Goal: Task Accomplishment & Management: Manage account settings

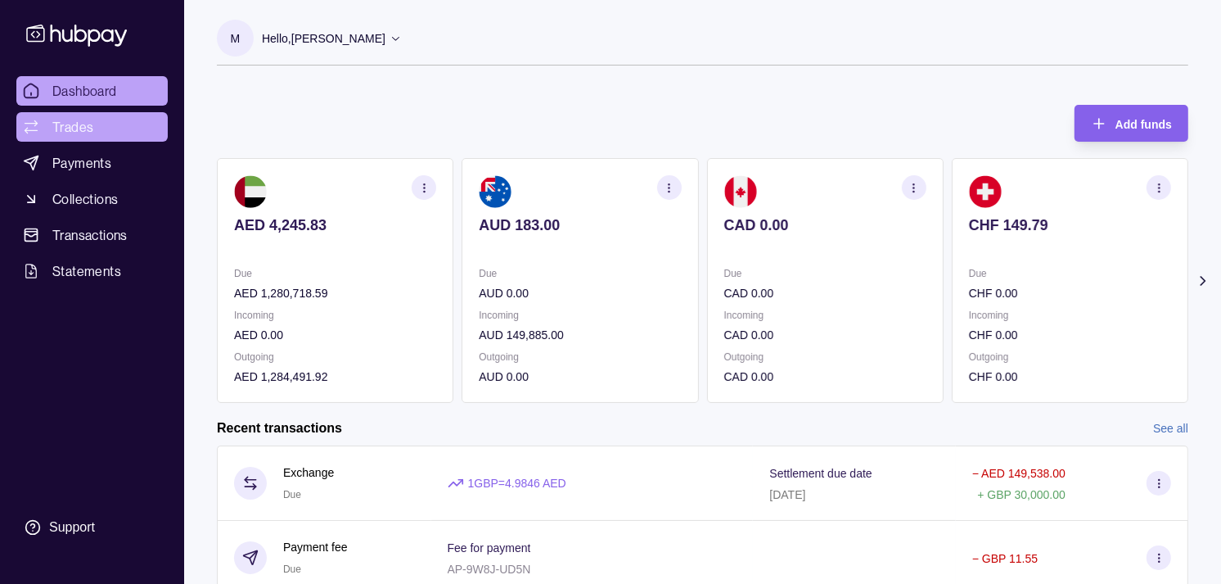
click at [88, 127] on span "Trades" at bounding box center [72, 127] width 41 height 20
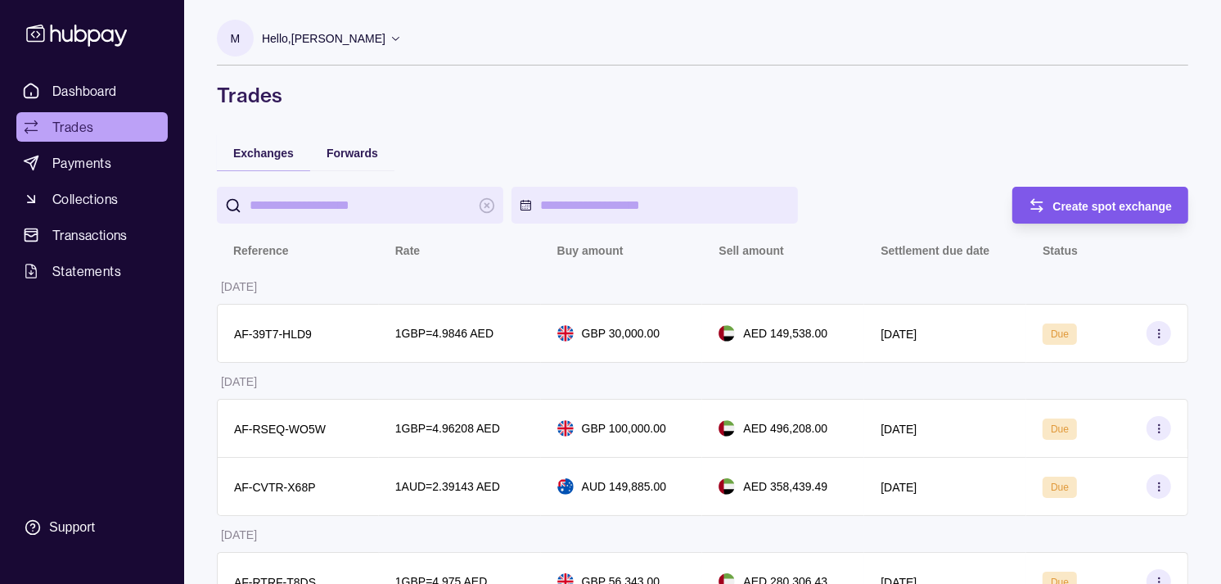
click at [1073, 210] on span "Create spot exchange" at bounding box center [1114, 206] width 120 height 13
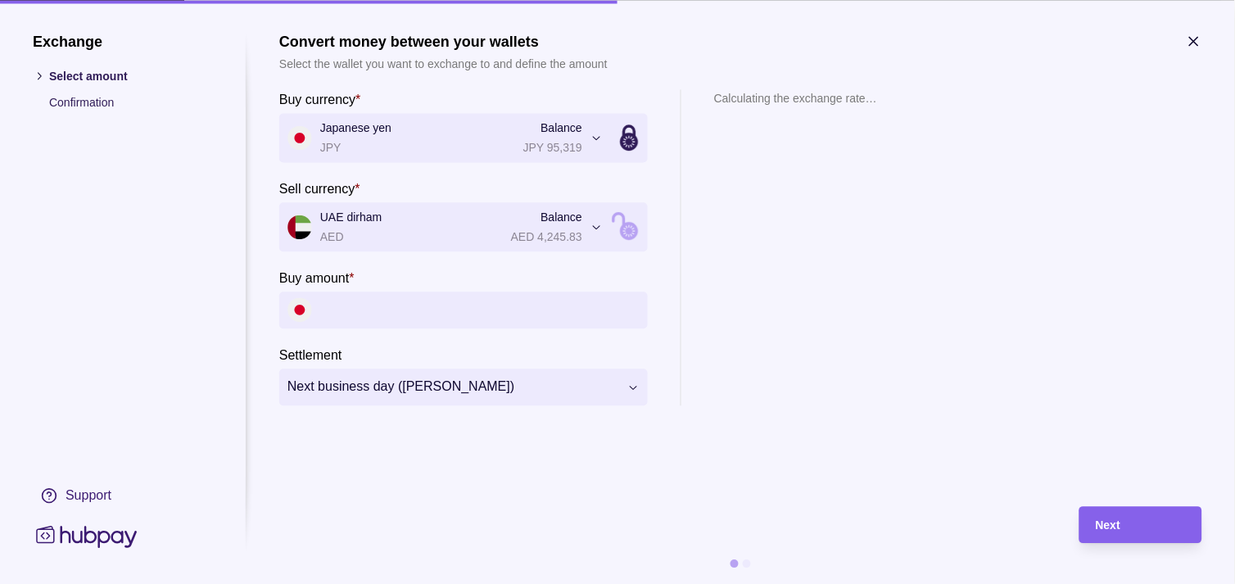
click at [440, 322] on input "Buy amount *" at bounding box center [479, 309] width 319 height 37
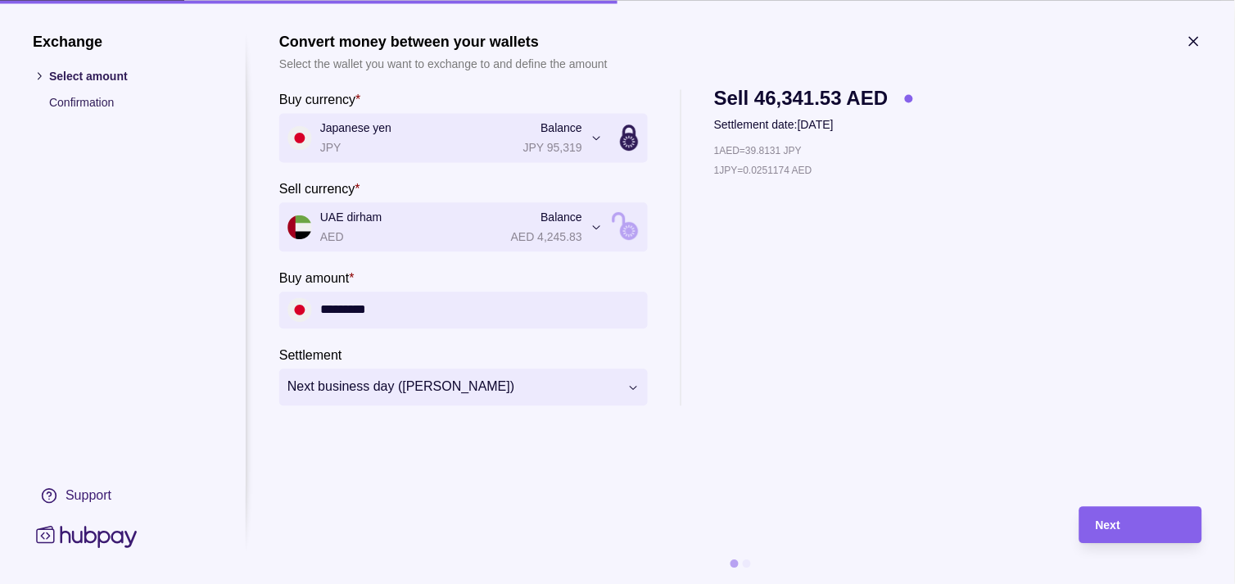
type input "*********"
click at [1132, 521] on div "Next" at bounding box center [1140, 525] width 90 height 20
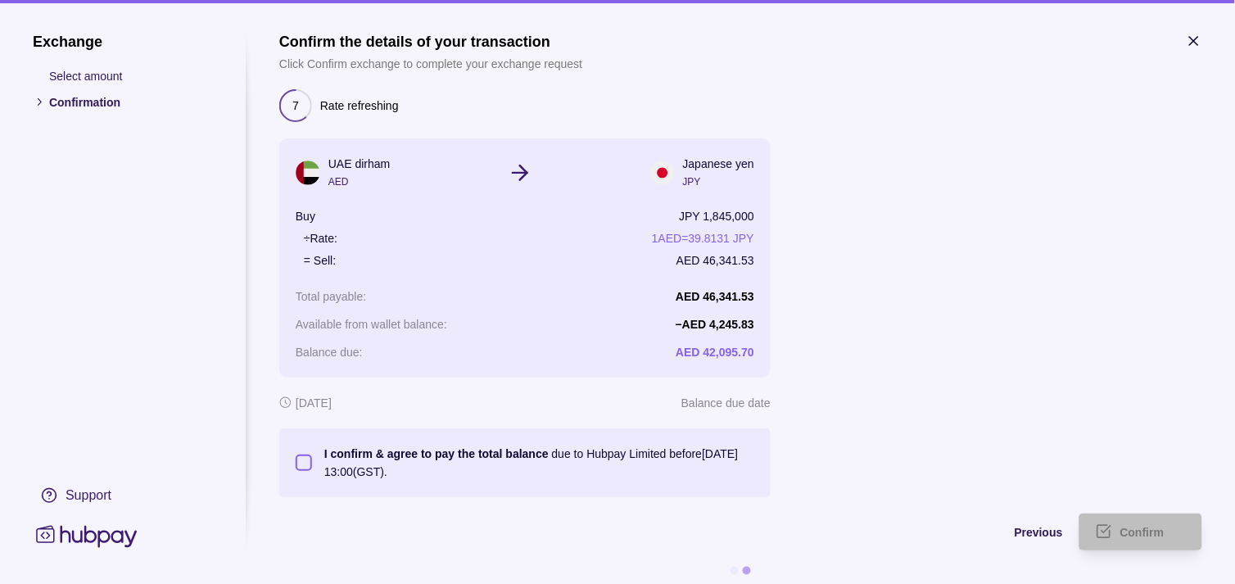
click at [305, 462] on button "I confirm & agree to pay the total balance due to Hubpay Limited before [DATE] …" at bounding box center [304, 462] width 16 height 16
type button "on"
click at [1131, 536] on span "Confirm" at bounding box center [1142, 532] width 44 height 13
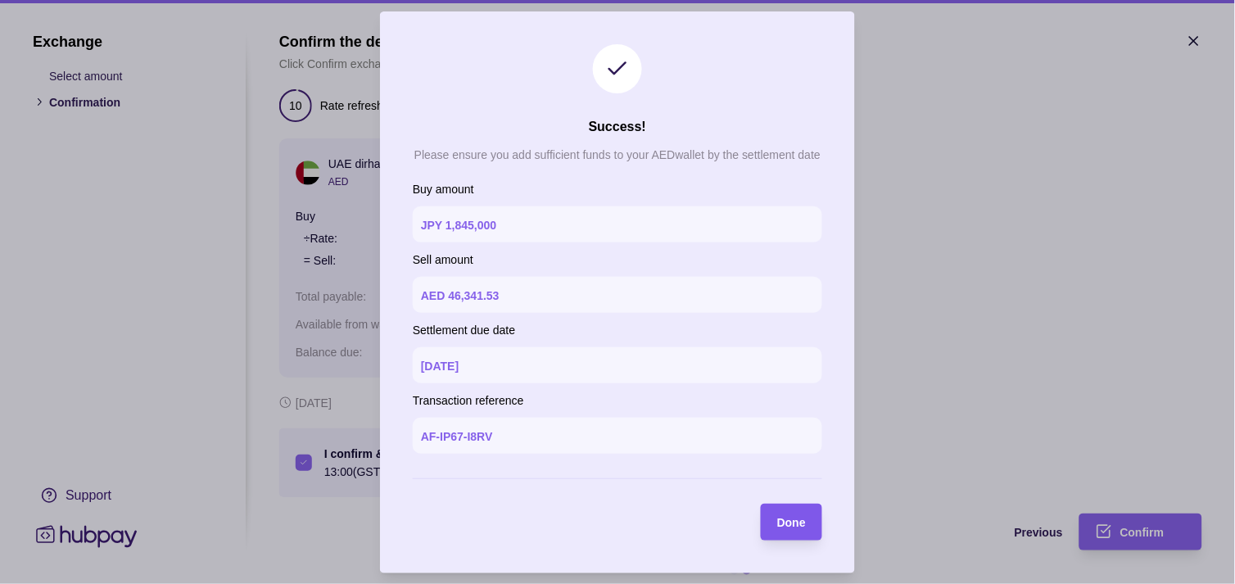
click at [788, 519] on span "Done" at bounding box center [791, 522] width 29 height 13
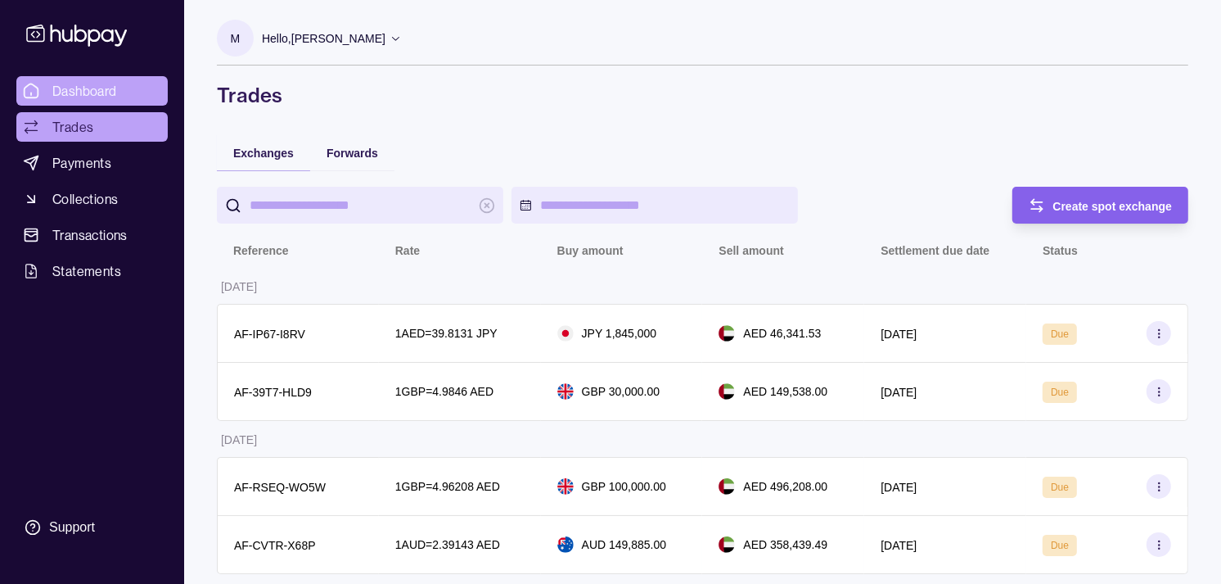
click at [116, 87] on span "Dashboard" at bounding box center [84, 91] width 65 height 20
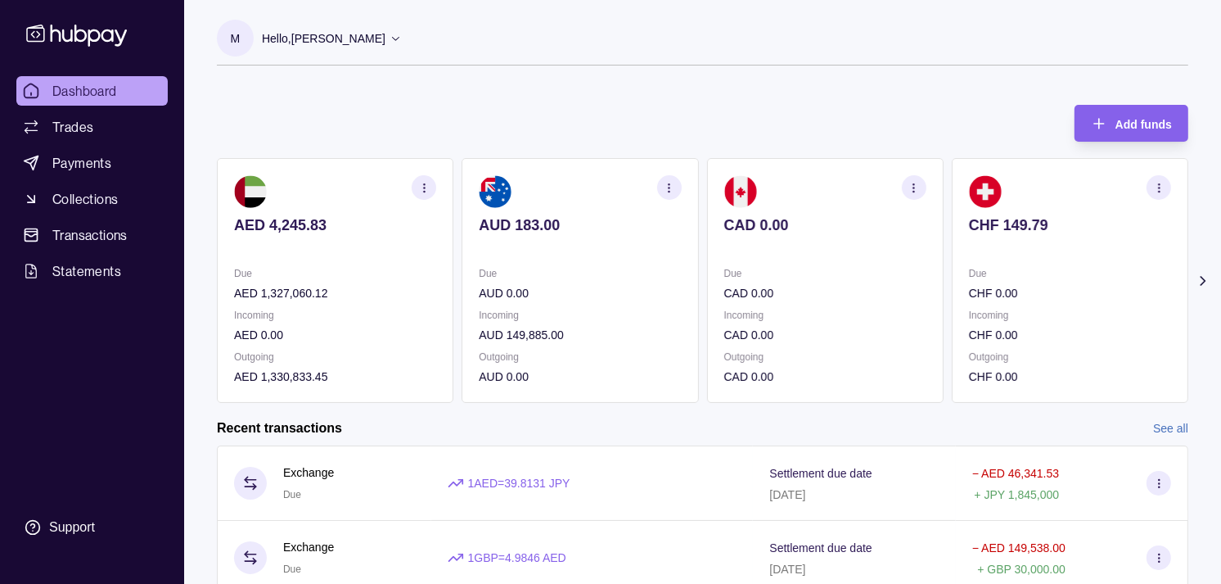
click at [1046, 273] on div "Due CHF 0.00" at bounding box center [1070, 283] width 202 height 38
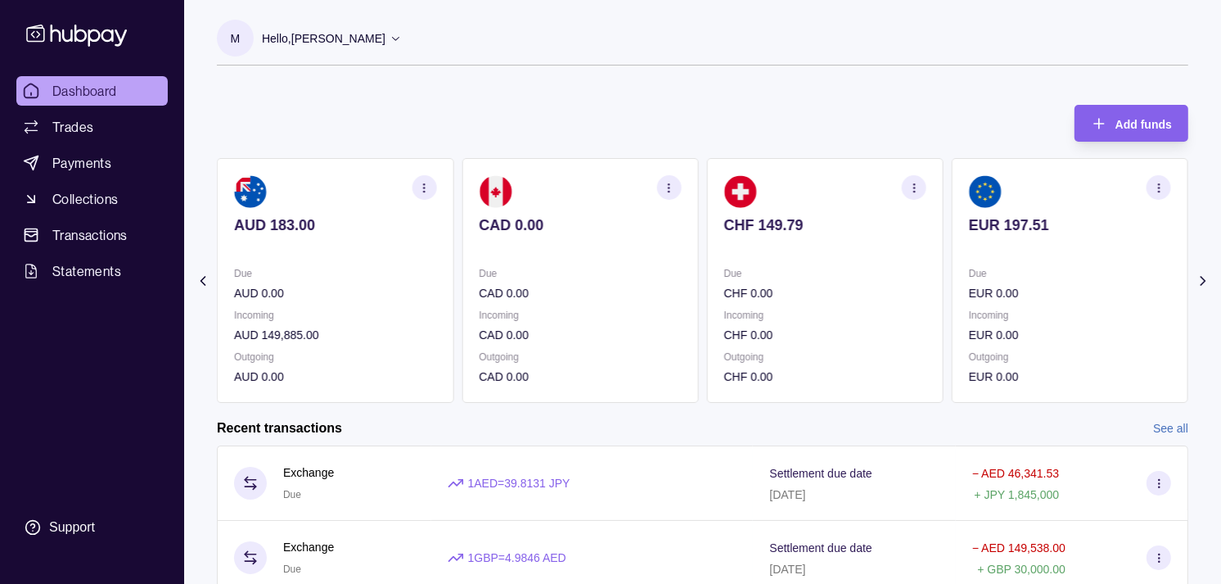
click at [1027, 255] on section "EUR 197.51 Due EUR 0.00 Incoming EUR 0.00 Outgoing EUR 0.00" at bounding box center [1070, 280] width 237 height 245
click at [1009, 243] on section "GBP 285.85 Due GBP 0.00 Incoming GBP 186,343.00 Outgoing GBP 186,272.40" at bounding box center [1070, 280] width 237 height 245
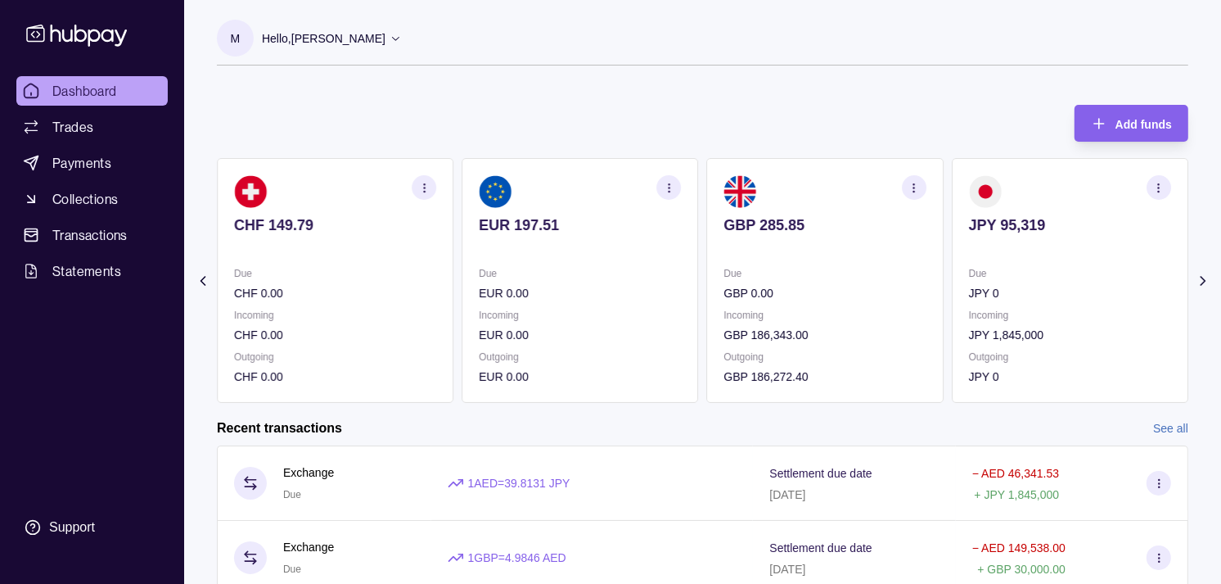
click at [91, 101] on link "Dashboard" at bounding box center [91, 90] width 151 height 29
click at [93, 129] on link "Trades" at bounding box center [91, 126] width 151 height 29
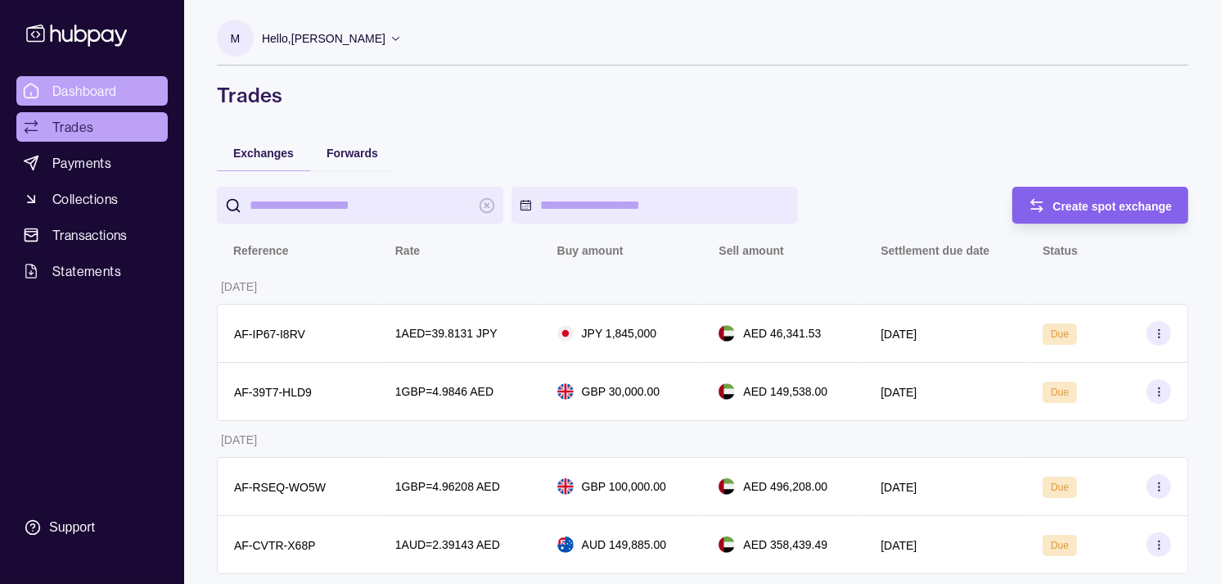
click at [120, 92] on link "Dashboard" at bounding box center [91, 90] width 151 height 29
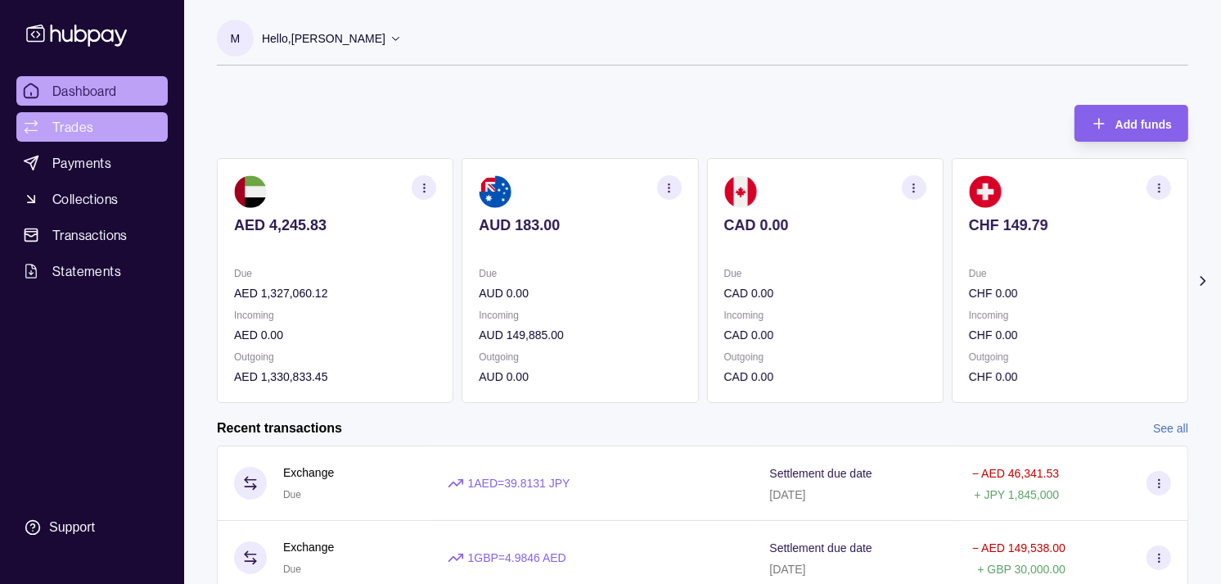
click at [66, 121] on span "Trades" at bounding box center [72, 127] width 41 height 20
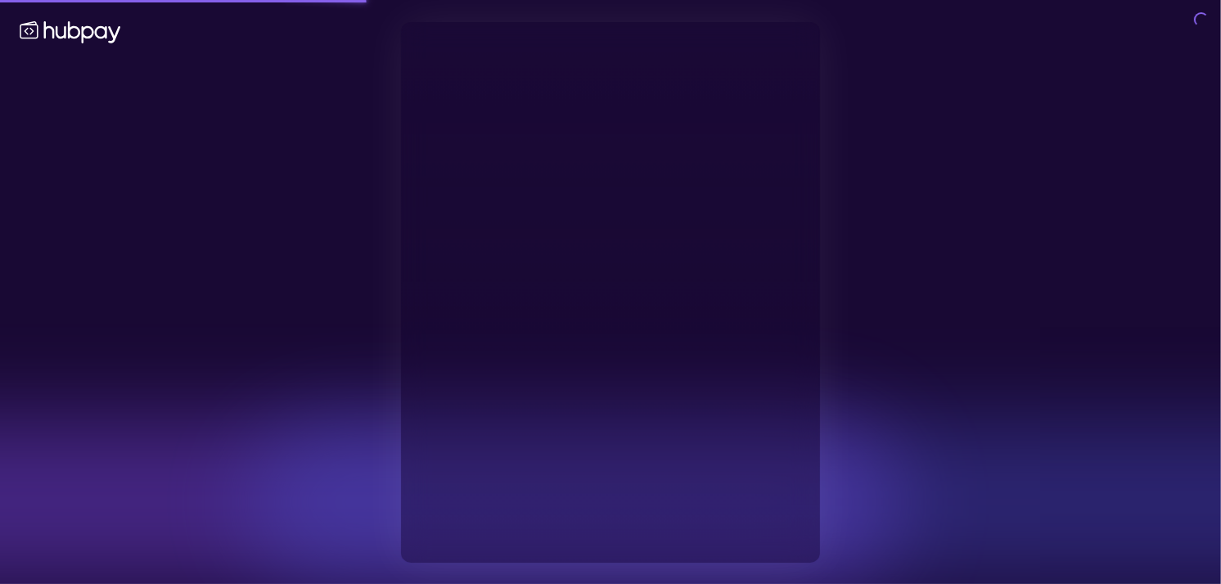
type input "**********"
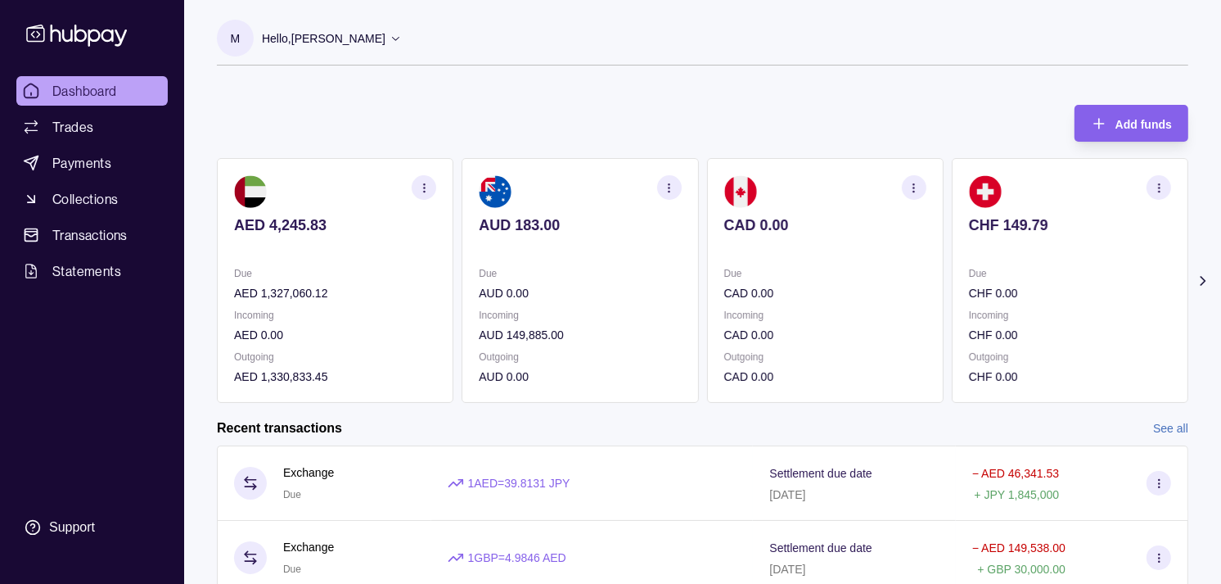
click at [865, 280] on p "Due" at bounding box center [825, 273] width 202 height 18
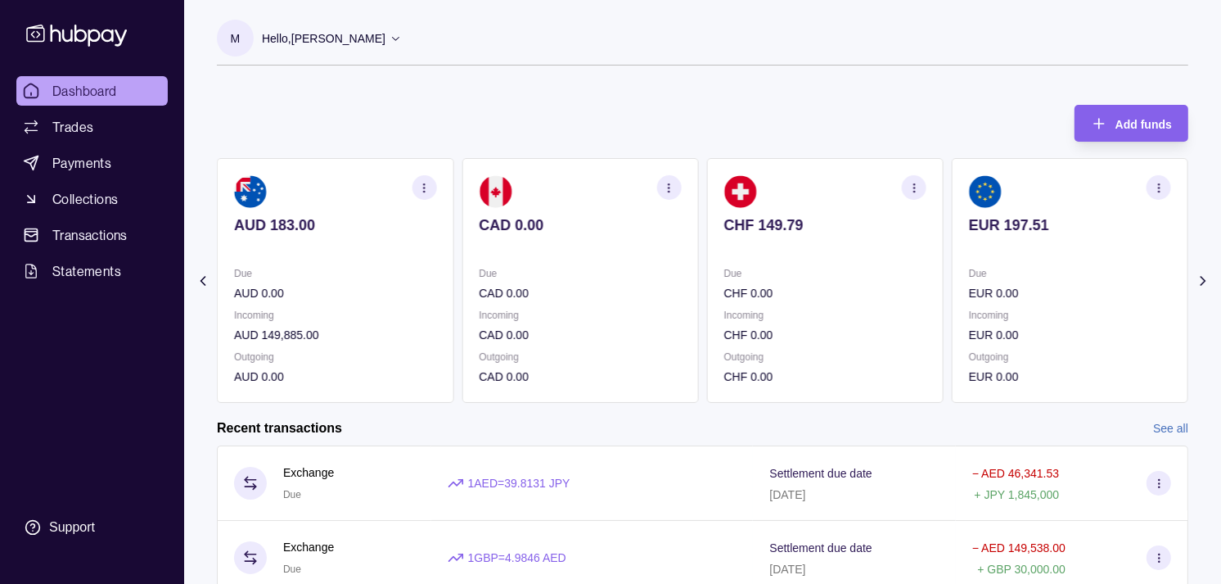
click at [882, 277] on p "Due" at bounding box center [825, 273] width 202 height 18
click at [861, 276] on p "Due" at bounding box center [825, 273] width 202 height 18
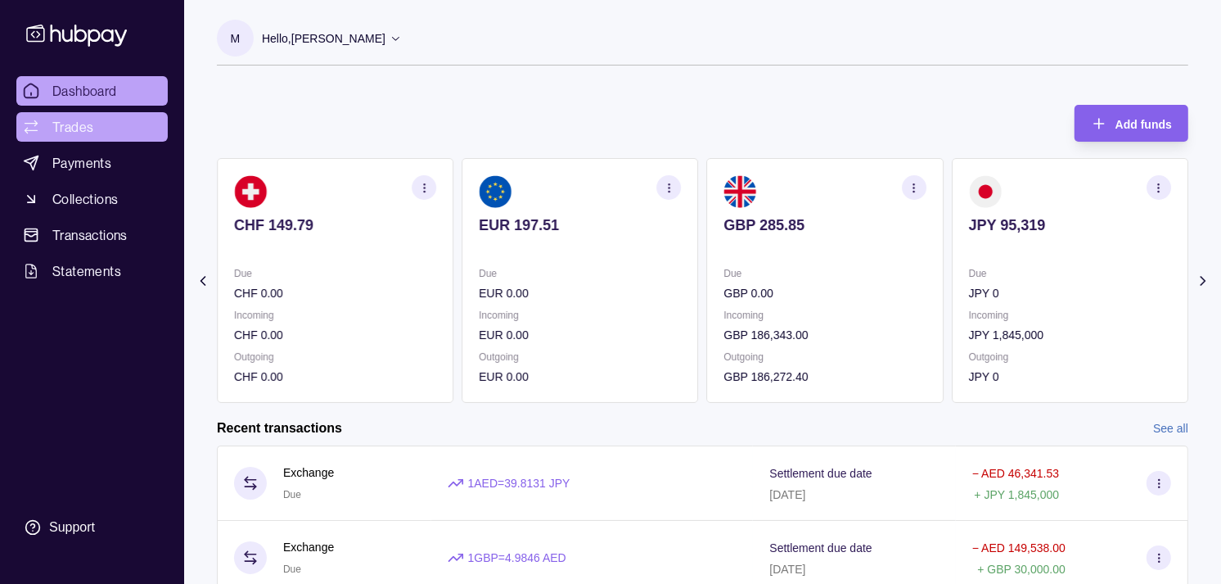
click at [79, 121] on span "Trades" at bounding box center [72, 127] width 41 height 20
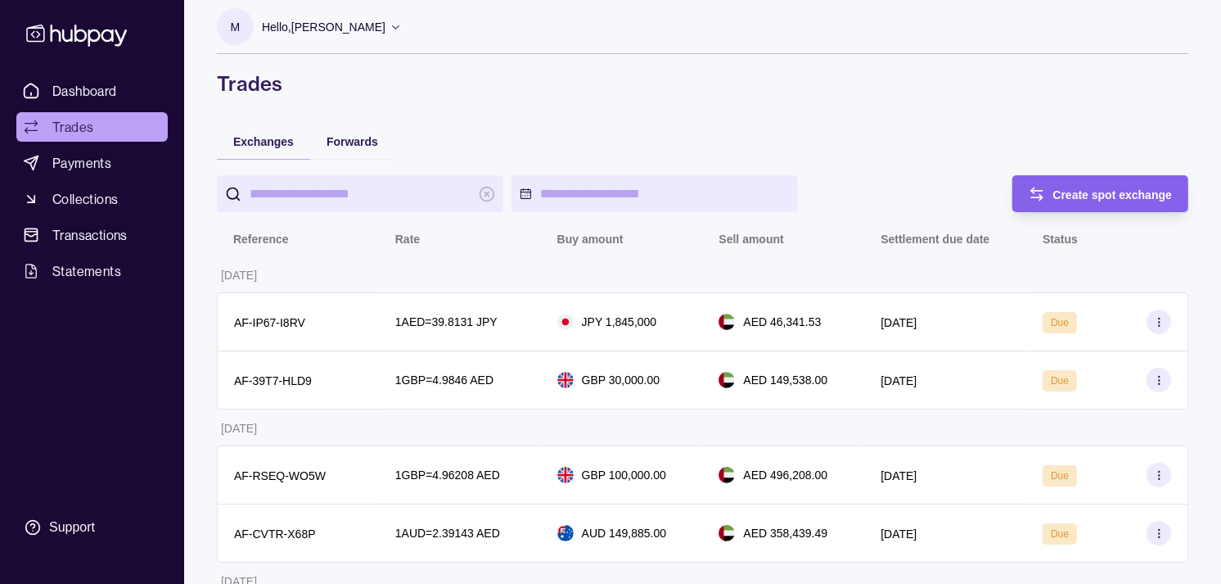
scroll to position [91, 0]
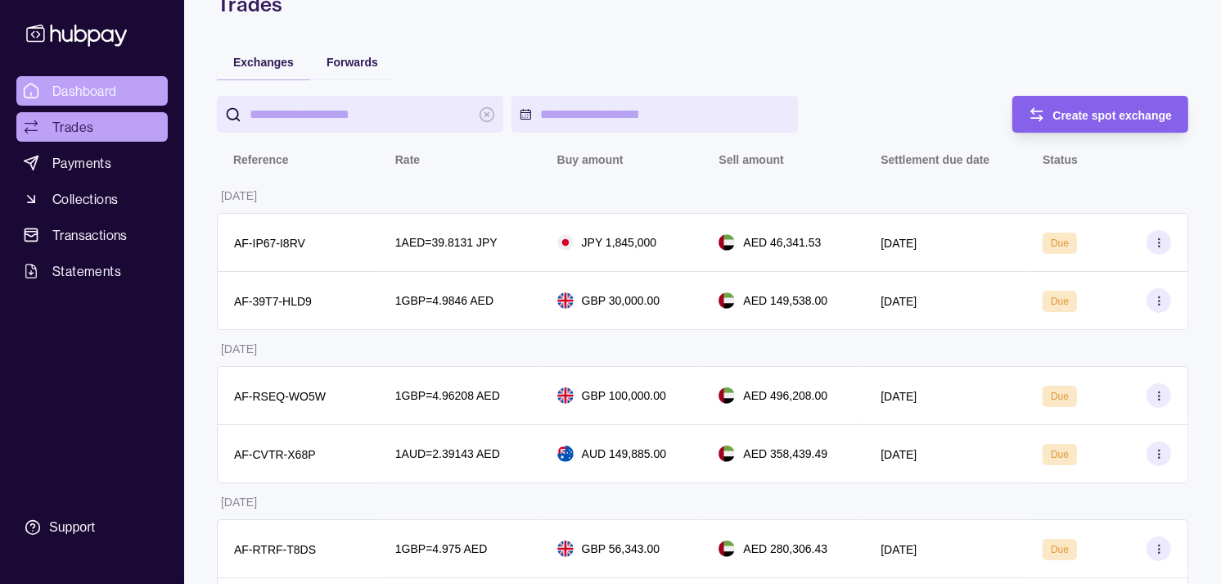
click at [101, 88] on span "Dashboard" at bounding box center [84, 91] width 65 height 20
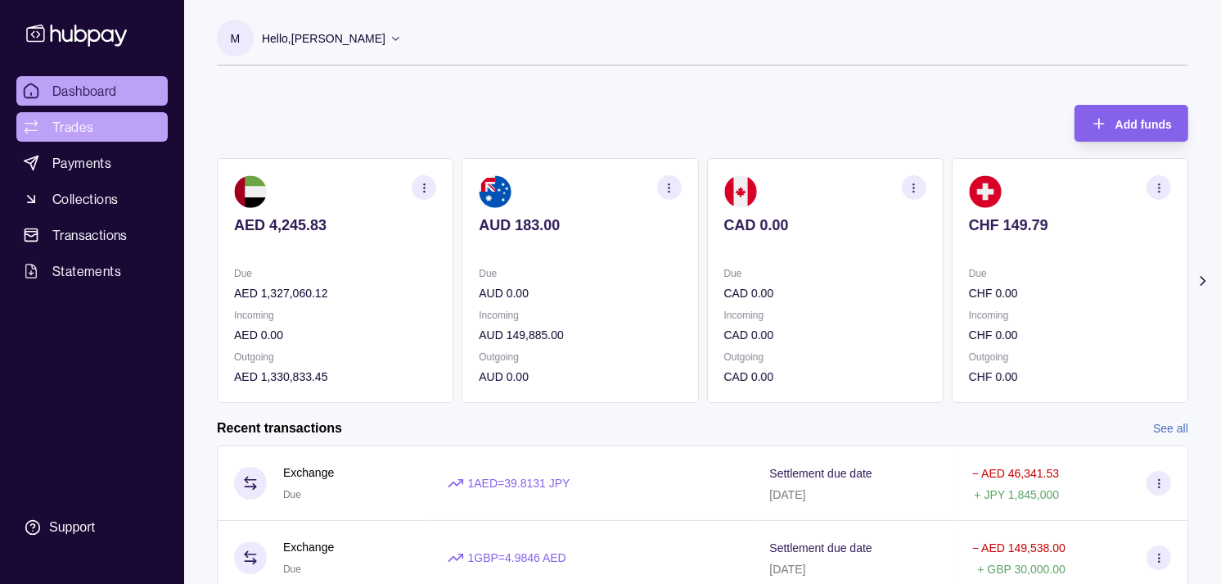
click at [106, 120] on link "Trades" at bounding box center [91, 126] width 151 height 29
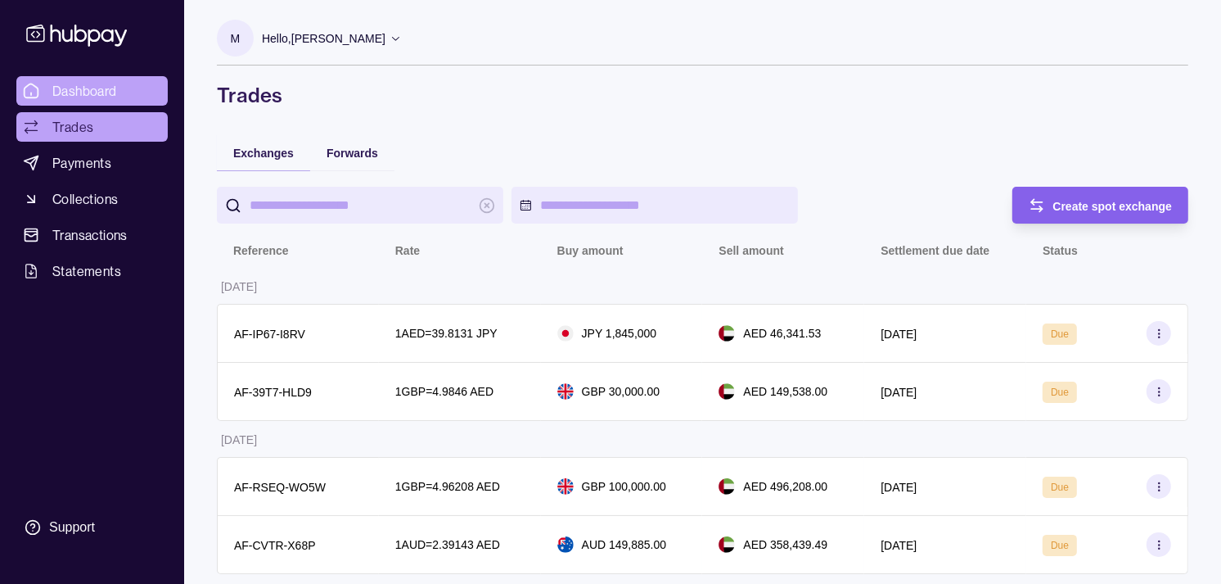
click at [104, 84] on span "Dashboard" at bounding box center [84, 91] width 65 height 20
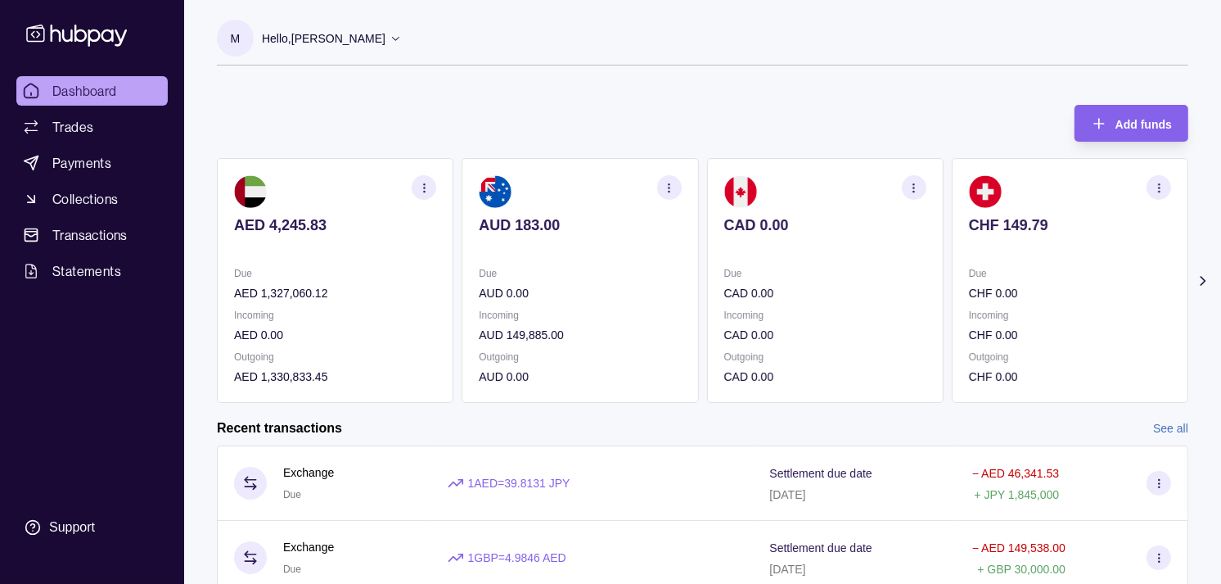
click at [969, 291] on p "CHF 0.00" at bounding box center [1070, 293] width 202 height 18
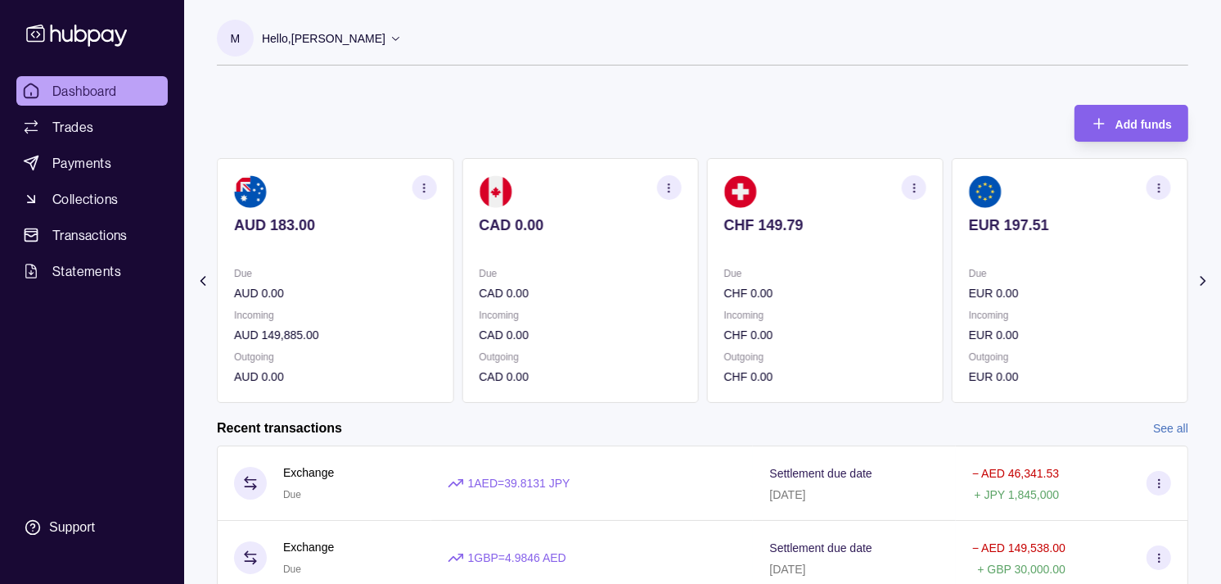
click at [969, 298] on p "EUR 0.00" at bounding box center [1070, 293] width 202 height 18
click at [969, 287] on p "GBP 0.00" at bounding box center [1070, 293] width 202 height 18
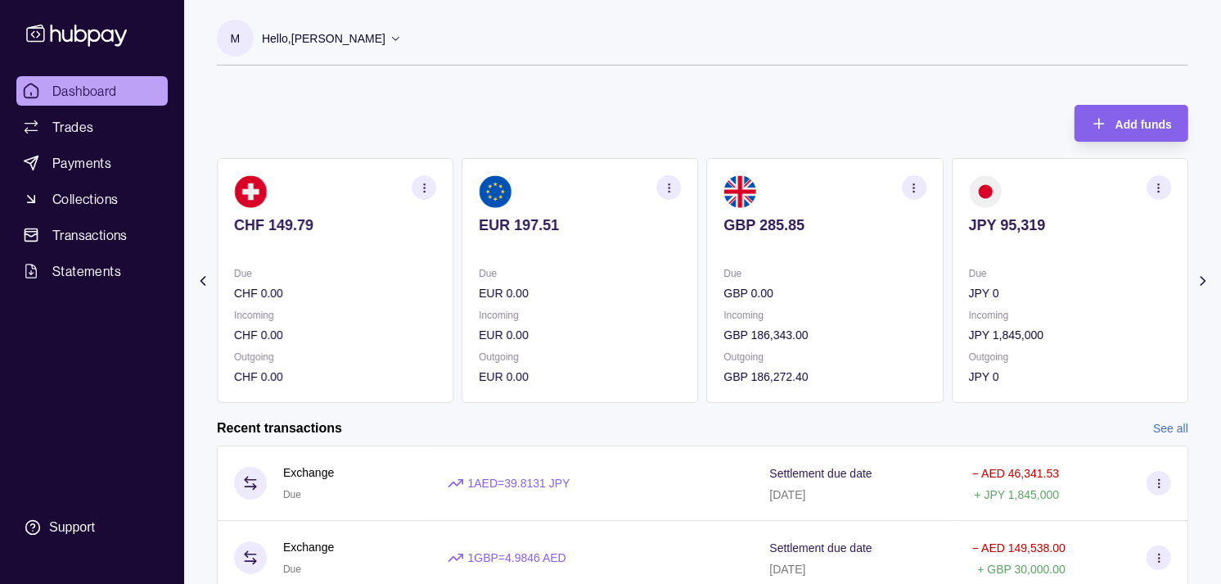
click at [383, 43] on p "Hello, [PERSON_NAME]" at bounding box center [324, 38] width 124 height 18
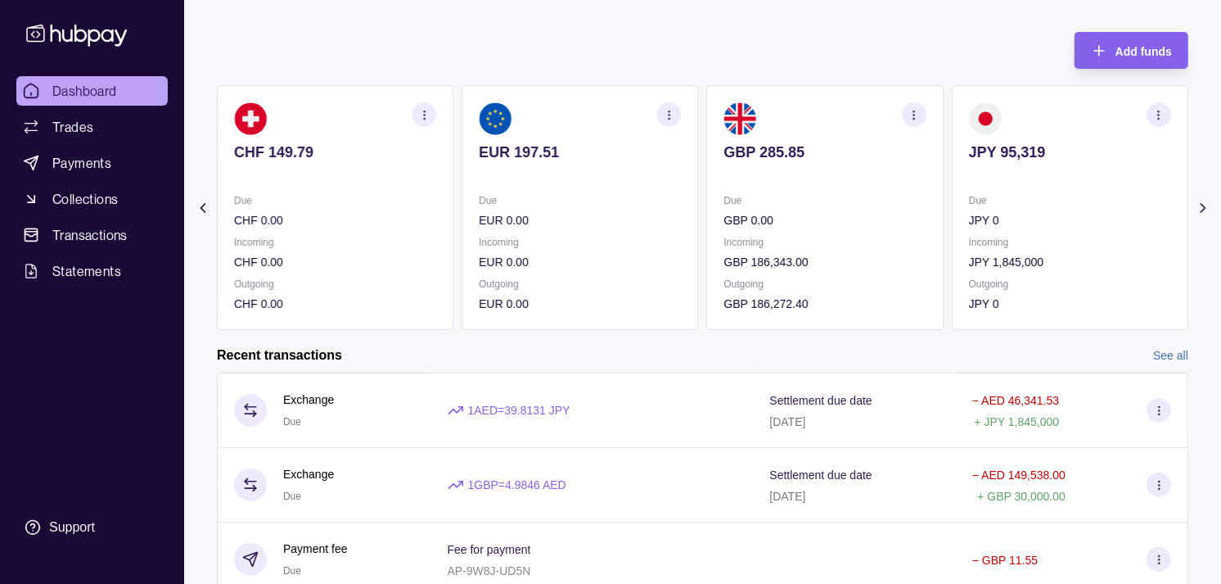
scroll to position [182, 0]
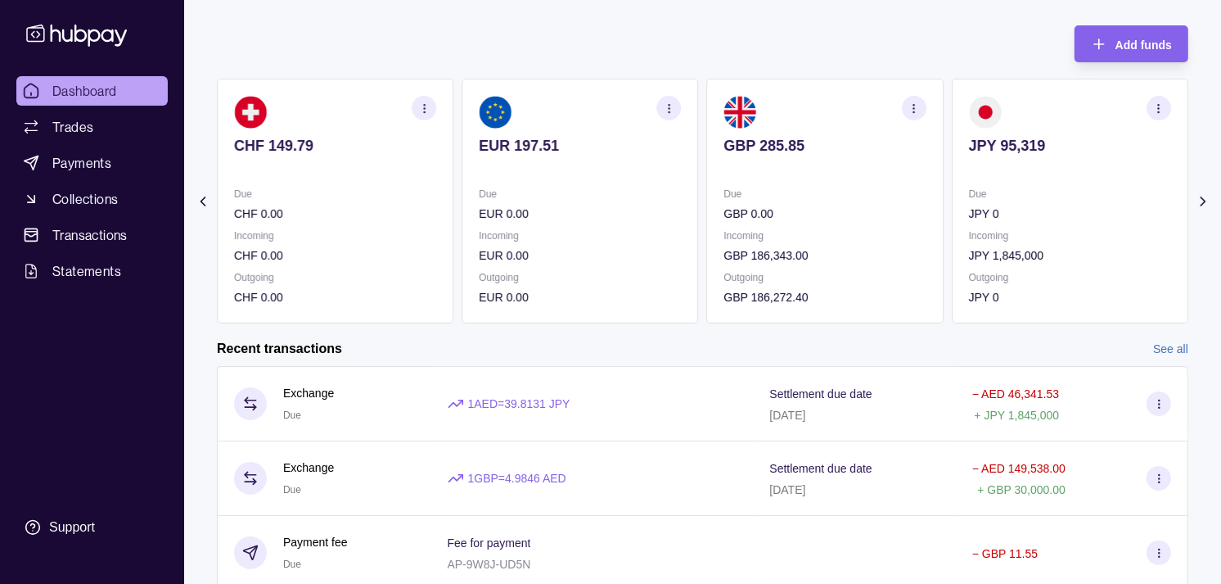
click at [681, 199] on p "Due" at bounding box center [580, 194] width 202 height 18
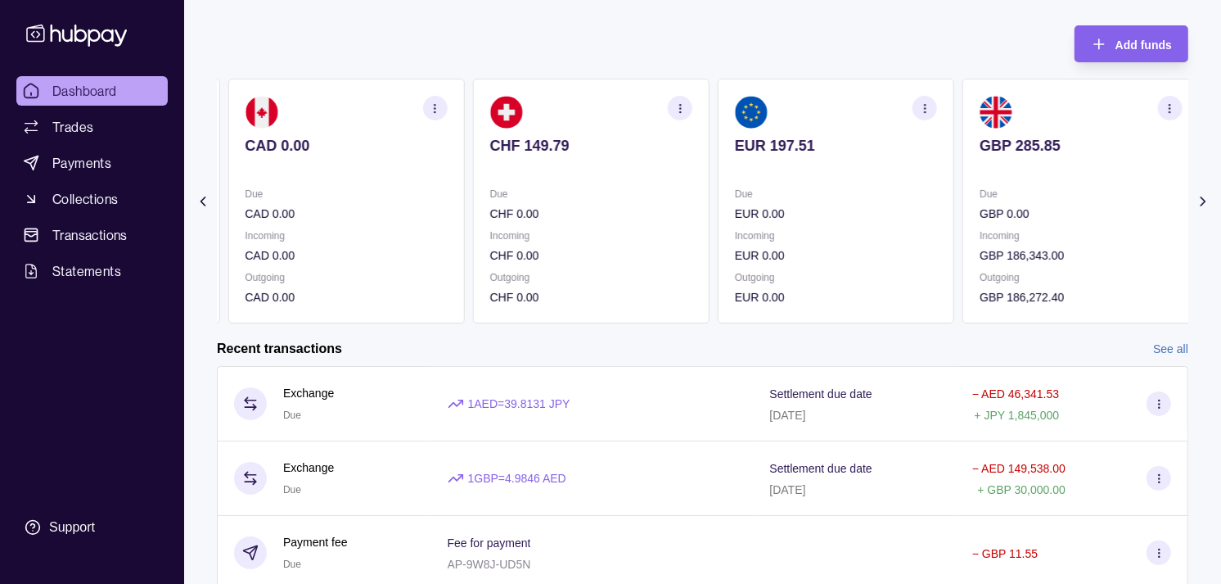
click at [691, 200] on p "Due" at bounding box center [591, 194] width 202 height 18
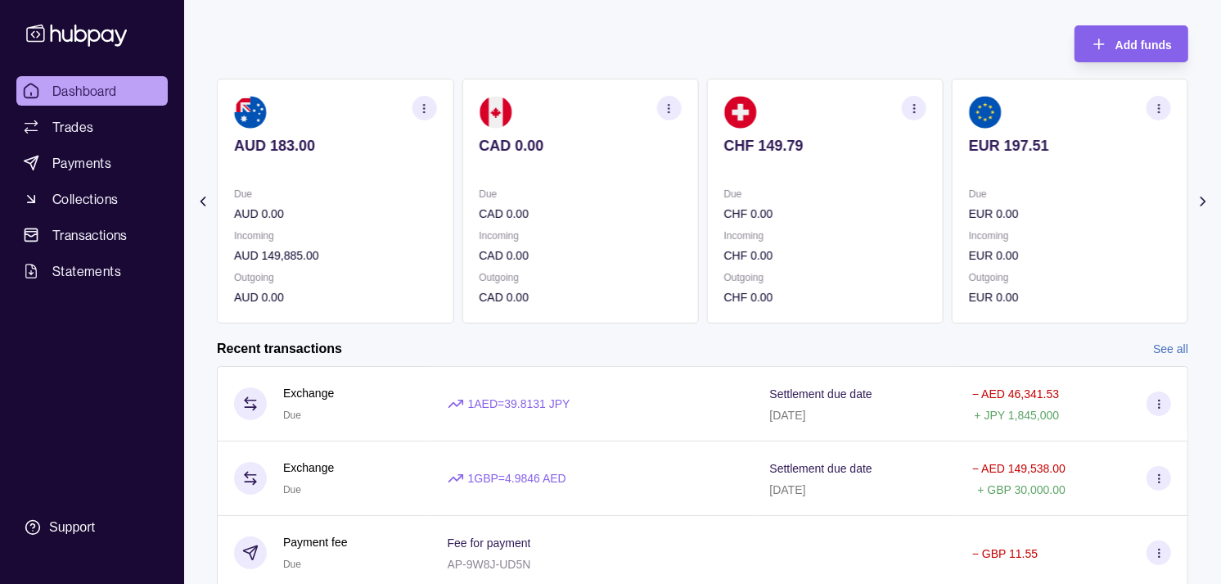
click at [677, 200] on div "Due CAD 0.00" at bounding box center [580, 204] width 202 height 38
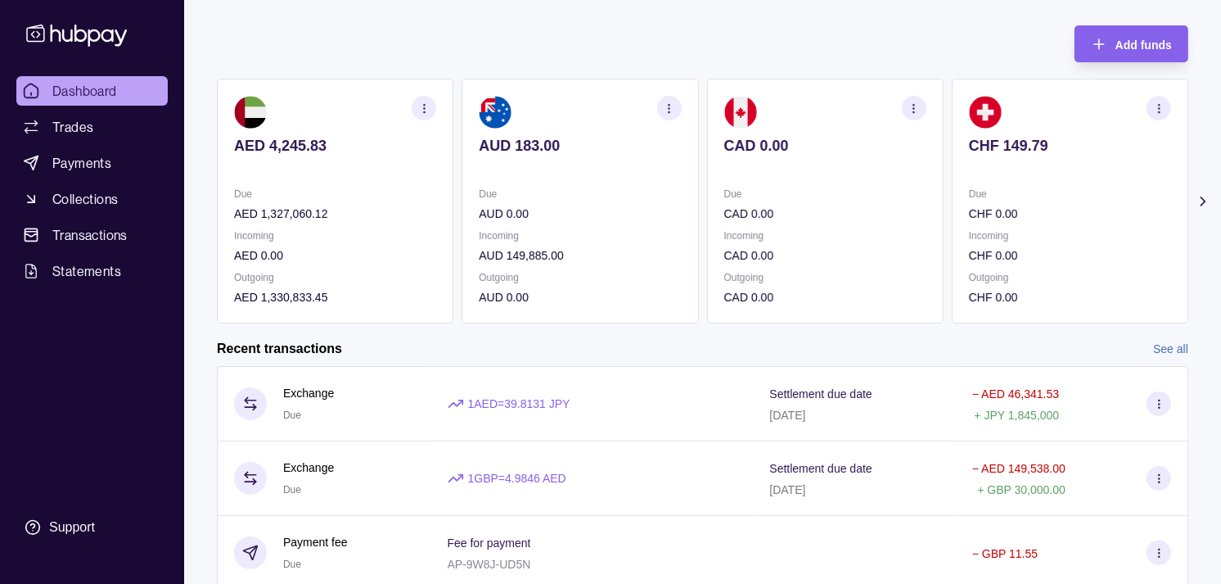
click at [631, 208] on div "Due AUD 0.00" at bounding box center [580, 204] width 202 height 38
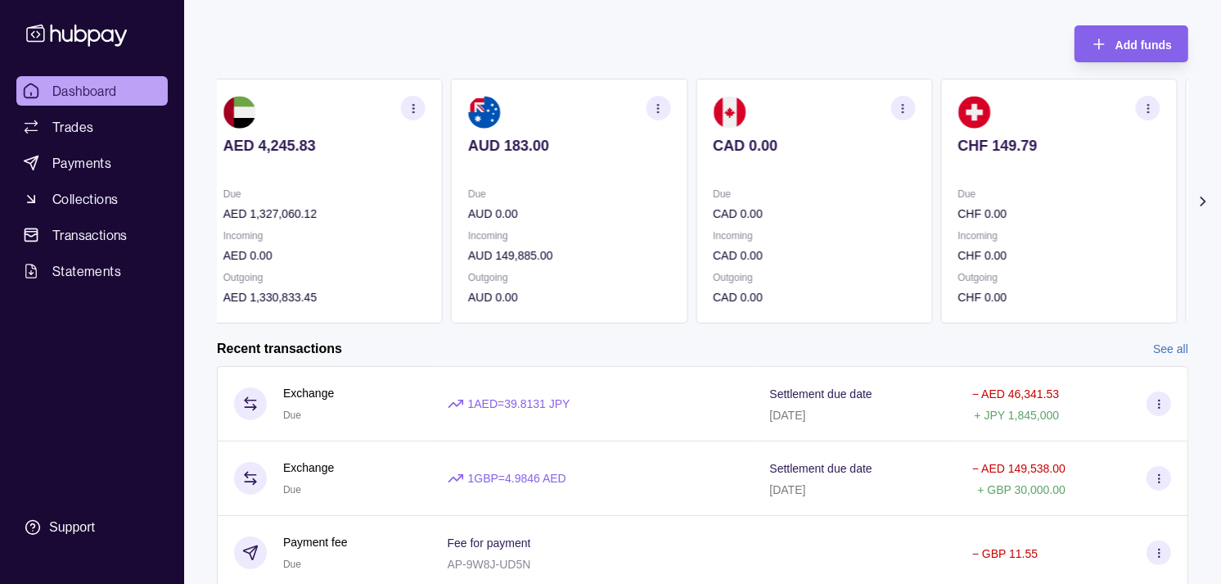
click at [764, 180] on section "CAD 0.00 Due CAD 0.00 Incoming CAD 0.00 Outgoing CAD 0.00" at bounding box center [814, 201] width 237 height 245
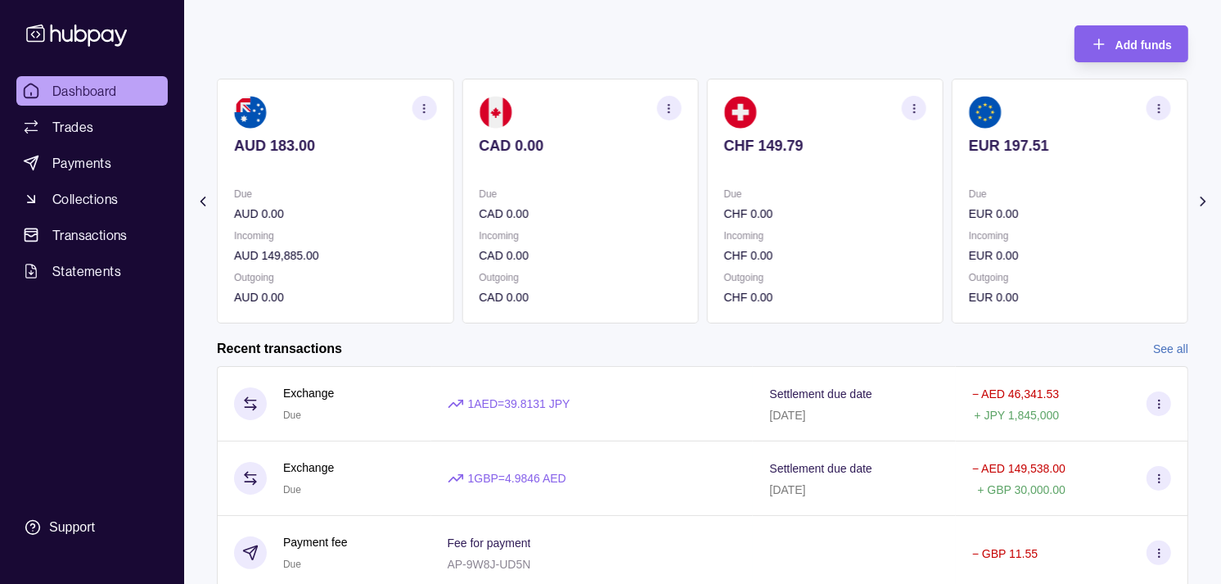
click at [792, 174] on section "CHF 149.79 Due CHF 0.00 Incoming CHF 0.00 Outgoing CHF 0.00" at bounding box center [825, 201] width 237 height 245
click at [803, 174] on p at bounding box center [825, 168] width 202 height 18
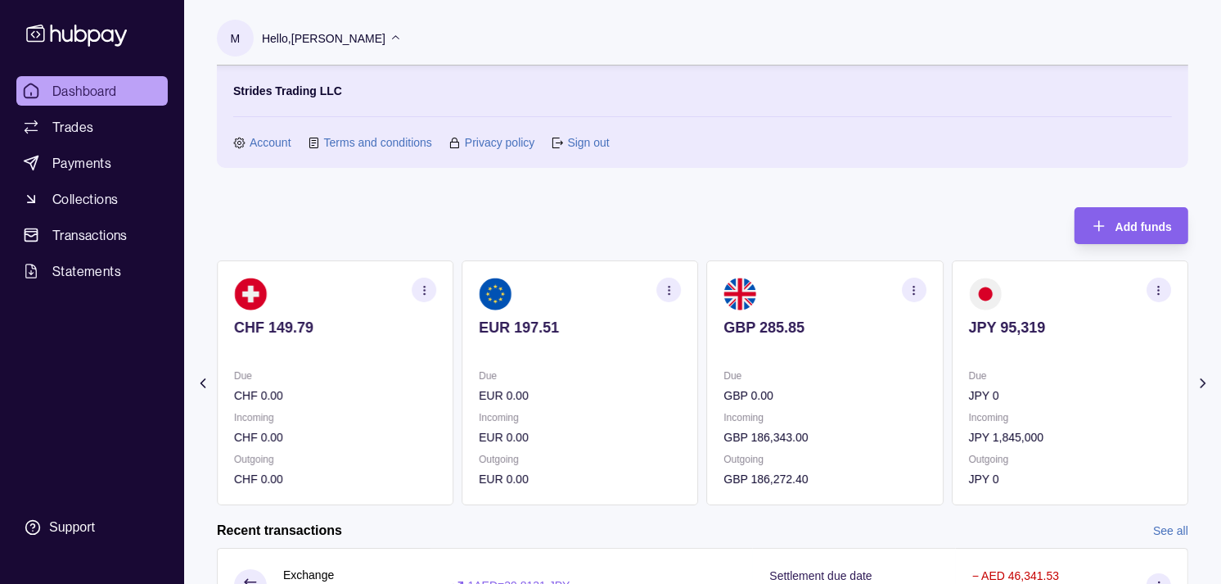
scroll to position [91, 0]
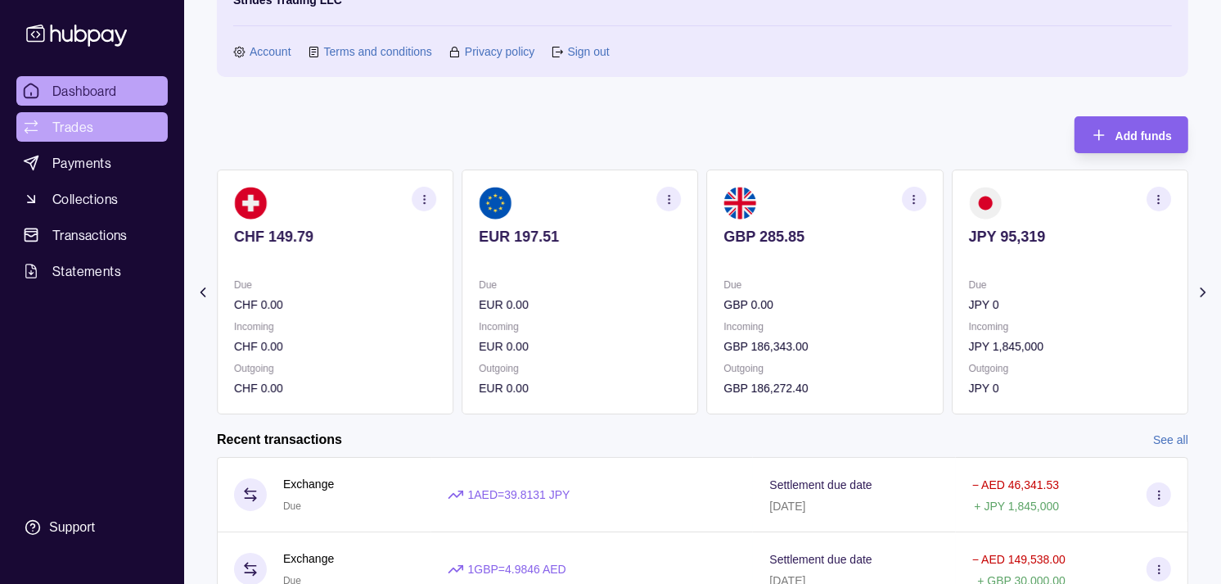
click at [77, 128] on span "Trades" at bounding box center [72, 127] width 41 height 20
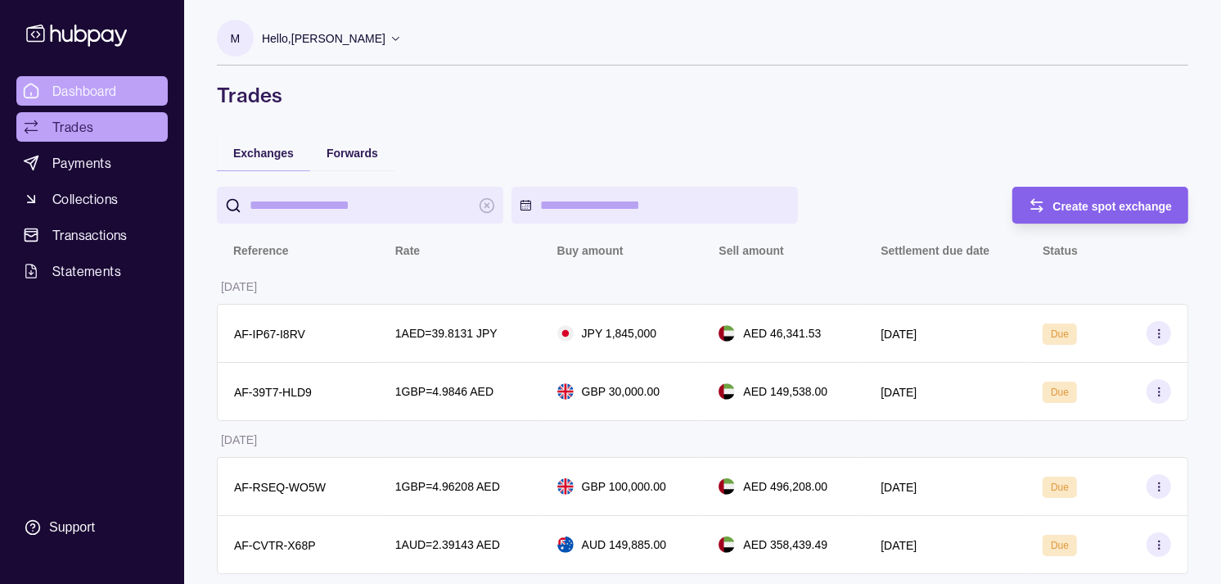
click at [71, 88] on span "Dashboard" at bounding box center [84, 91] width 65 height 20
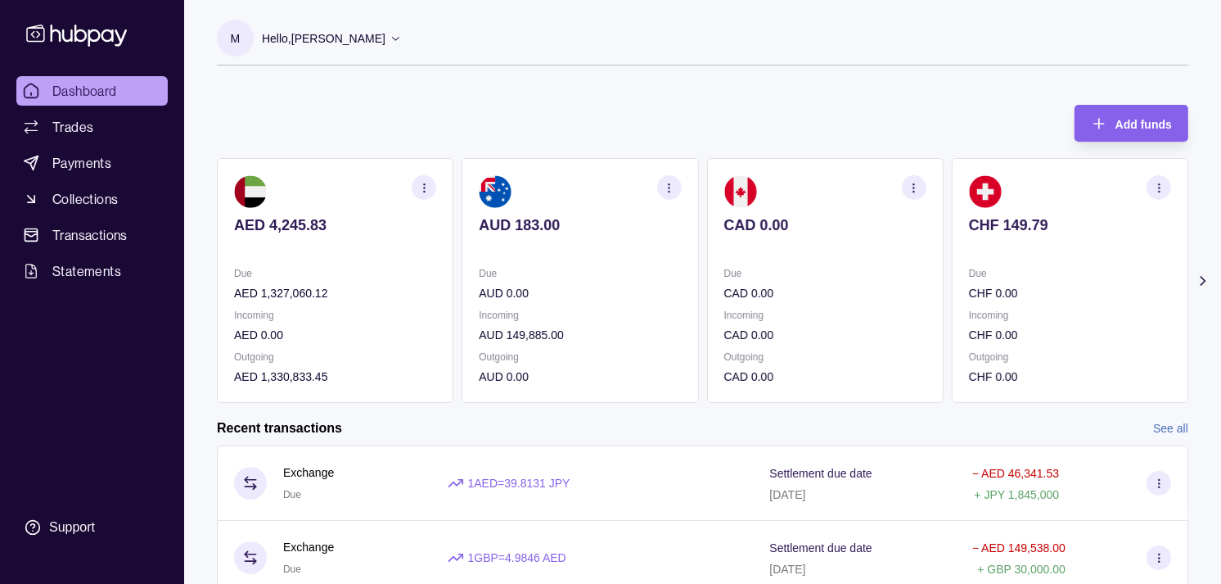
click at [759, 241] on section "CAD 0.00 Due CAD 0.00 Incoming CAD 0.00 Outgoing CAD 0.00" at bounding box center [825, 280] width 237 height 245
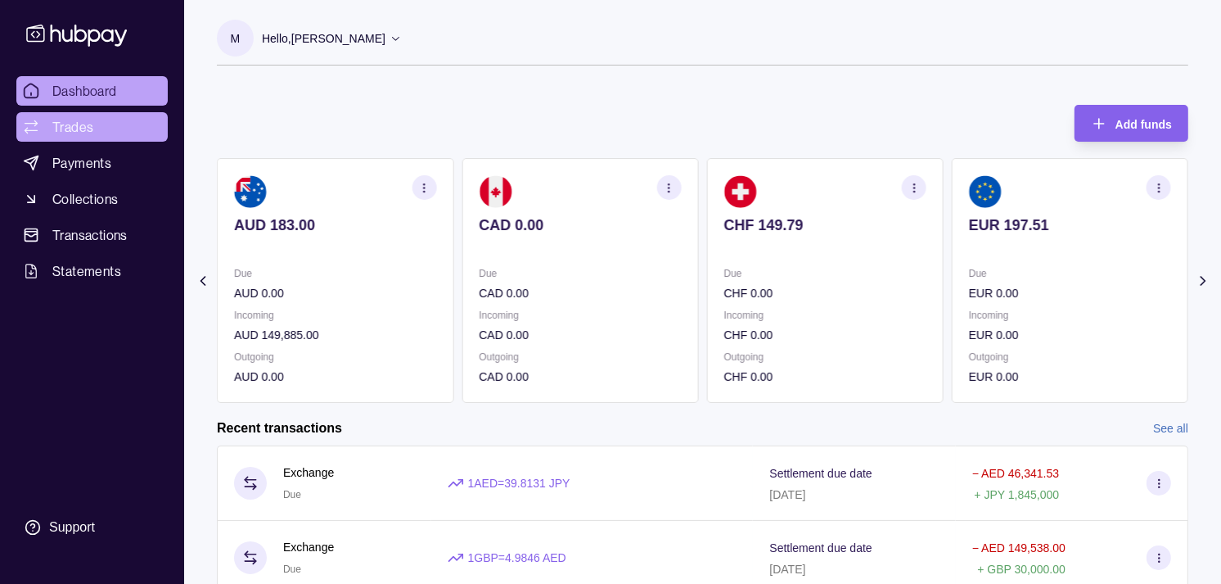
click at [93, 132] on link "Trades" at bounding box center [91, 126] width 151 height 29
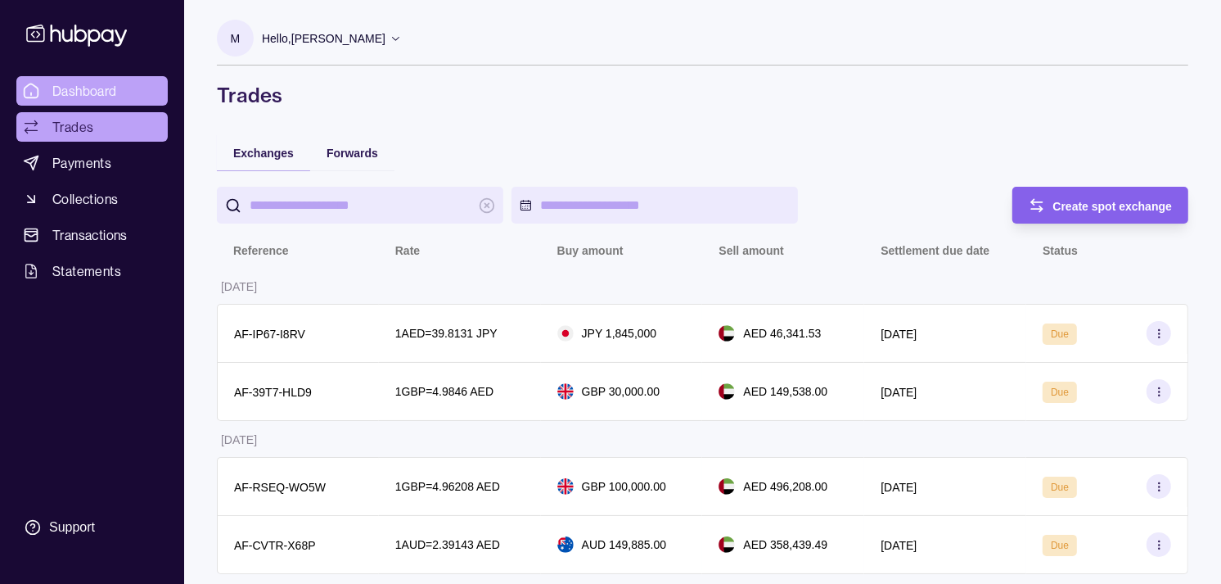
click at [93, 93] on span "Dashboard" at bounding box center [84, 91] width 65 height 20
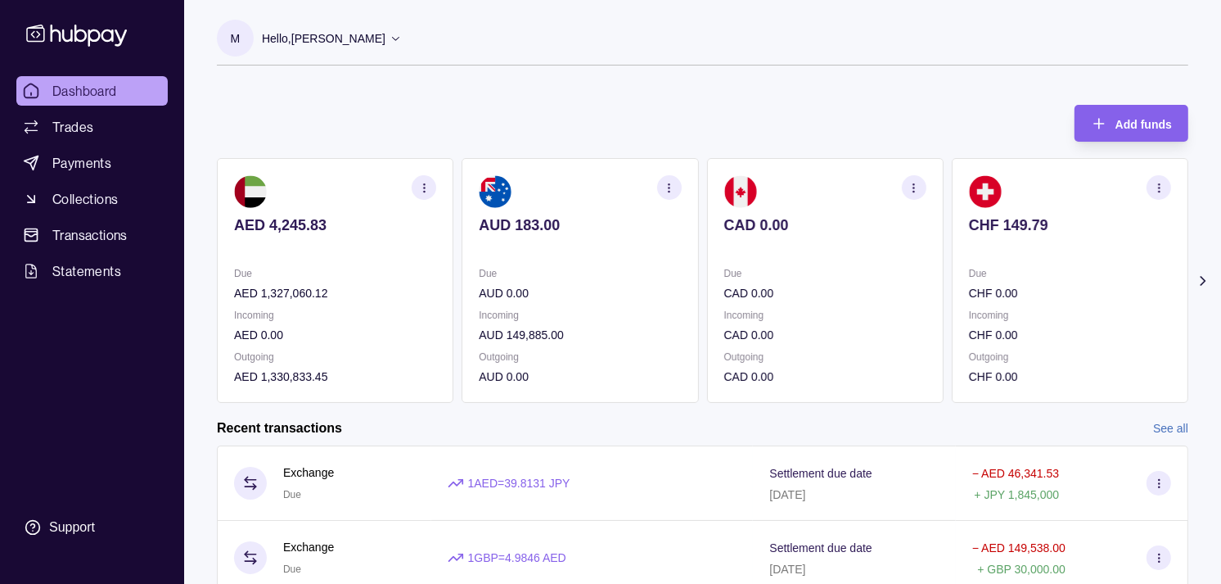
click at [952, 260] on section "CHF 149.79 Due CHF 0.00 Incoming CHF 0.00 Outgoing CHF 0.00" at bounding box center [1070, 280] width 237 height 245
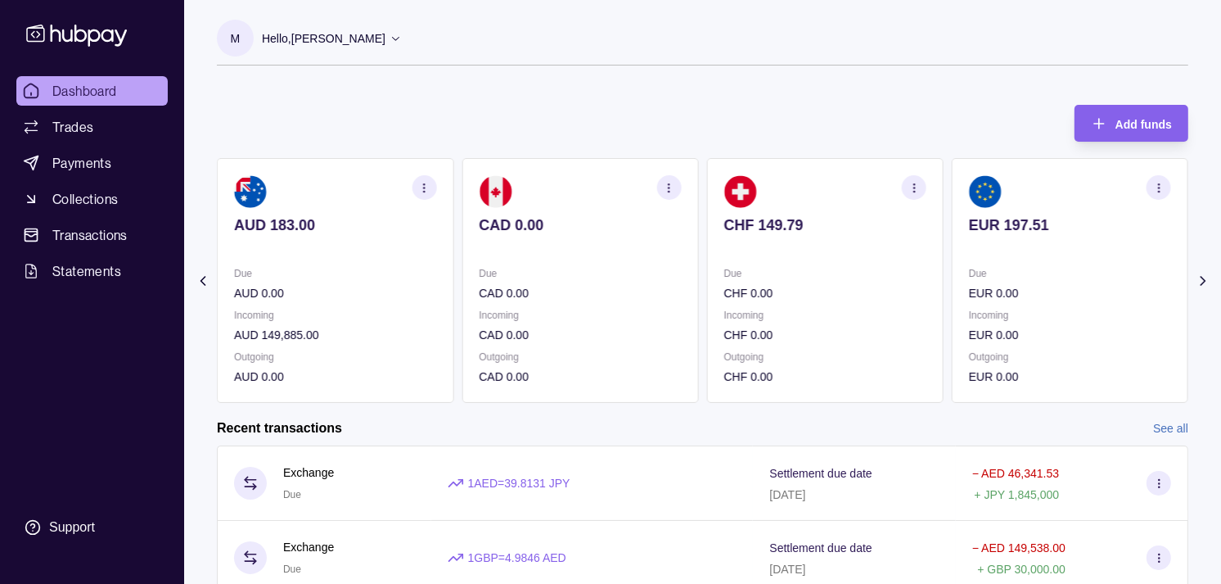
click at [952, 264] on section "EUR 197.51 Due EUR 0.00 Incoming EUR 0.00 Outgoing EUR 0.00" at bounding box center [1070, 280] width 237 height 245
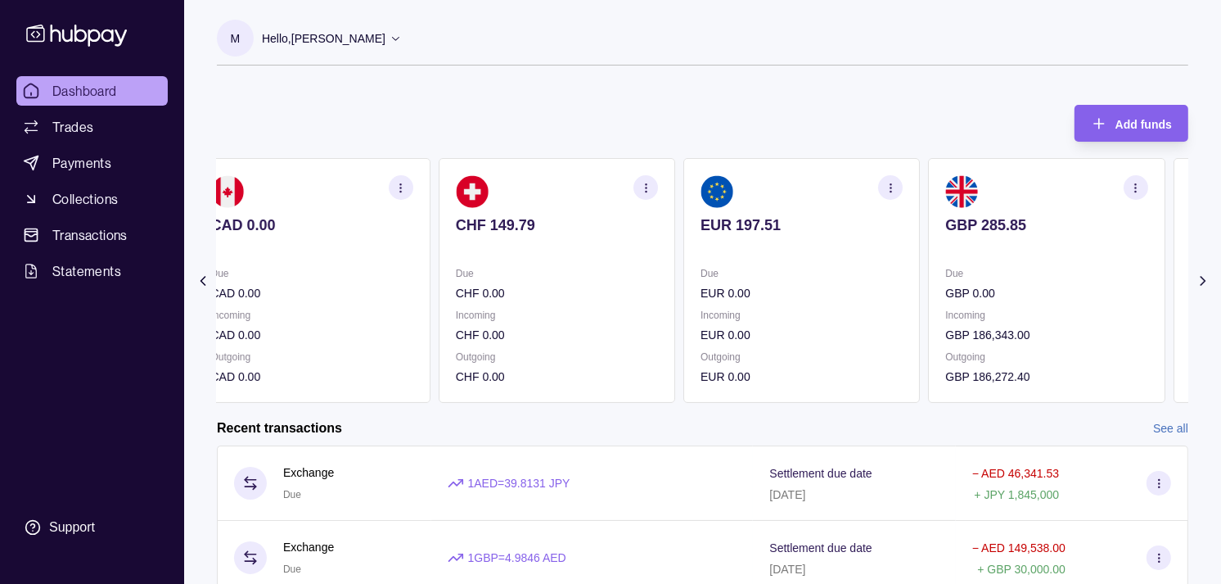
click at [946, 287] on p "GBP 0.00" at bounding box center [1047, 293] width 202 height 18
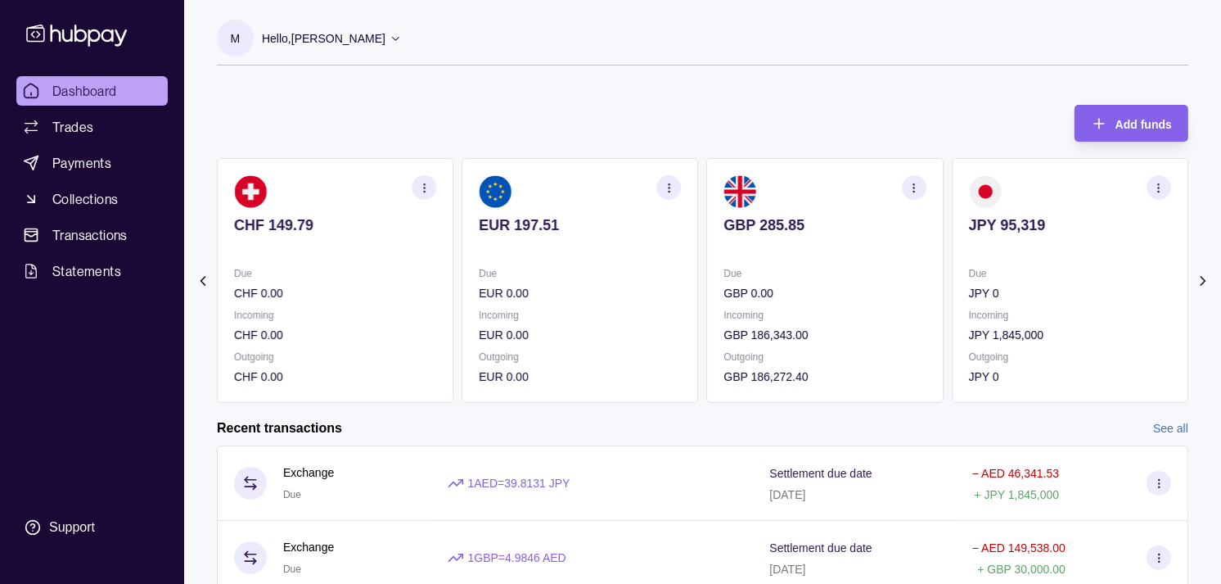
click at [914, 183] on circle "button" at bounding box center [914, 183] width 1 height 1
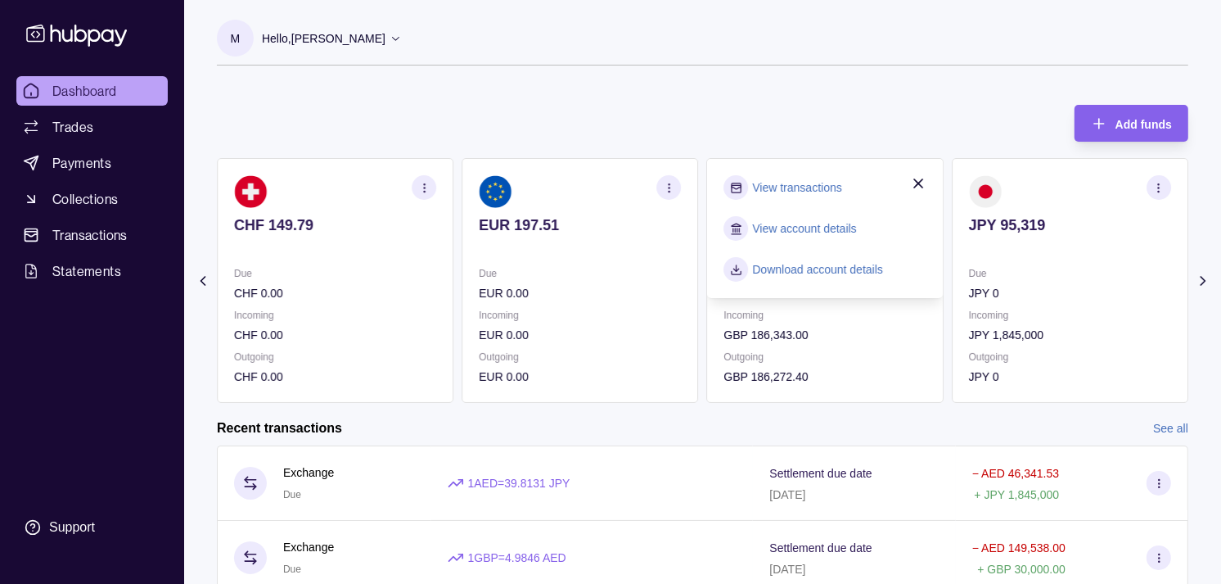
click at [827, 189] on link "View transactions" at bounding box center [797, 187] width 89 height 18
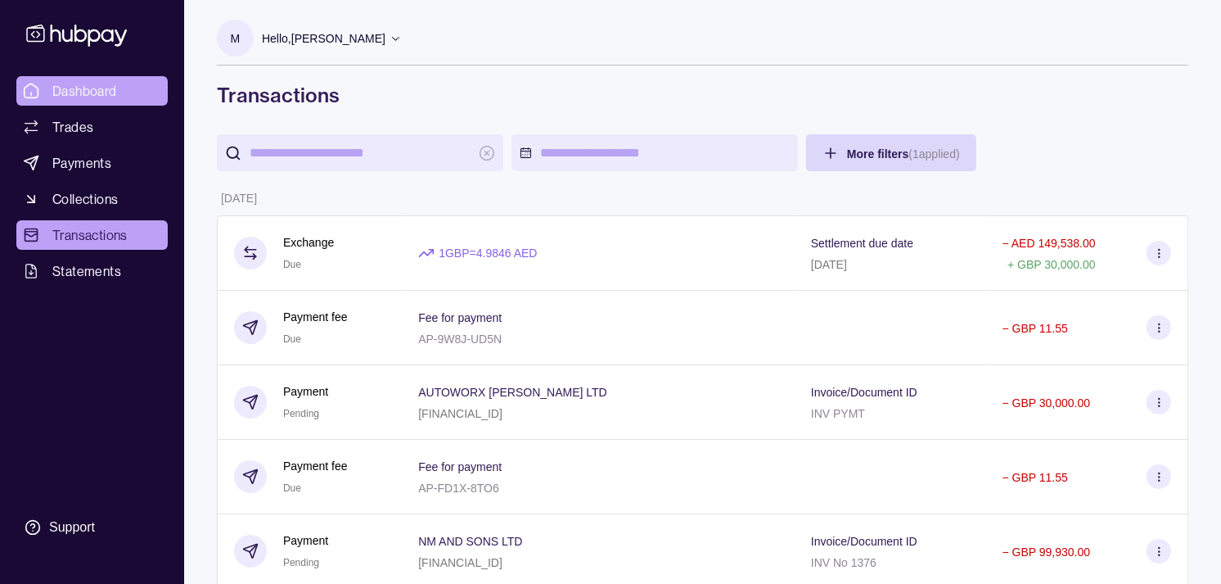
click at [138, 88] on link "Dashboard" at bounding box center [91, 90] width 151 height 29
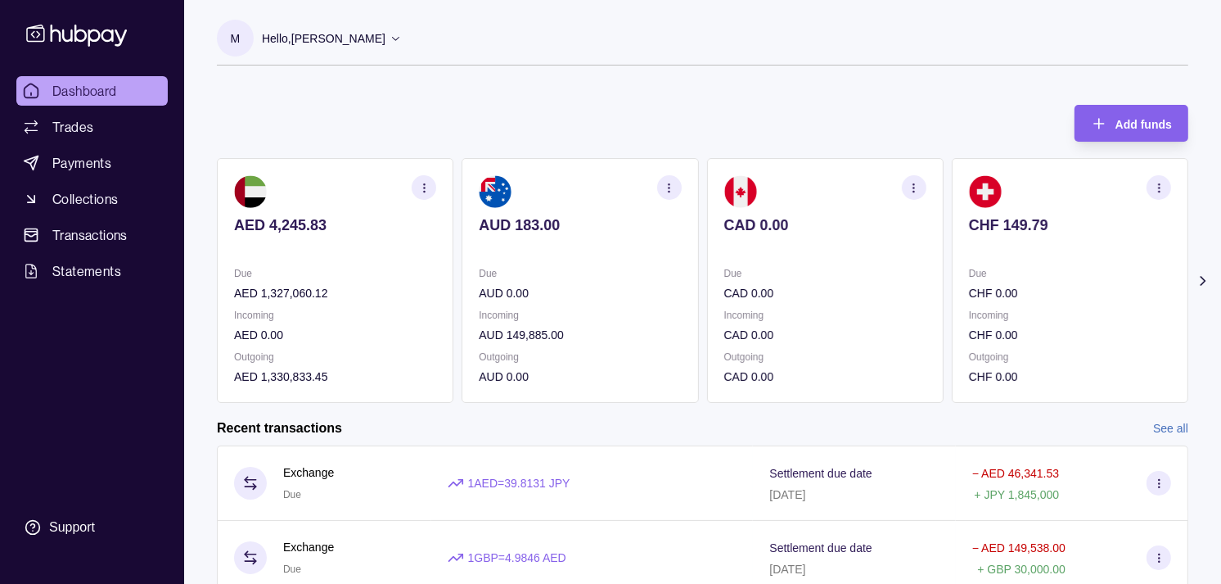
click at [969, 313] on div "Incoming CHF 0.00" at bounding box center [1070, 325] width 202 height 38
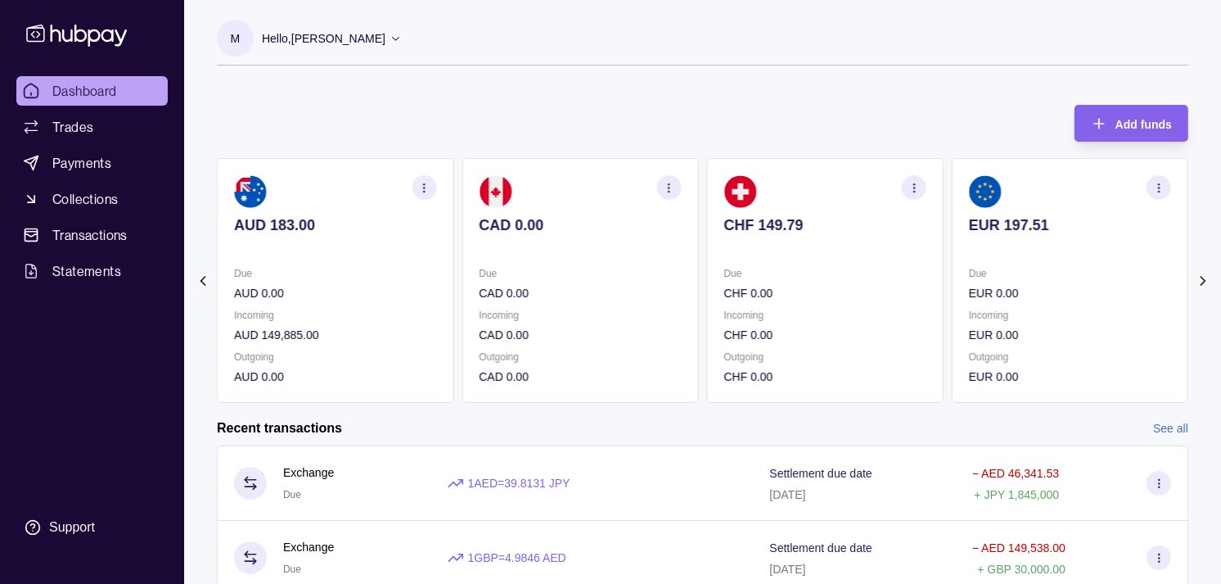
click at [969, 293] on div "Due EUR 0.00 Incoming EUR 0.00 Outgoing EUR 0.00" at bounding box center [1070, 324] width 202 height 121
click at [873, 282] on section "EUR 197.51 Due EUR 0.00 Incoming EUR 0.00 Outgoing EUR 0.00" at bounding box center [825, 280] width 237 height 245
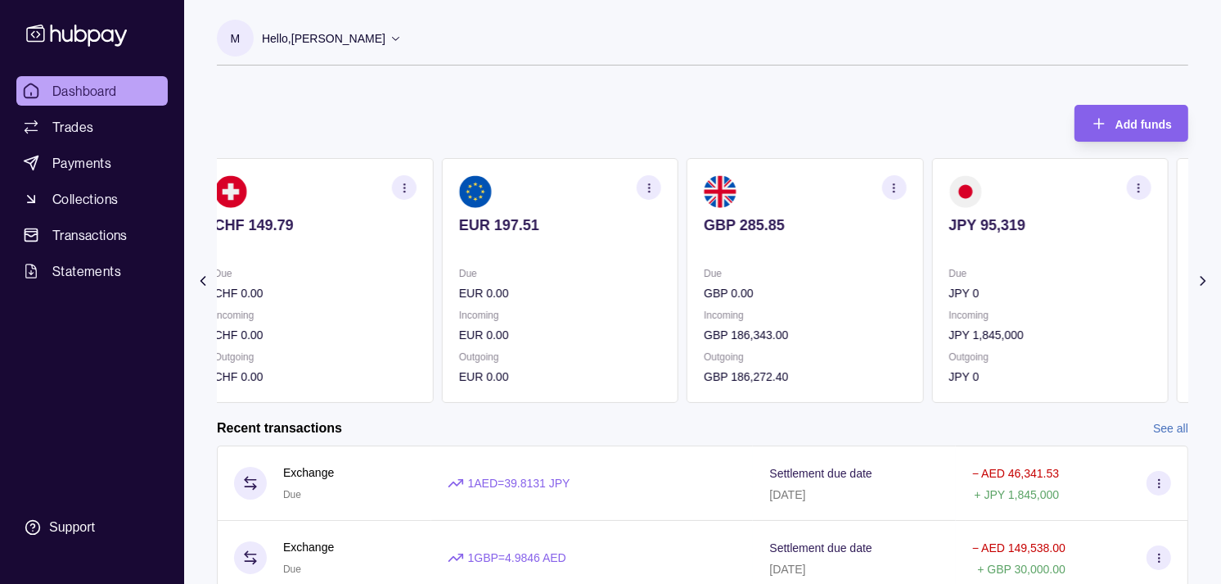
click at [871, 268] on p "Due" at bounding box center [805, 273] width 202 height 18
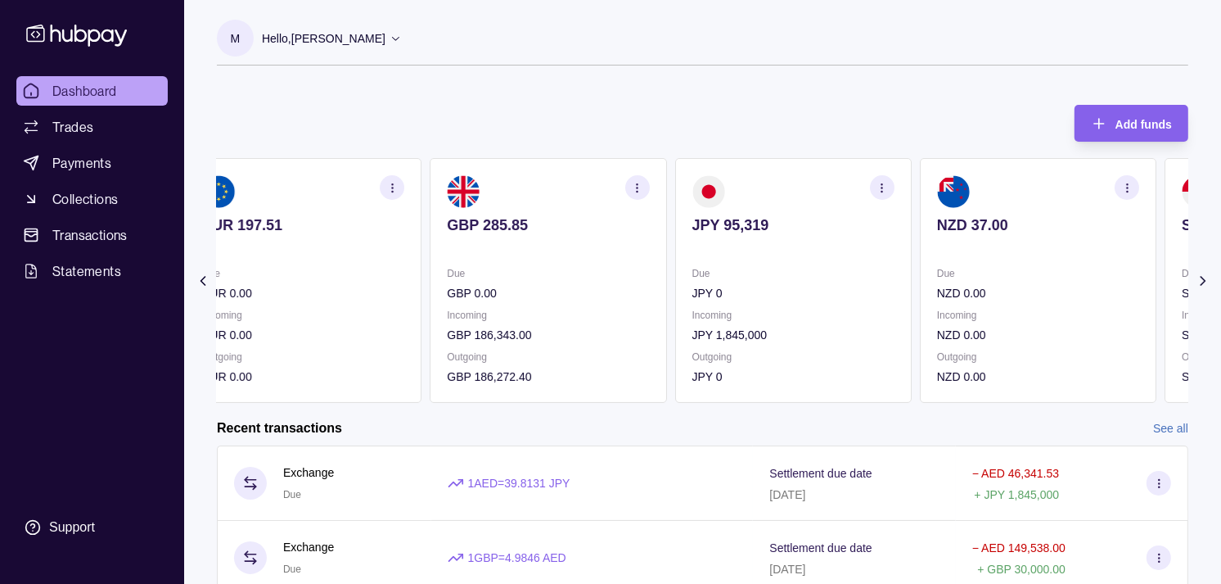
click at [937, 279] on p "Due" at bounding box center [1038, 273] width 202 height 18
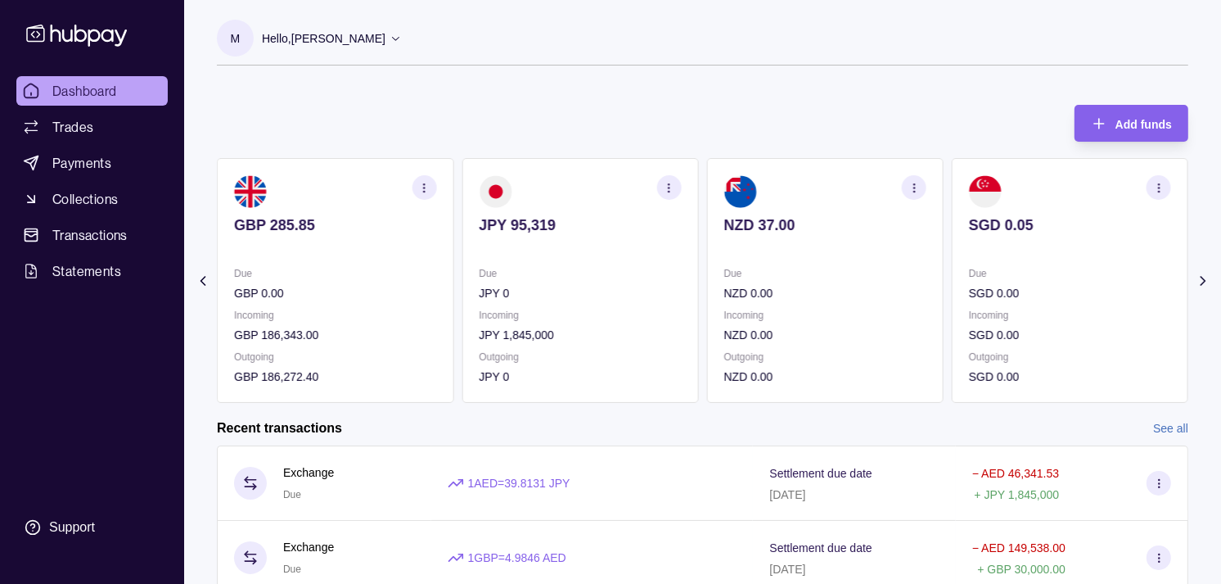
click at [952, 271] on section "SGD 0.05 Due SGD 0.00 Incoming SGD 0.00 Outgoing SGD 0.00" at bounding box center [1070, 280] width 237 height 245
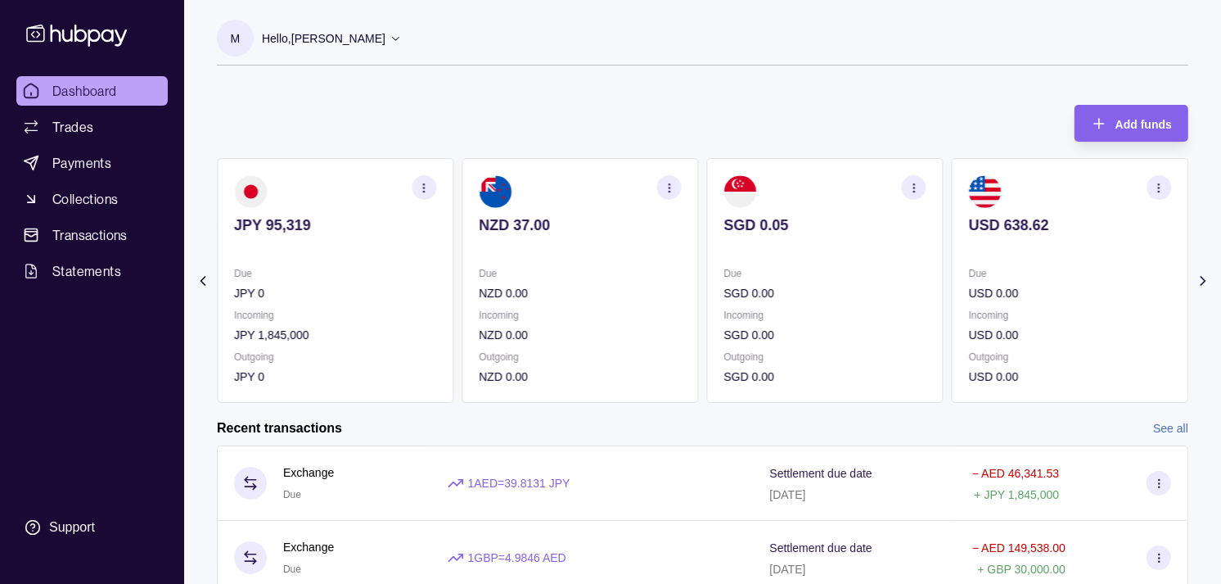
click at [952, 267] on section "USD 638.62 Due USD 0.00 Incoming USD 0.00 Outgoing USD 0.00" at bounding box center [1070, 280] width 237 height 245
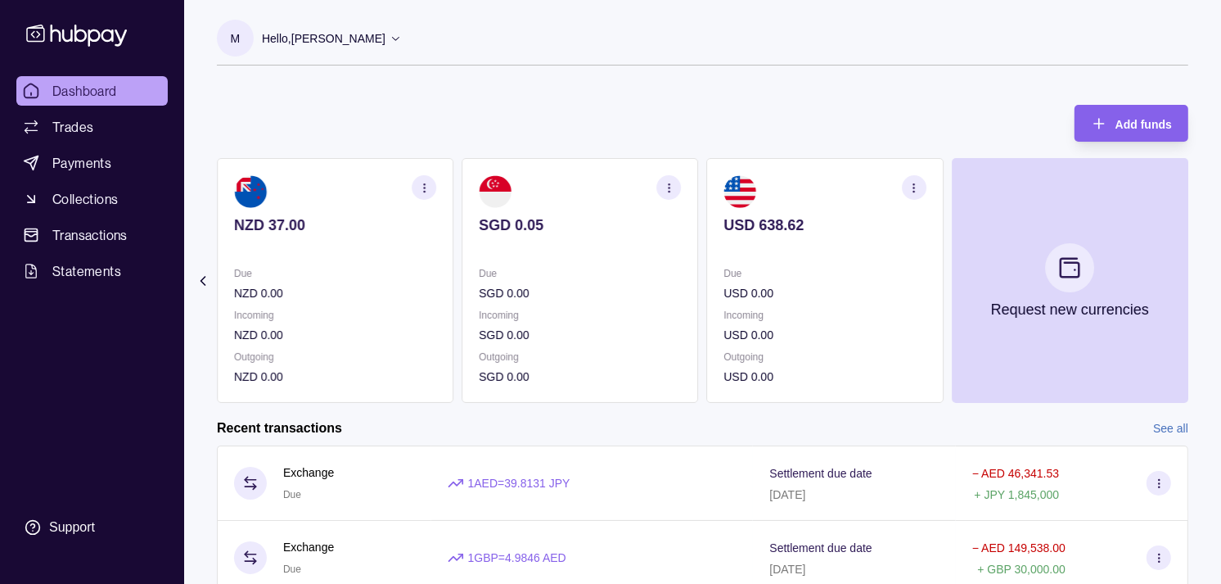
click at [582, 255] on section "SGD 0.05 Due SGD 0.00 Incoming SGD 0.00 Outgoing SGD 0.00" at bounding box center [580, 280] width 237 height 245
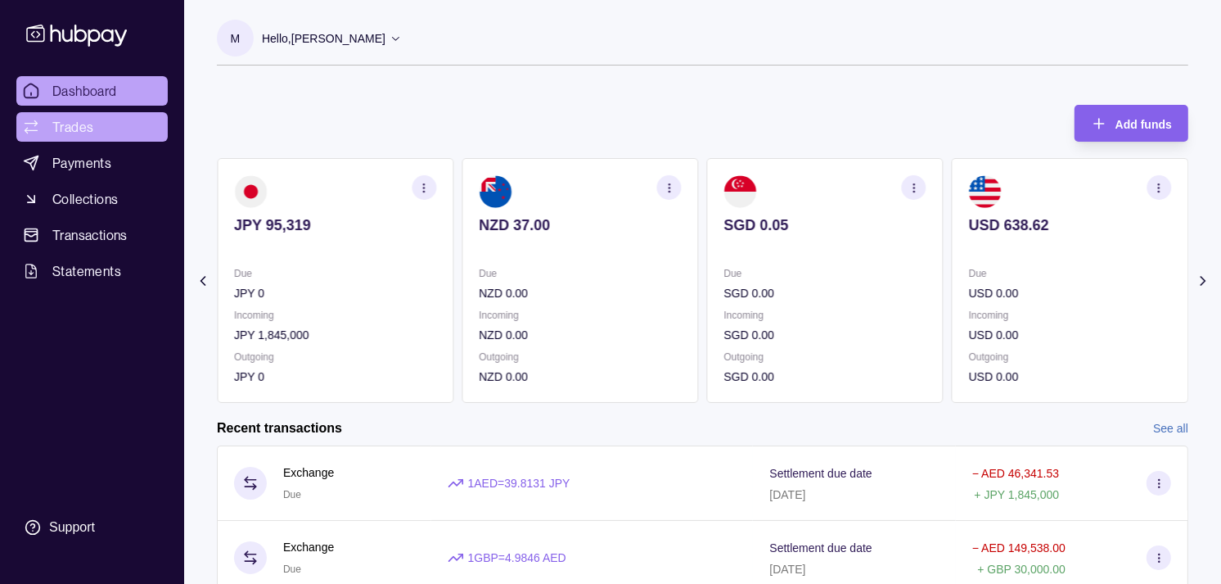
click at [109, 119] on link "Trades" at bounding box center [91, 126] width 151 height 29
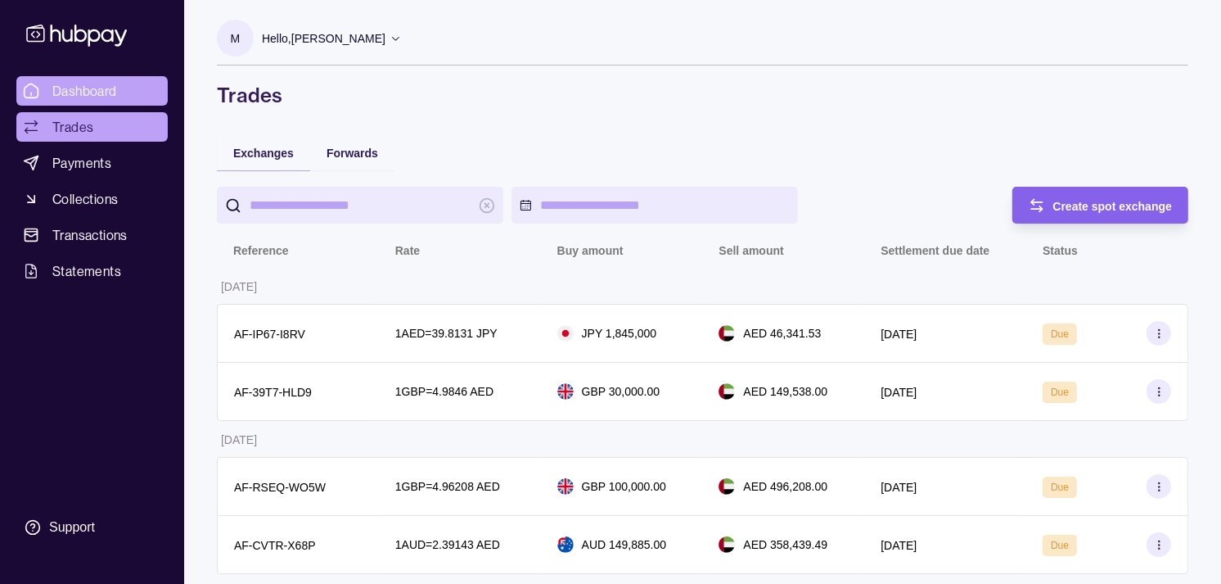
click at [63, 95] on span "Dashboard" at bounding box center [84, 91] width 65 height 20
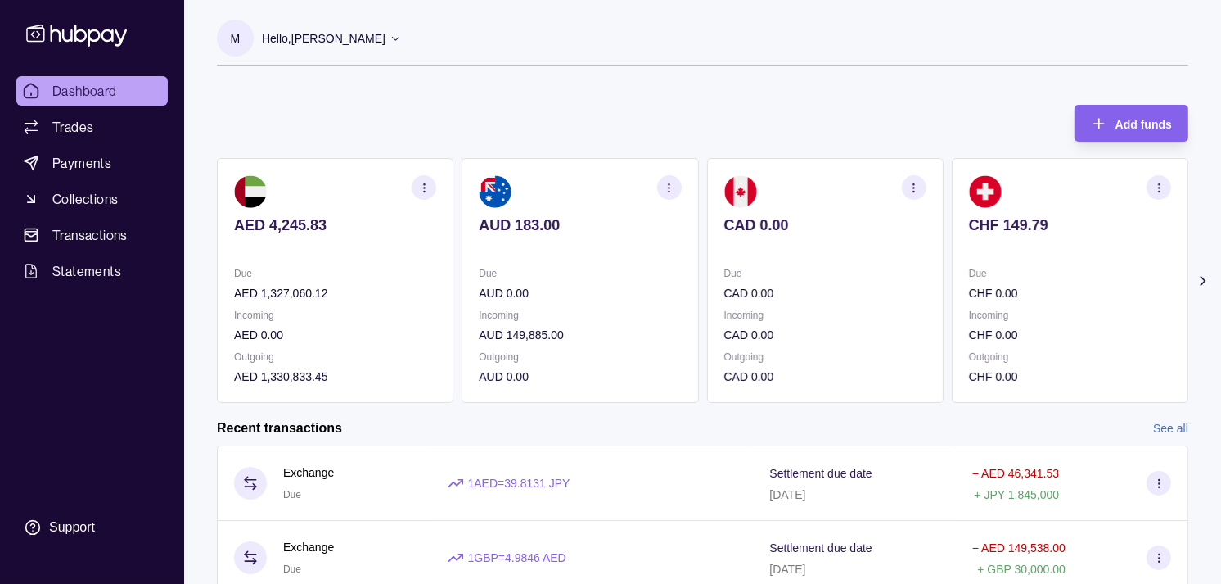
click at [1027, 306] on p "Incoming" at bounding box center [1070, 315] width 202 height 18
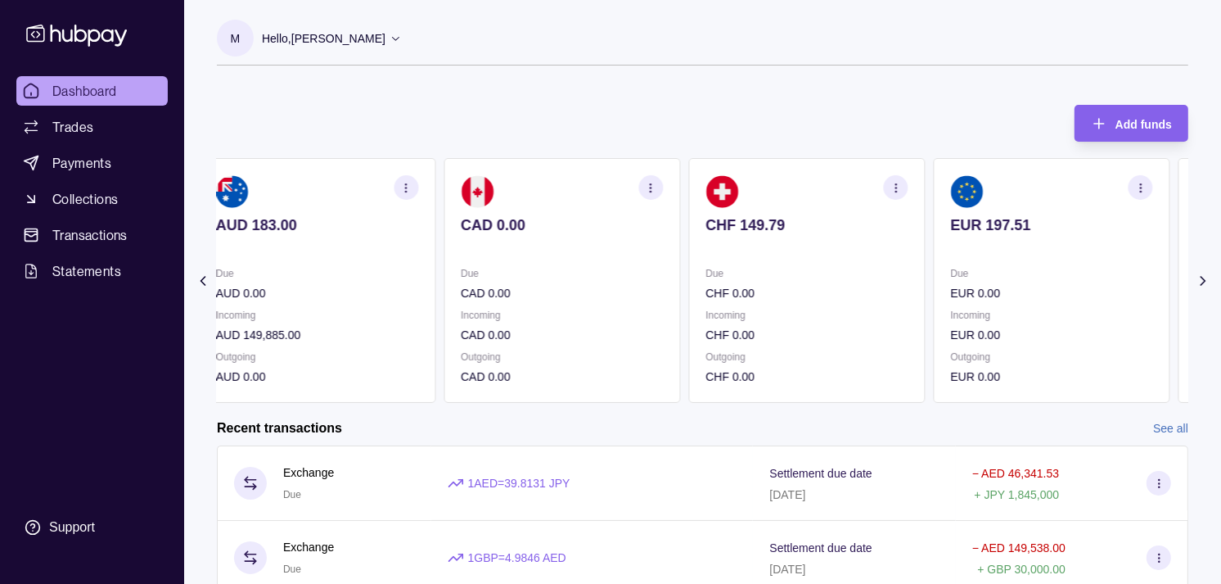
click at [1000, 303] on div "Due EUR 0.00 Incoming EUR 0.00 Outgoing EUR 0.00" at bounding box center [1052, 324] width 202 height 121
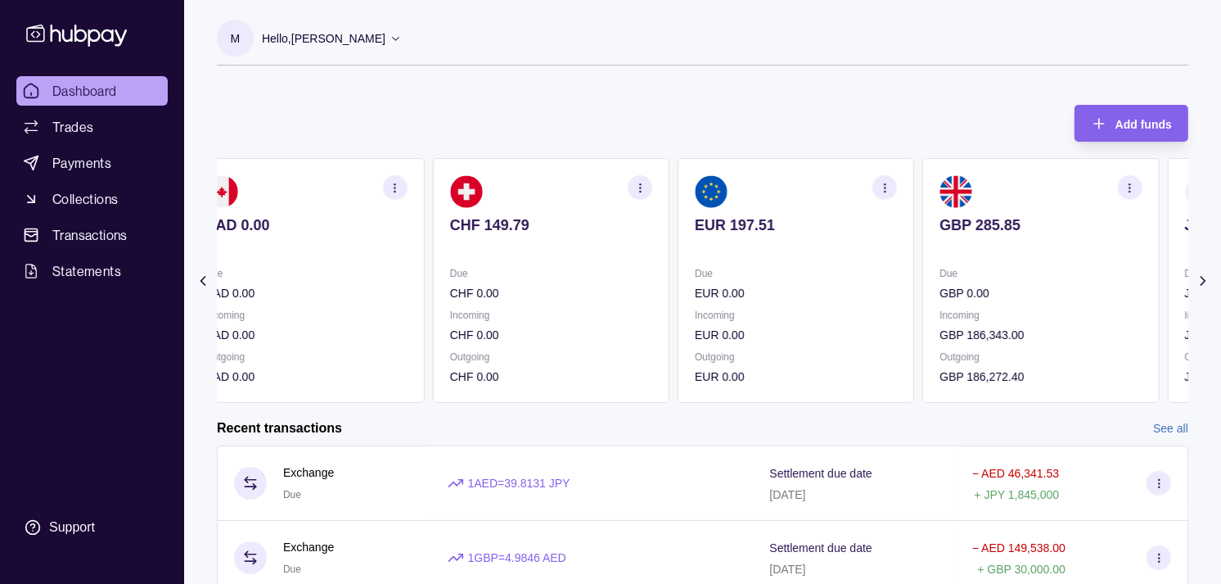
click at [1071, 251] on section "GBP 285.85 Due GBP 0.00 Incoming GBP 186,343.00 Outgoing GBP 186,272.40" at bounding box center [1041, 280] width 237 height 245
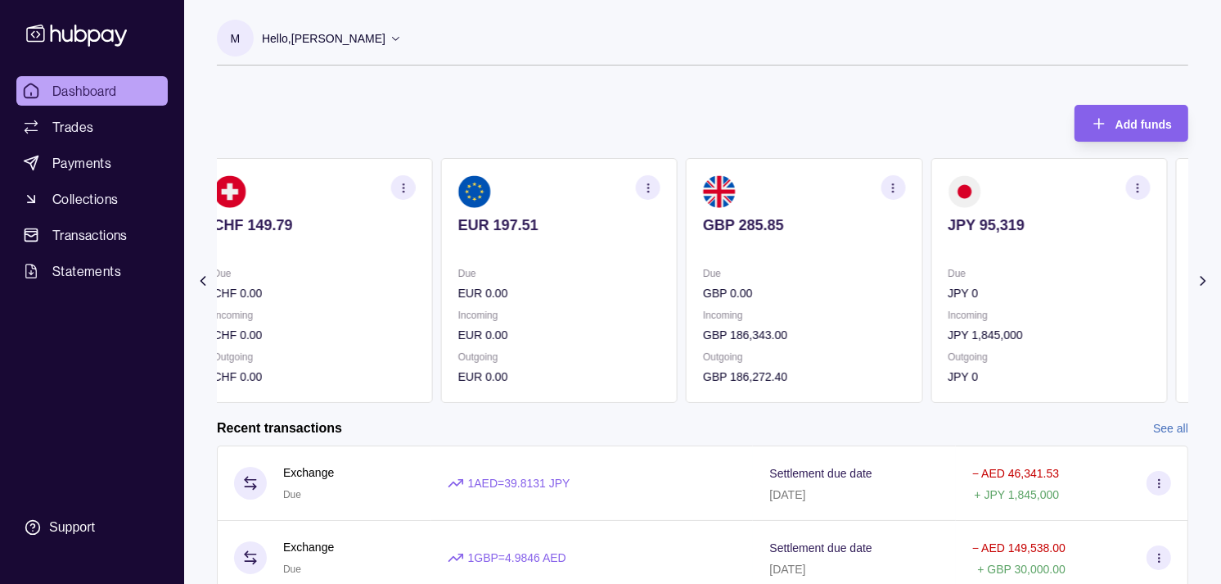
click at [1054, 251] on p at bounding box center [1049, 247] width 202 height 18
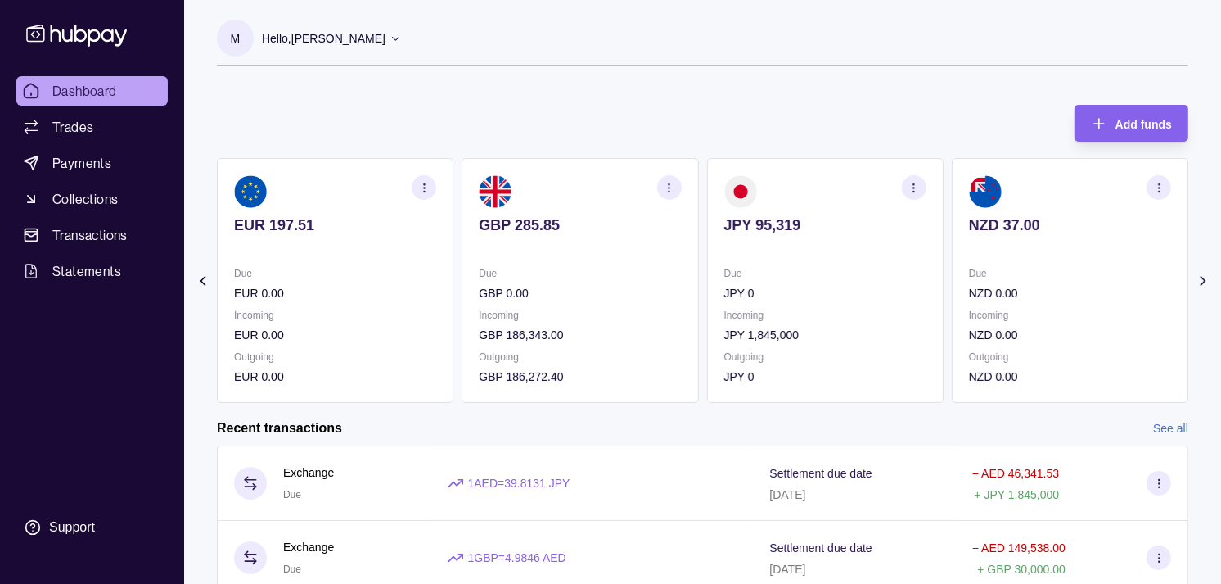
click at [812, 237] on div "JPY 95,319" at bounding box center [825, 236] width 202 height 40
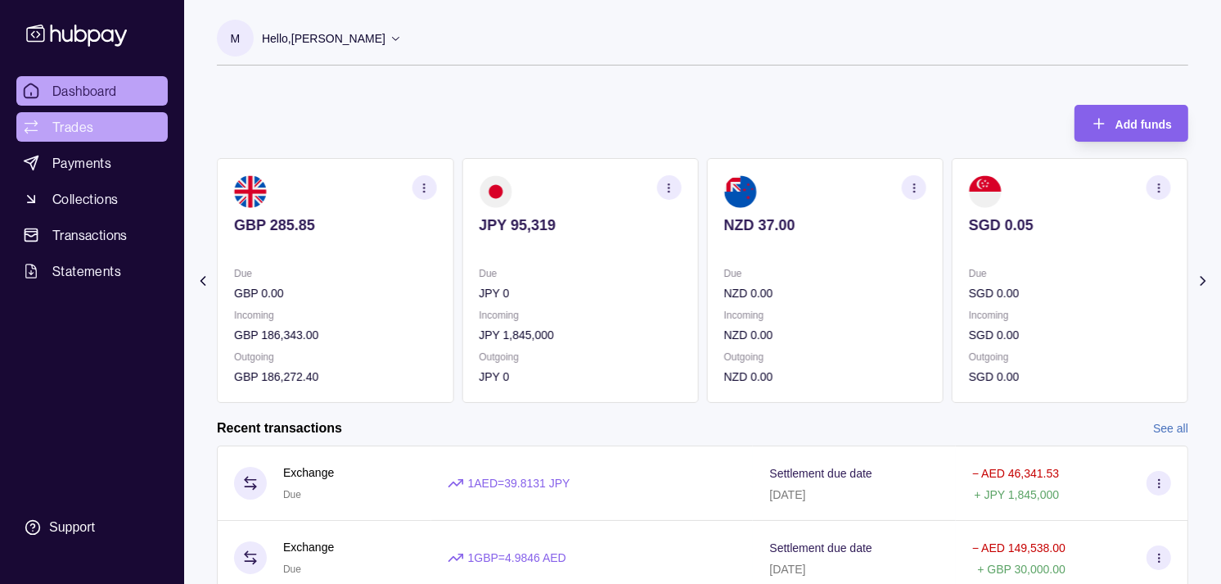
click at [106, 131] on link "Trades" at bounding box center [91, 126] width 151 height 29
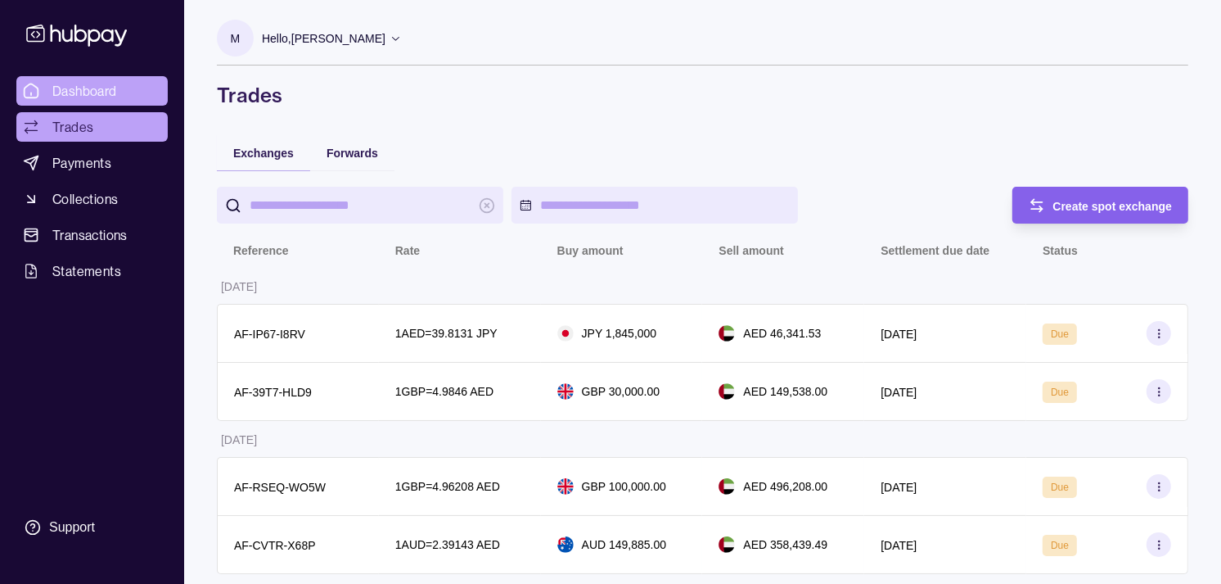
click at [104, 86] on span "Dashboard" at bounding box center [84, 91] width 65 height 20
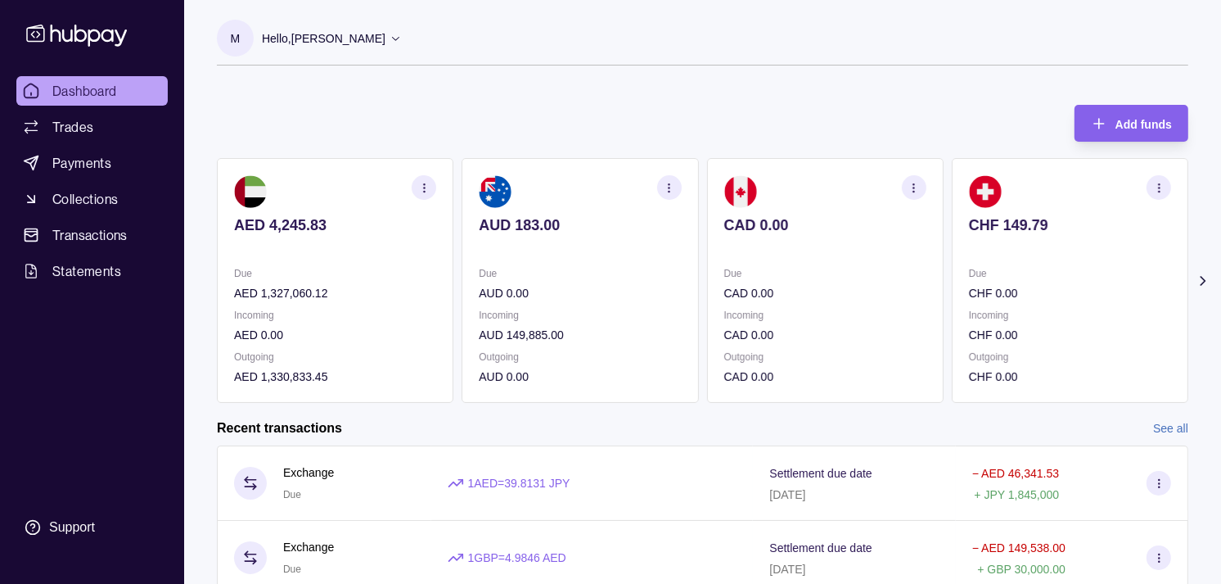
click at [956, 263] on section "CHF 149.79 Due CHF 0.00 Incoming CHF 0.00 Outgoing CHF 0.00" at bounding box center [1070, 280] width 237 height 245
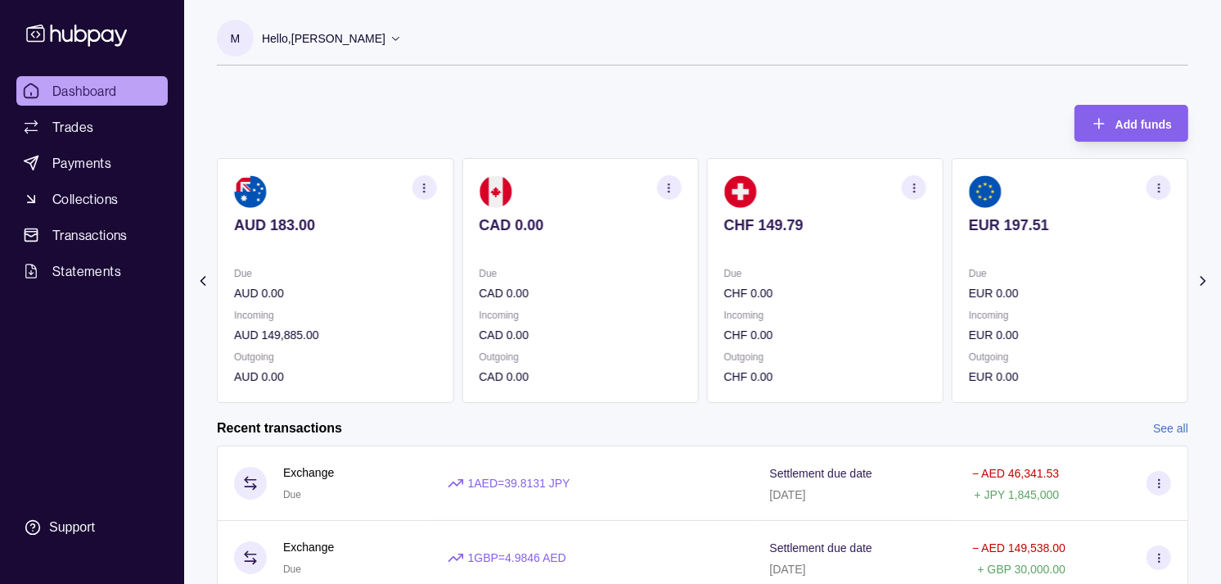
click at [952, 251] on section "EUR 197.51 Due EUR 0.00 Incoming EUR 0.00 Outgoing EUR 0.00" at bounding box center [1070, 280] width 237 height 245
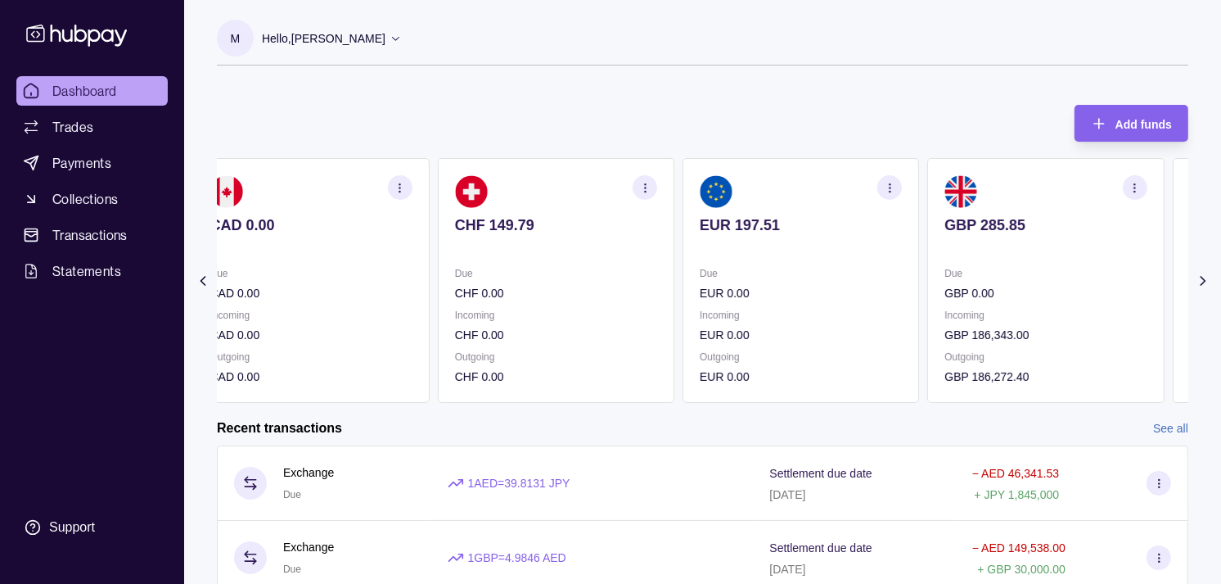
click at [945, 243] on p at bounding box center [1046, 247] width 202 height 18
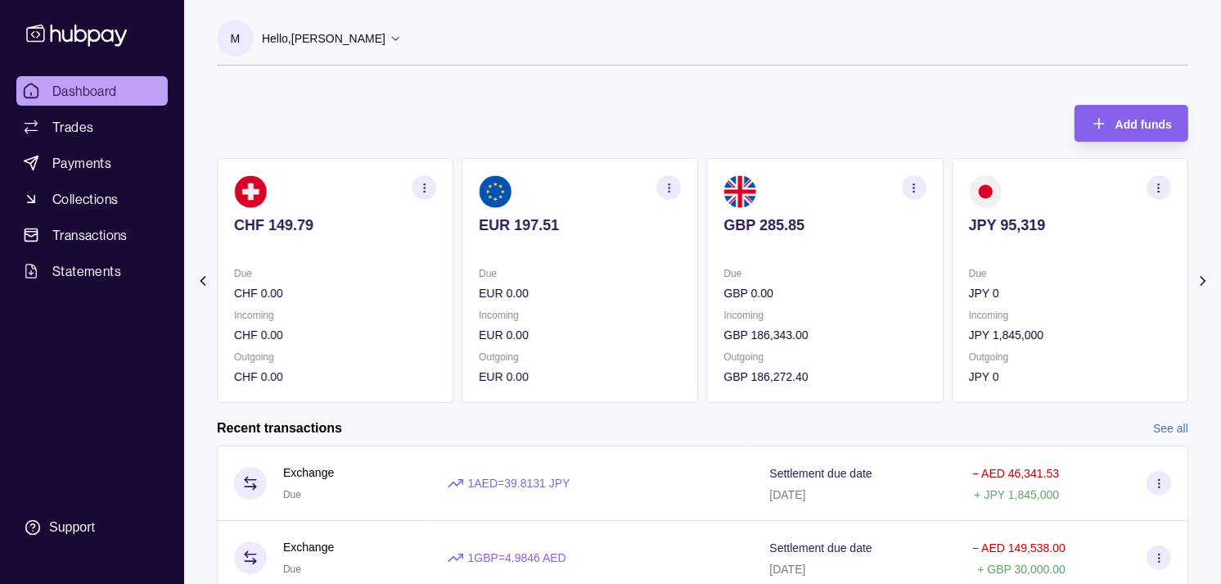
click at [921, 192] on section "button" at bounding box center [914, 187] width 25 height 25
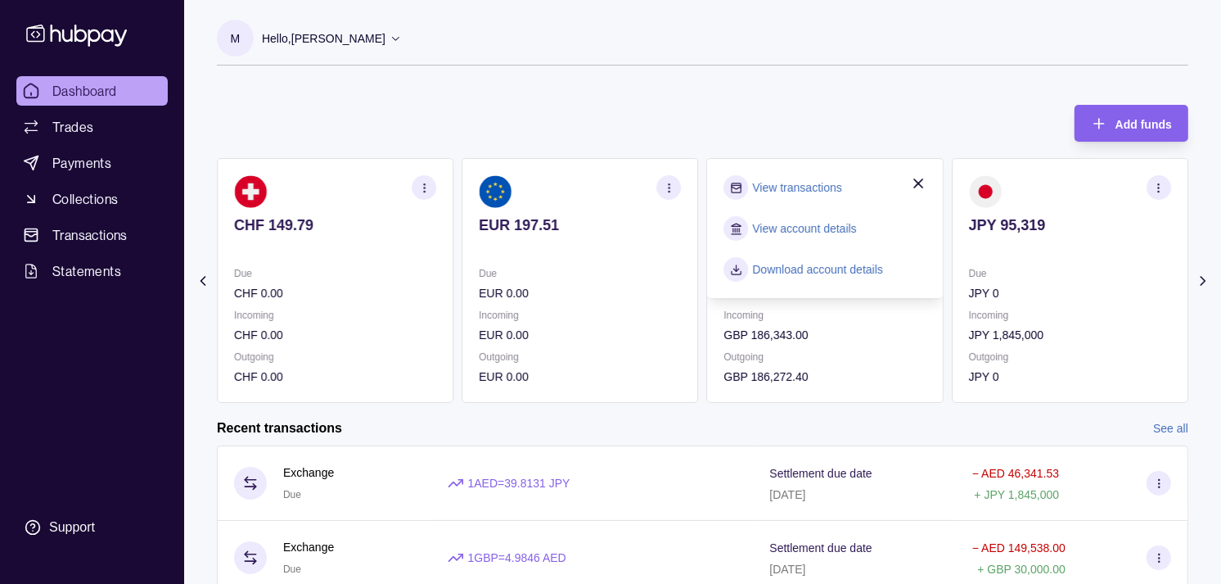
click at [763, 184] on link "View transactions" at bounding box center [797, 187] width 89 height 18
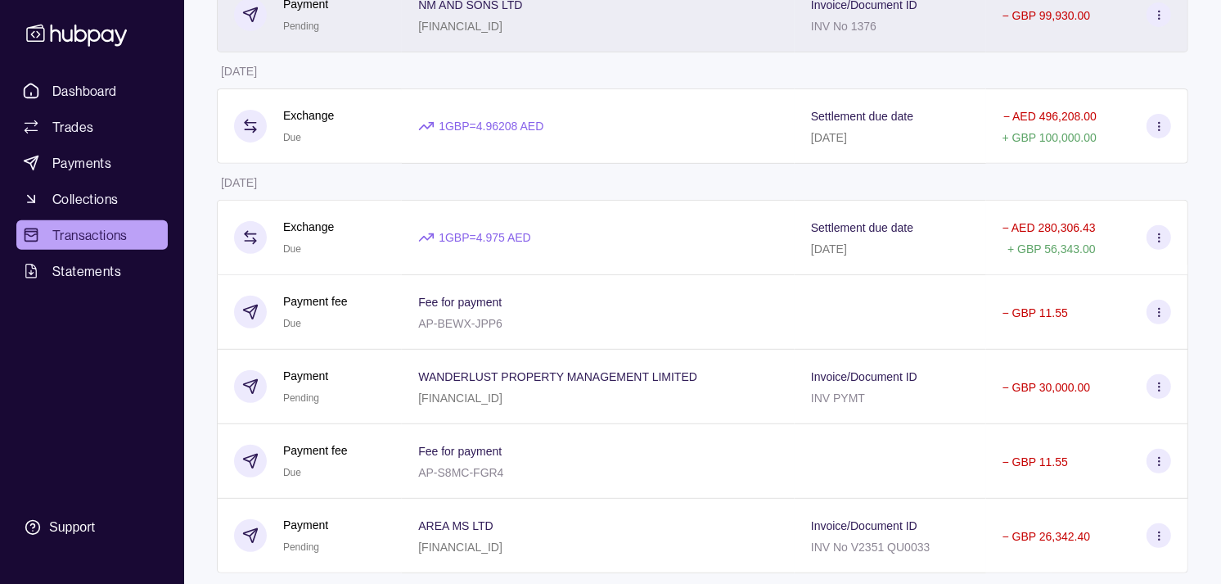
scroll to position [545, 0]
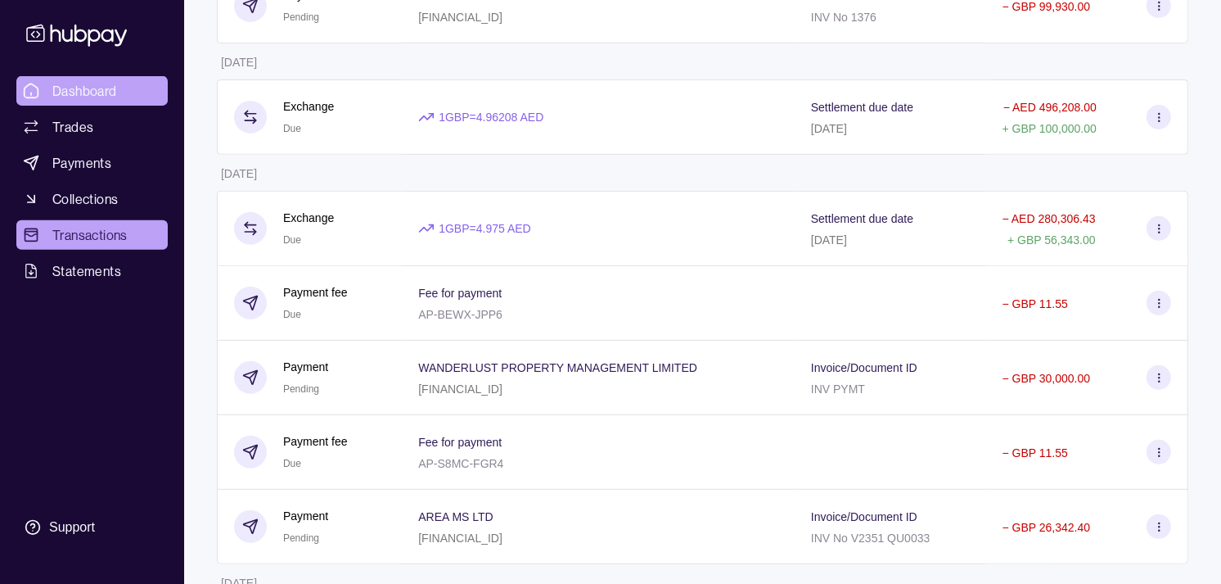
click at [132, 78] on link "Dashboard" at bounding box center [91, 90] width 151 height 29
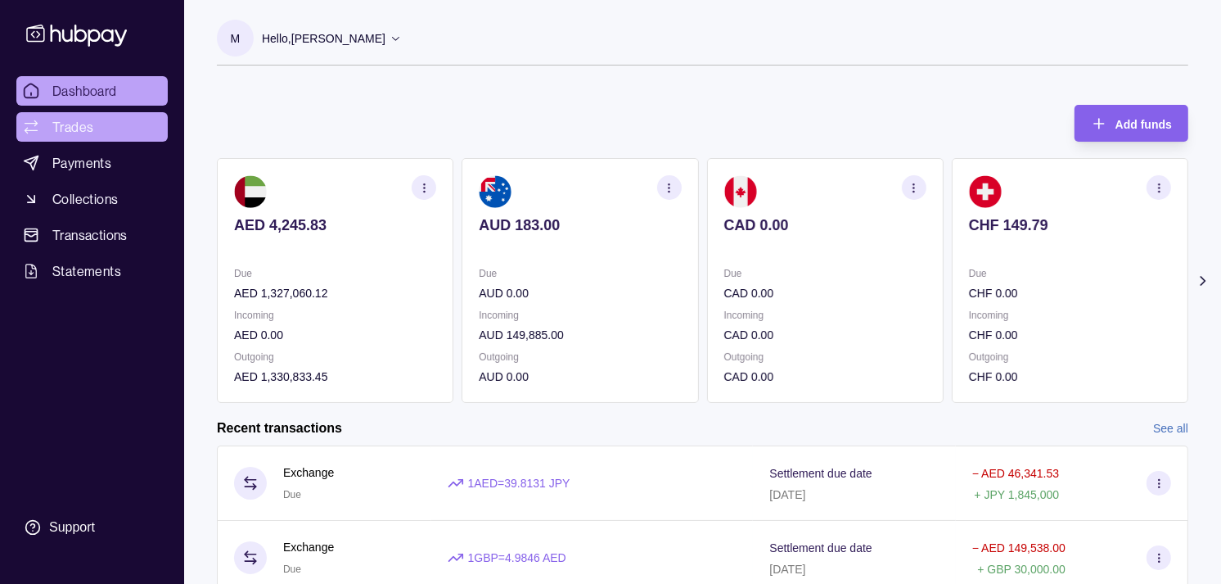
click at [108, 129] on link "Trades" at bounding box center [91, 126] width 151 height 29
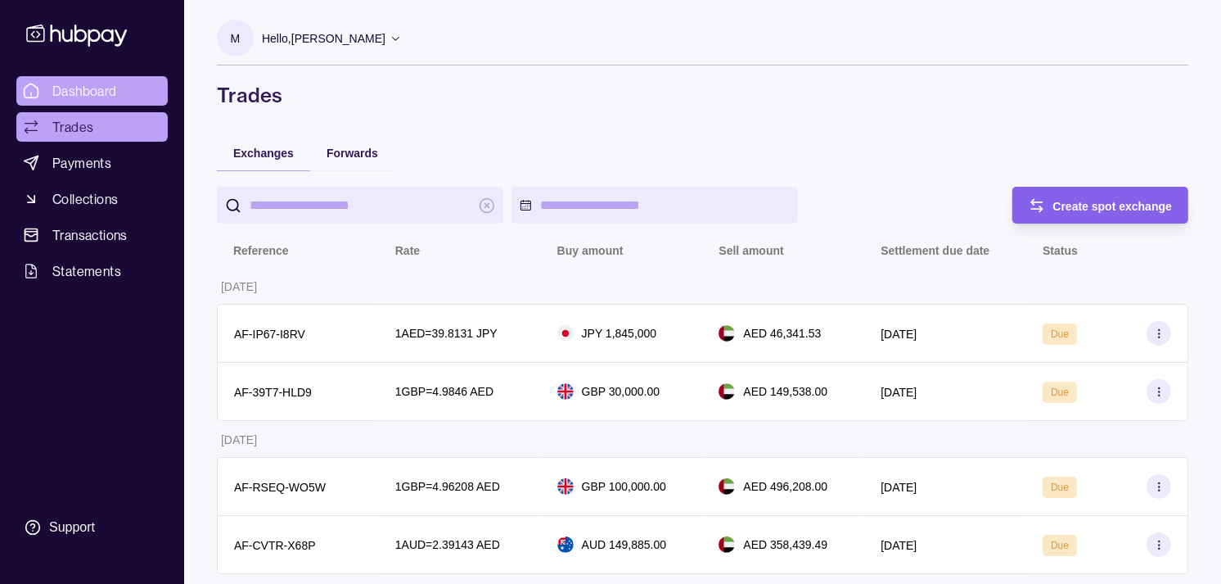
click at [97, 95] on span "Dashboard" at bounding box center [84, 91] width 65 height 20
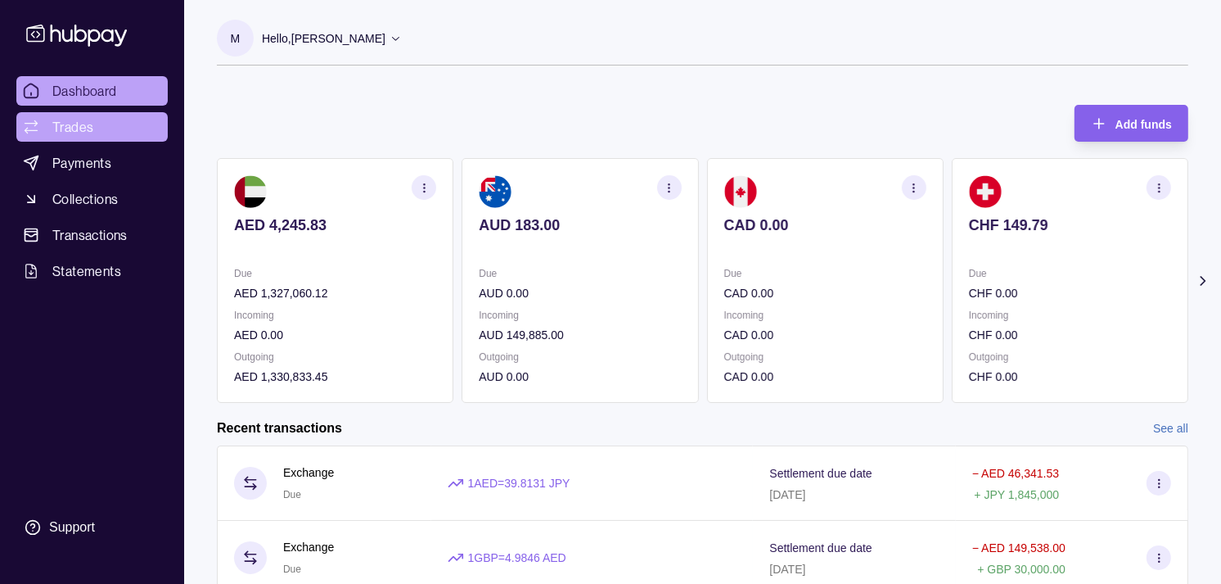
click at [106, 133] on link "Trades" at bounding box center [91, 126] width 151 height 29
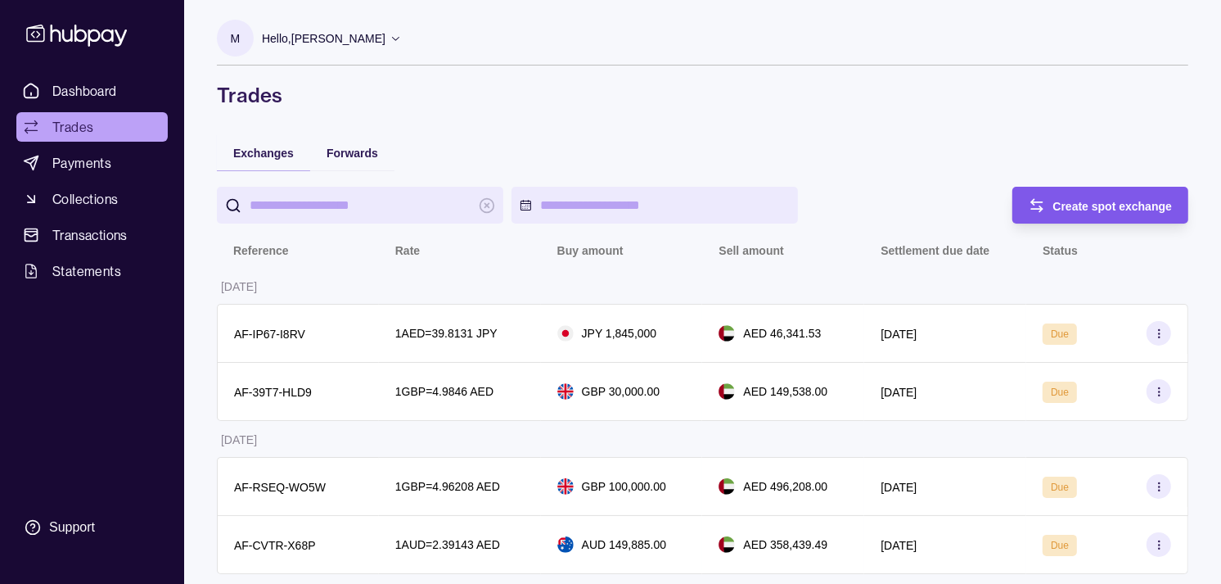
click at [1076, 208] on span "Create spot exchange" at bounding box center [1114, 206] width 120 height 13
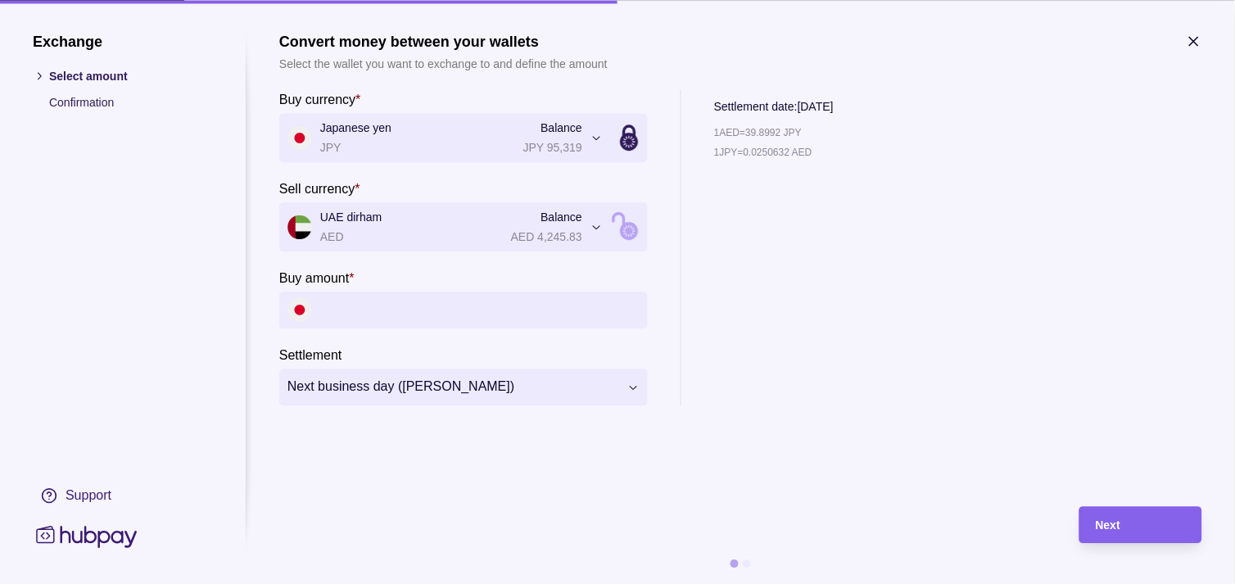
click at [494, 320] on input "Buy amount *" at bounding box center [479, 309] width 319 height 37
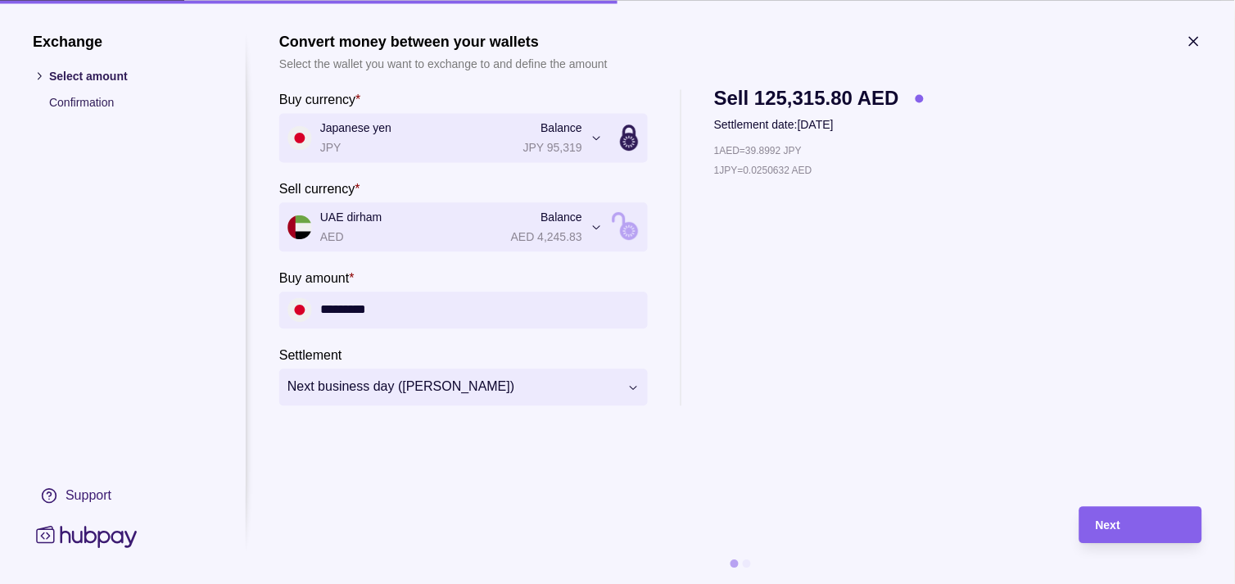
type input "*********"
click at [1158, 521] on div "Next" at bounding box center [1140, 525] width 90 height 20
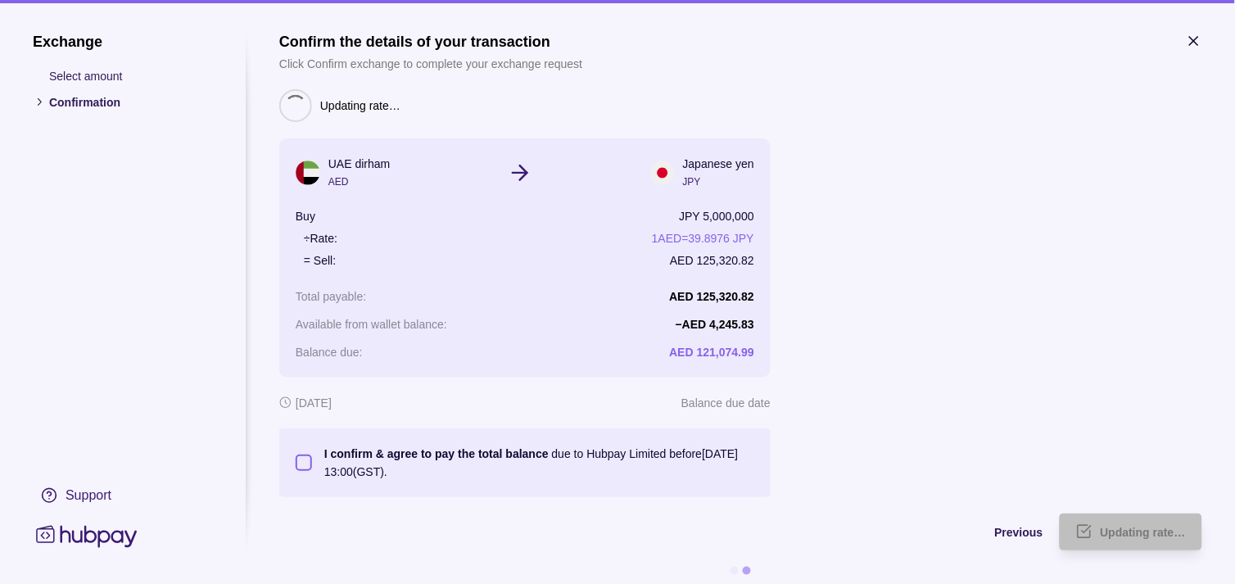
click at [312, 458] on label "I confirm & agree to pay the total balance due to Hubpay Limited before [DATE] …" at bounding box center [533, 463] width 442 height 36
click at [312, 458] on button "I confirm & agree to pay the total balance due to Hubpay Limited before [DATE] …" at bounding box center [304, 462] width 16 height 16
click at [1140, 526] on span "Confirm" at bounding box center [1142, 532] width 44 height 13
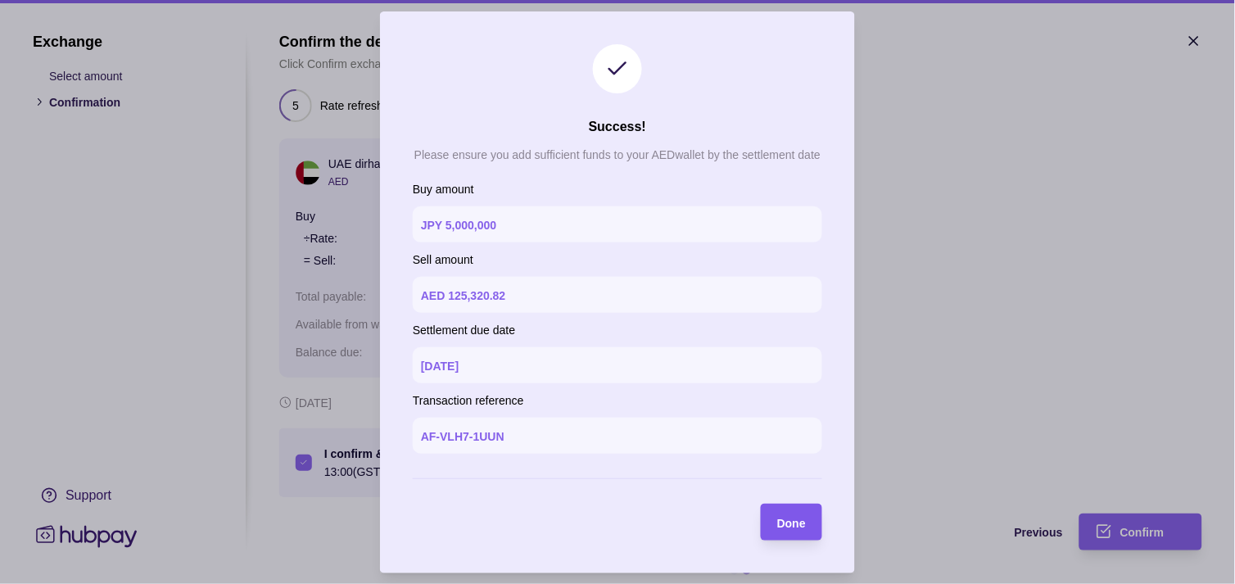
click at [784, 521] on span "Done" at bounding box center [791, 522] width 29 height 13
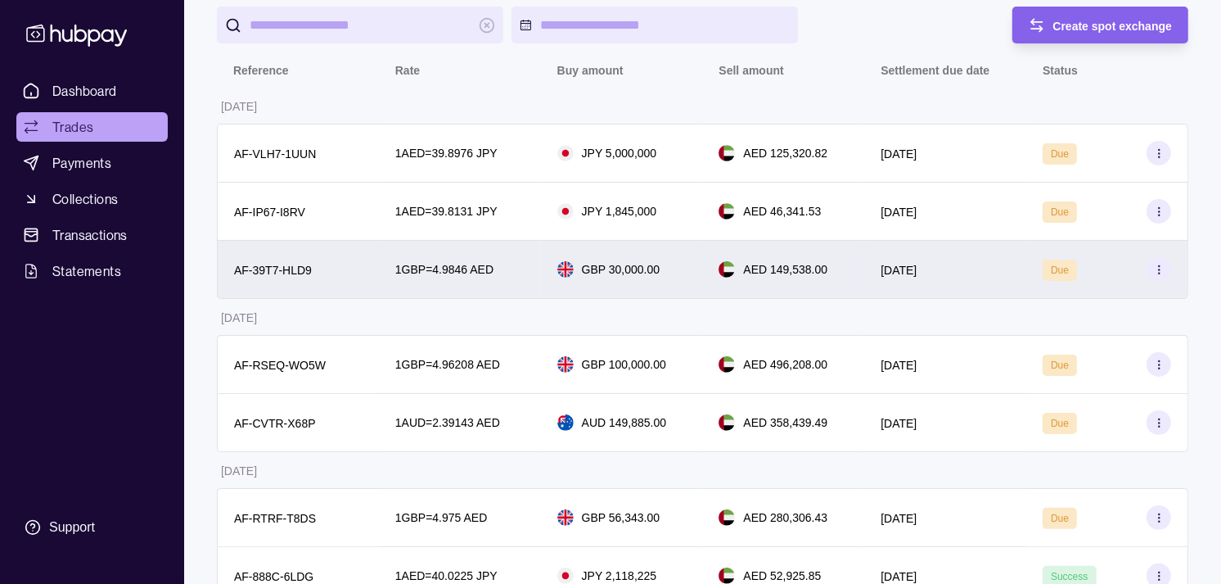
scroll to position [182, 0]
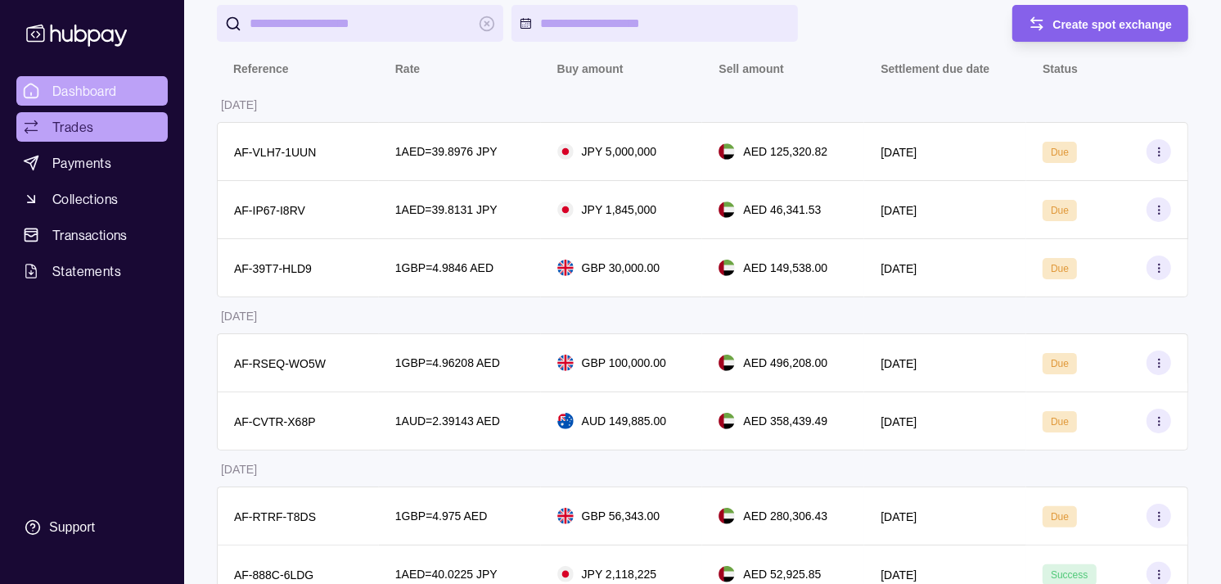
click at [115, 92] on span "Dashboard" at bounding box center [84, 91] width 65 height 20
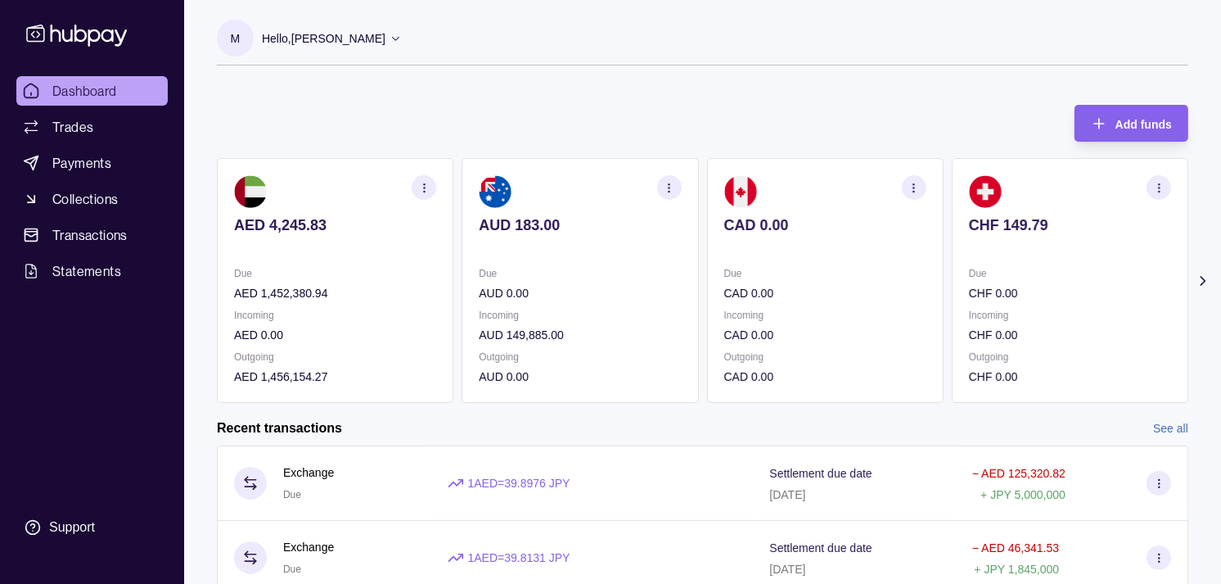
click at [969, 277] on p "Due" at bounding box center [1070, 273] width 202 height 18
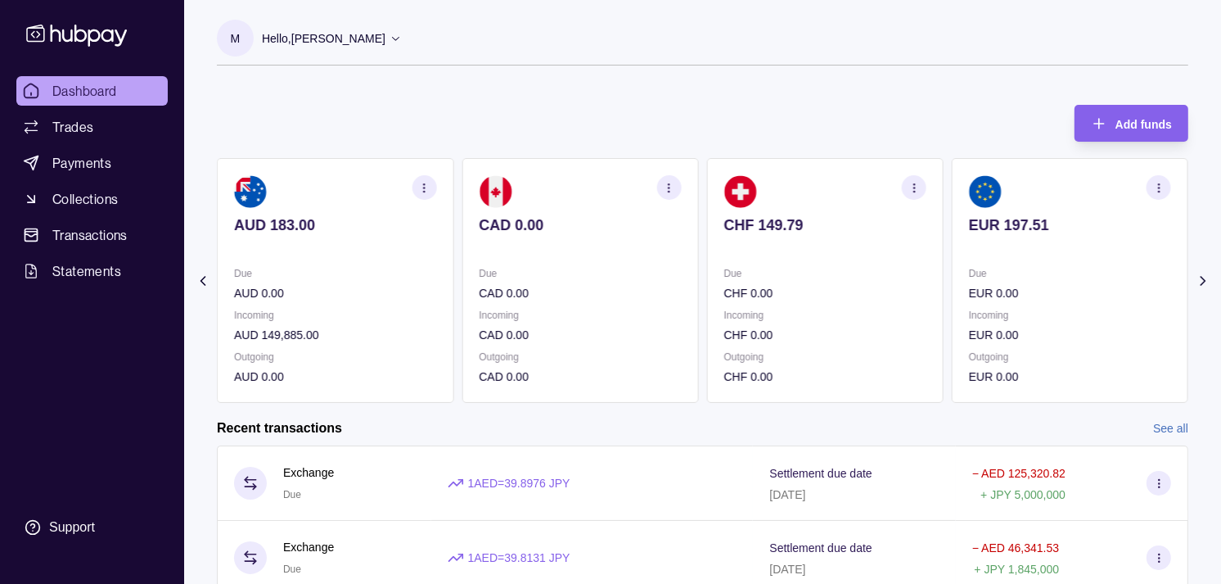
click at [969, 284] on div "Due EUR 0.00" at bounding box center [1070, 283] width 202 height 38
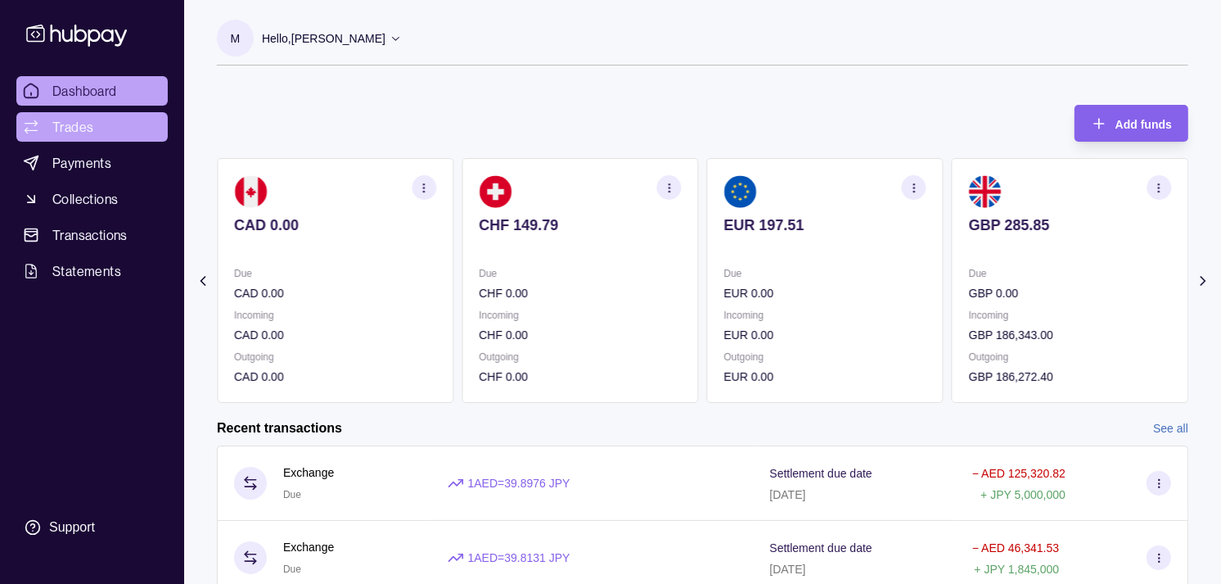
click at [111, 124] on link "Trades" at bounding box center [91, 126] width 151 height 29
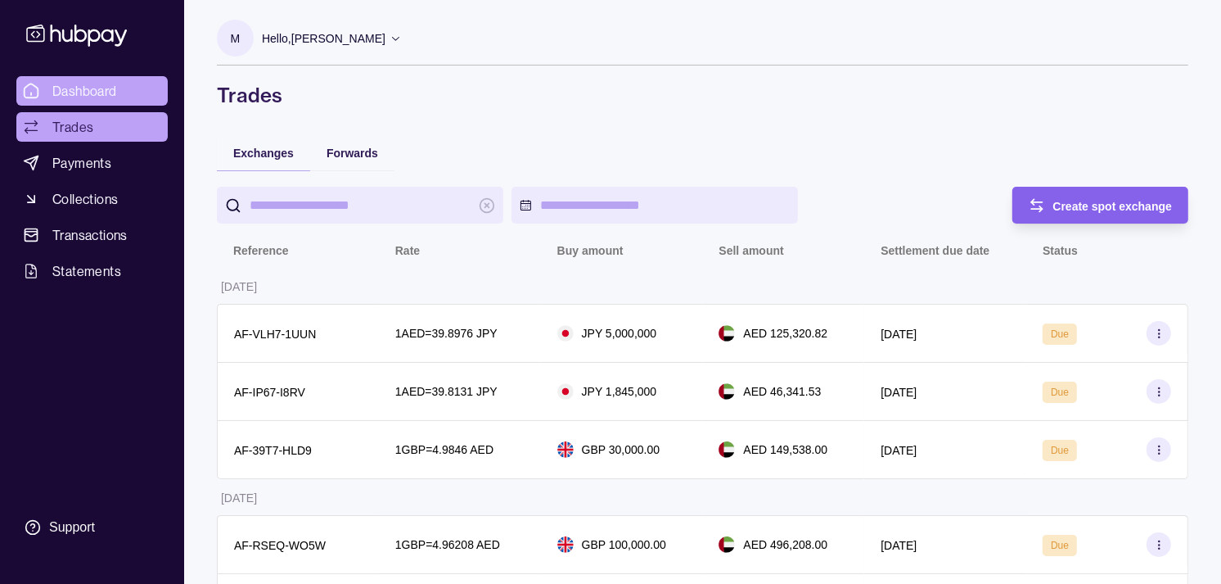
click at [107, 82] on span "Dashboard" at bounding box center [84, 91] width 65 height 20
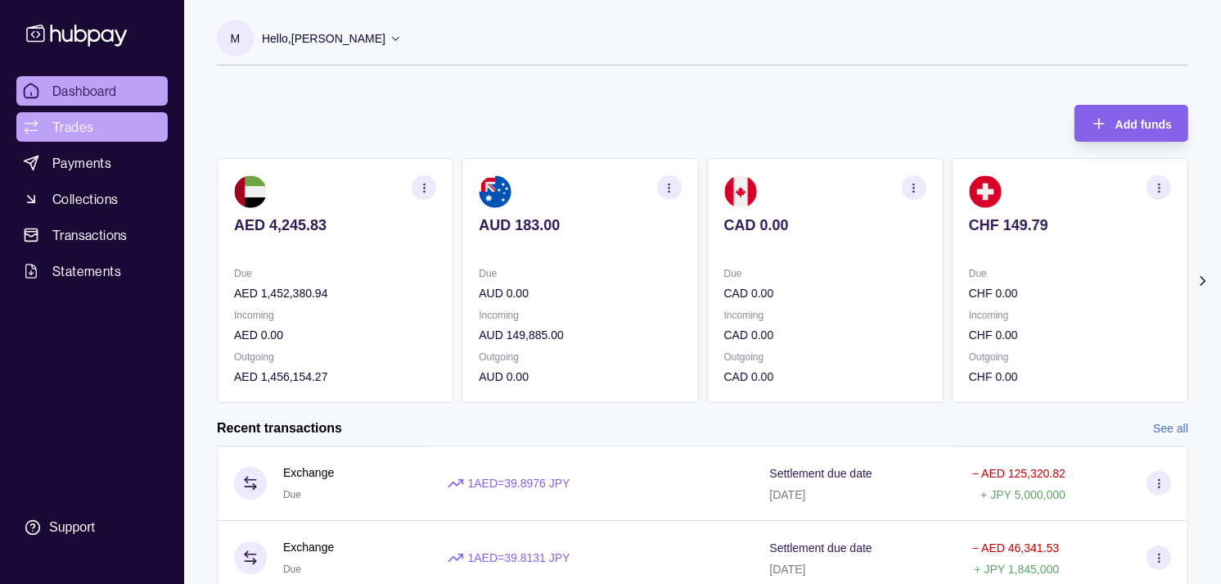
click at [120, 121] on link "Trades" at bounding box center [91, 126] width 151 height 29
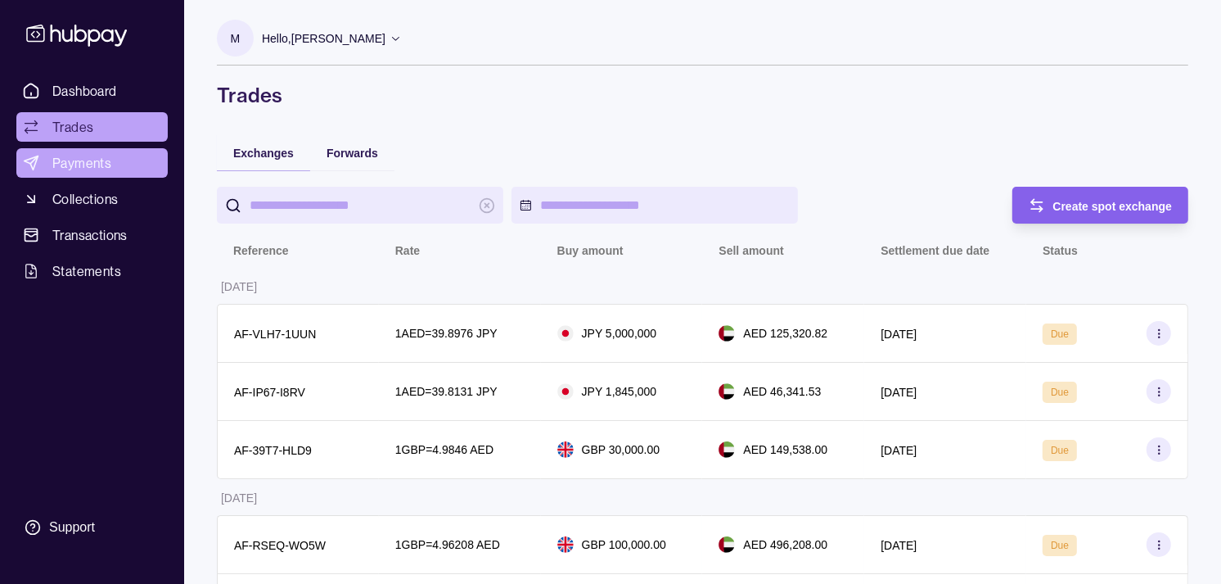
click at [94, 158] on span "Payments" at bounding box center [81, 163] width 59 height 20
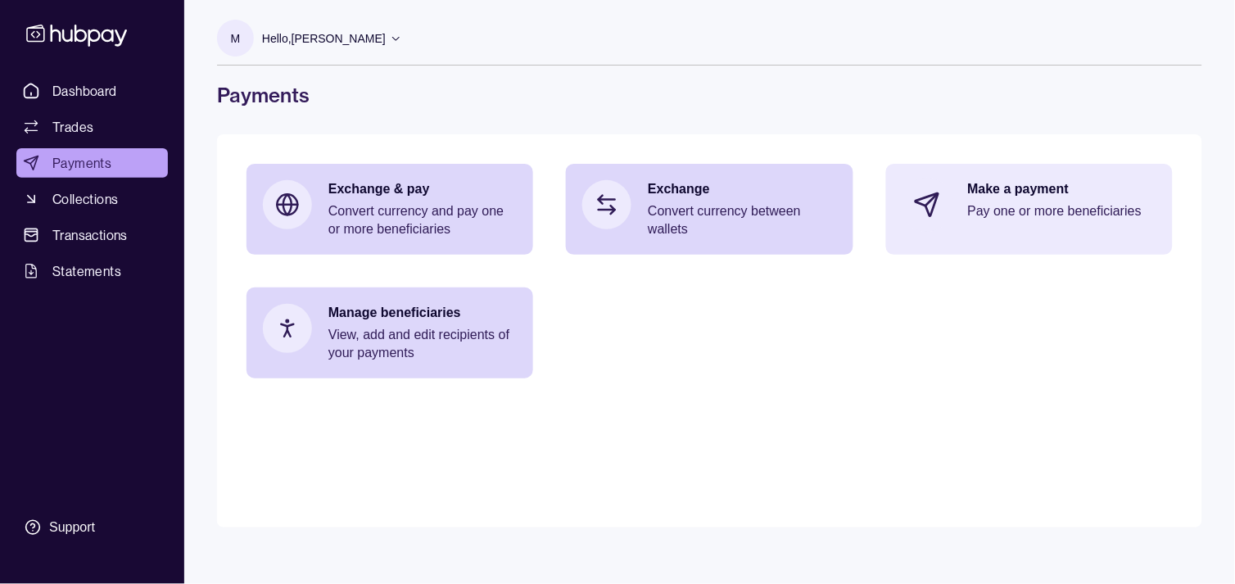
click at [968, 205] on p "Pay one or more beneficiaries" at bounding box center [1062, 211] width 188 height 18
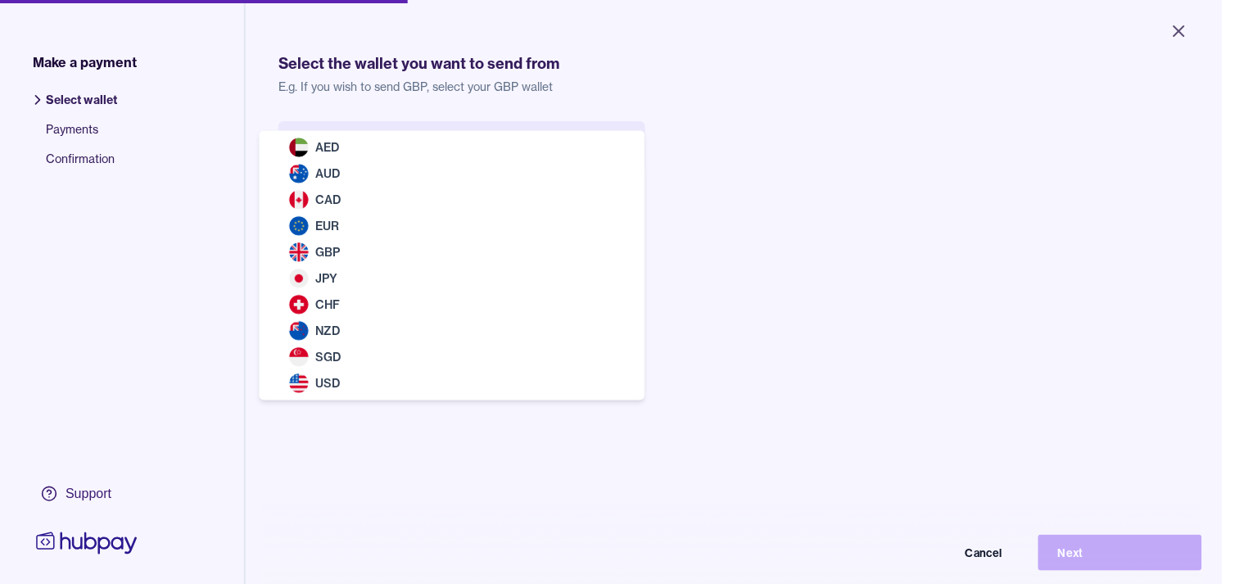
click at [385, 150] on body "Close Make a payment Select wallet Payments Confirmation Support Select the wal…" at bounding box center [610, 292] width 1221 height 584
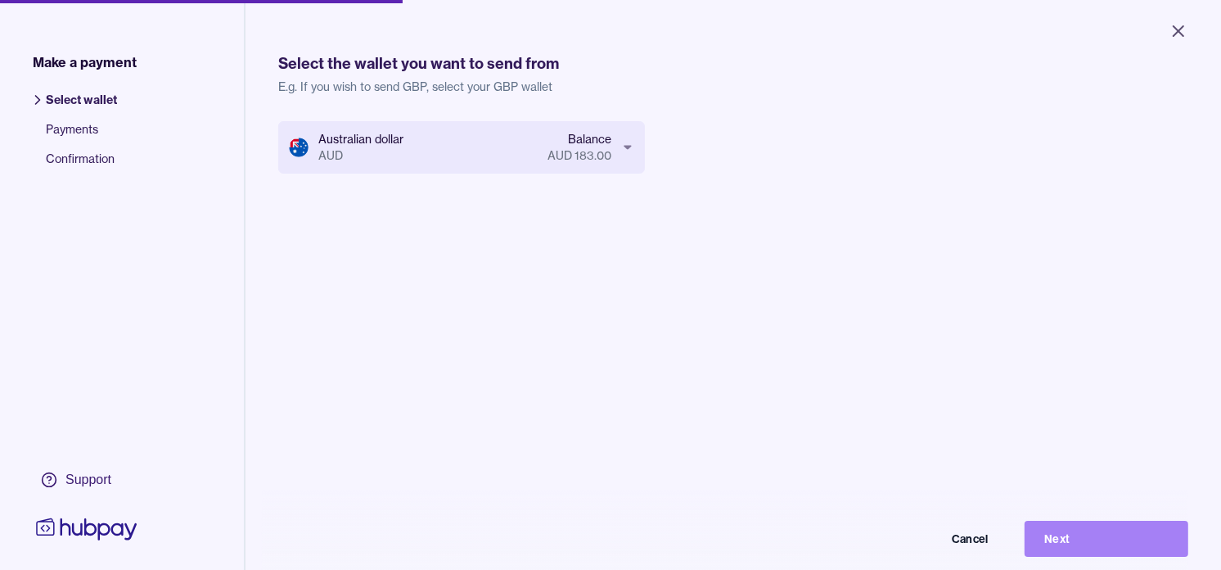
click at [1104, 552] on button "Next" at bounding box center [1107, 539] width 164 height 36
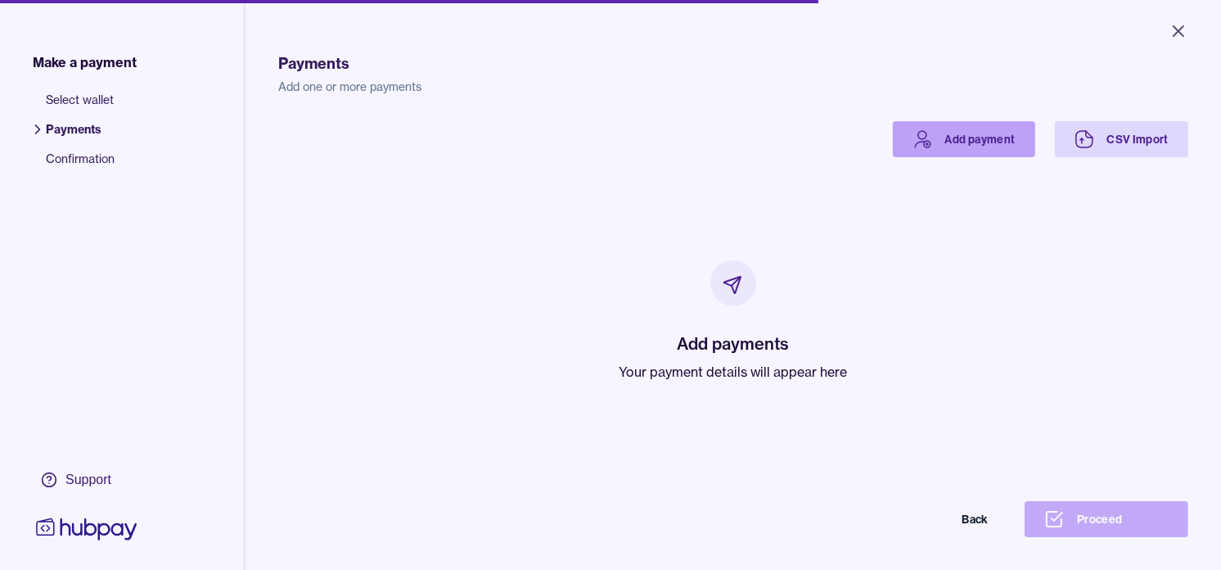
click at [946, 133] on link "Add payment" at bounding box center [964, 139] width 142 height 36
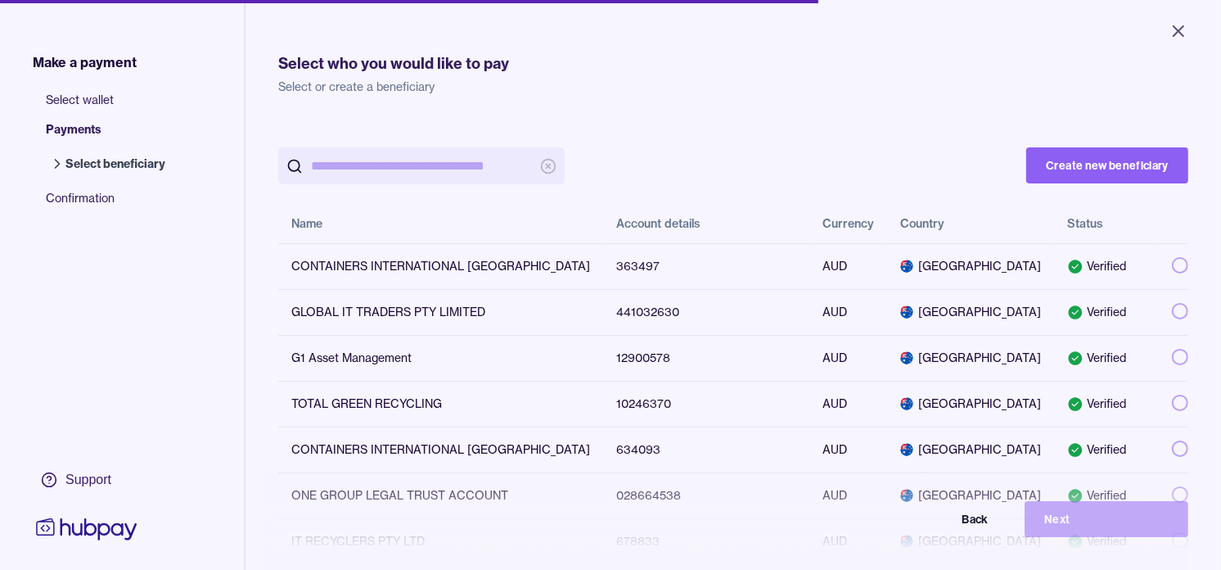
click at [420, 165] on input "search" at bounding box center [421, 165] width 221 height 37
paste input "*********"
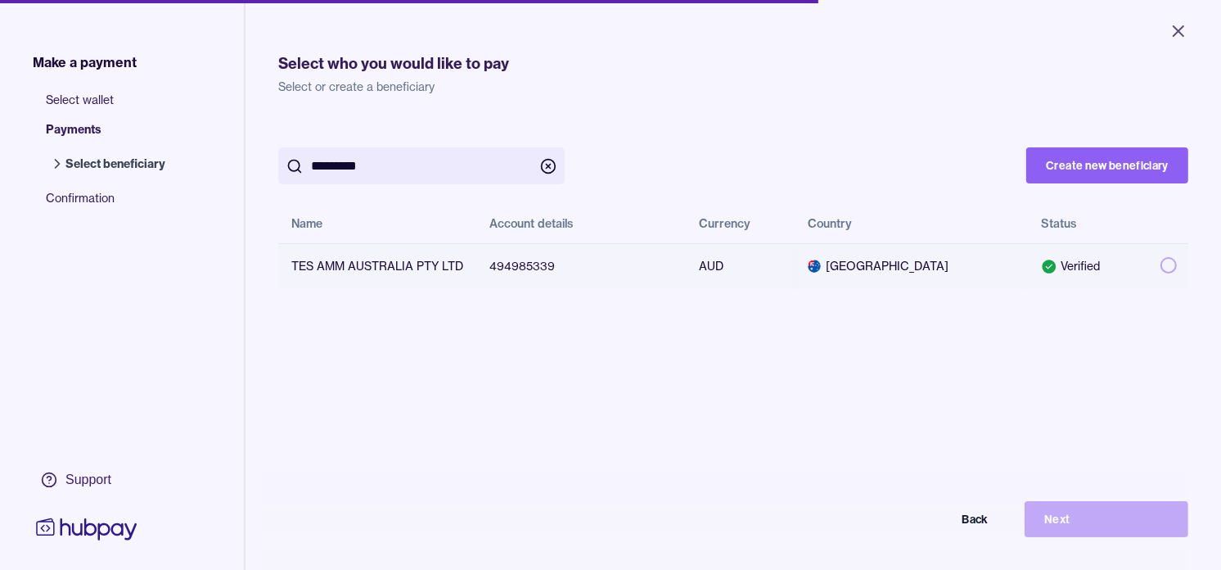
type input "*********"
click at [1161, 262] on button "button" at bounding box center [1169, 265] width 16 height 16
click at [1108, 534] on button "Next" at bounding box center [1107, 519] width 164 height 36
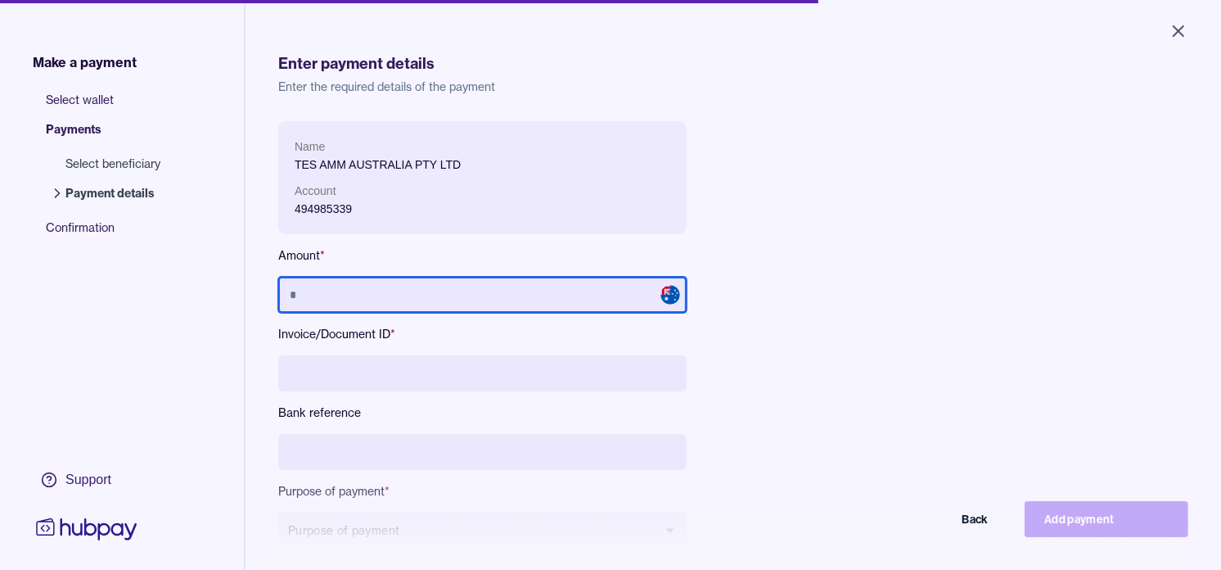
click at [403, 298] on input "text" at bounding box center [482, 295] width 409 height 36
type input "*******"
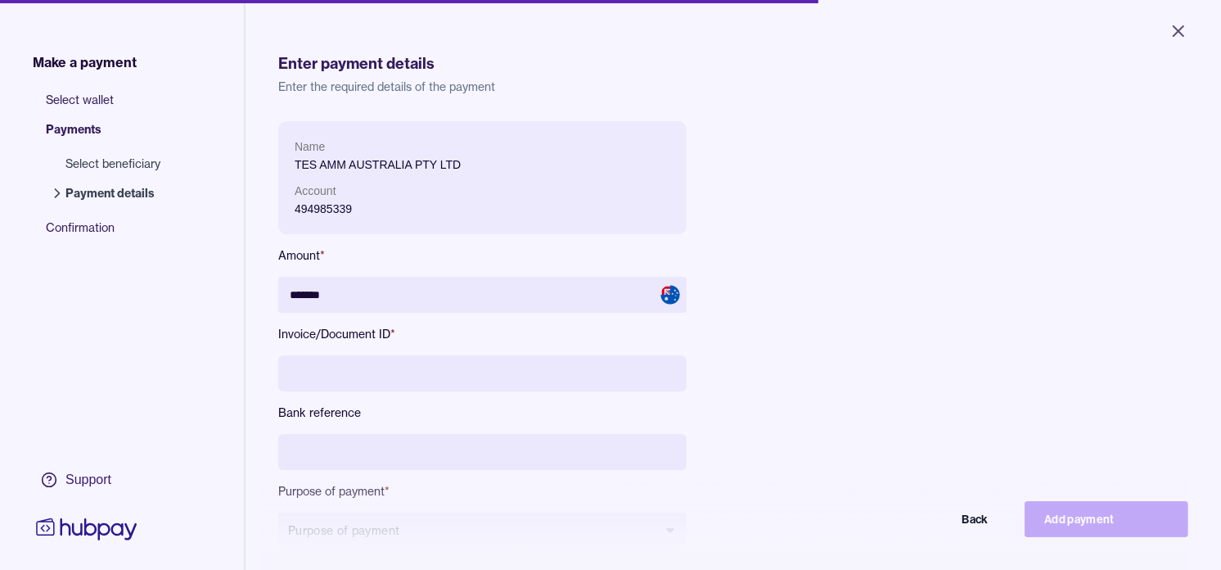
click at [491, 367] on input at bounding box center [482, 373] width 409 height 36
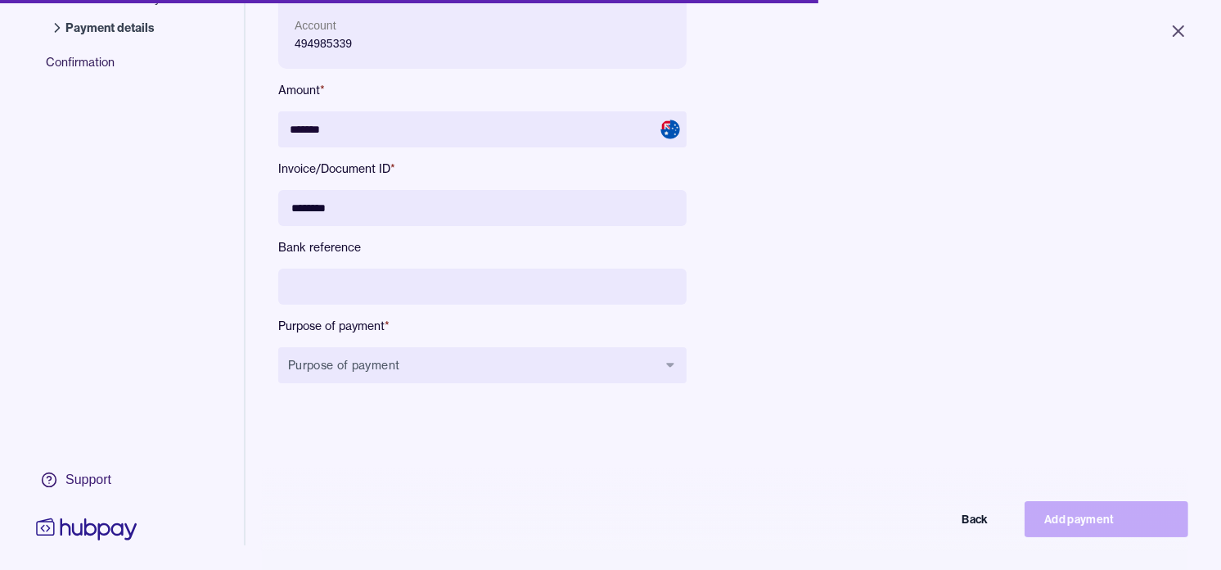
scroll to position [182, 0]
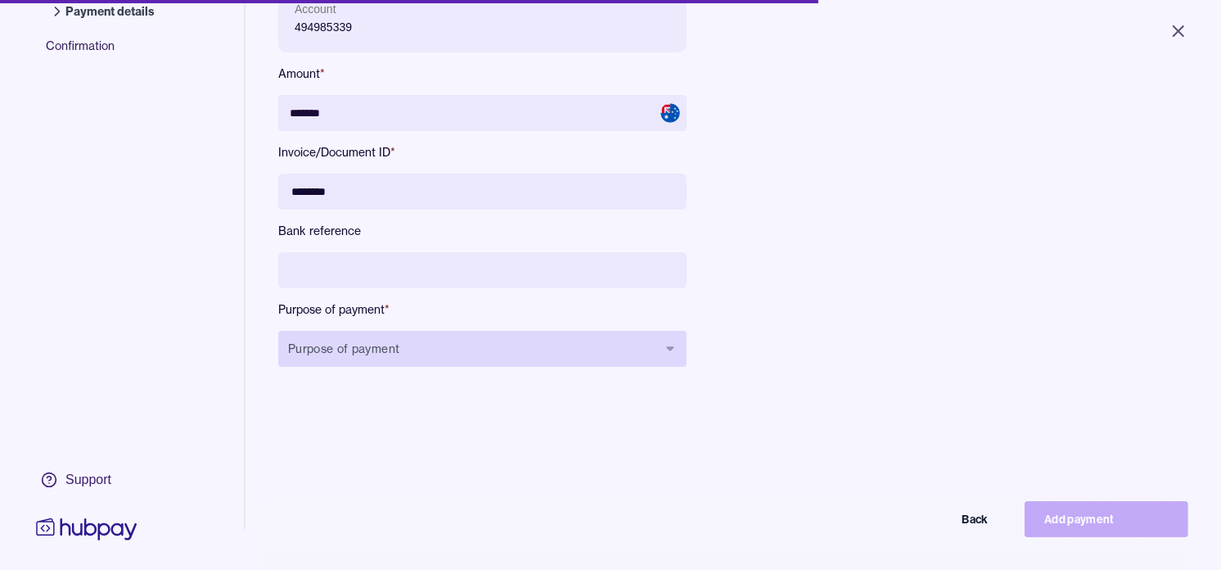
type input "********"
click at [462, 356] on button "Purpose of payment" at bounding box center [482, 349] width 409 height 36
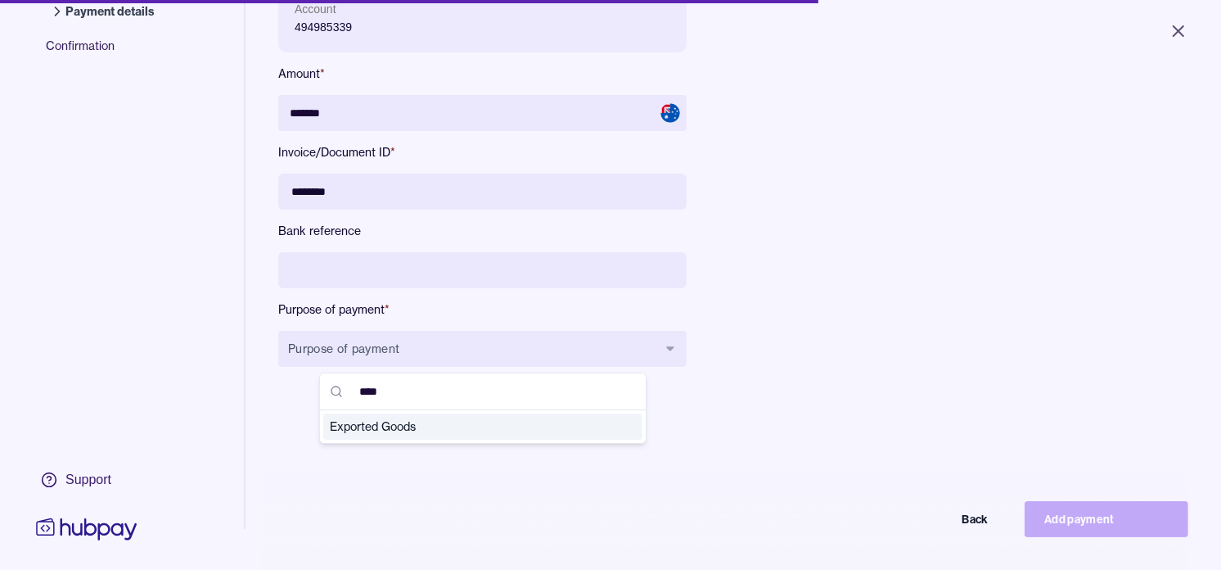
type input "****"
click at [469, 424] on span "Exported Goods" at bounding box center [473, 426] width 287 height 16
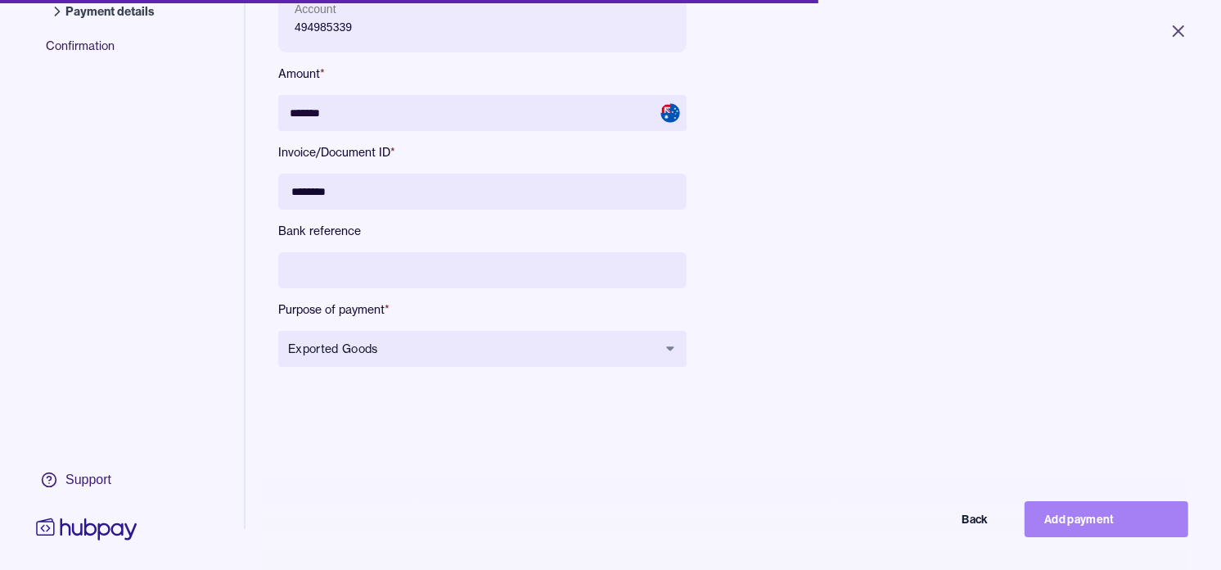
click at [1120, 524] on button "Add payment" at bounding box center [1107, 519] width 164 height 36
type input "******"
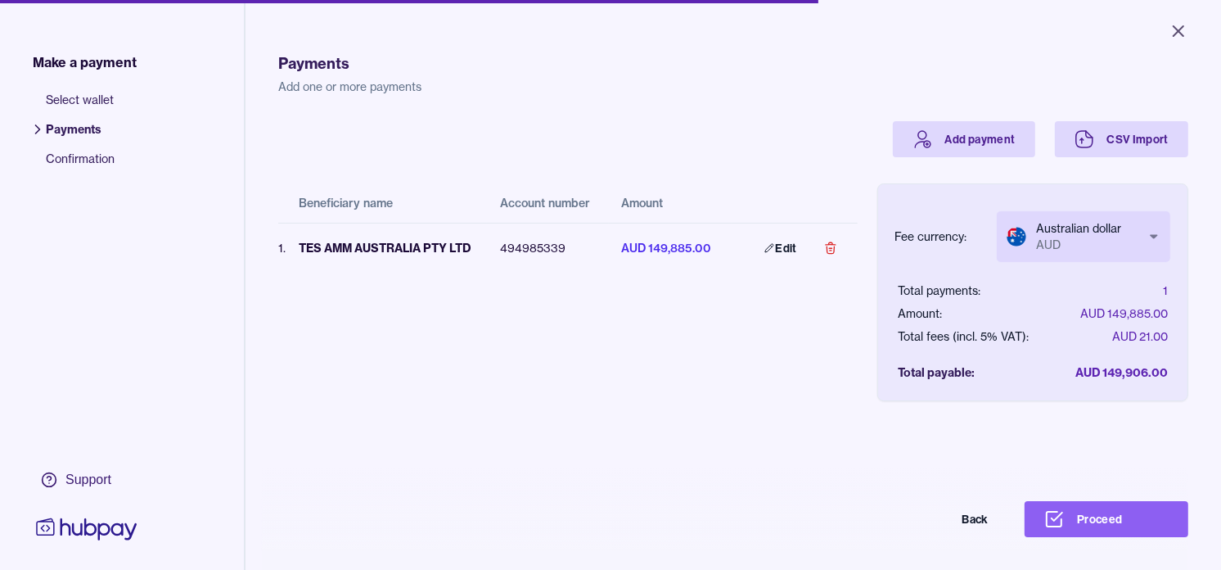
scroll to position [36, 0]
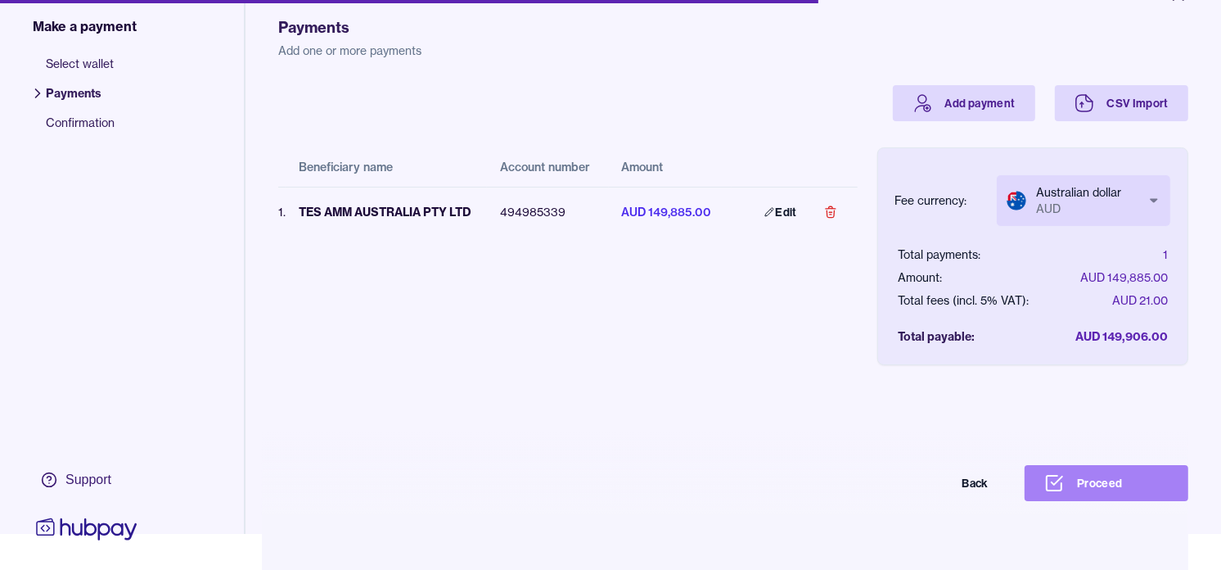
click at [1154, 483] on button "Proceed" at bounding box center [1107, 483] width 164 height 36
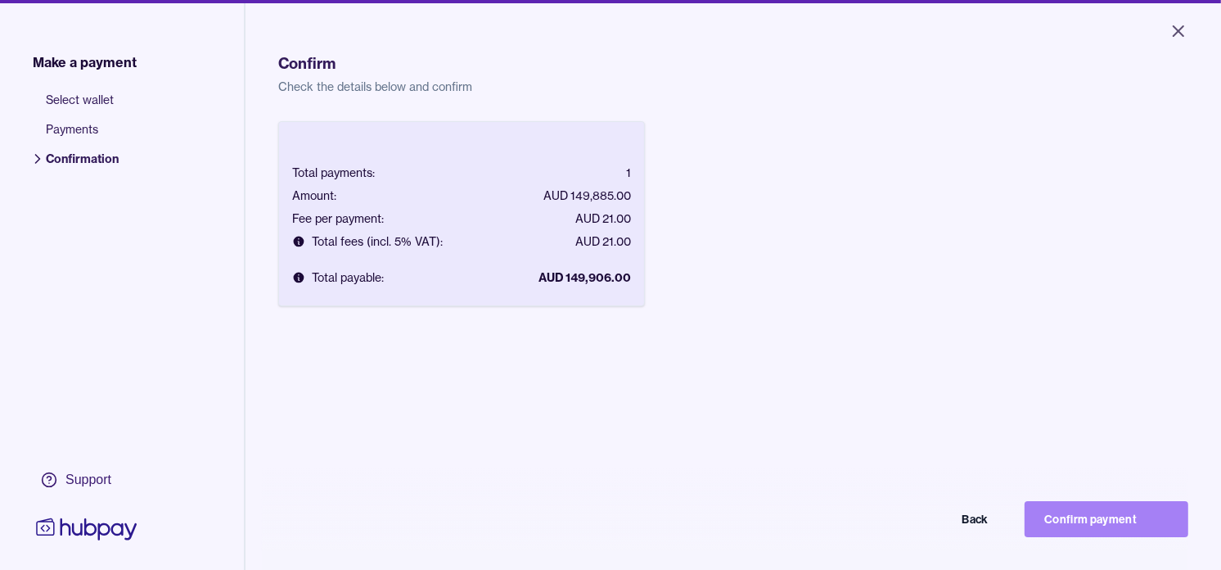
click at [1146, 534] on button "Confirm payment" at bounding box center [1107, 519] width 164 height 36
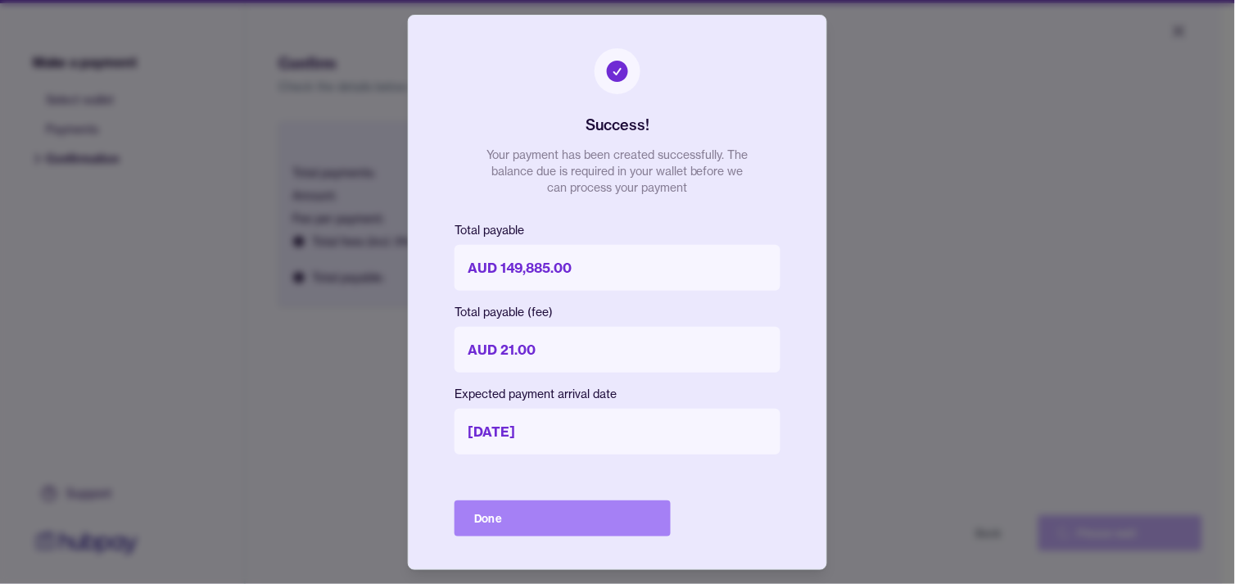
click at [542, 516] on button "Done" at bounding box center [562, 518] width 216 height 36
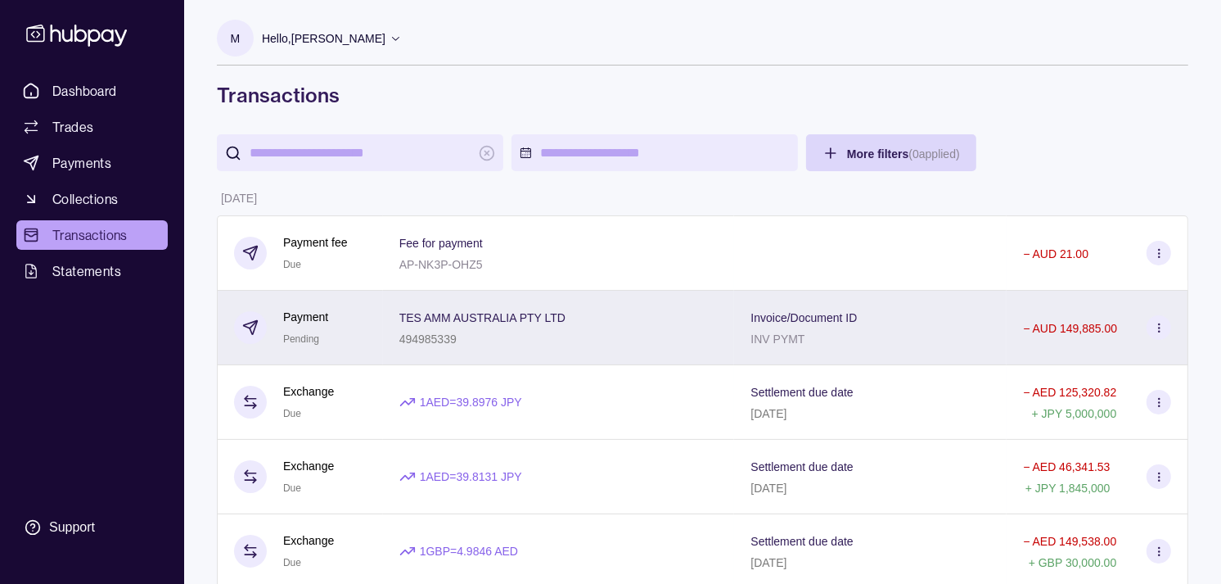
click at [465, 324] on span "TES AMM AUSTRALIA PTY LTD" at bounding box center [482, 317] width 166 height 20
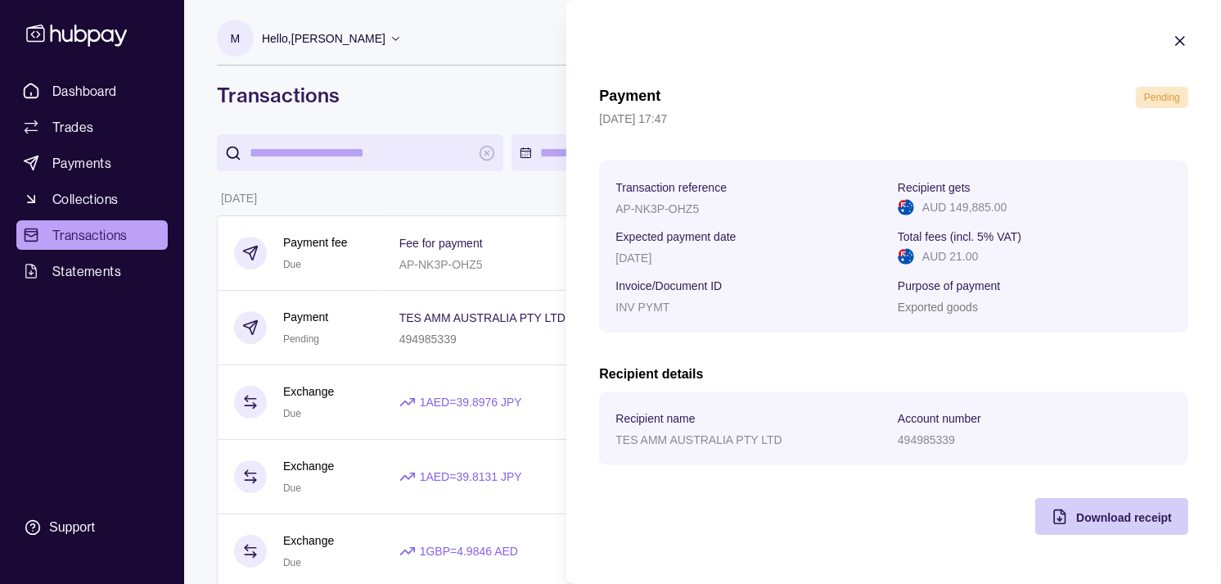
click at [1113, 517] on span "Download receipt" at bounding box center [1125, 517] width 96 height 13
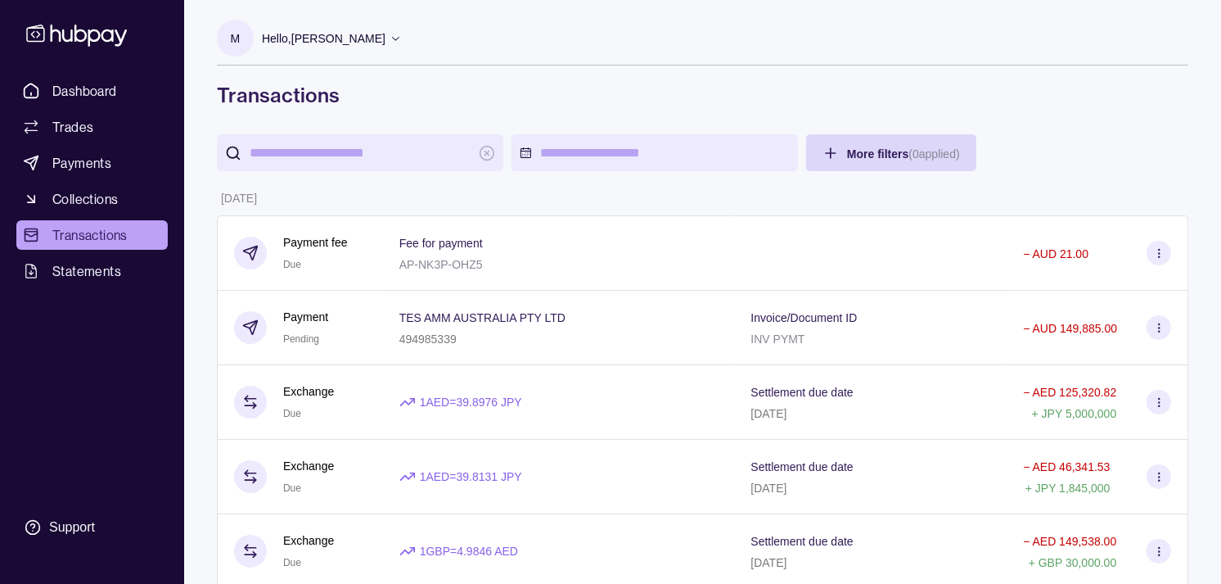
click at [354, 148] on input "search" at bounding box center [360, 152] width 221 height 37
paste input "*********"
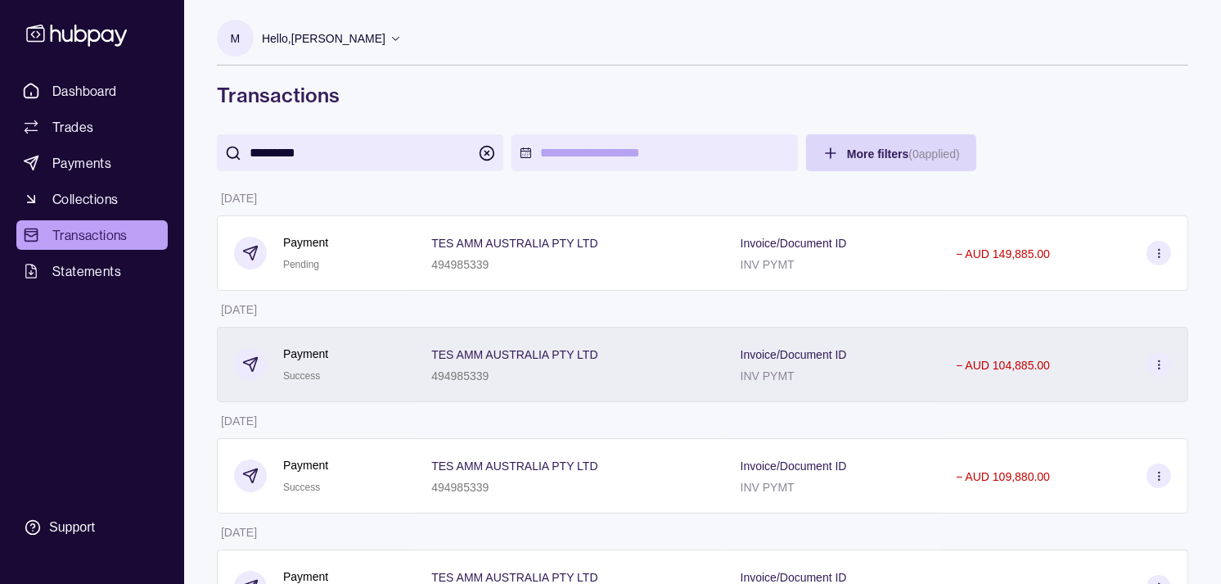
scroll to position [91, 0]
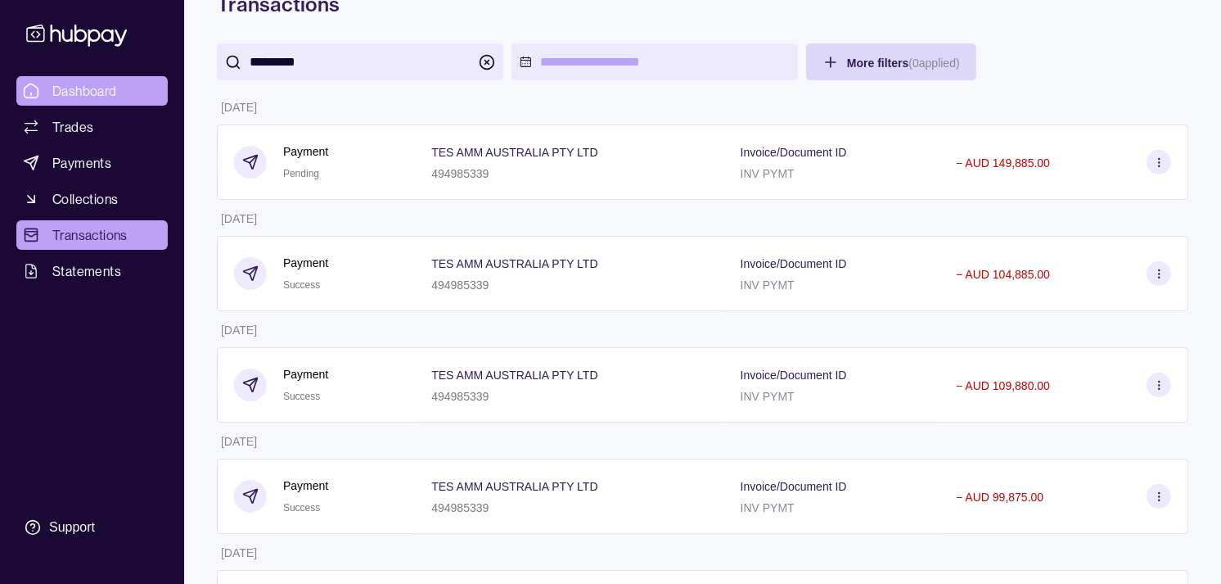
type input "*********"
click at [88, 103] on link "Dashboard" at bounding box center [91, 90] width 151 height 29
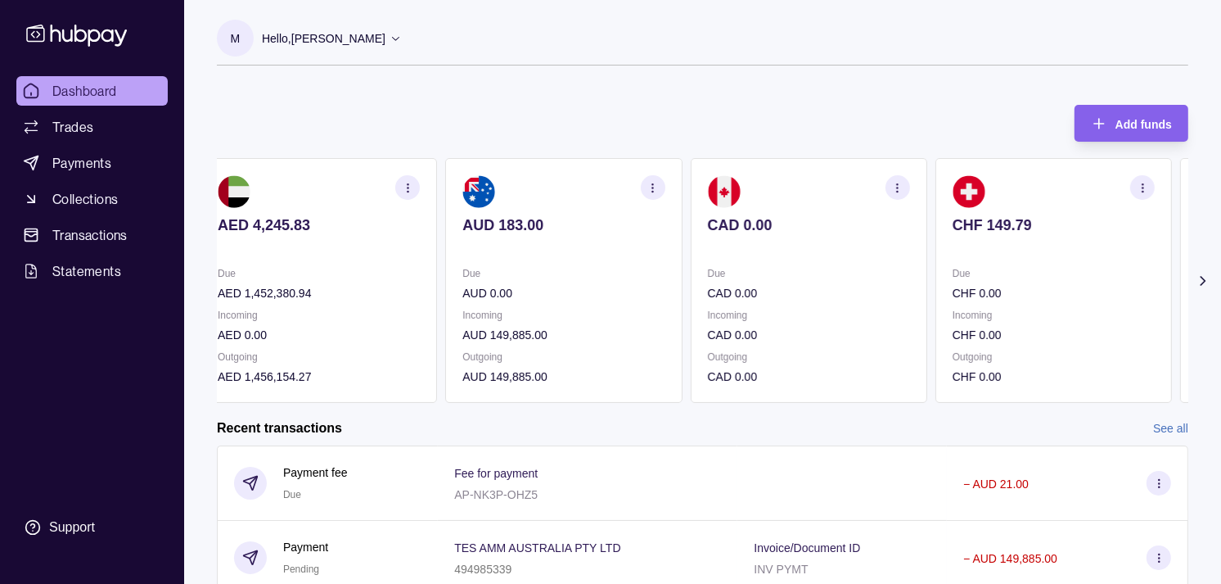
click at [804, 283] on div "Due CAD 0.00" at bounding box center [809, 283] width 202 height 38
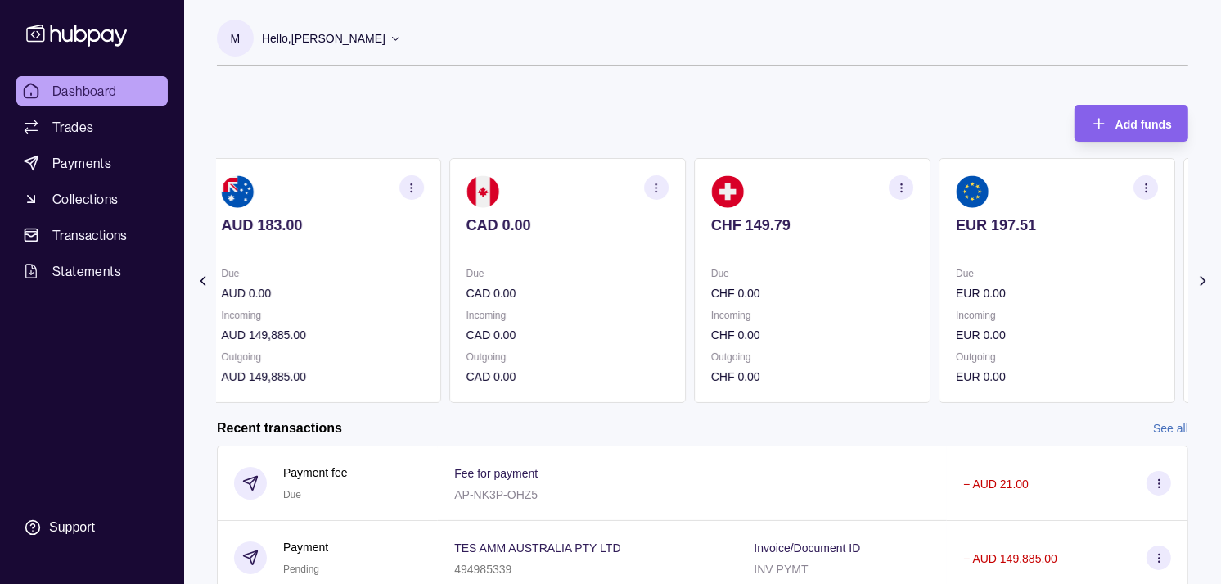
click at [811, 278] on p "Due" at bounding box center [812, 273] width 202 height 18
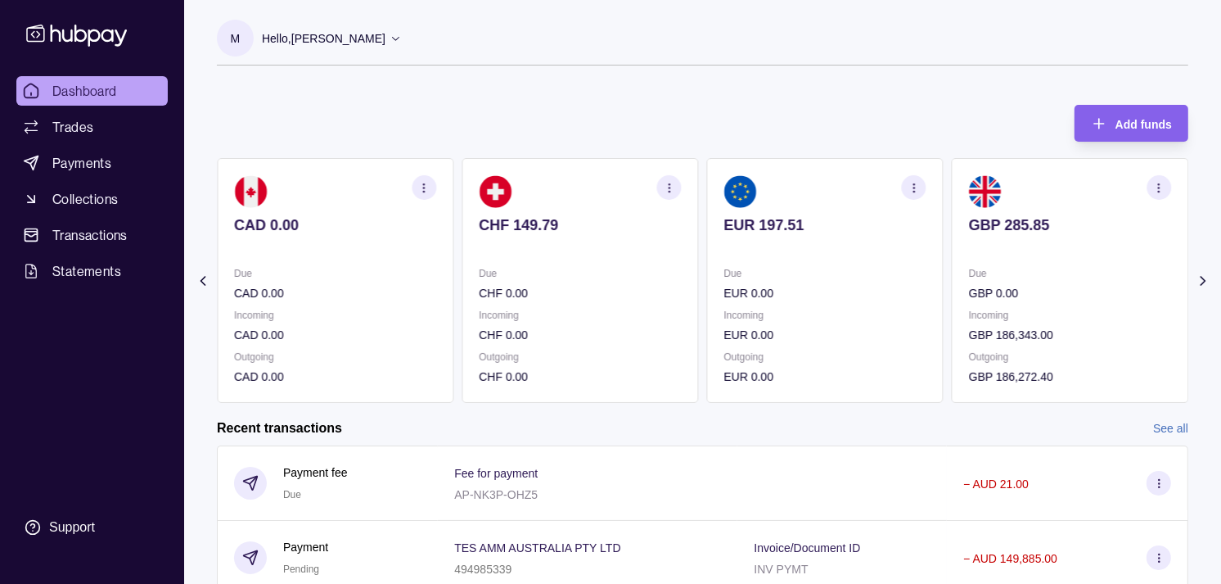
click at [798, 273] on p "Due" at bounding box center [825, 273] width 202 height 18
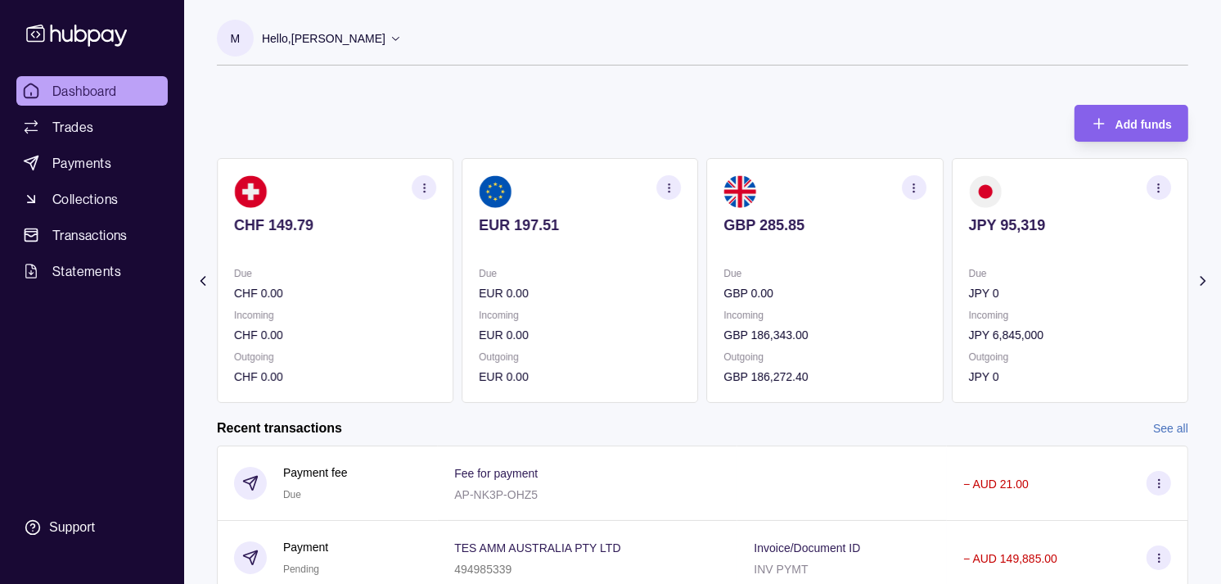
click at [893, 222] on section "GBP 285.85 Due GBP 0.00 Incoming GBP 186,343.00 Outgoing GBP 186,272.40" at bounding box center [825, 280] width 237 height 245
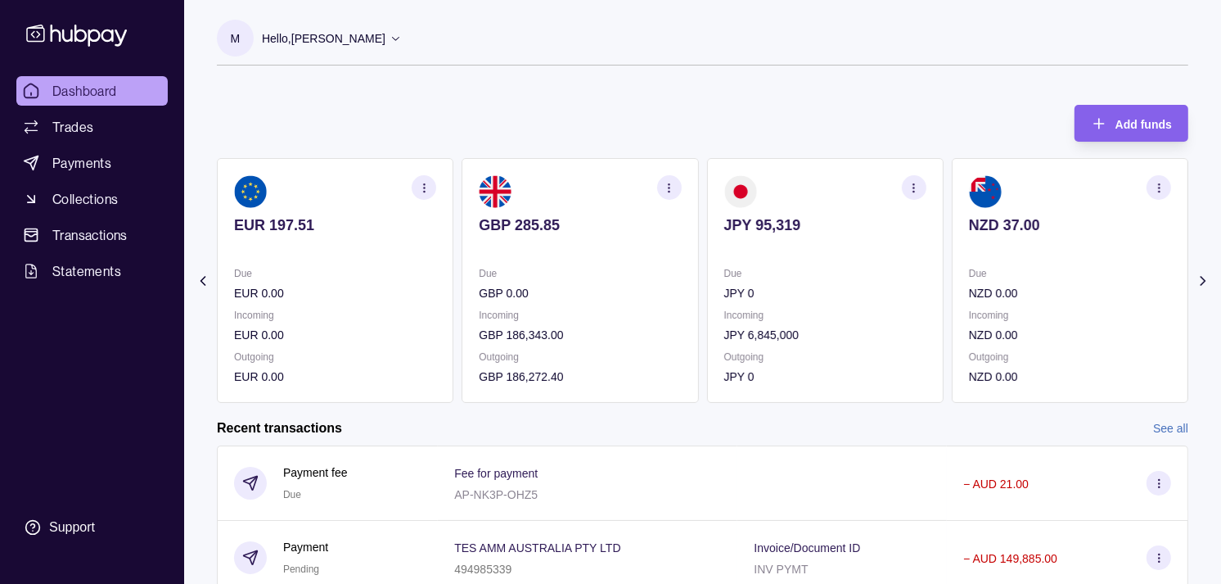
click at [865, 217] on section "JPY 95,319 Due JPY 0 Incoming JPY 6,845,000 Outgoing JPY 0" at bounding box center [825, 280] width 237 height 245
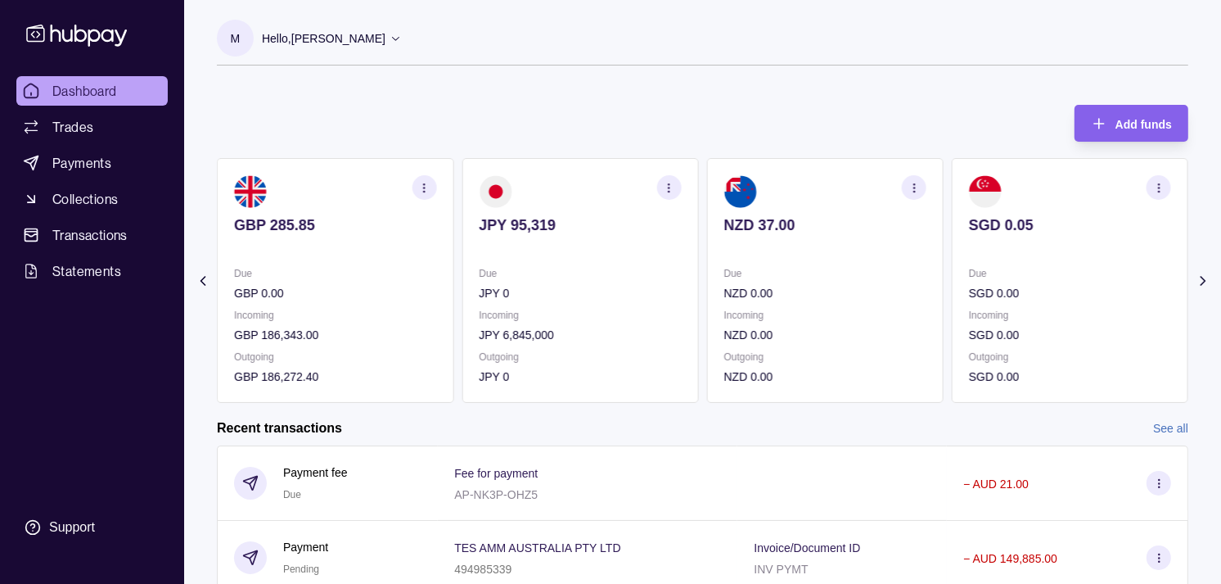
click at [879, 211] on section "NZD 37.00 Due NZD 0.00 Incoming NZD 0.00 Outgoing NZD 0.00" at bounding box center [825, 280] width 237 height 245
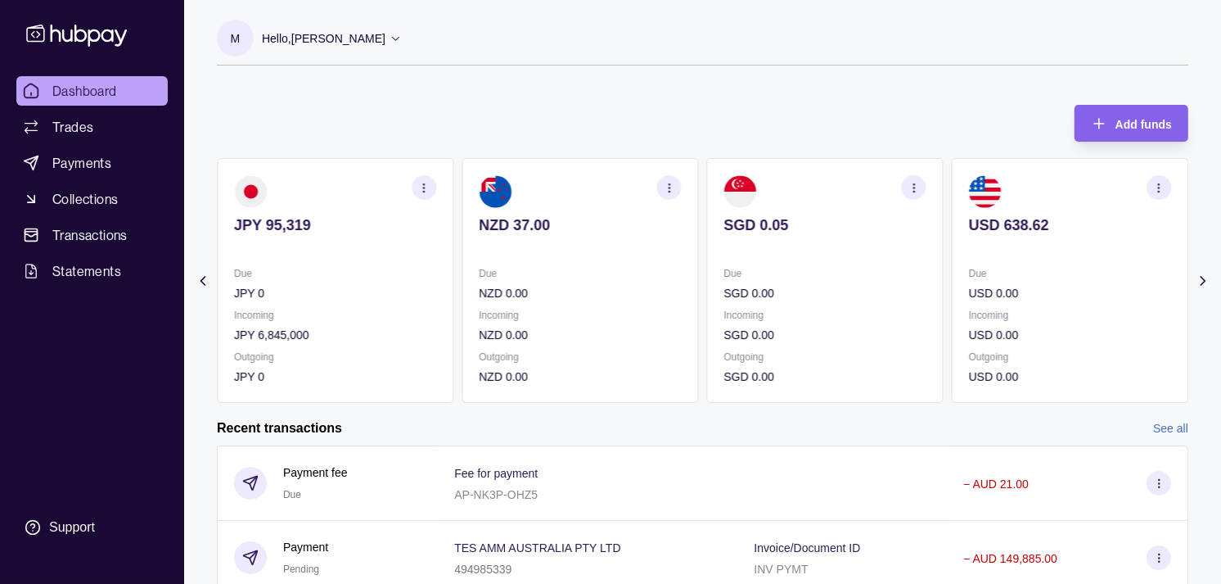
click at [118, 94] on link "Dashboard" at bounding box center [91, 90] width 151 height 29
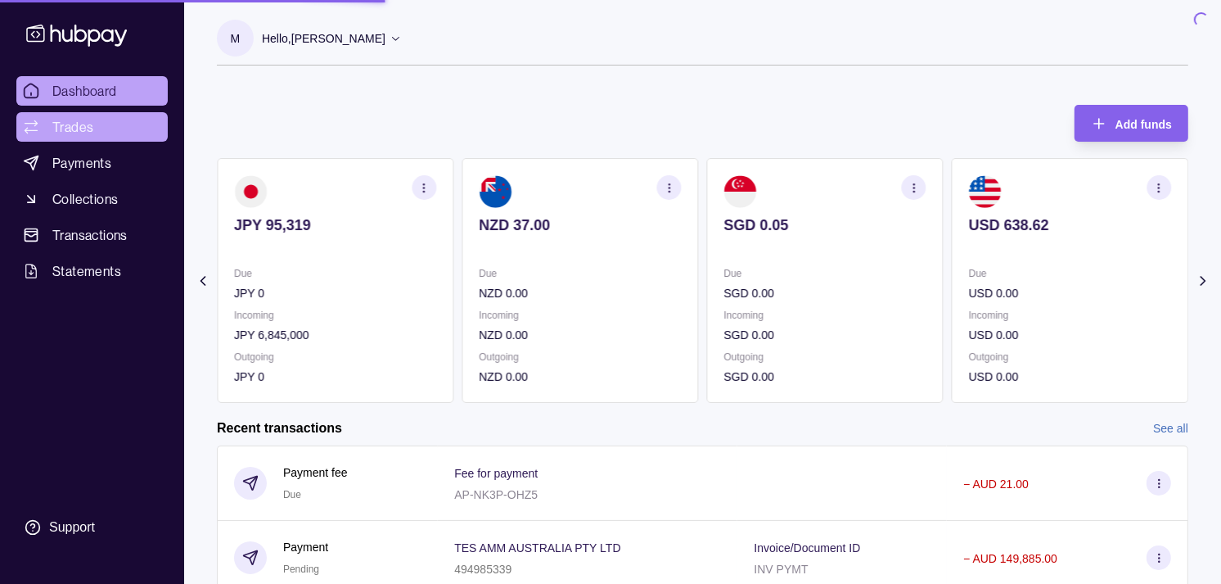
click at [70, 127] on span "Trades" at bounding box center [72, 127] width 41 height 20
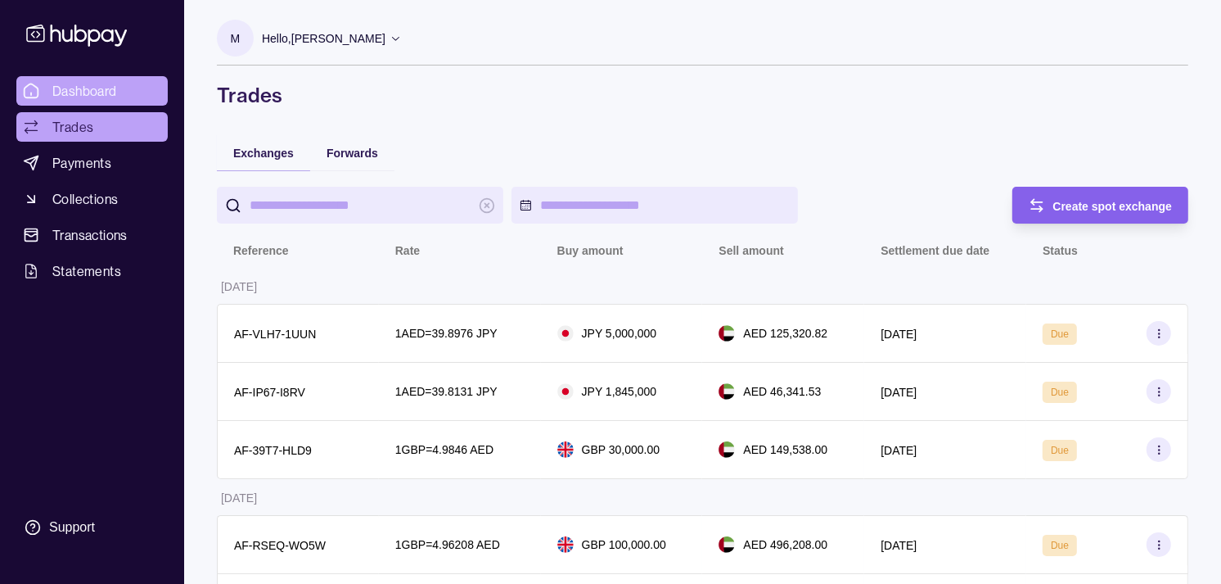
click at [102, 86] on span "Dashboard" at bounding box center [84, 91] width 65 height 20
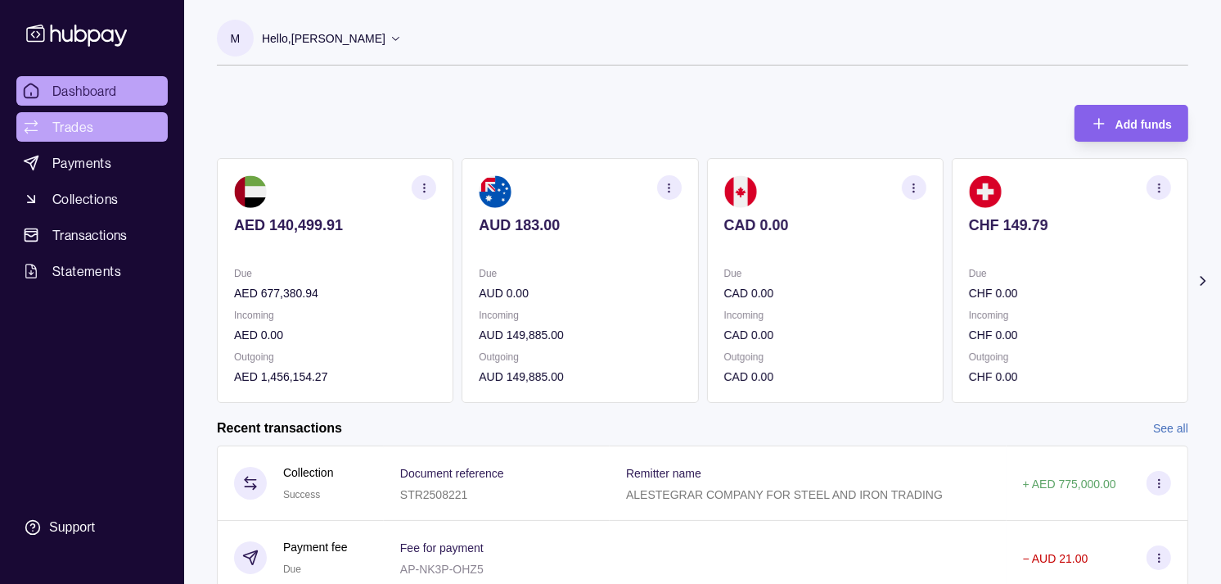
click at [79, 129] on span "Trades" at bounding box center [72, 127] width 41 height 20
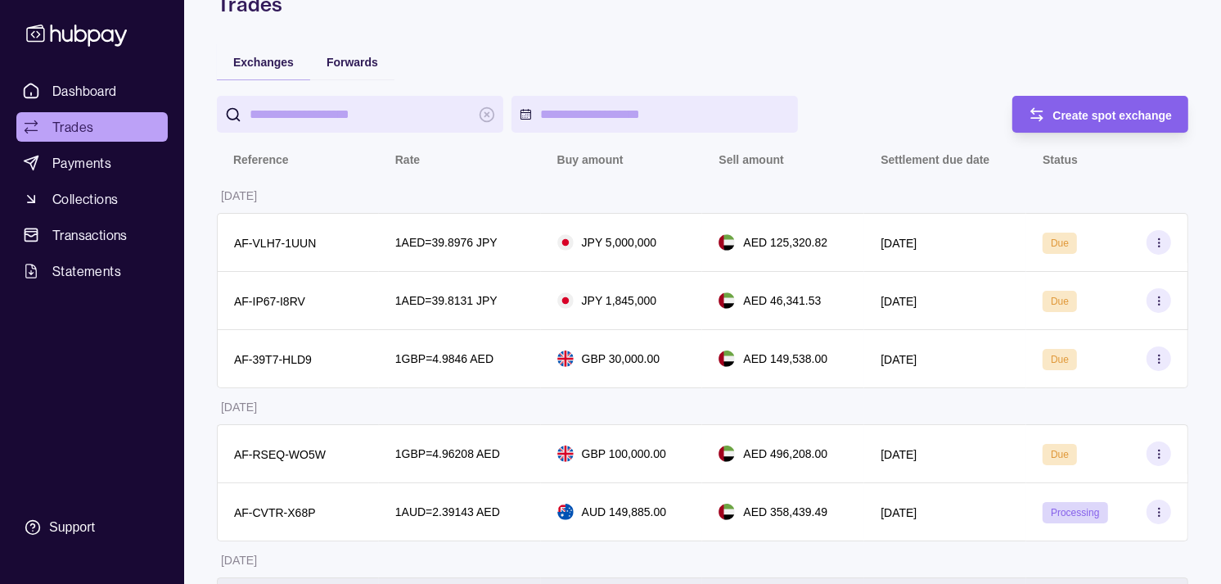
scroll to position [182, 0]
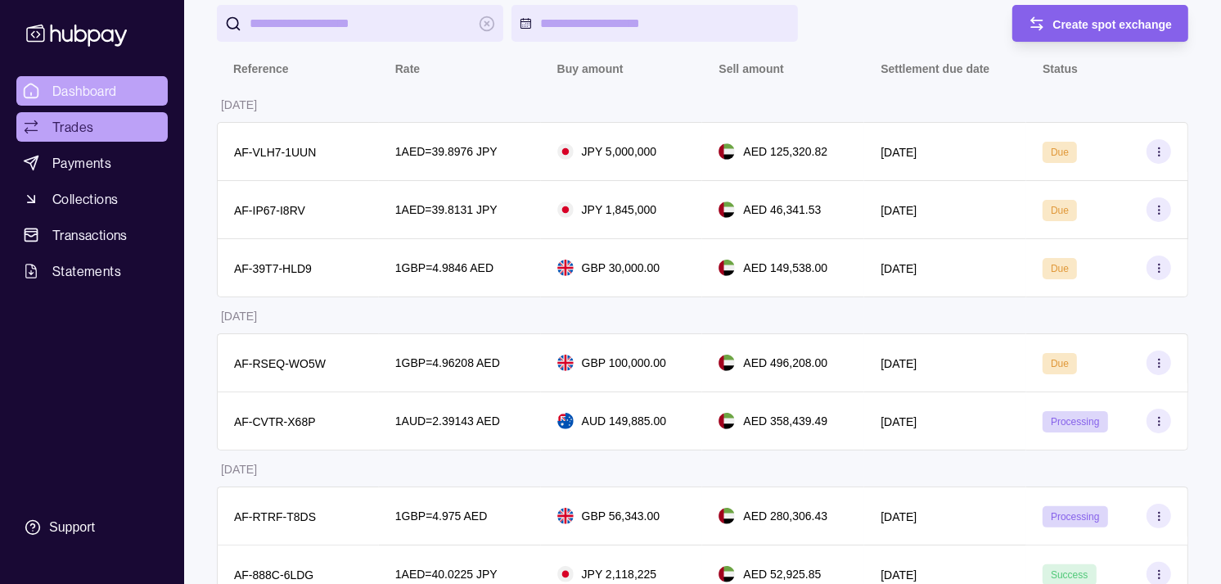
click at [92, 87] on span "Dashboard" at bounding box center [84, 91] width 65 height 20
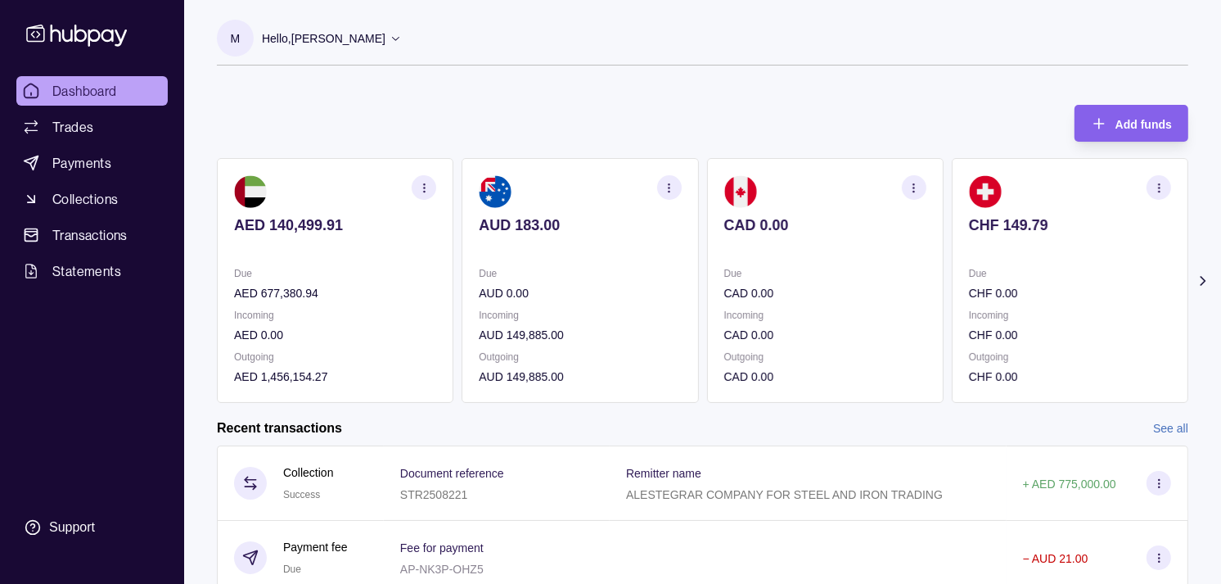
click at [1041, 265] on p "Due" at bounding box center [1070, 273] width 202 height 18
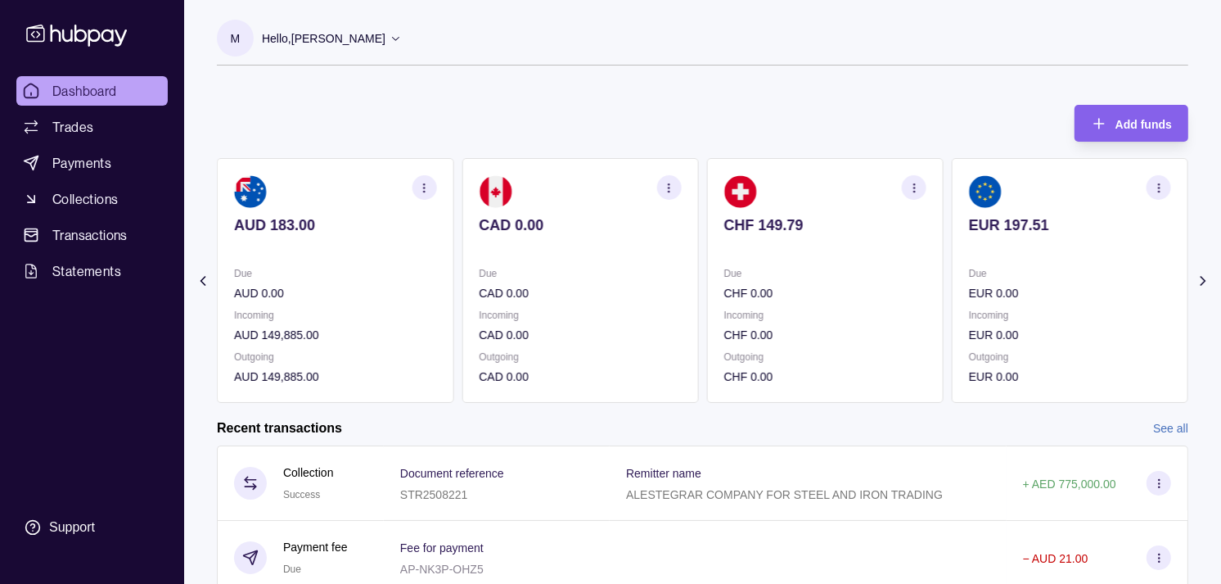
click at [1018, 257] on section "EUR 197.51 Due EUR 0.00 Incoming EUR 0.00 Outgoing EUR 0.00" at bounding box center [1070, 280] width 237 height 245
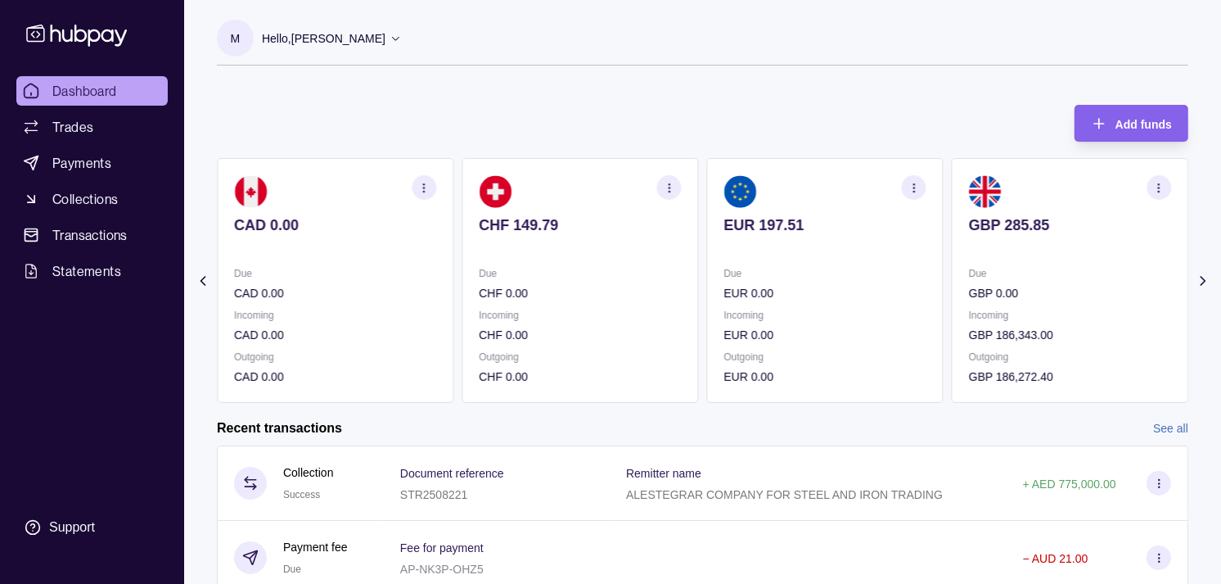
click at [1017, 249] on p at bounding box center [1070, 247] width 202 height 18
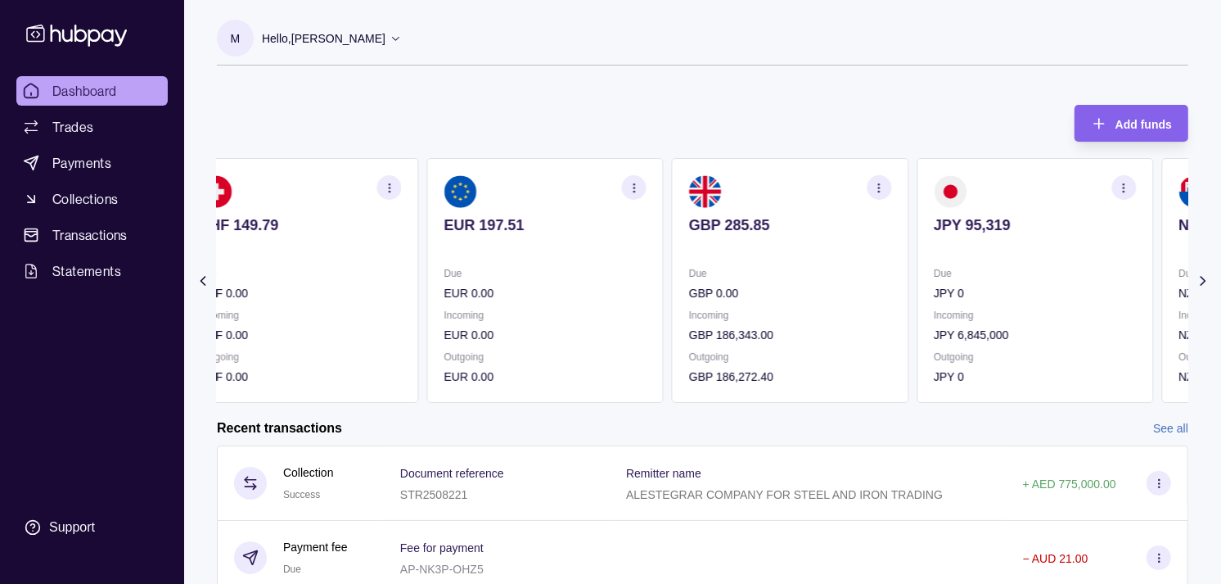
click at [993, 252] on p at bounding box center [1035, 247] width 202 height 18
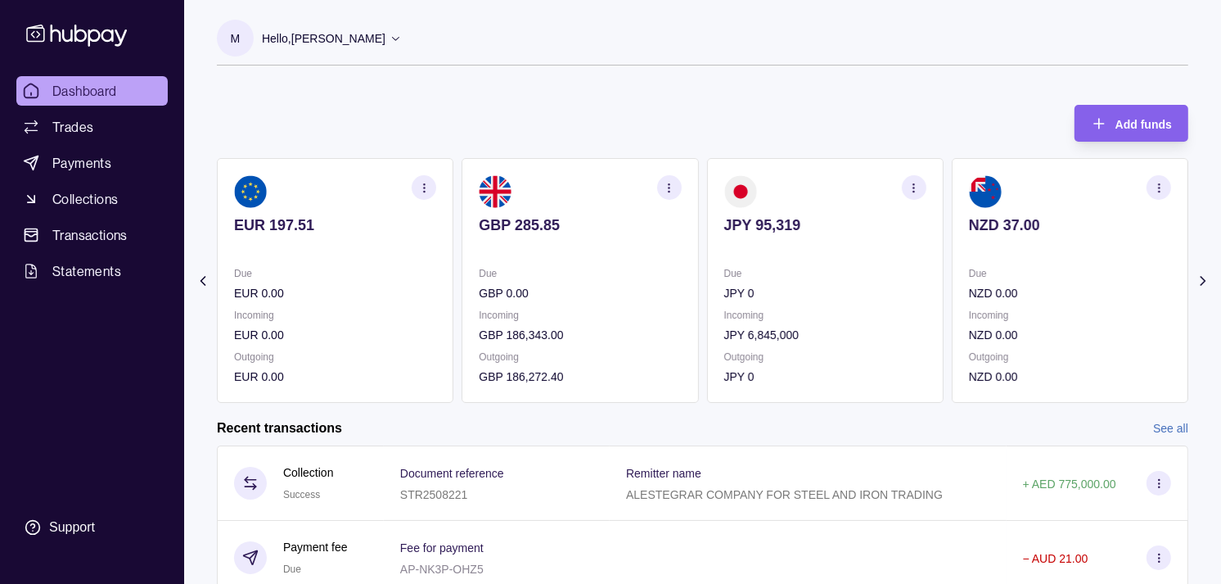
click at [681, 303] on div "Due GBP 0.00 Incoming GBP 186,343.00 Outgoing GBP 186,272.40" at bounding box center [580, 324] width 202 height 121
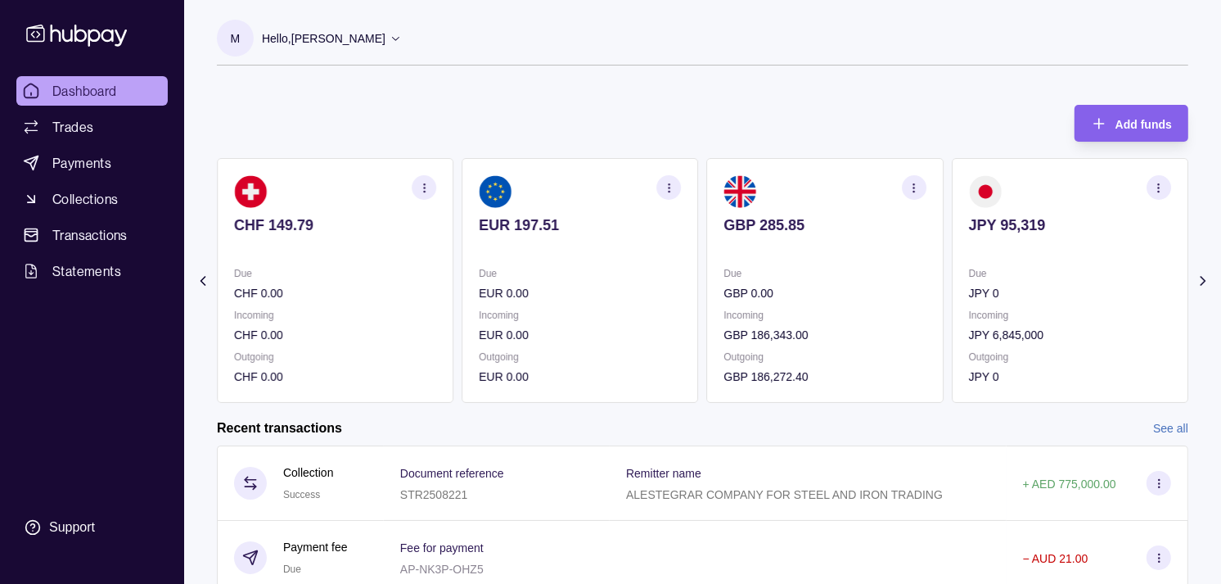
click at [681, 293] on div "Due EUR 0.00 Incoming EUR 0.00 Outgoing EUR 0.00" at bounding box center [580, 324] width 202 height 121
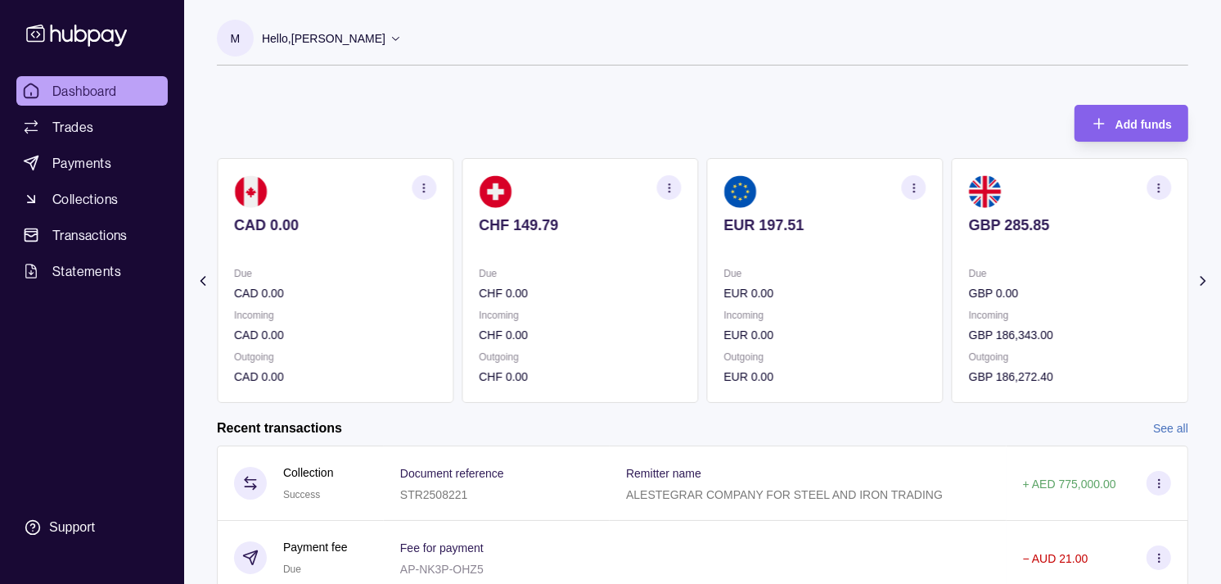
click at [681, 296] on div "Due CHF 0.00 Incoming CHF 0.00 Outgoing CHF 0.00" at bounding box center [580, 324] width 202 height 121
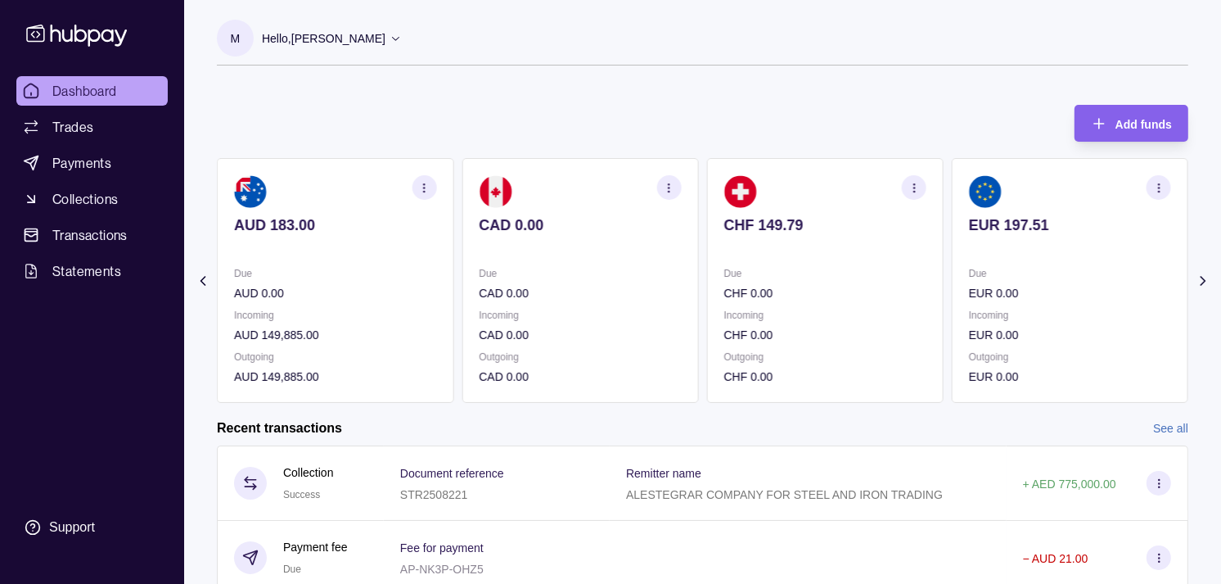
click at [681, 291] on p "CAD 0.00" at bounding box center [580, 293] width 202 height 18
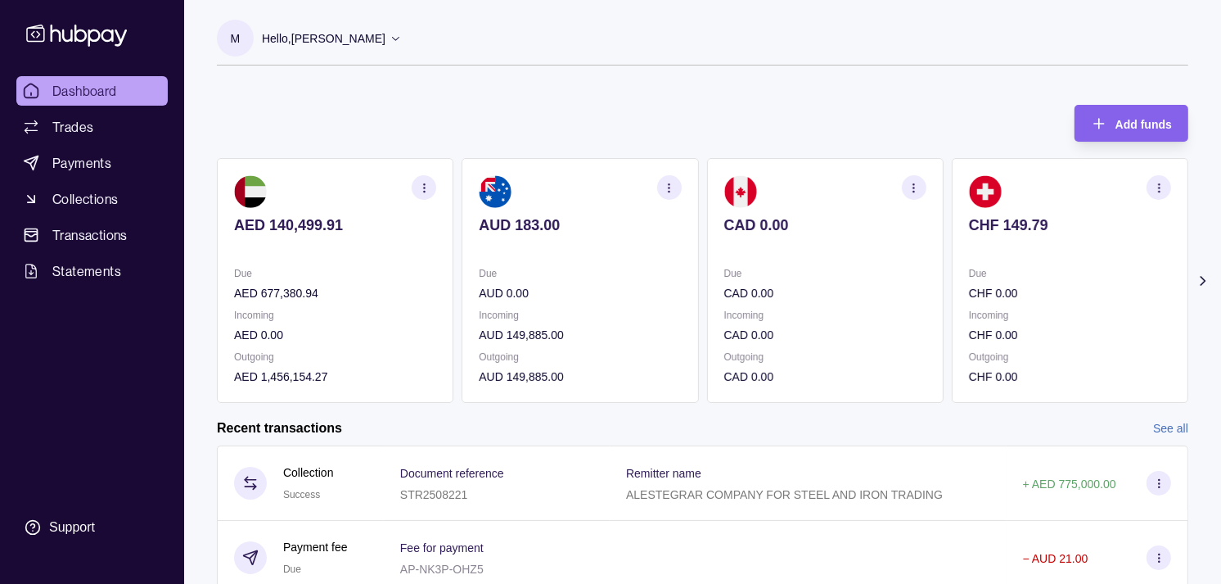
click at [724, 287] on p "CAD 0.00" at bounding box center [825, 293] width 202 height 18
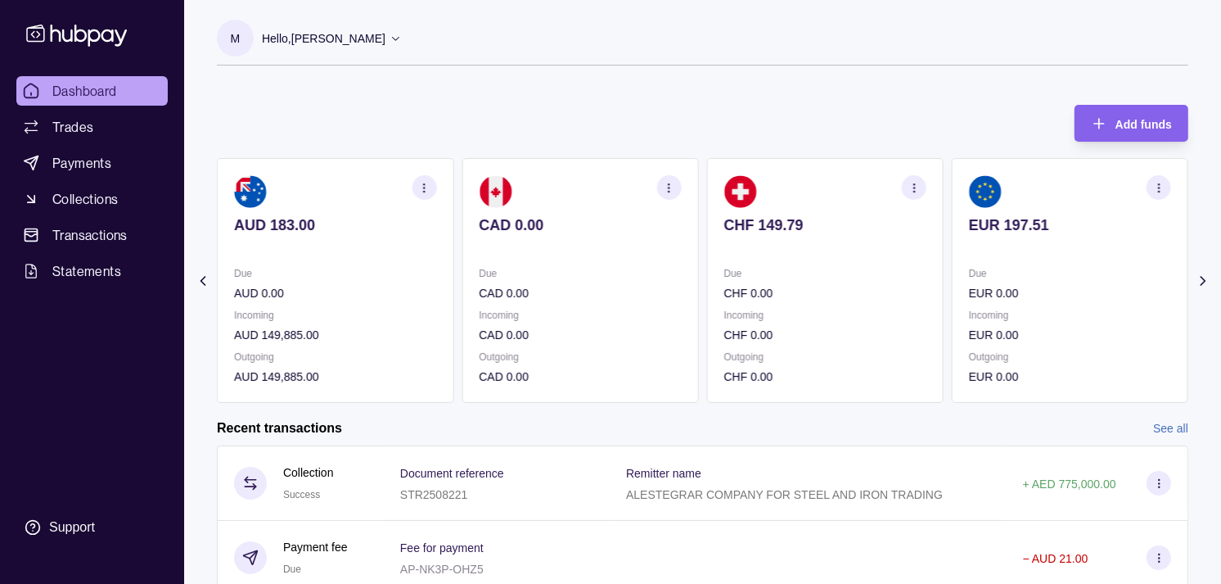
click at [742, 280] on p "Due" at bounding box center [825, 273] width 202 height 18
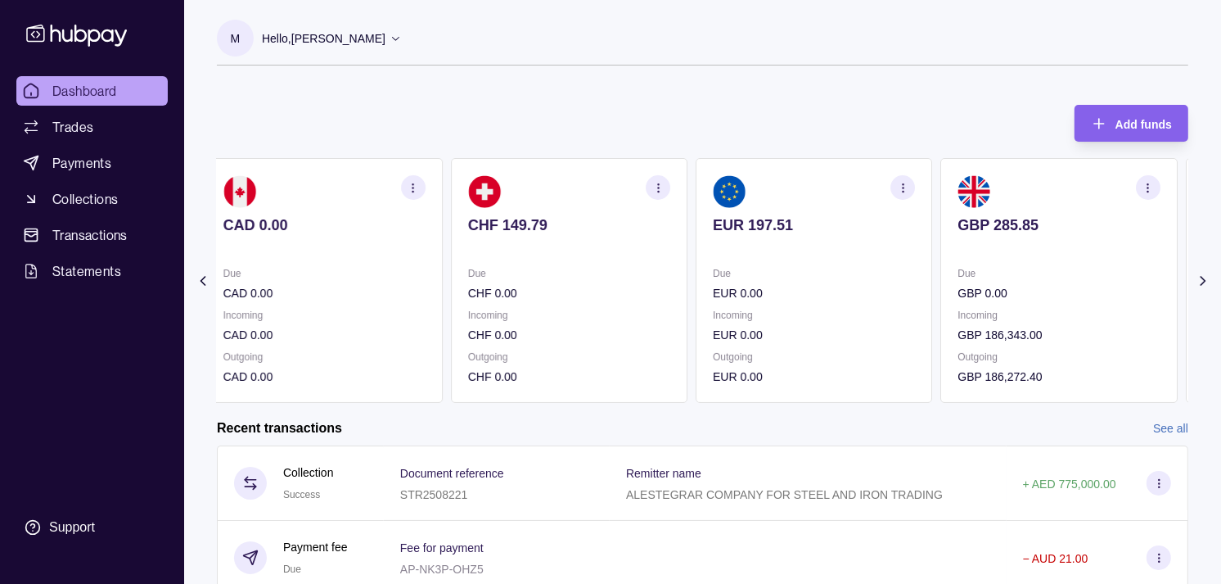
click at [729, 272] on p "Due" at bounding box center [814, 273] width 202 height 18
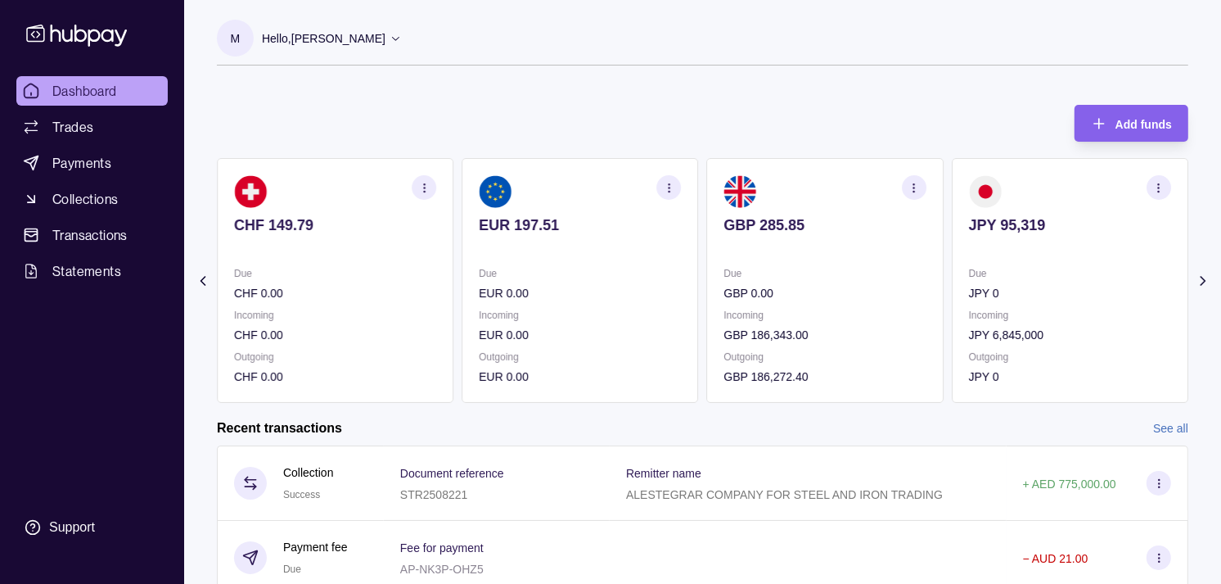
click at [759, 270] on p "Due" at bounding box center [825, 273] width 202 height 18
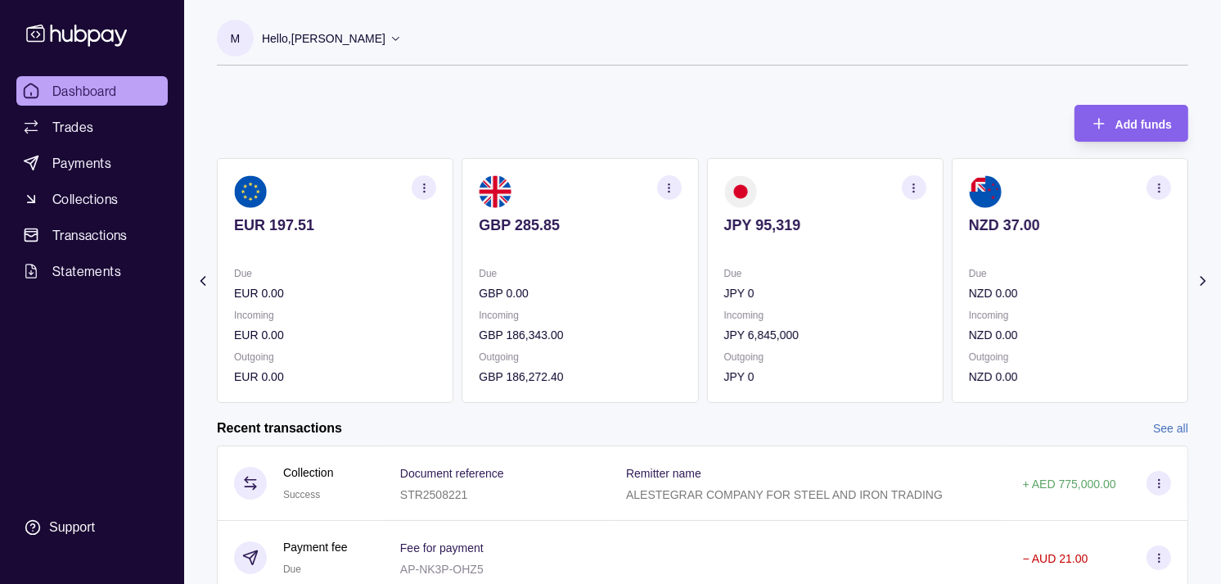
click at [672, 185] on icon "button" at bounding box center [669, 188] width 12 height 12
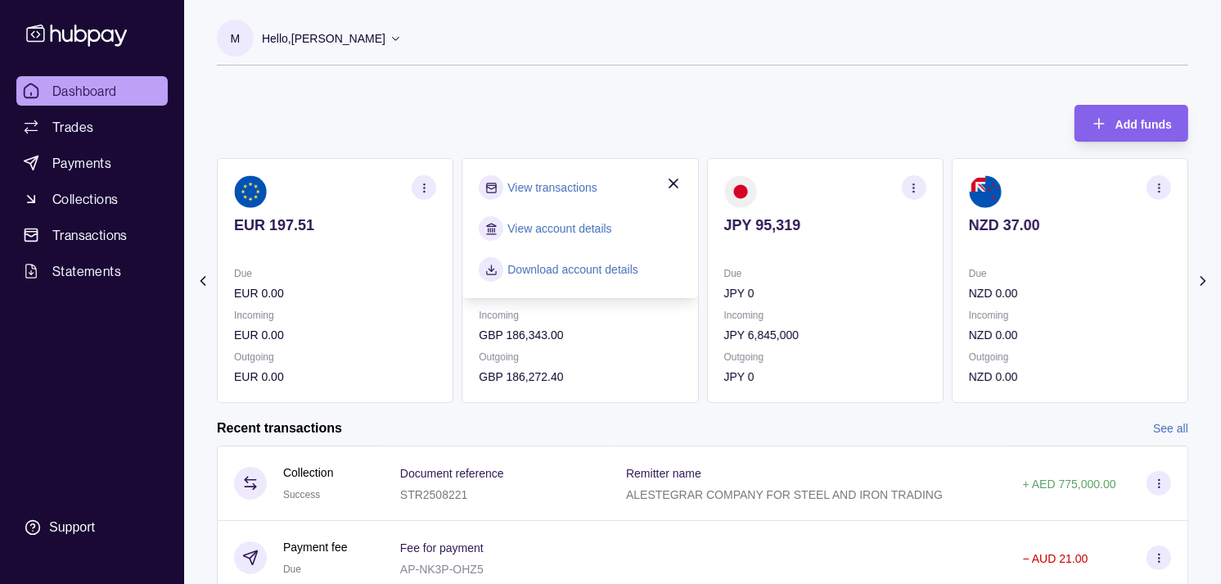
click at [546, 196] on link "View transactions" at bounding box center [552, 187] width 89 height 18
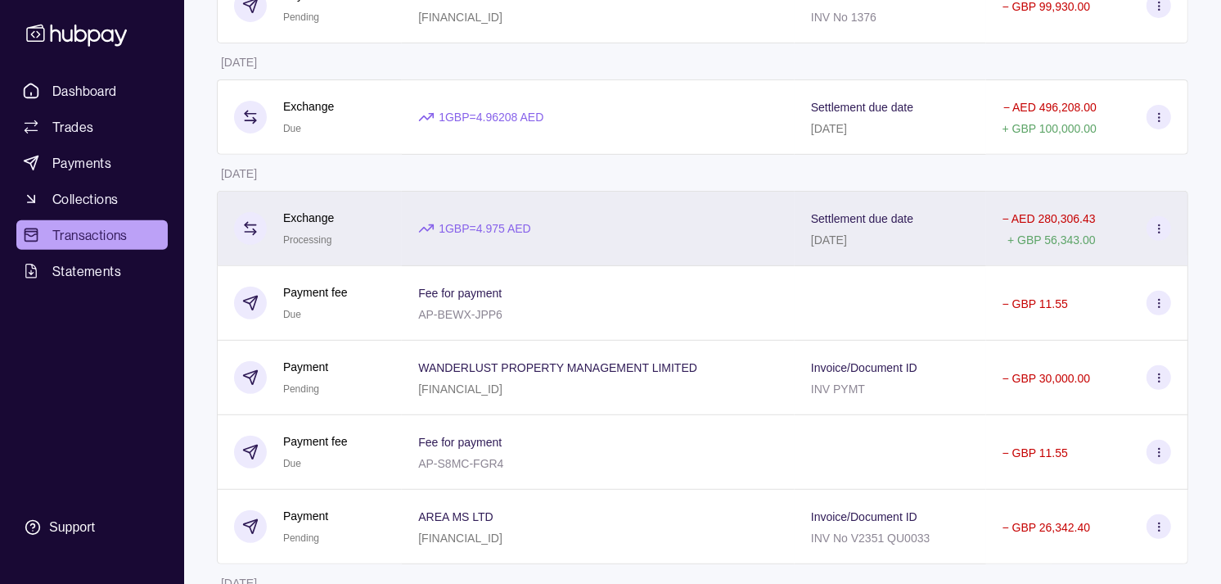
scroll to position [636, 0]
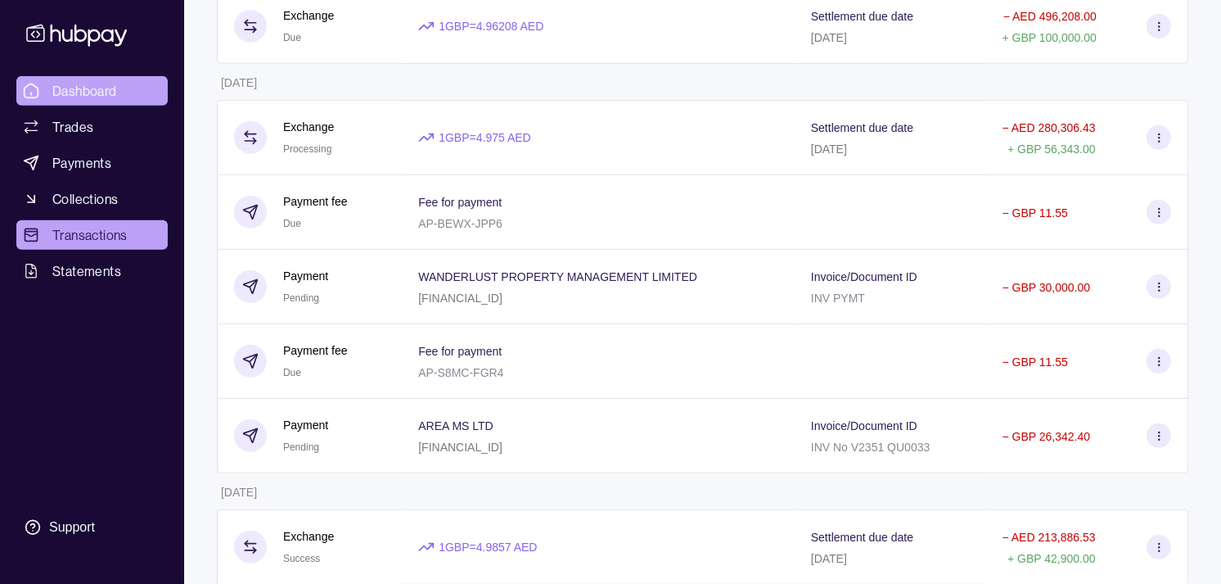
click at [82, 93] on span "Dashboard" at bounding box center [84, 91] width 65 height 20
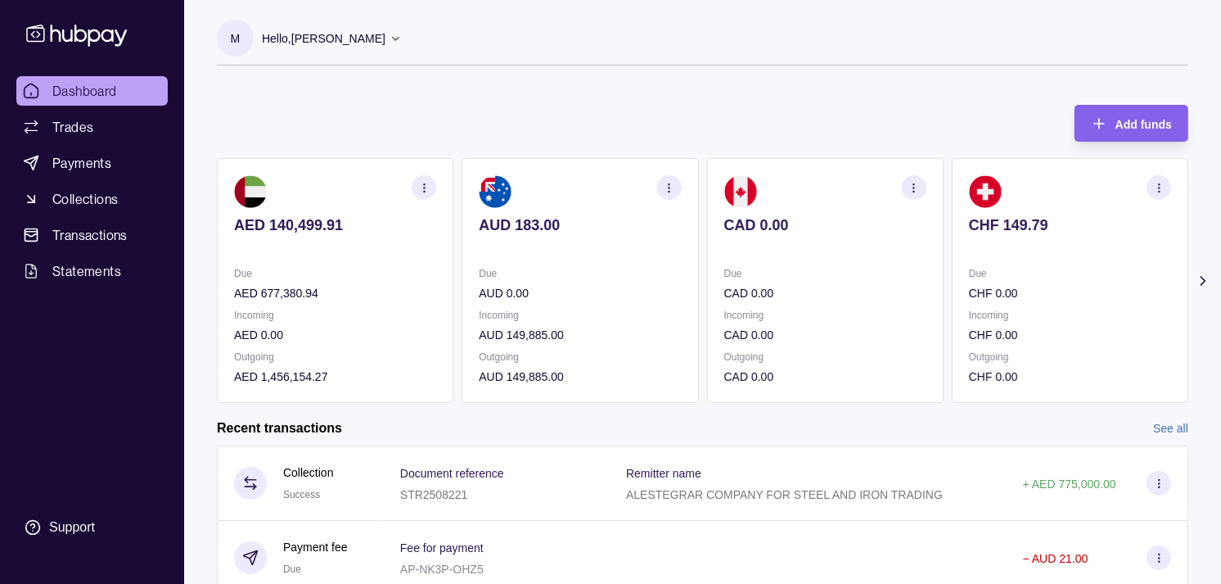
click at [918, 262] on section "CAD 0.00 Due CAD 0.00 Incoming CAD 0.00 Outgoing CAD 0.00" at bounding box center [825, 280] width 237 height 245
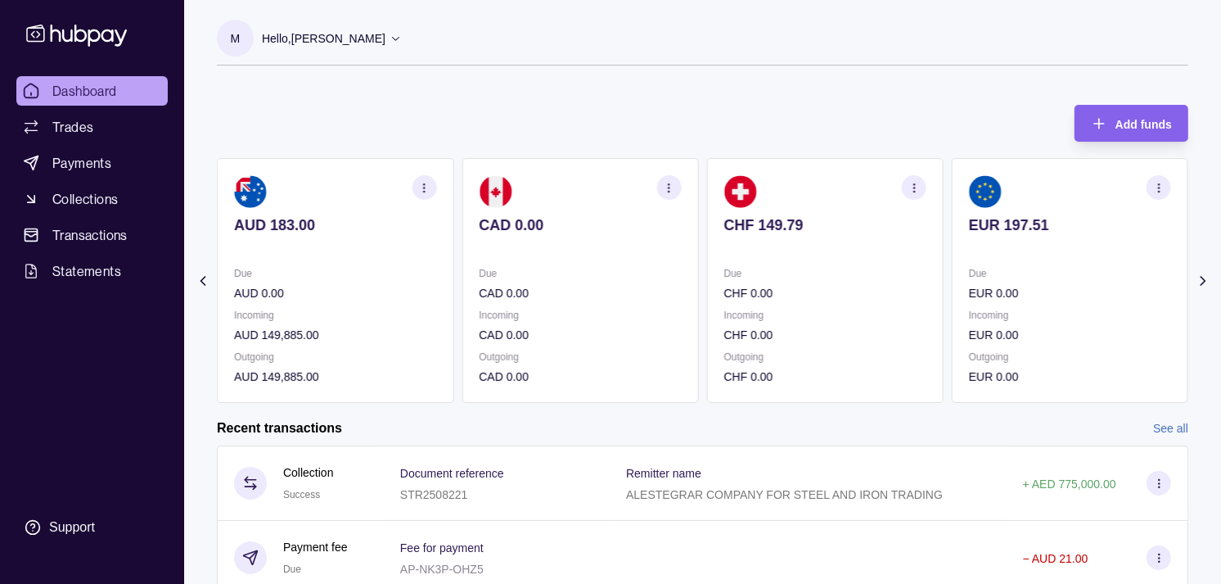
click at [912, 259] on section "CHF 149.79 Due CHF 0.00 Incoming CHF 0.00 Outgoing CHF 0.00" at bounding box center [825, 280] width 237 height 245
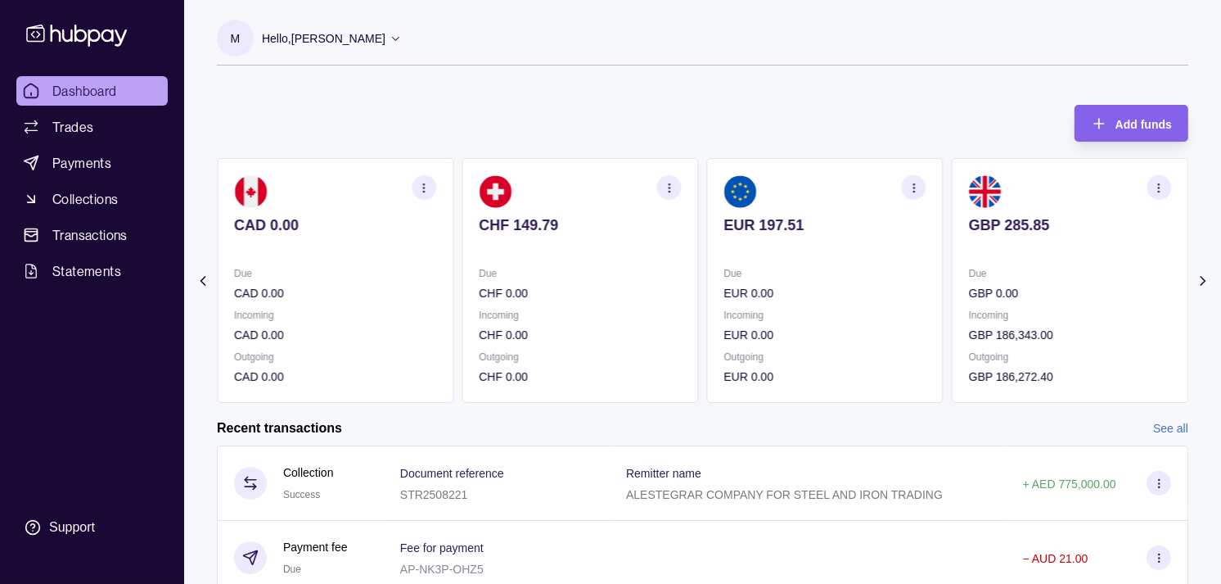
click at [902, 260] on section "EUR 197.51 Due EUR 0.00 Incoming EUR 0.00 Outgoing EUR 0.00" at bounding box center [825, 280] width 237 height 245
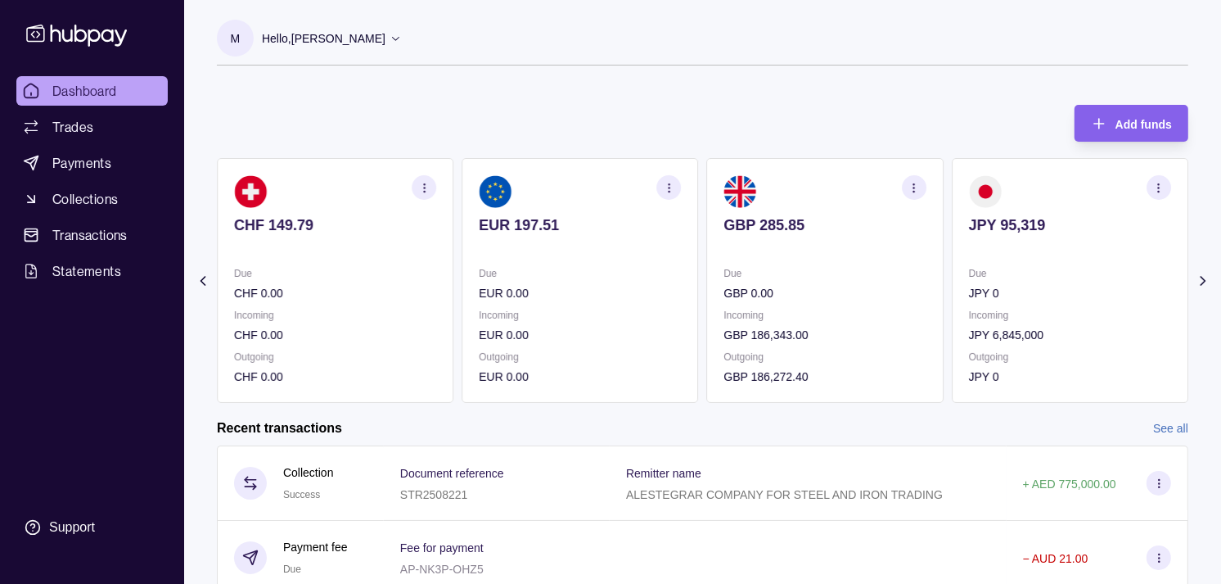
click at [839, 260] on section "GBP 285.85 Due GBP 0.00 Incoming GBP 186,343.00 Outgoing GBP 186,272.40" at bounding box center [825, 280] width 237 height 245
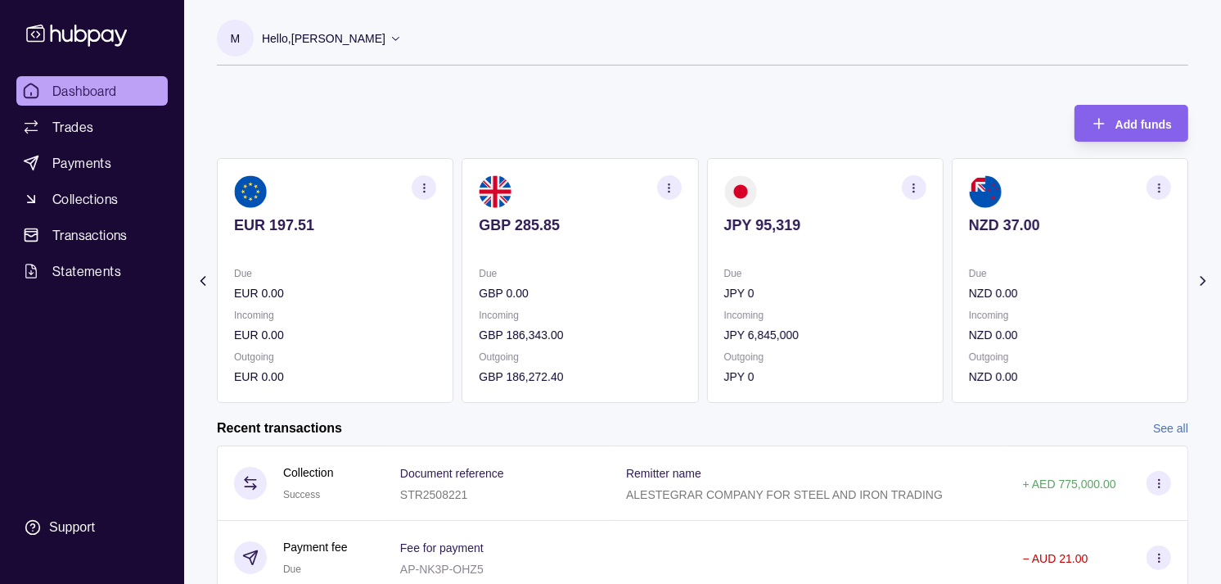
click at [880, 264] on section "JPY 95,319 Due JPY 0 Incoming JPY 6,845,000 Outgoing JPY 0" at bounding box center [825, 280] width 237 height 245
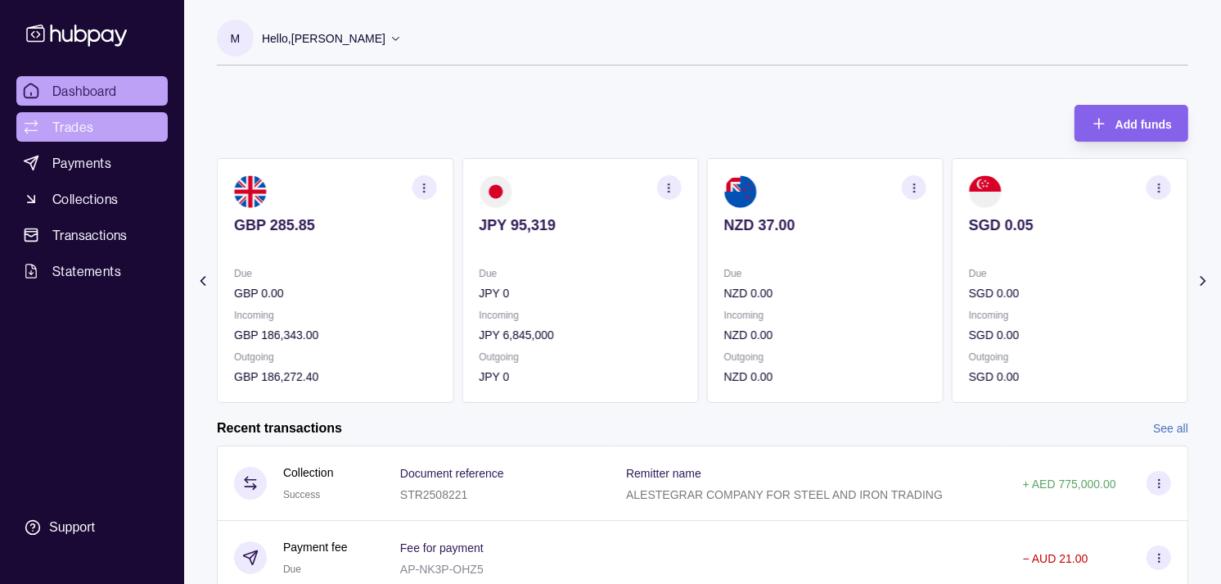
click at [90, 123] on span "Trades" at bounding box center [72, 127] width 41 height 20
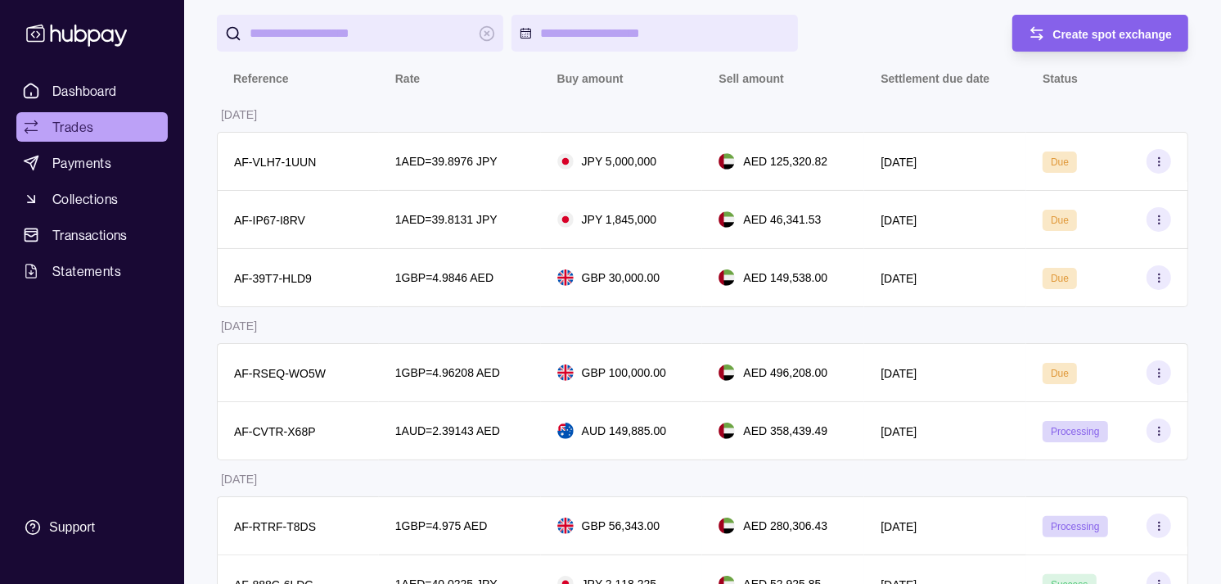
scroll to position [182, 0]
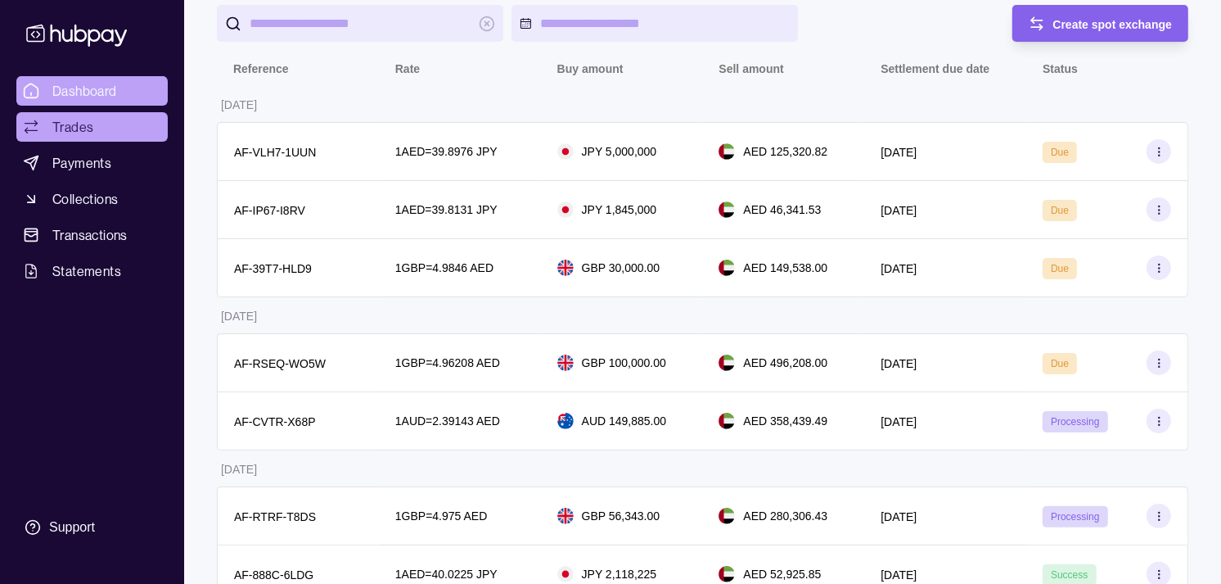
click at [116, 87] on span "Dashboard" at bounding box center [84, 91] width 65 height 20
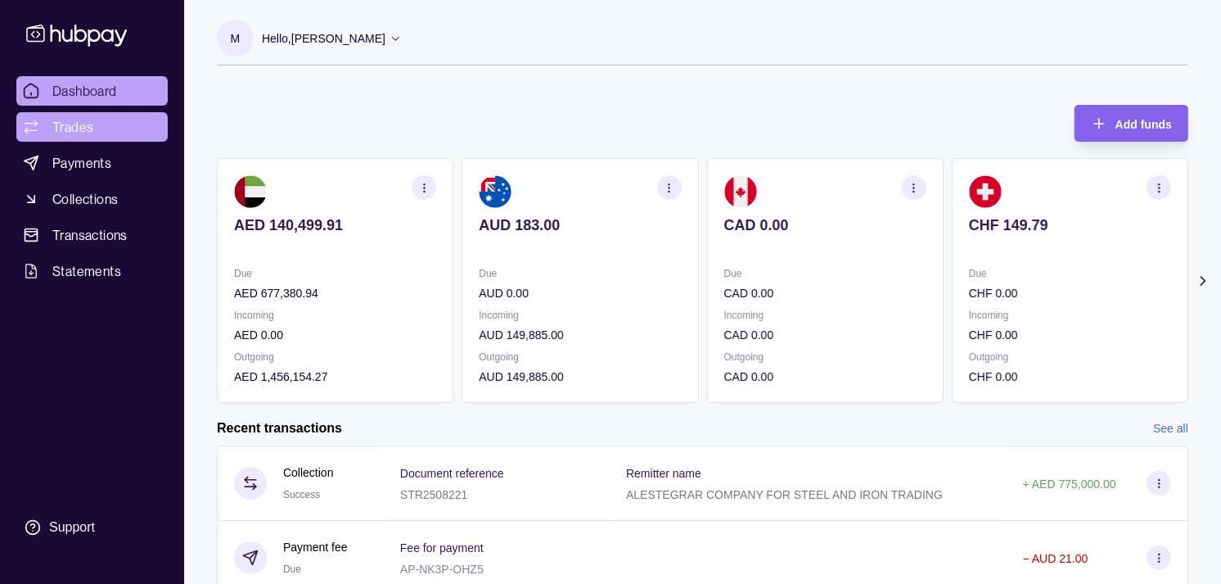
click at [77, 117] on span "Trades" at bounding box center [72, 127] width 41 height 20
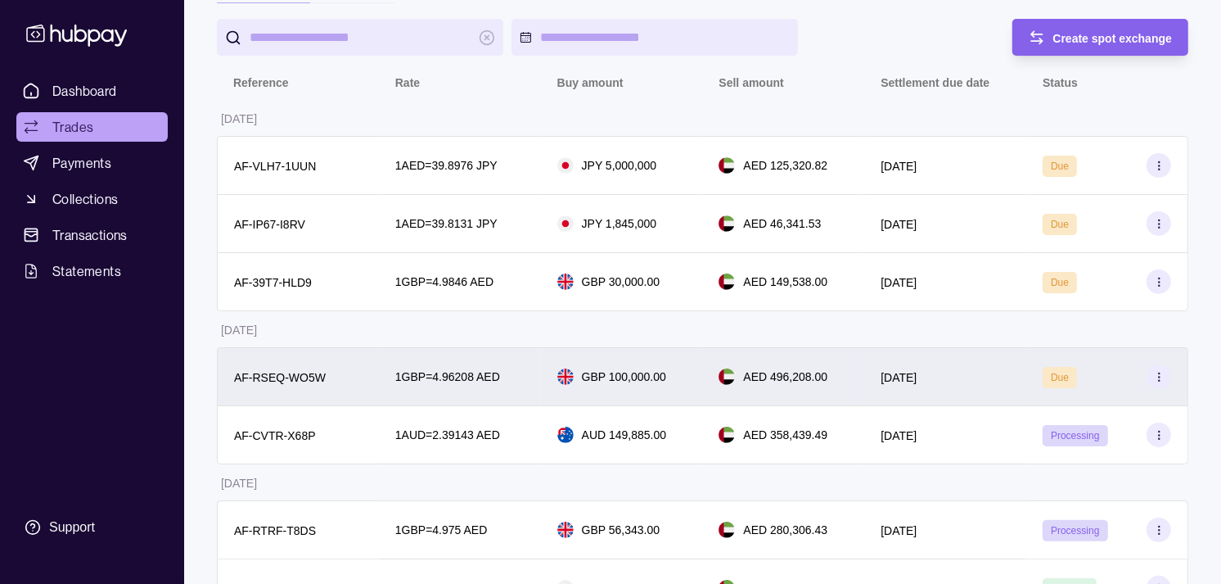
scroll to position [273, 0]
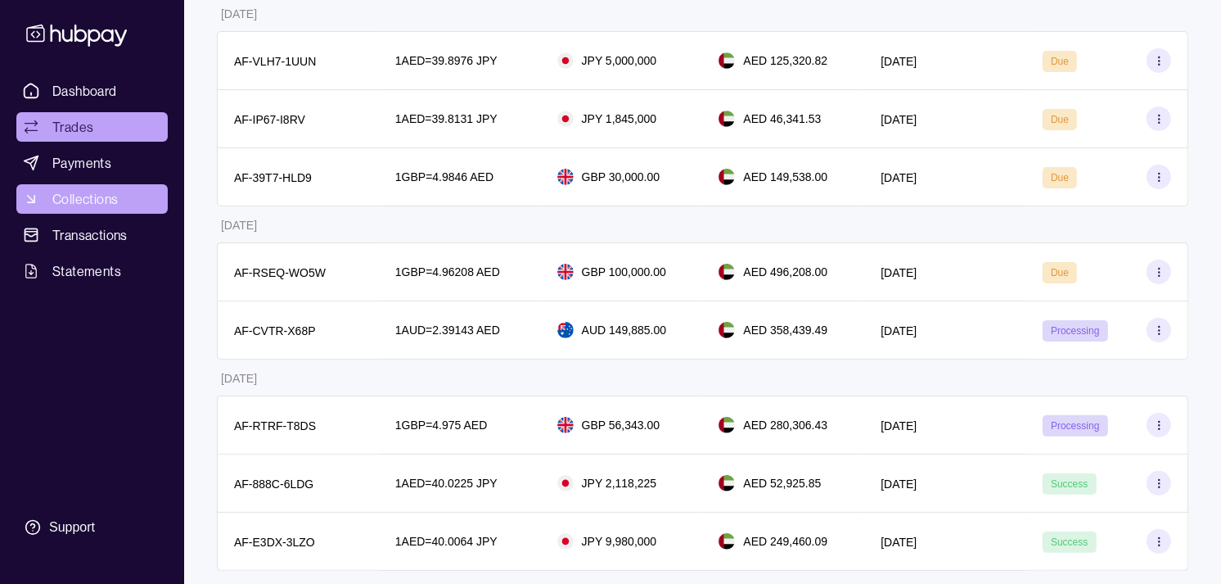
click at [79, 184] on link "Collections" at bounding box center [91, 198] width 151 height 29
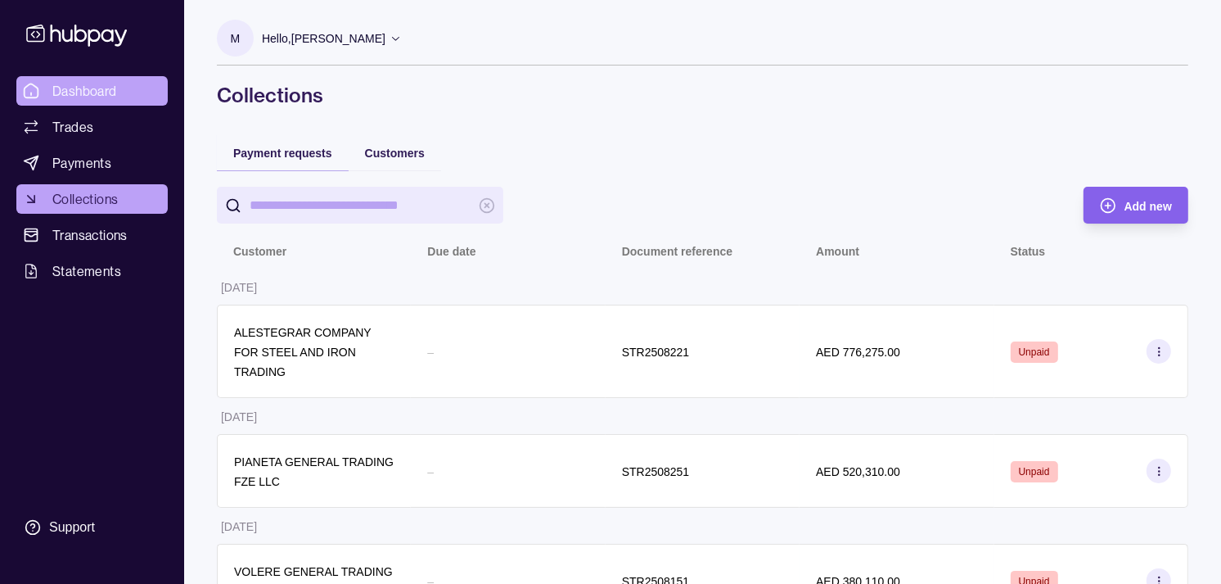
click at [61, 94] on span "Dashboard" at bounding box center [84, 91] width 65 height 20
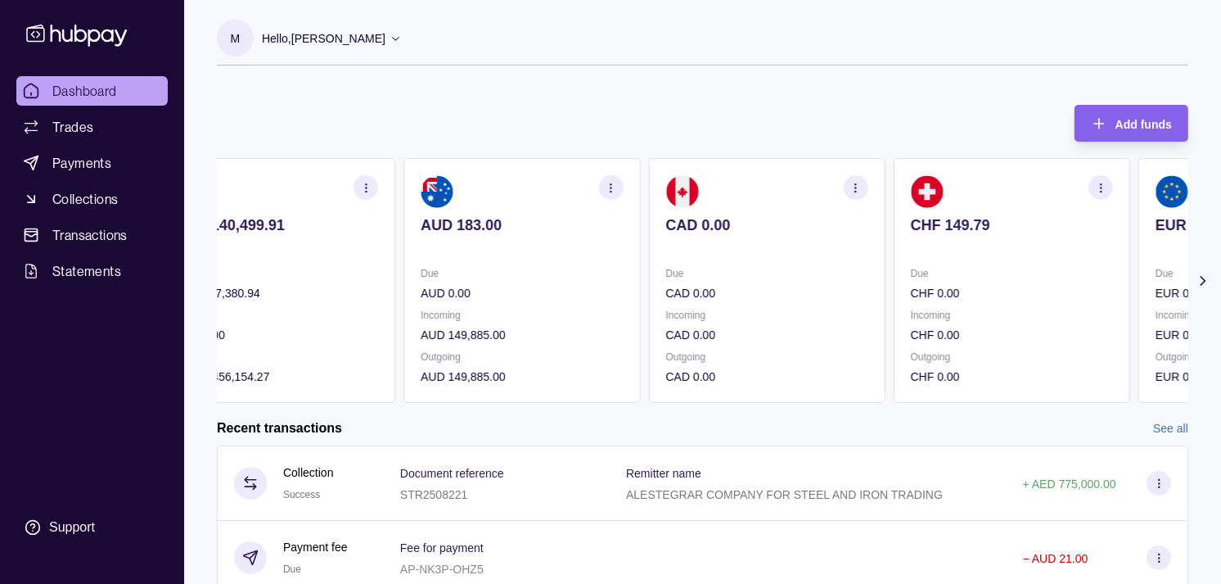
click at [767, 215] on section "CAD 0.00 Due CAD 0.00 Incoming CAD 0.00 Outgoing CAD 0.00" at bounding box center [766, 280] width 237 height 245
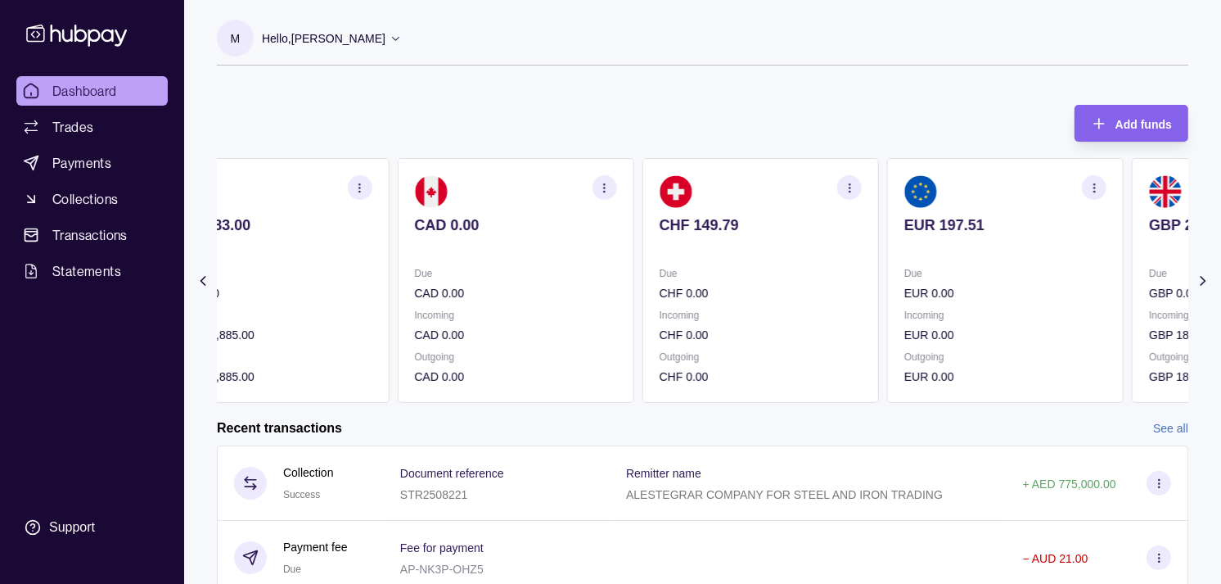
click at [796, 234] on div "CHF 149.79" at bounding box center [761, 236] width 202 height 40
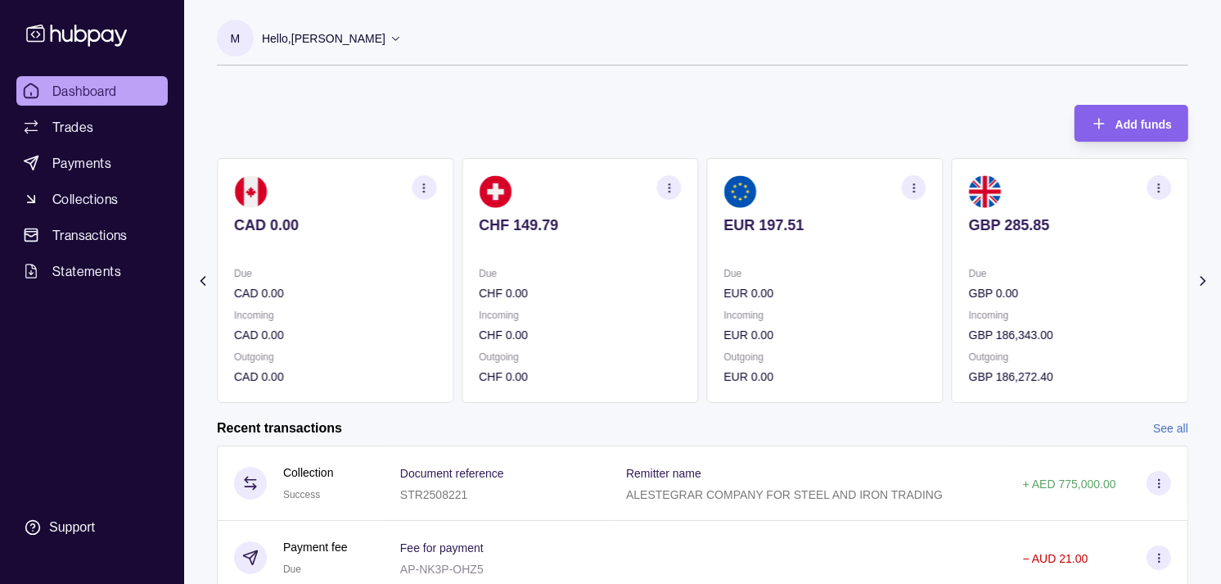
click at [873, 211] on section "EUR 197.51 Due EUR 0.00 Incoming EUR 0.00 Outgoing EUR 0.00" at bounding box center [825, 280] width 237 height 245
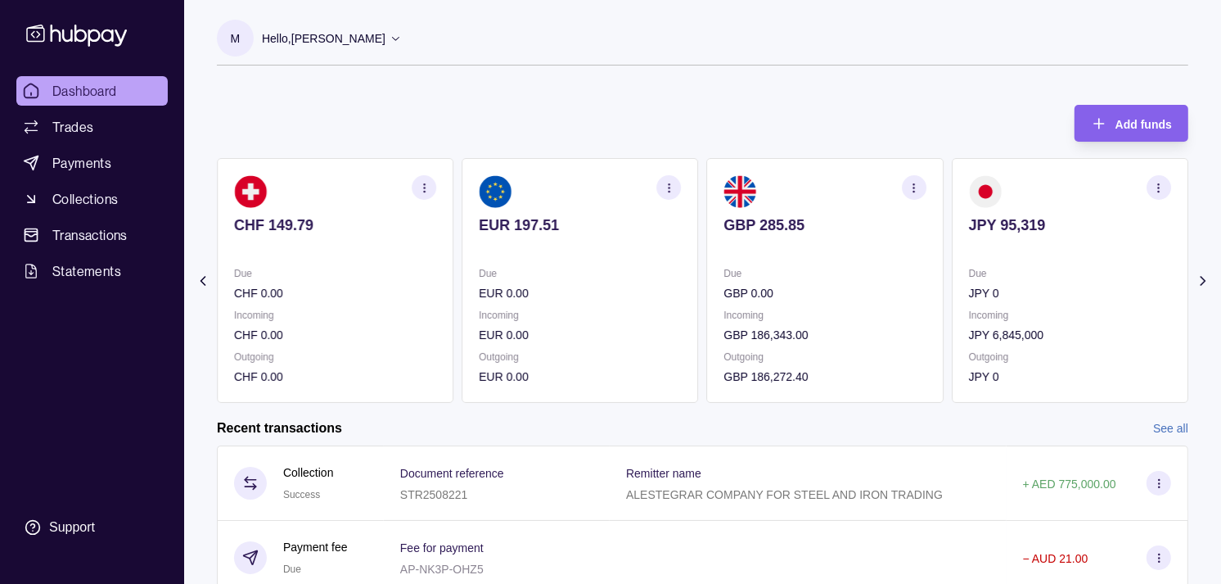
click at [919, 189] on icon "button" at bounding box center [914, 188] width 12 height 12
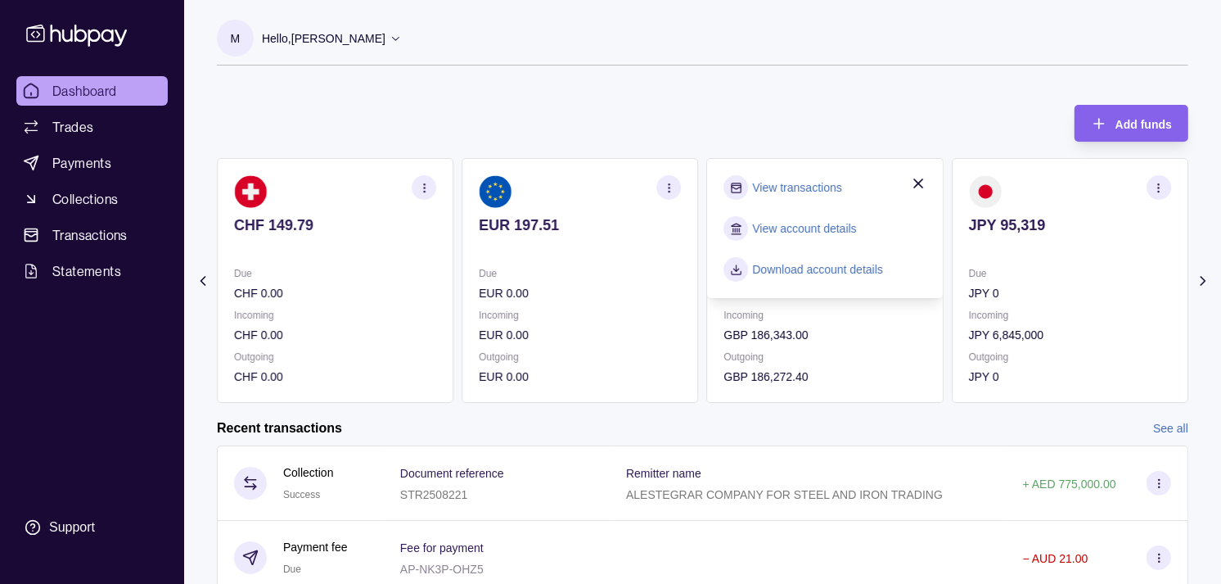
click at [789, 187] on link "View transactions" at bounding box center [797, 187] width 89 height 18
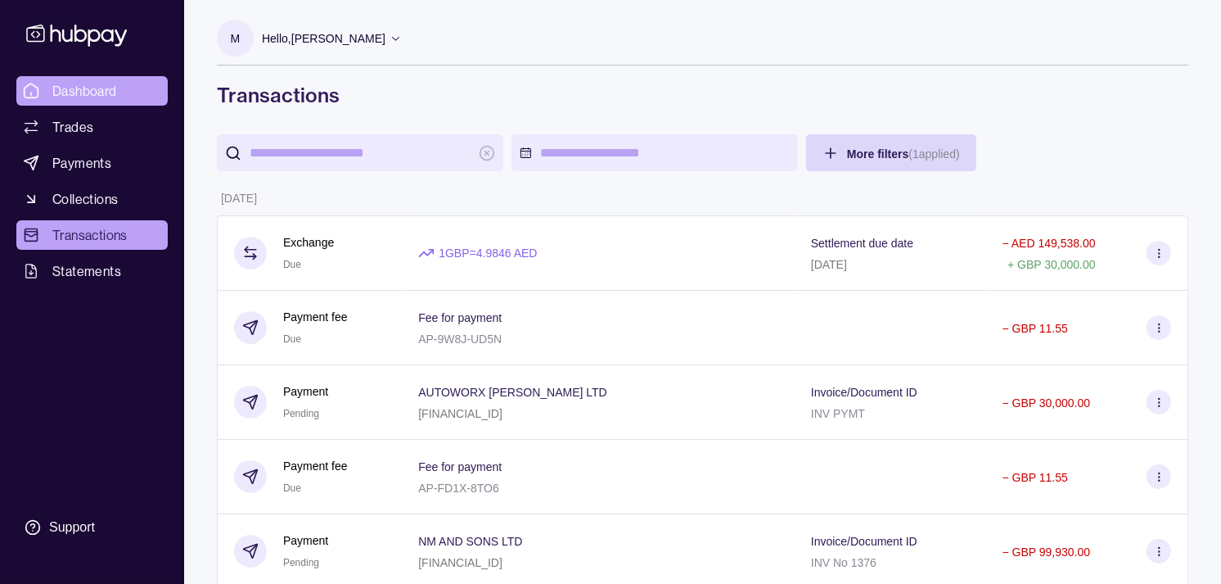
click at [106, 79] on link "Dashboard" at bounding box center [91, 90] width 151 height 29
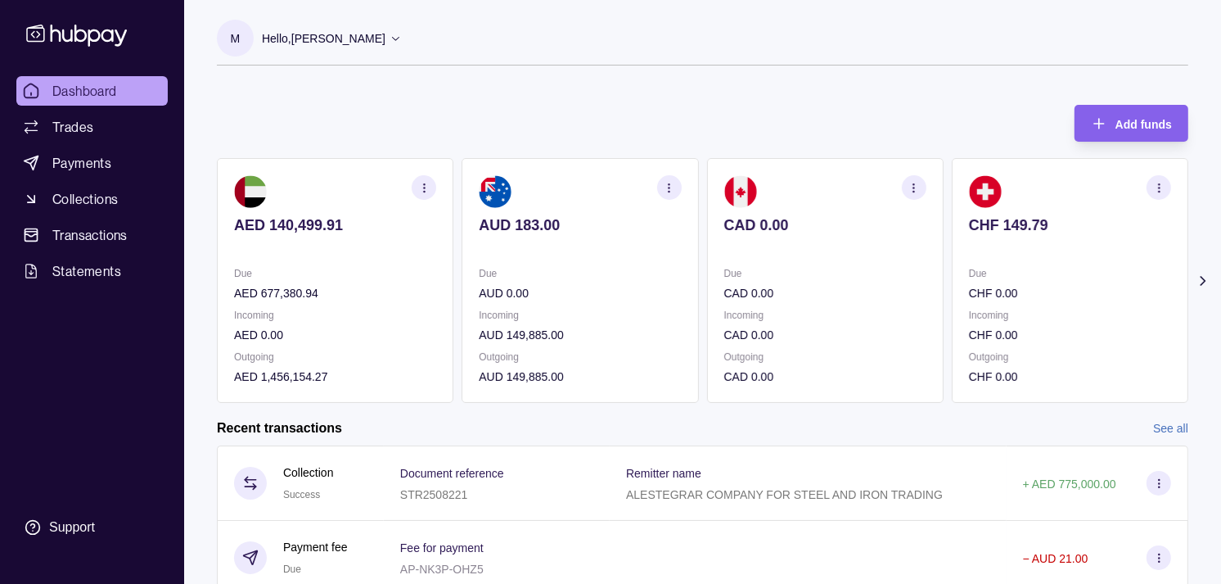
click at [851, 275] on p "Due" at bounding box center [825, 273] width 202 height 18
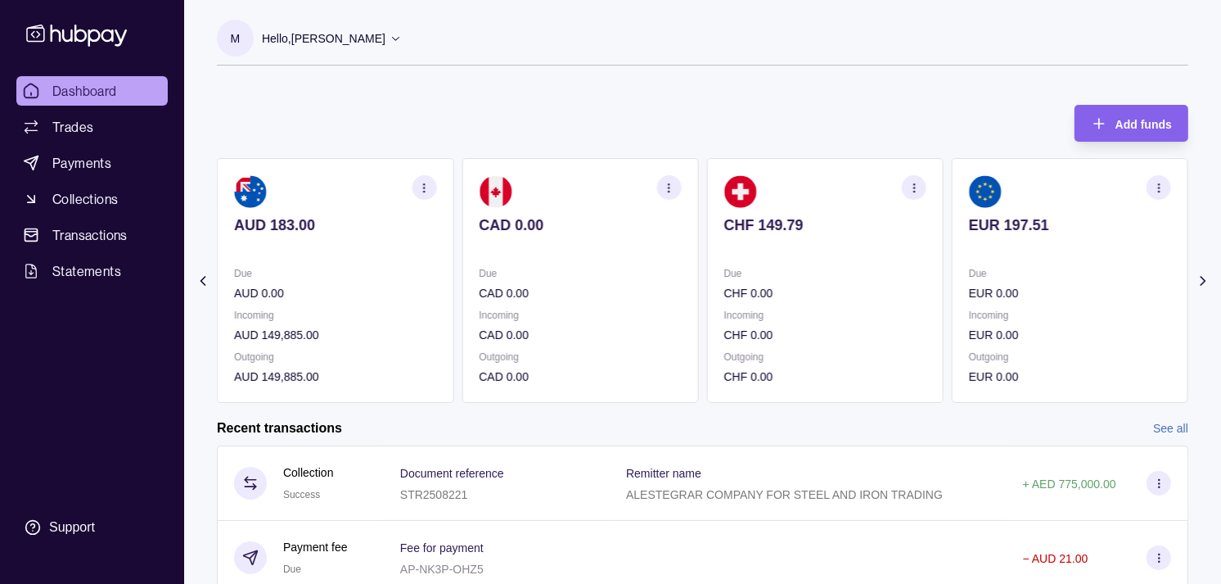
click at [881, 271] on p "Due" at bounding box center [825, 273] width 202 height 18
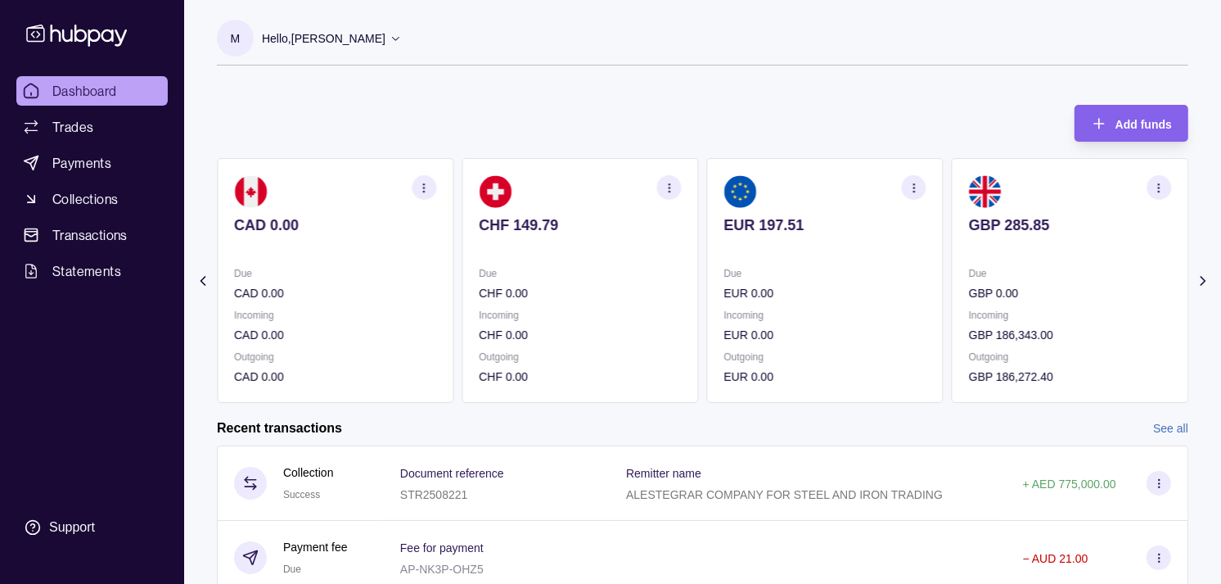
click at [872, 265] on p "Due" at bounding box center [825, 273] width 202 height 18
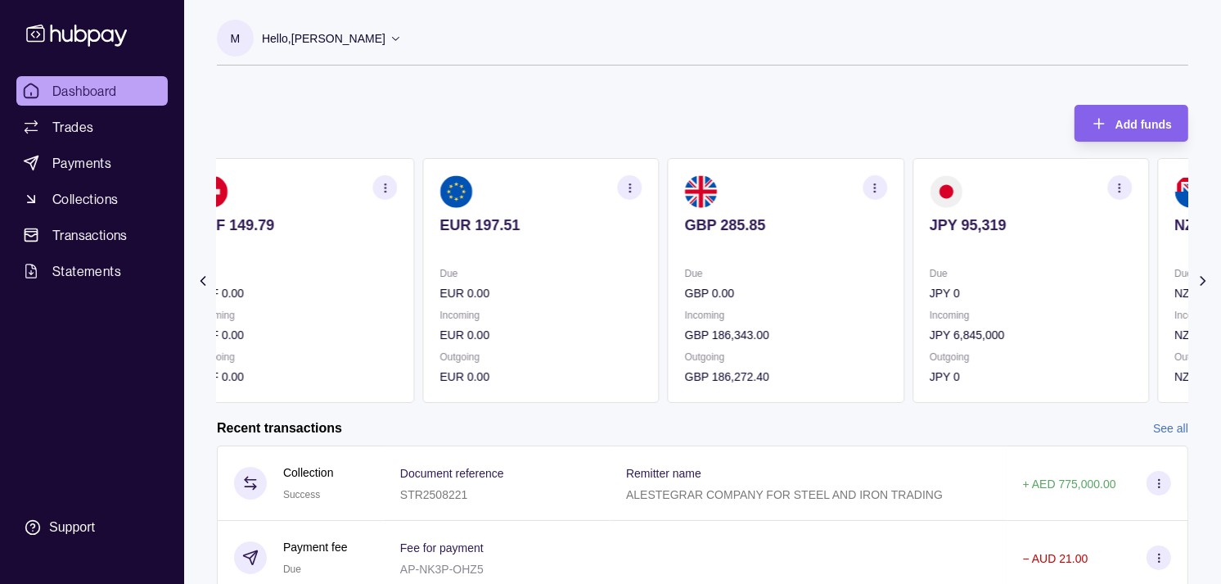
click at [1093, 276] on p "Due" at bounding box center [1031, 273] width 202 height 18
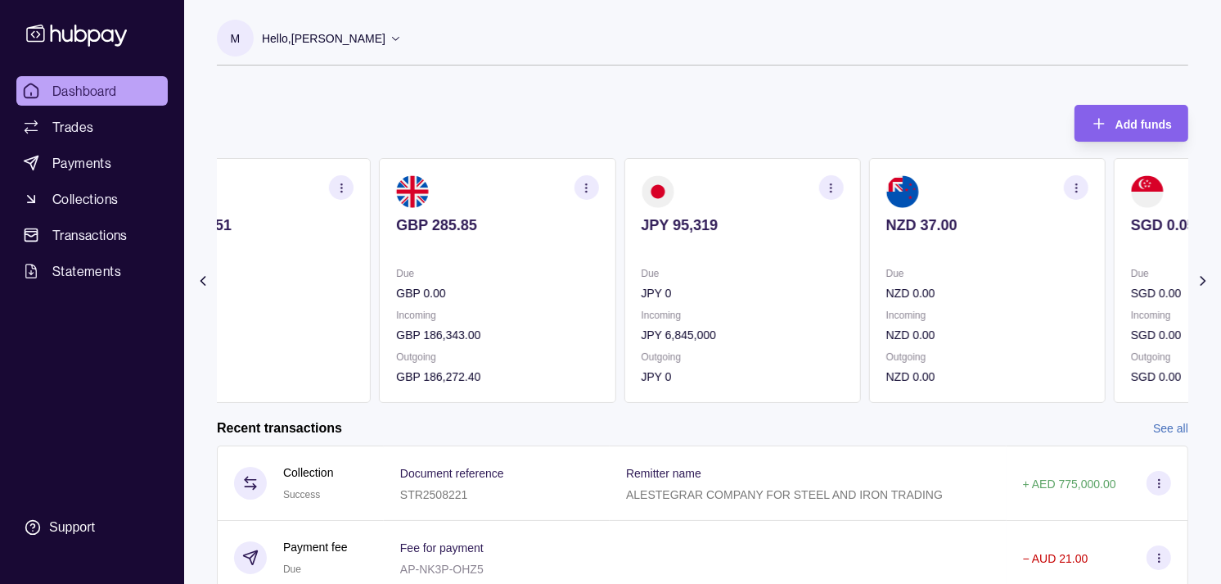
click at [991, 276] on div "Due NZD 0.00" at bounding box center [988, 283] width 202 height 38
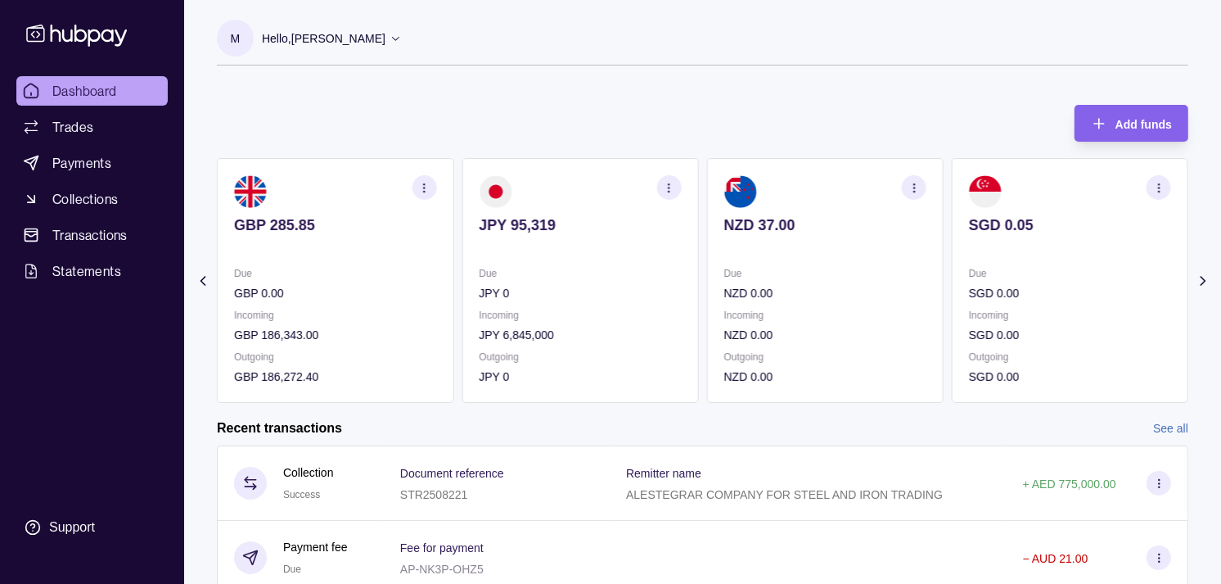
click at [973, 258] on section "SGD 0.05 Due SGD 0.00 Incoming SGD 0.00 Outgoing SGD 0.00" at bounding box center [1070, 280] width 237 height 245
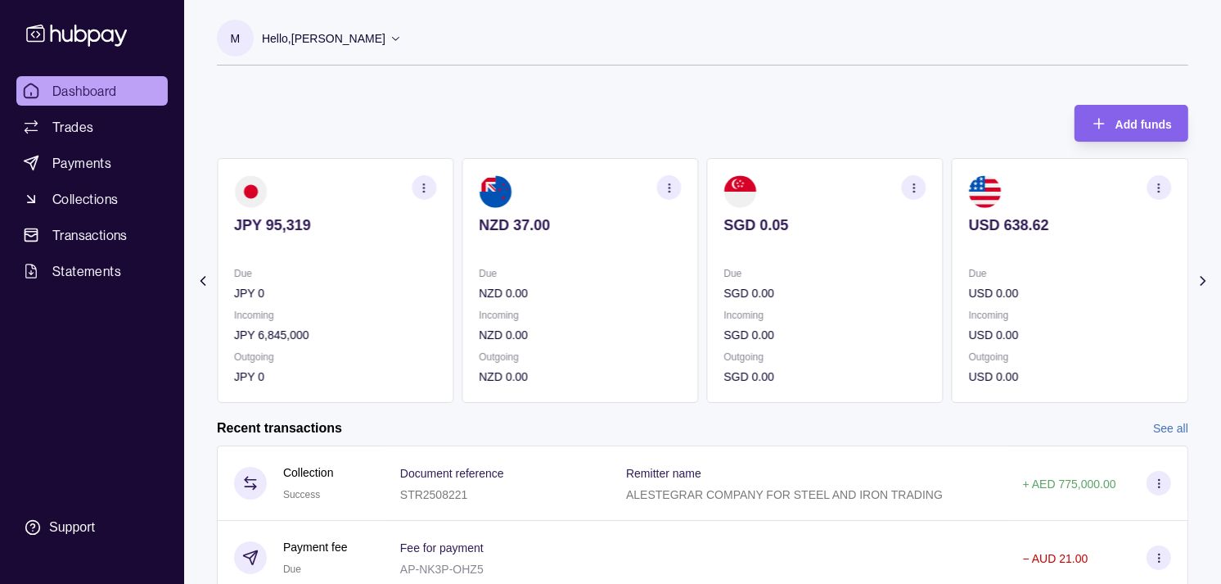
click at [809, 269] on p "Due" at bounding box center [825, 273] width 202 height 18
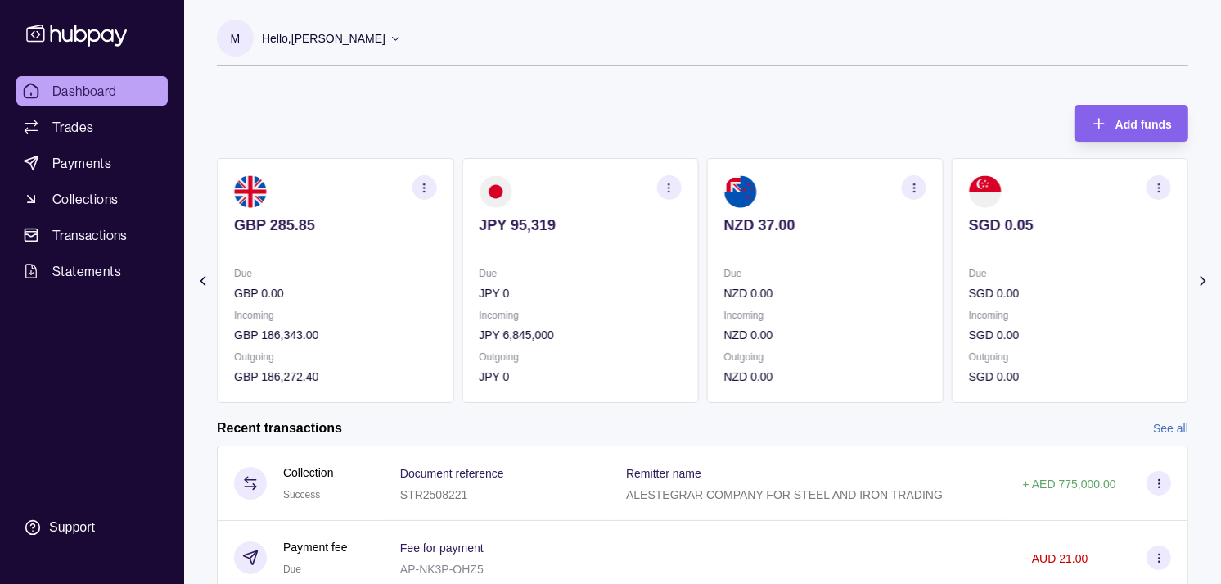
click at [788, 252] on section "NZD 37.00 Due NZD 0.00 Incoming NZD 0.00 Outgoing NZD 0.00" at bounding box center [825, 280] width 237 height 245
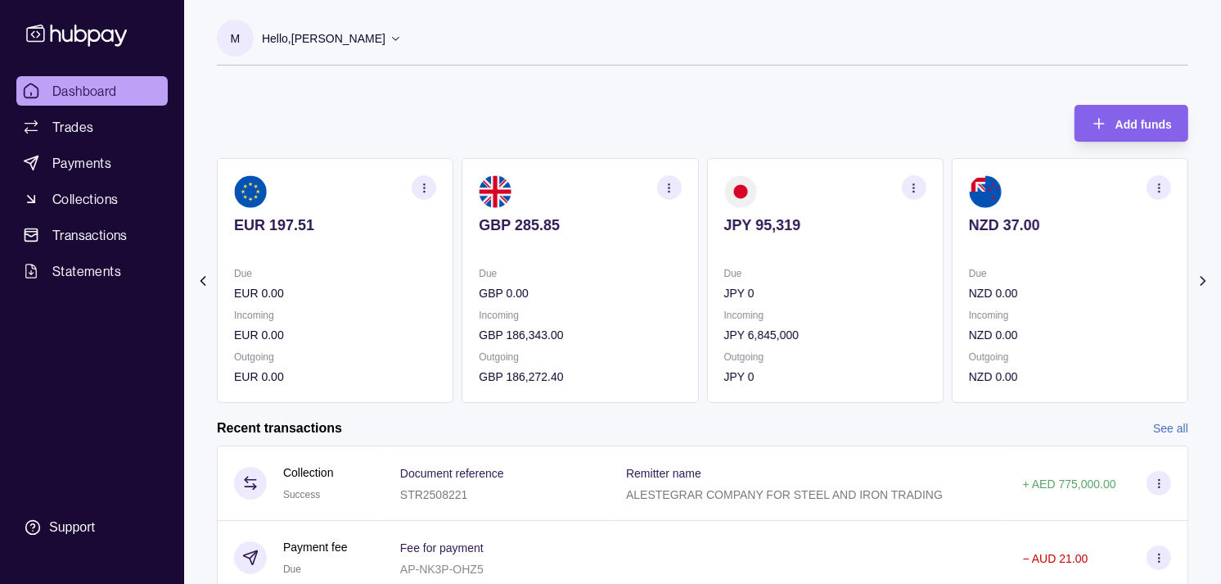
click at [754, 240] on div "AED 140,499.91 Due AED 677,380.94 Incoming AED 0.00 Outgoing AED 1,456,154.27 A…" at bounding box center [703, 280] width 972 height 245
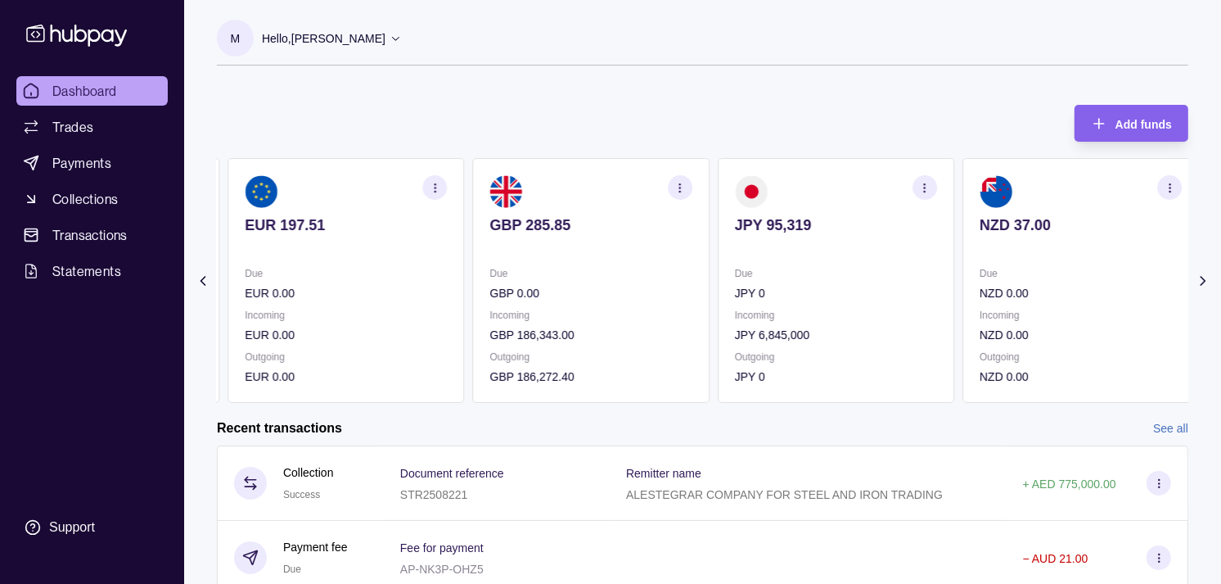
click at [708, 264] on section "GBP 285.85 Due GBP 0.00 Incoming GBP 186,343.00 Outgoing GBP 186,272.40" at bounding box center [591, 280] width 237 height 245
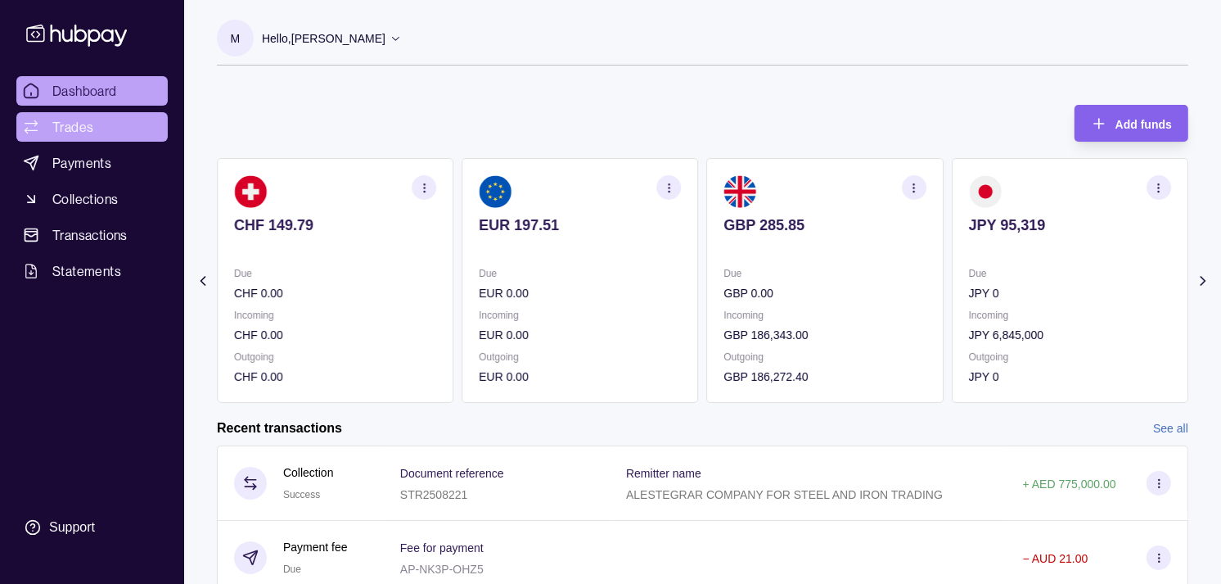
click at [87, 115] on link "Trades" at bounding box center [91, 126] width 151 height 29
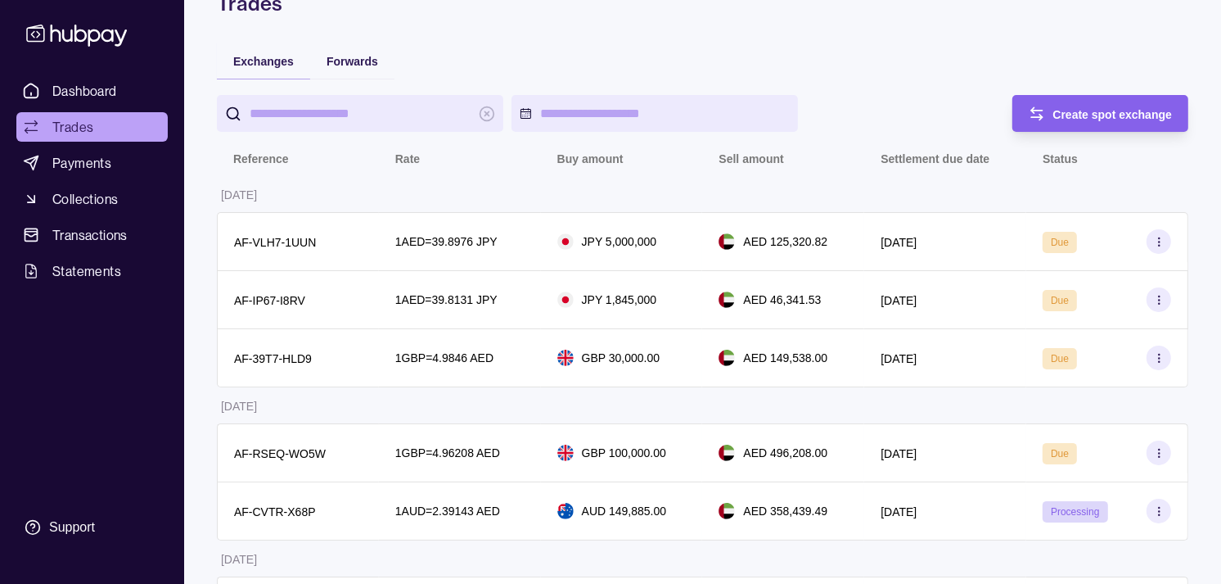
scroll to position [273, 0]
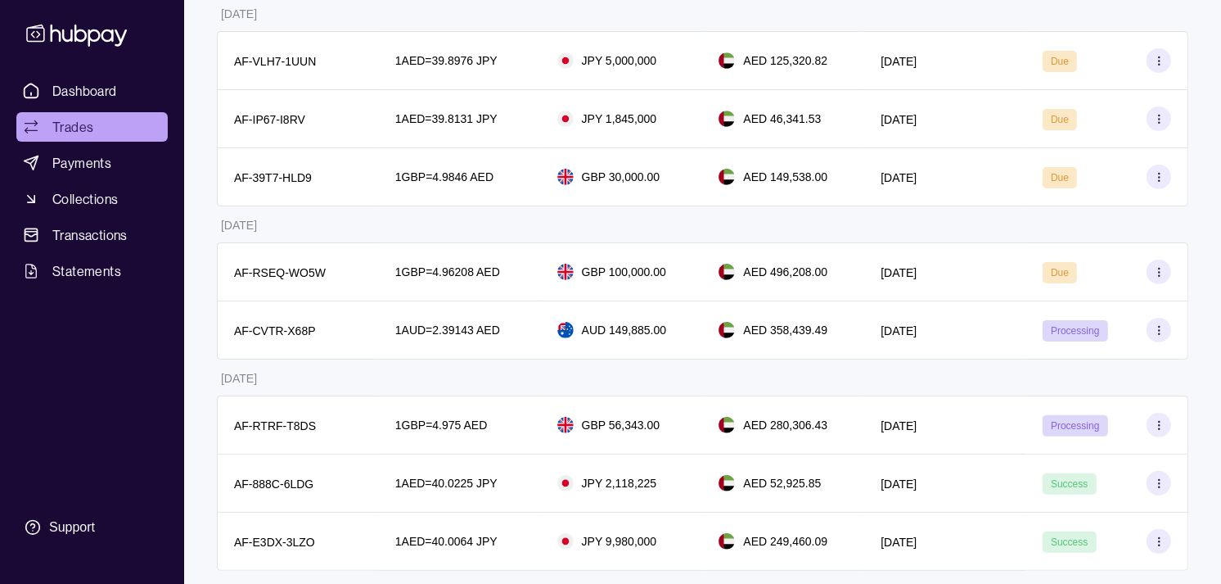
click at [76, 112] on link "Trades" at bounding box center [91, 126] width 151 height 29
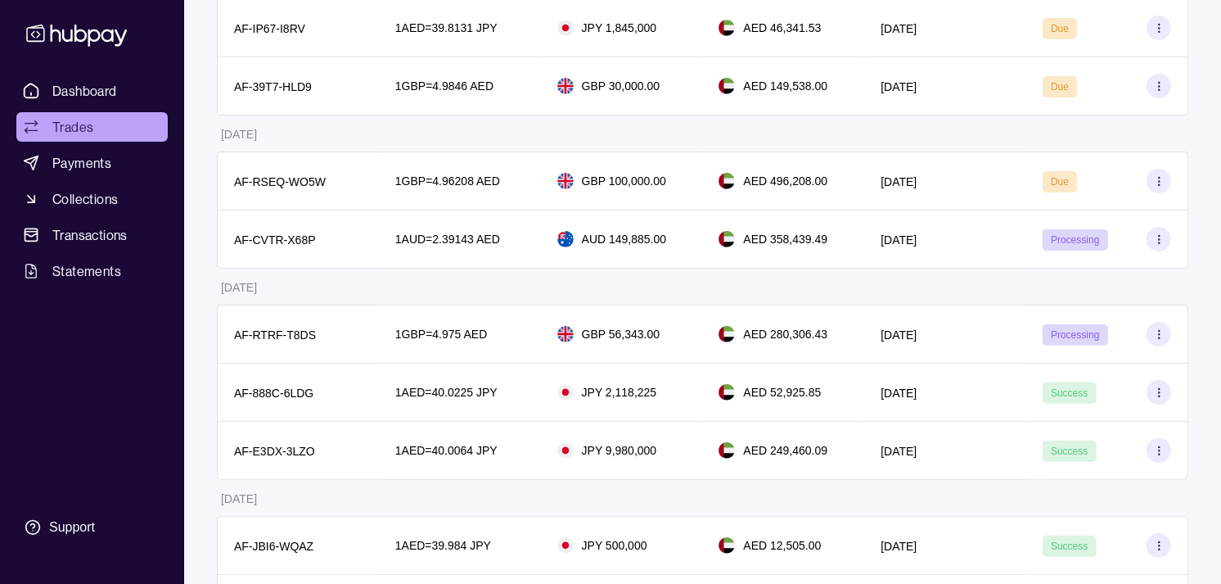
scroll to position [91, 0]
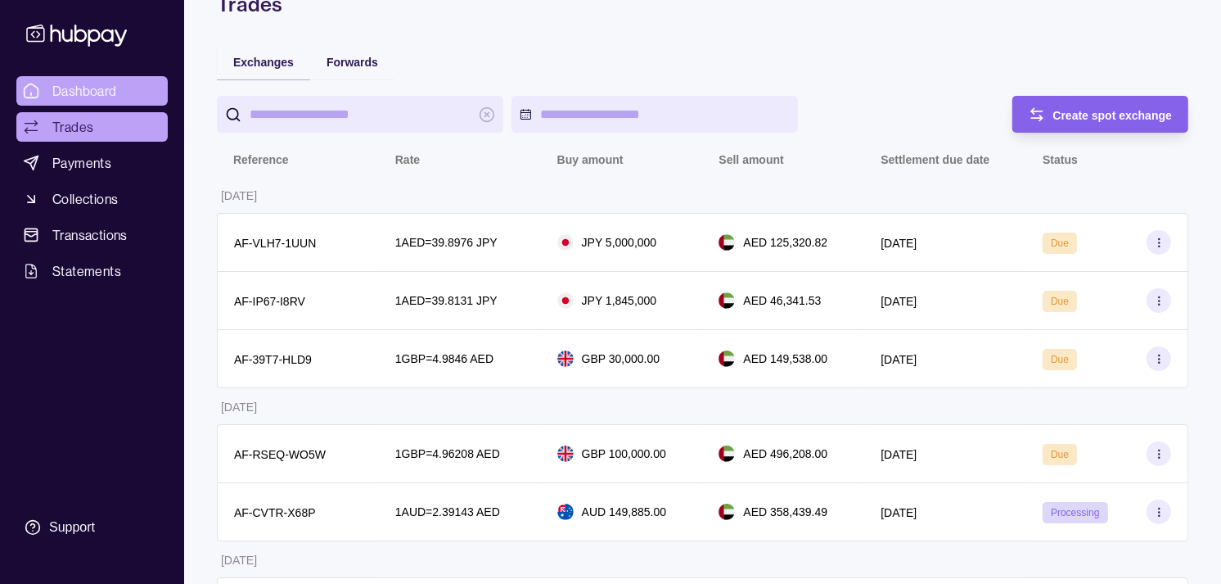
click at [104, 84] on span "Dashboard" at bounding box center [84, 91] width 65 height 20
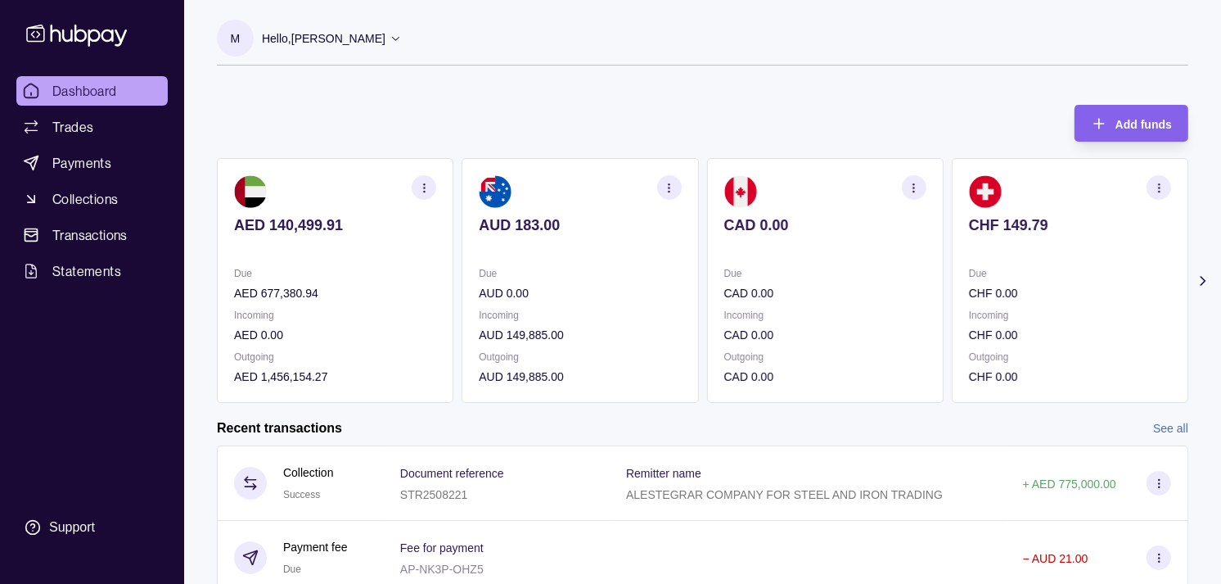
click at [969, 264] on p "Due" at bounding box center [1070, 273] width 202 height 18
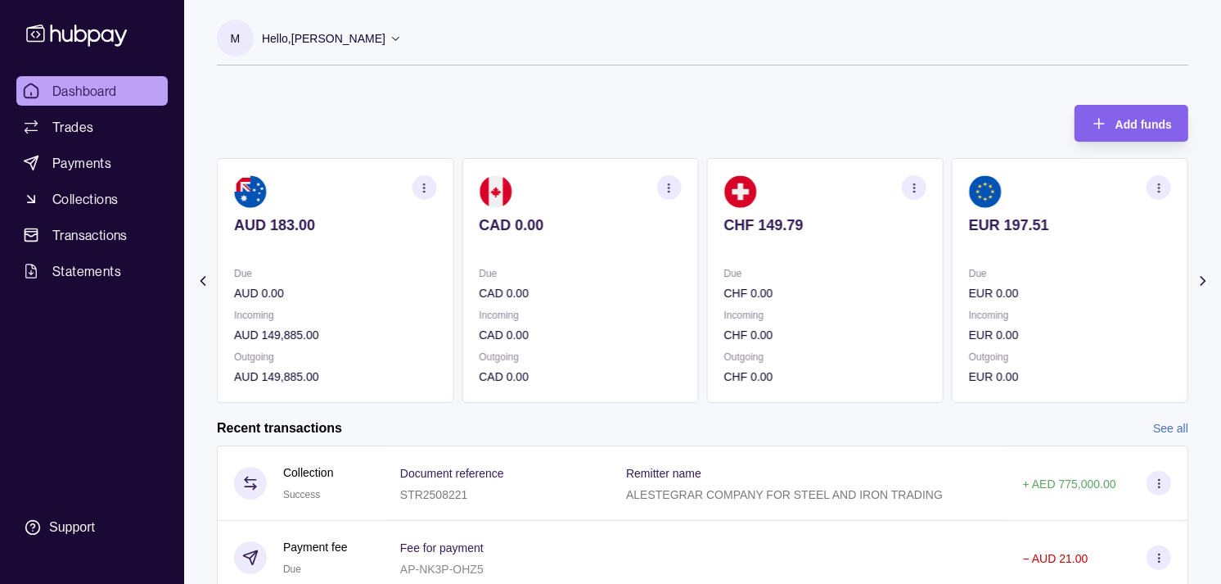
click at [972, 267] on p "Due" at bounding box center [1070, 273] width 202 height 18
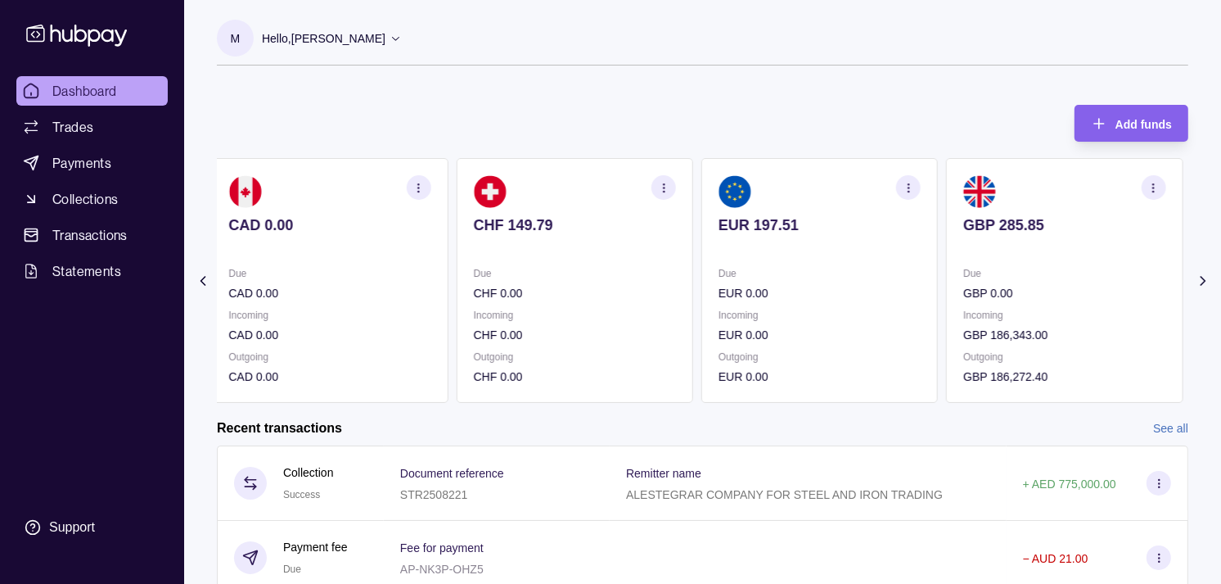
click at [970, 269] on p "Due" at bounding box center [1065, 273] width 202 height 18
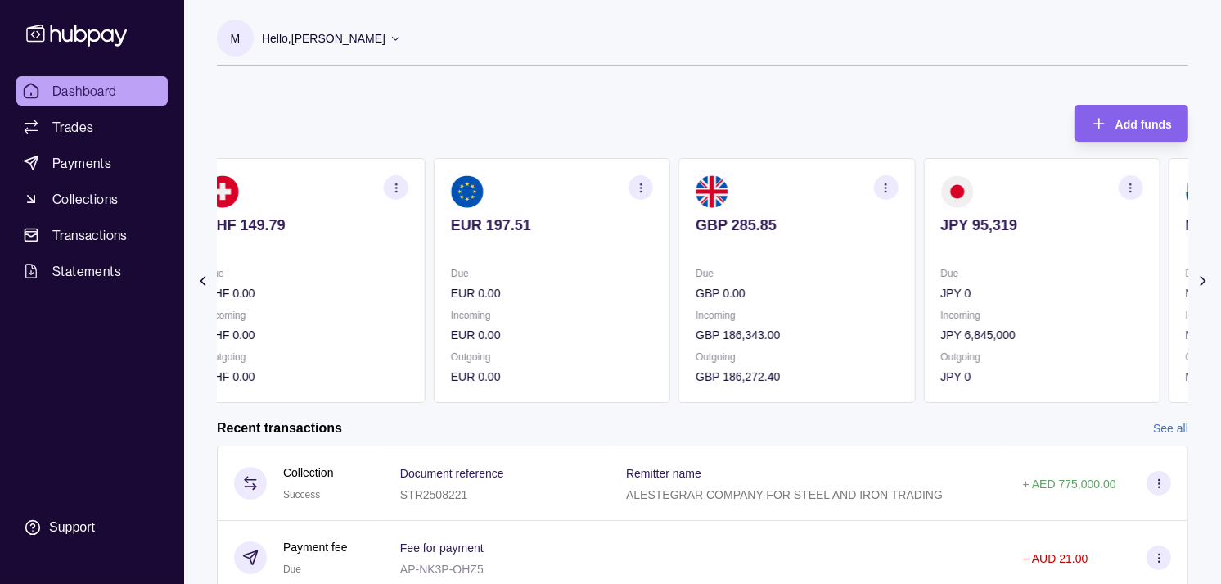
click at [930, 281] on section "JPY 95,319 Due JPY 0 Incoming JPY 6,845,000 Outgoing JPY 0" at bounding box center [1041, 280] width 237 height 245
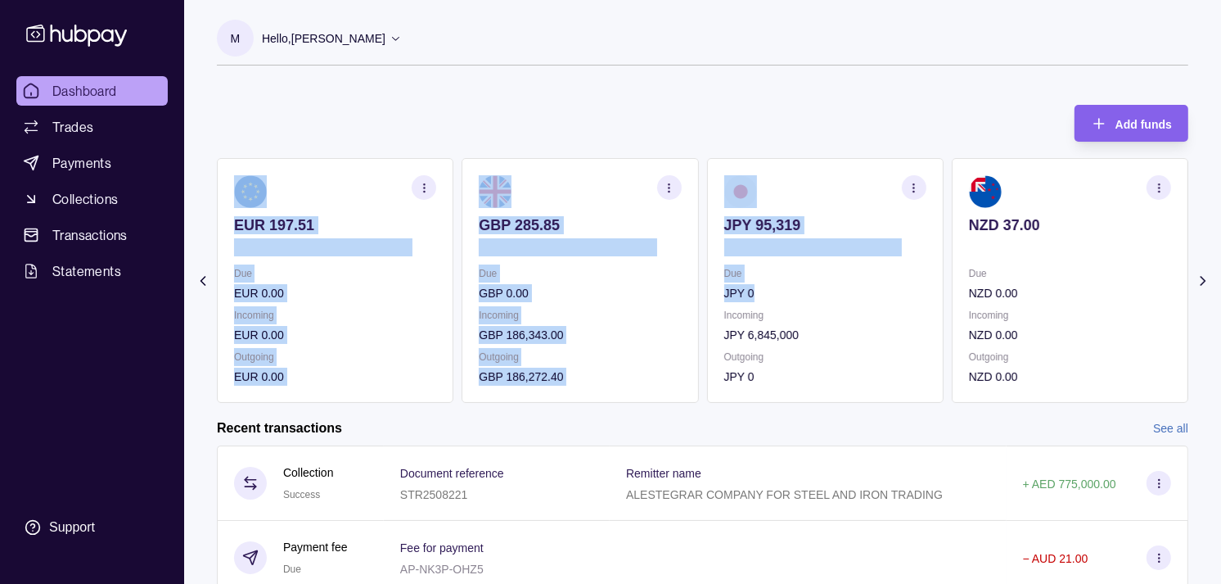
drag, startPoint x: 940, startPoint y: 287, endPoint x: 920, endPoint y: 287, distance: 19.6
click at [920, 287] on div "AED 140,499.91 Due AED 677,380.94 Incoming AED 0.00 Outgoing AED 1,456,154.27 A…" at bounding box center [703, 280] width 972 height 245
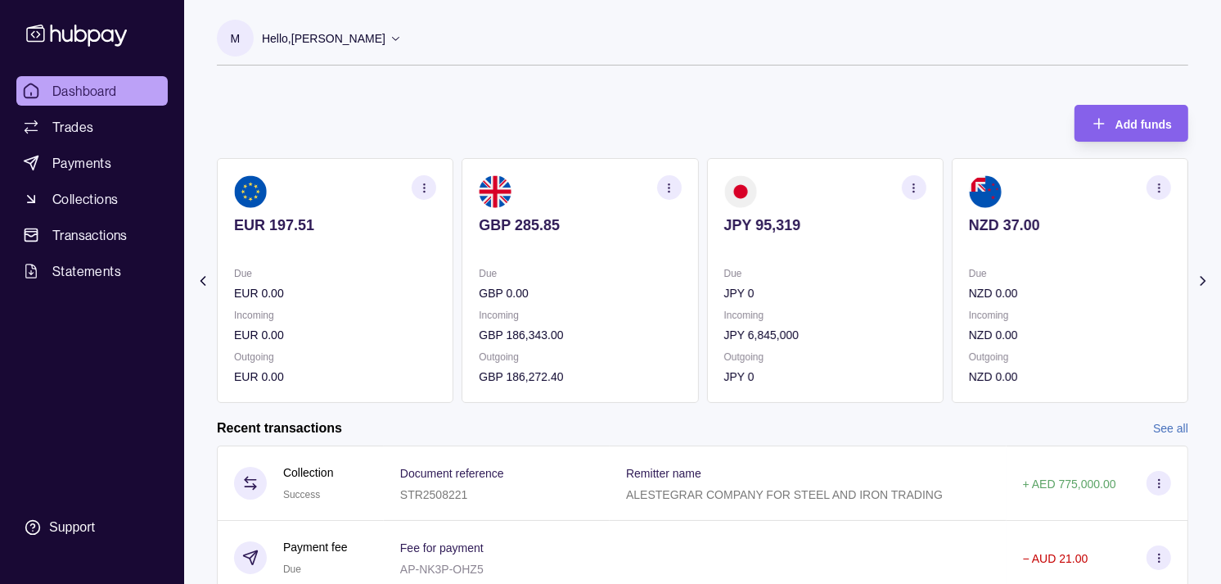
click at [713, 127] on div "Add funds AED 140,499.91 Due AED 677,380.94 Incoming AED 0.00 Outgoing AED 1,45…" at bounding box center [703, 245] width 972 height 314
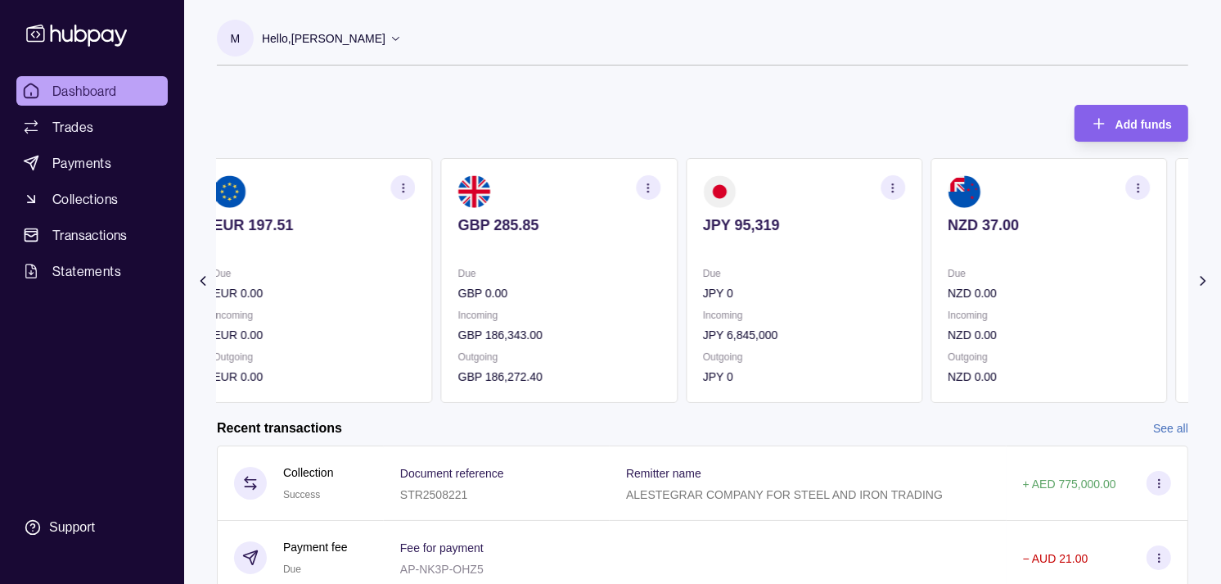
click at [1009, 307] on p "Incoming" at bounding box center [1049, 315] width 202 height 18
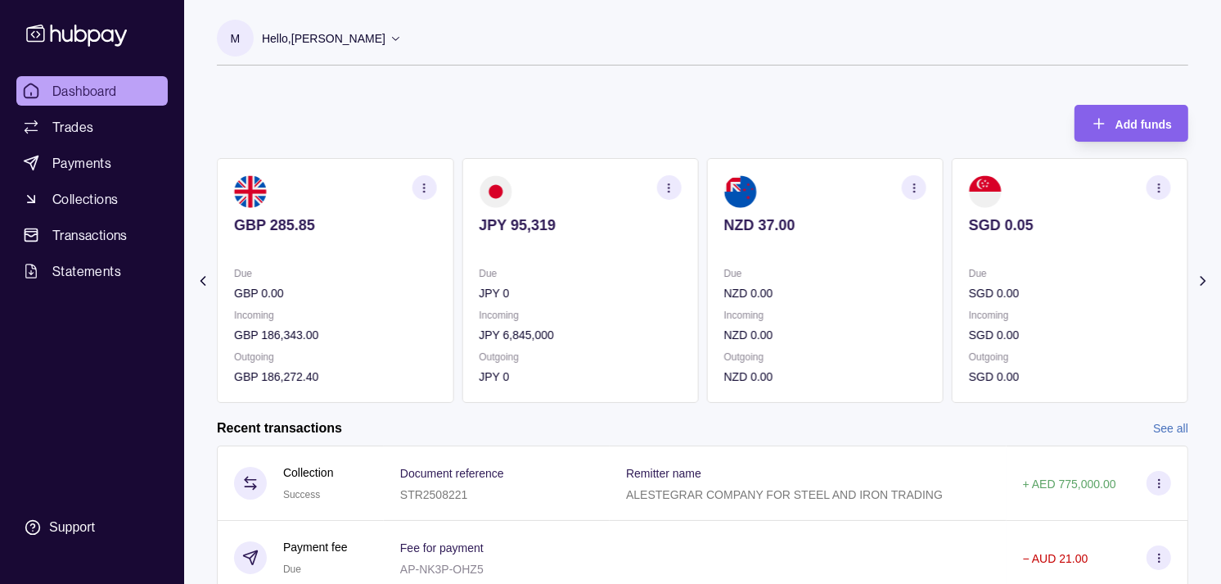
click at [969, 284] on p "SGD 0.00" at bounding box center [1070, 293] width 202 height 18
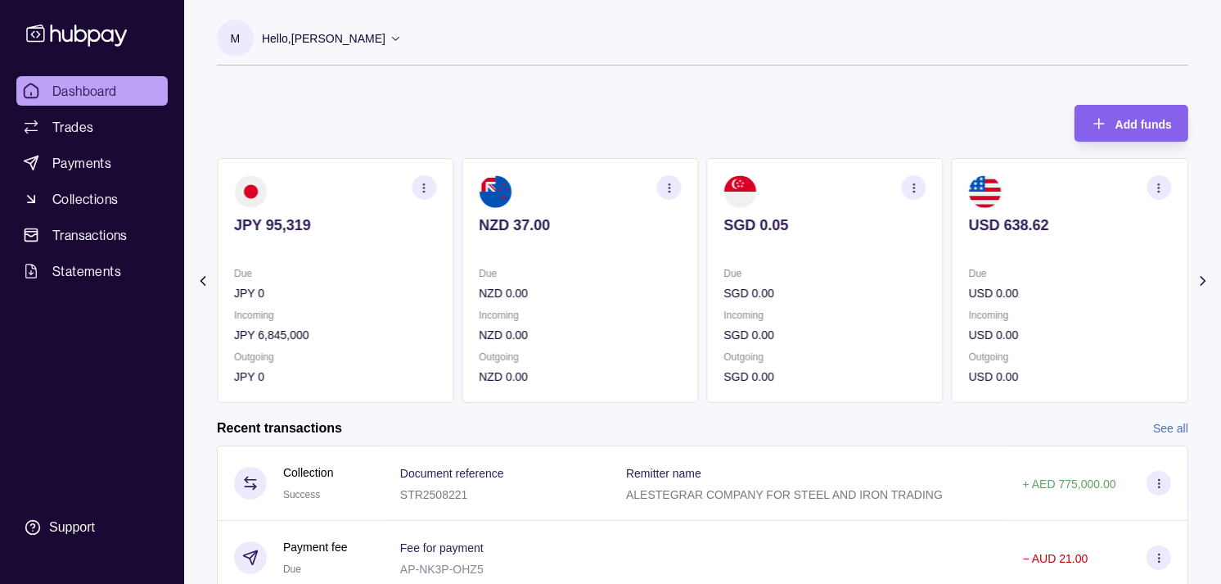
click at [918, 297] on p "SGD 0.00" at bounding box center [825, 293] width 202 height 18
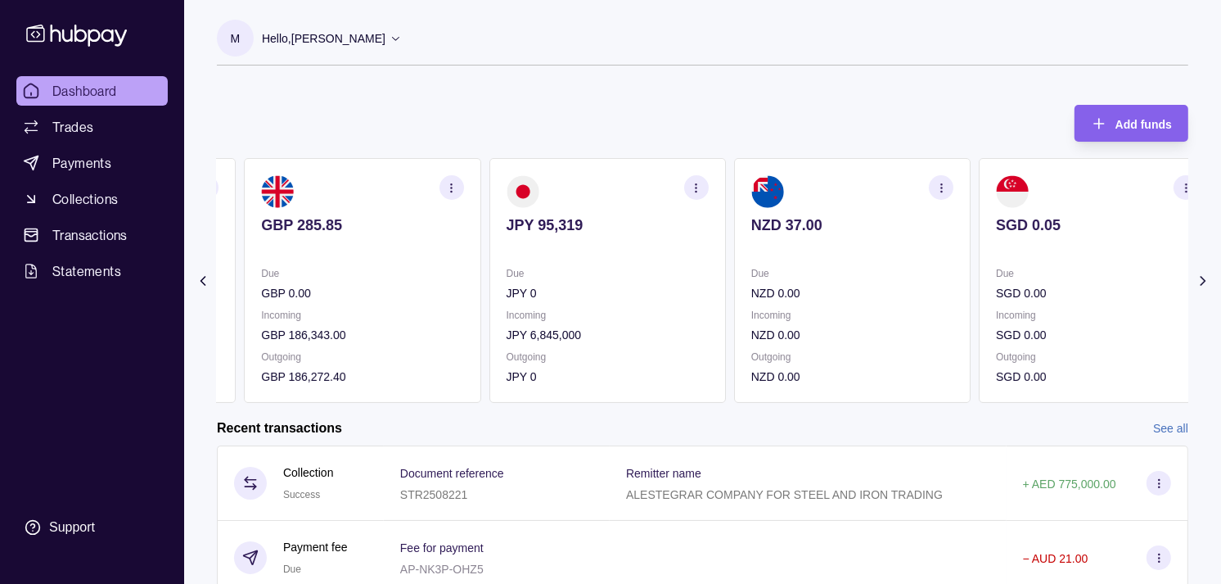
click at [891, 284] on p "NZD 0.00" at bounding box center [853, 293] width 202 height 18
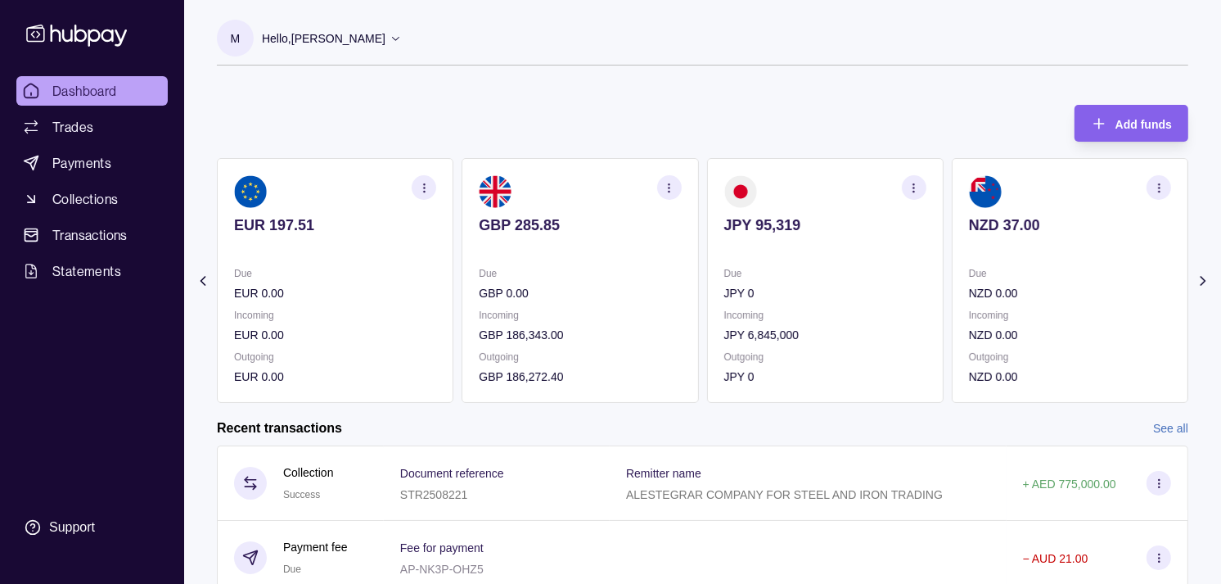
click at [913, 270] on p "Due" at bounding box center [825, 273] width 202 height 18
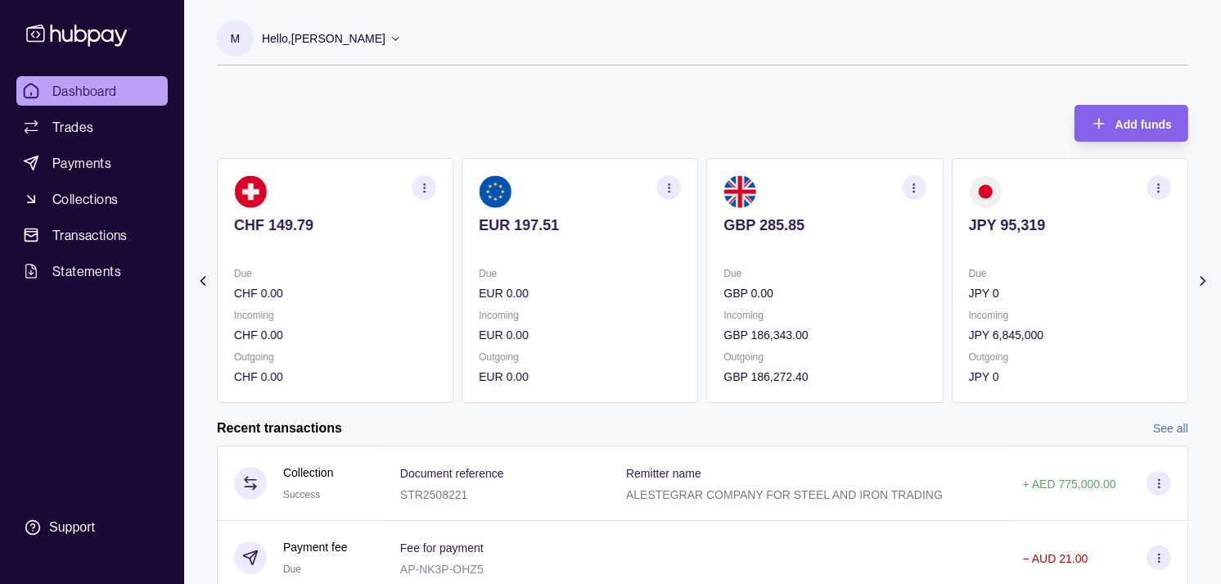
click at [860, 272] on p "Due" at bounding box center [825, 273] width 202 height 18
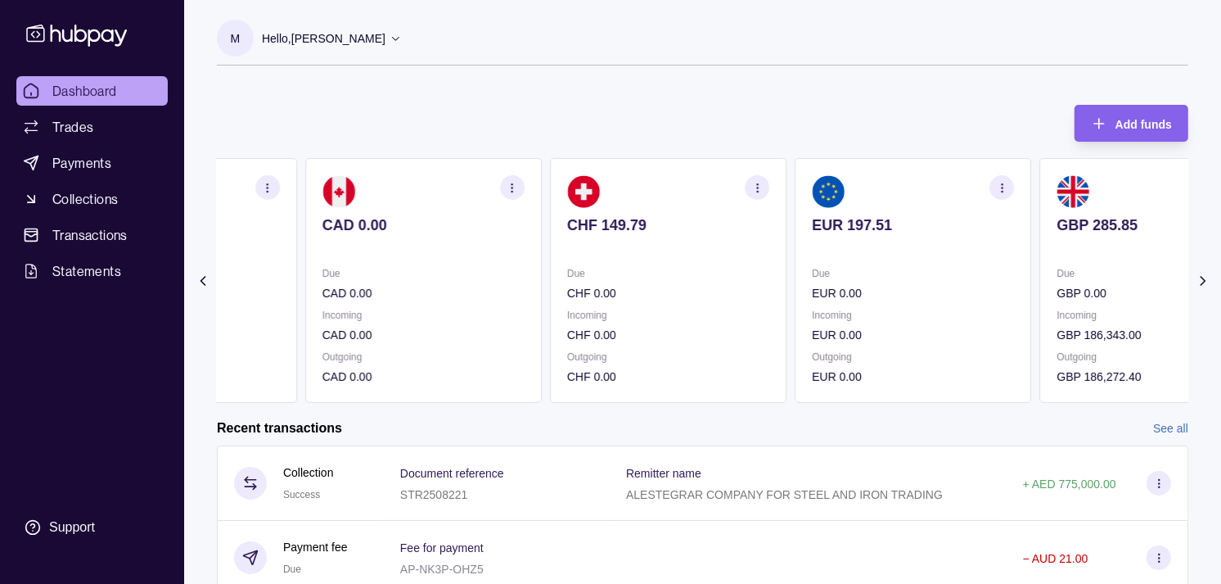
click at [870, 272] on p "Due" at bounding box center [913, 273] width 202 height 18
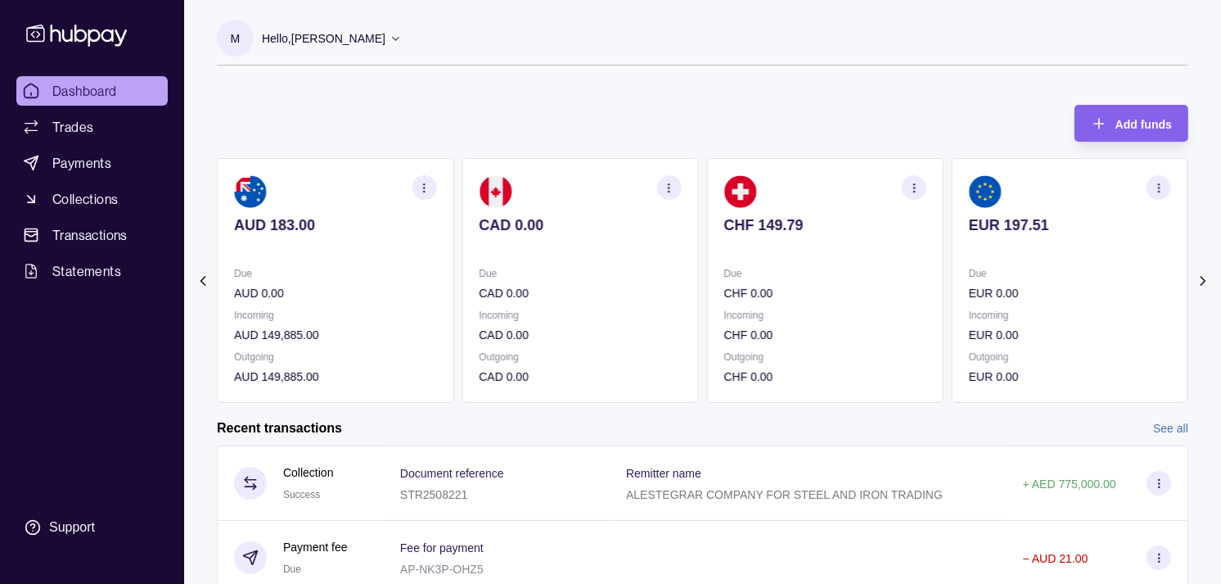
click at [436, 272] on p "Due" at bounding box center [335, 273] width 202 height 18
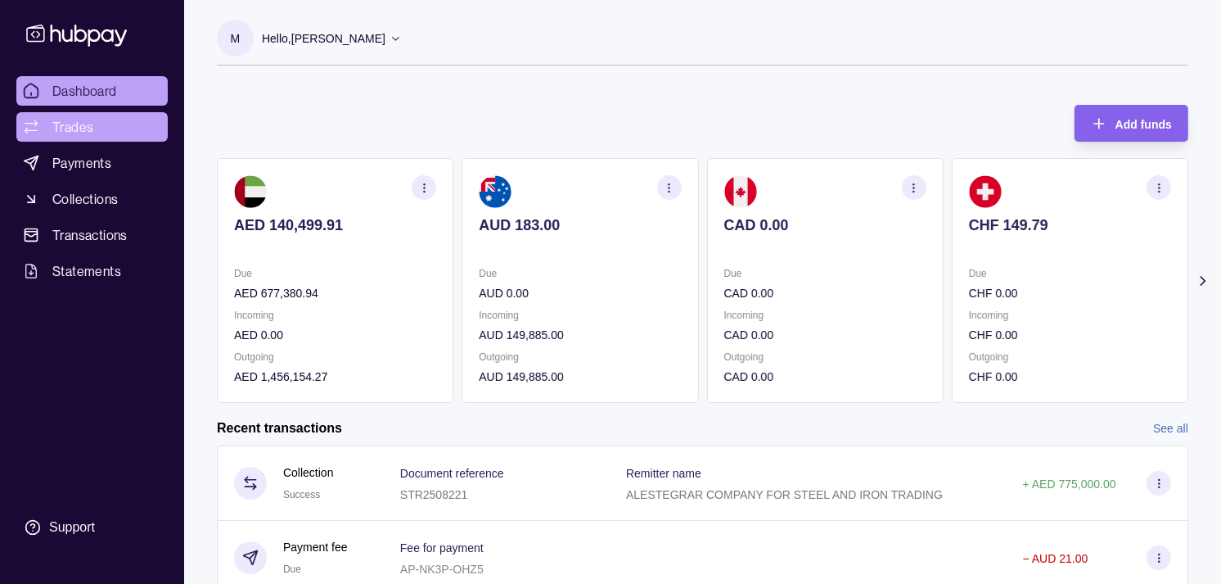
click at [101, 129] on link "Trades" at bounding box center [91, 126] width 151 height 29
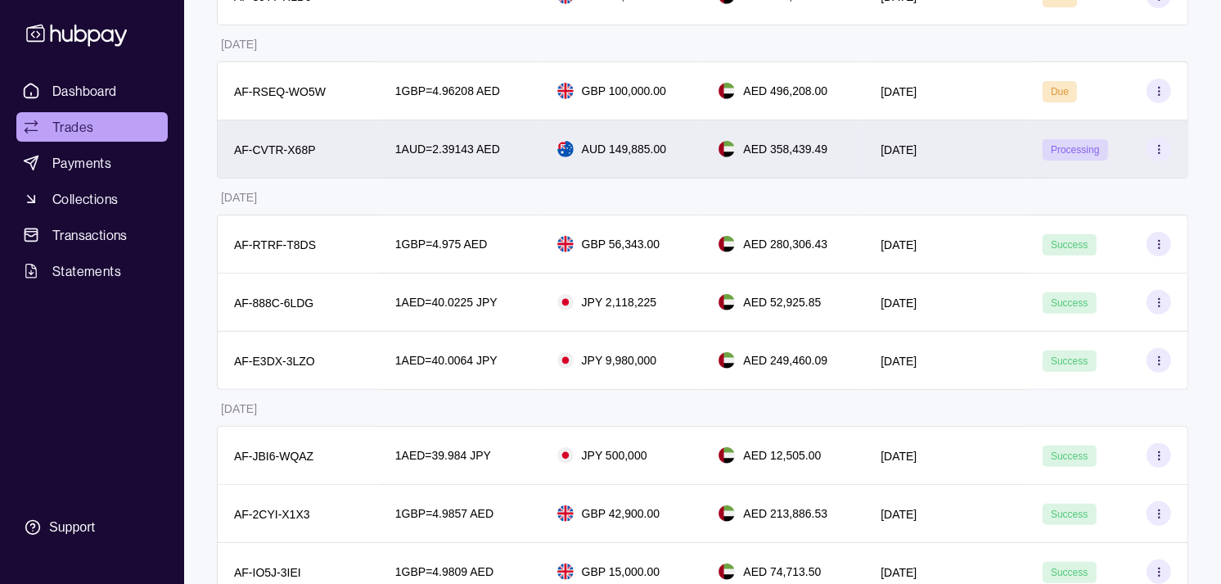
scroll to position [454, 0]
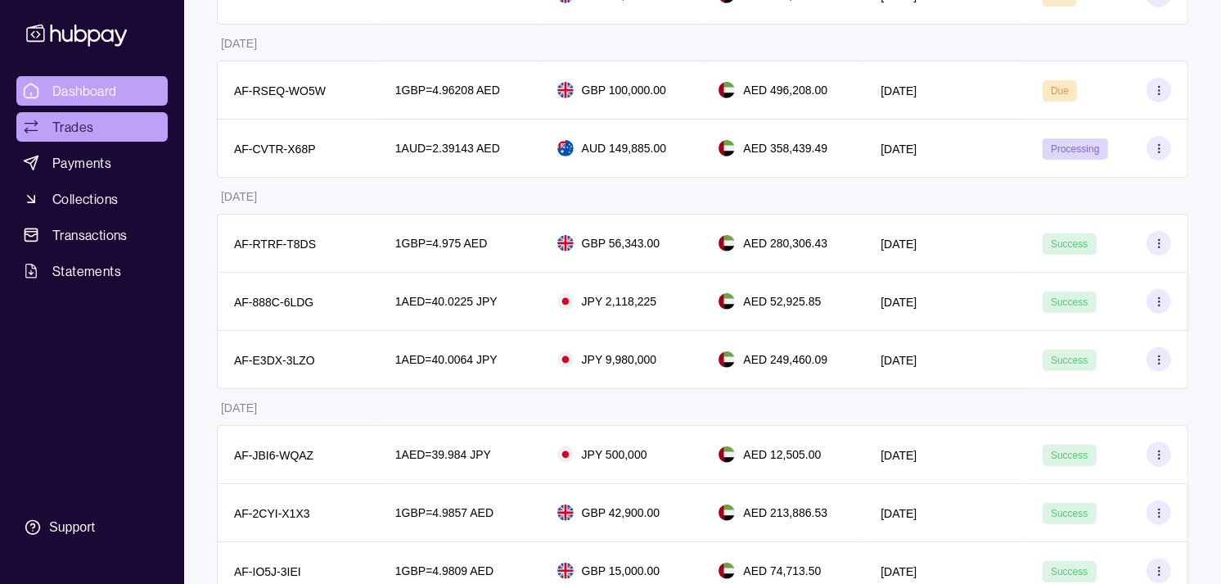
click at [111, 83] on span "Dashboard" at bounding box center [84, 91] width 65 height 20
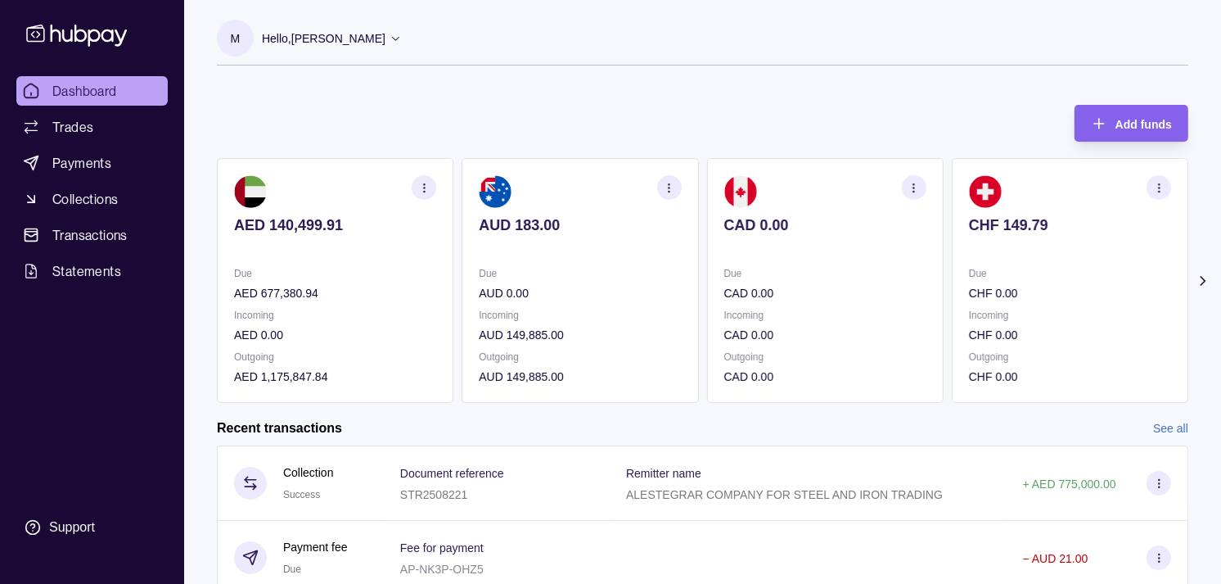
click at [1000, 275] on p "Due" at bounding box center [1070, 273] width 202 height 18
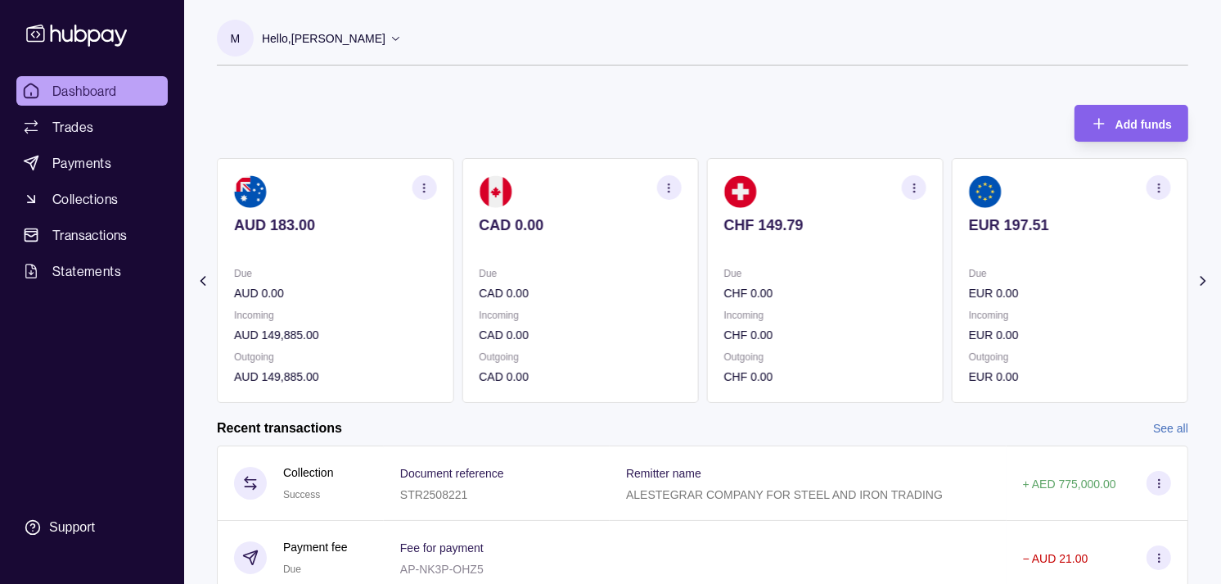
click at [987, 267] on p "Due" at bounding box center [1070, 273] width 202 height 18
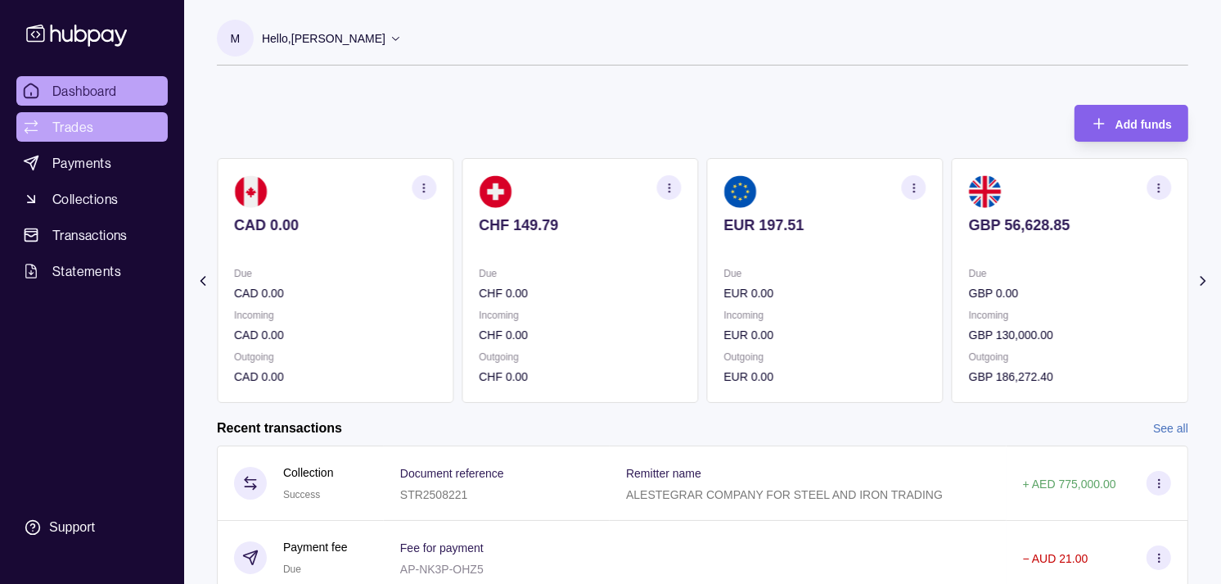
click at [104, 117] on link "Trades" at bounding box center [91, 126] width 151 height 29
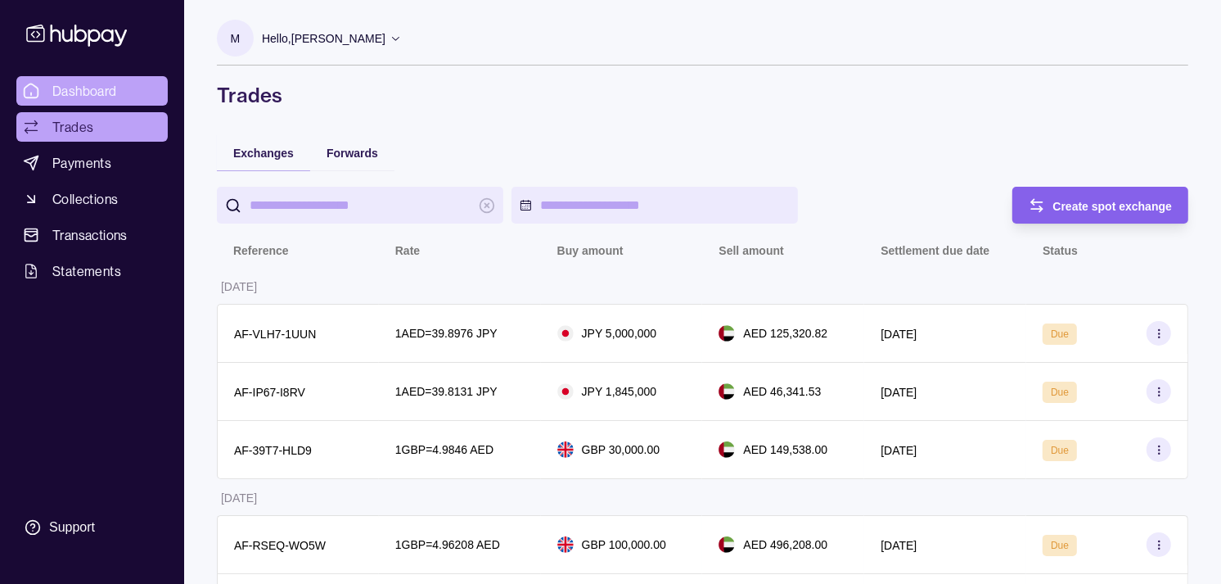
click at [104, 88] on span "Dashboard" at bounding box center [84, 91] width 65 height 20
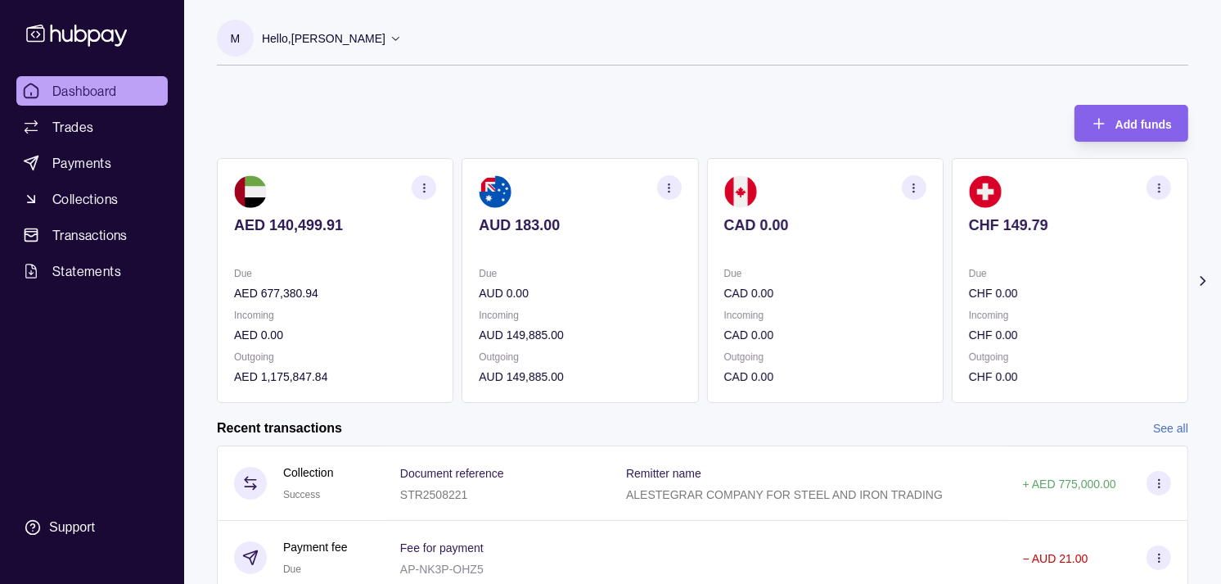
click at [845, 255] on section "CAD 0.00 Due CAD 0.00 Incoming CAD 0.00 Outgoing CAD 0.00" at bounding box center [825, 280] width 237 height 245
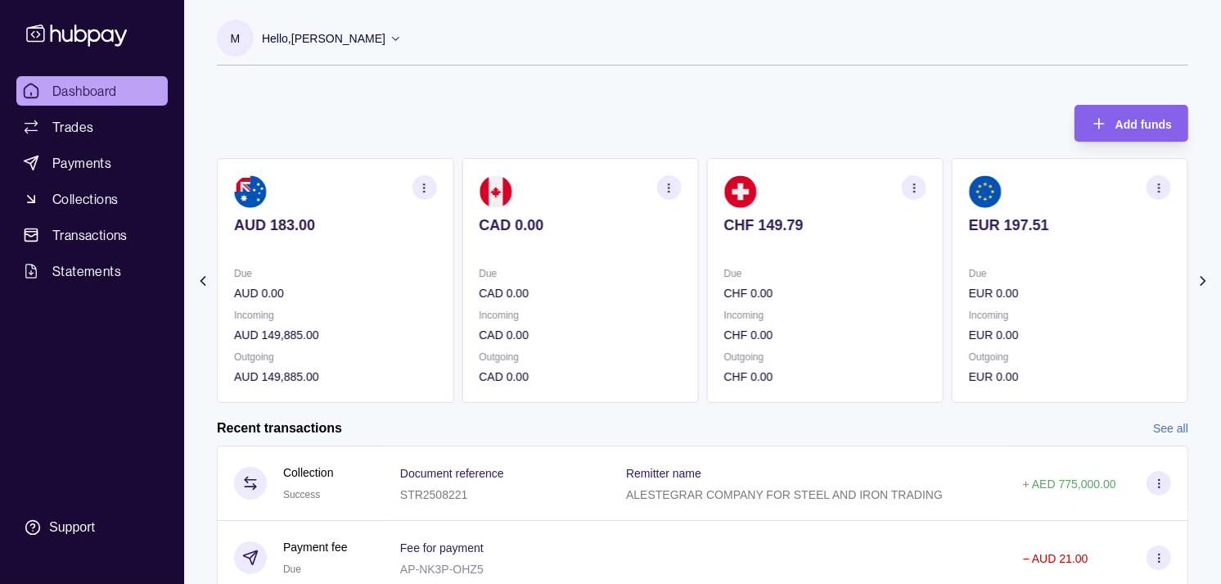
click at [843, 240] on p at bounding box center [825, 247] width 202 height 18
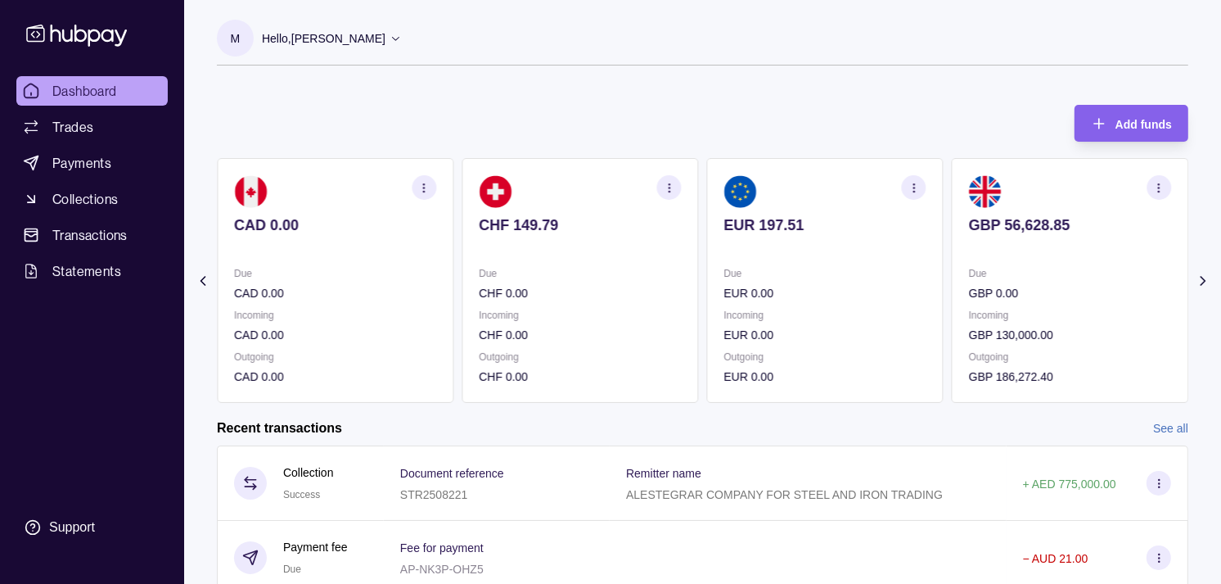
click at [816, 241] on p at bounding box center [825, 247] width 202 height 18
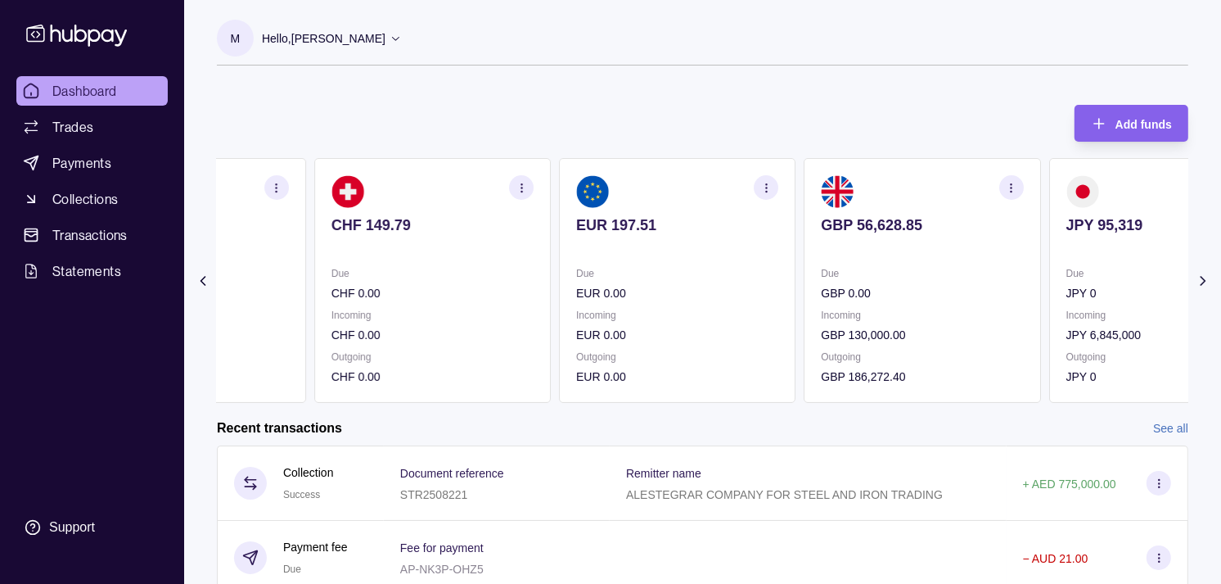
click at [726, 186] on section "EUR 197.51 Due EUR 0.00 Incoming EUR 0.00 Outgoing EUR 0.00" at bounding box center [677, 280] width 237 height 245
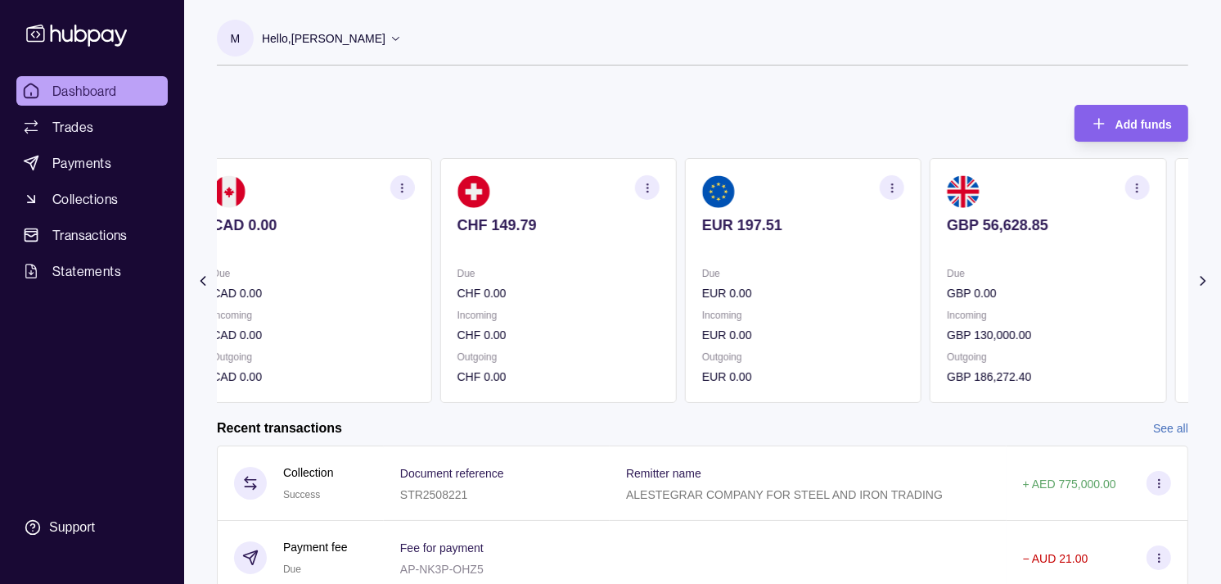
click at [821, 215] on section "EUR 197.51 Due EUR 0.00 Incoming EUR 0.00 Outgoing EUR 0.00" at bounding box center [803, 280] width 237 height 245
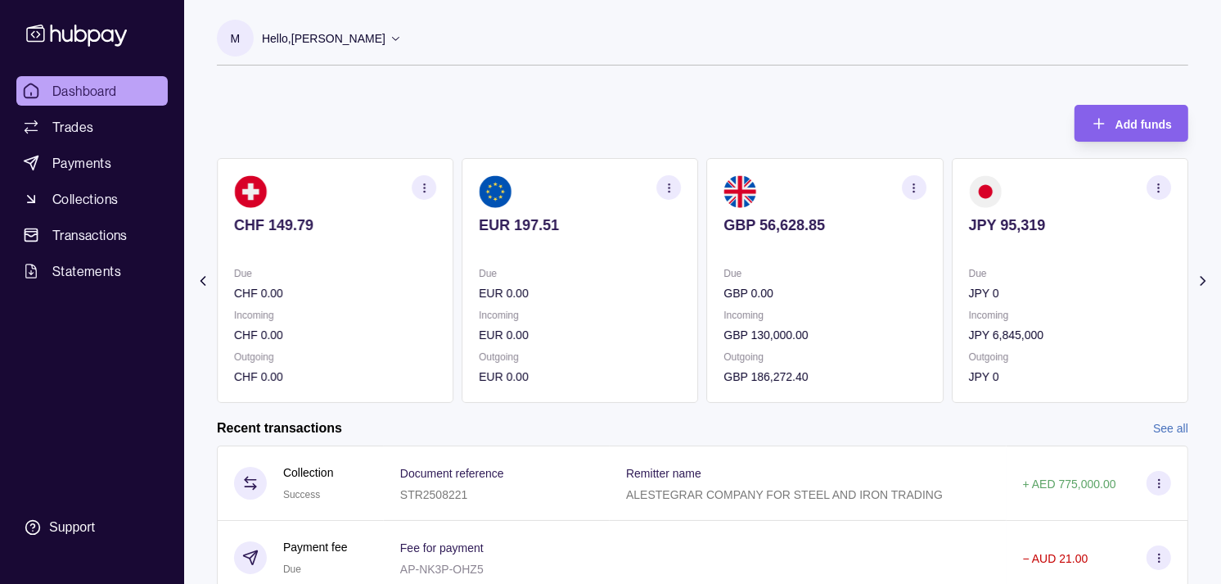
click at [698, 241] on section "EUR 197.51 Due EUR 0.00 Incoming EUR 0.00 Outgoing EUR 0.00" at bounding box center [580, 280] width 237 height 245
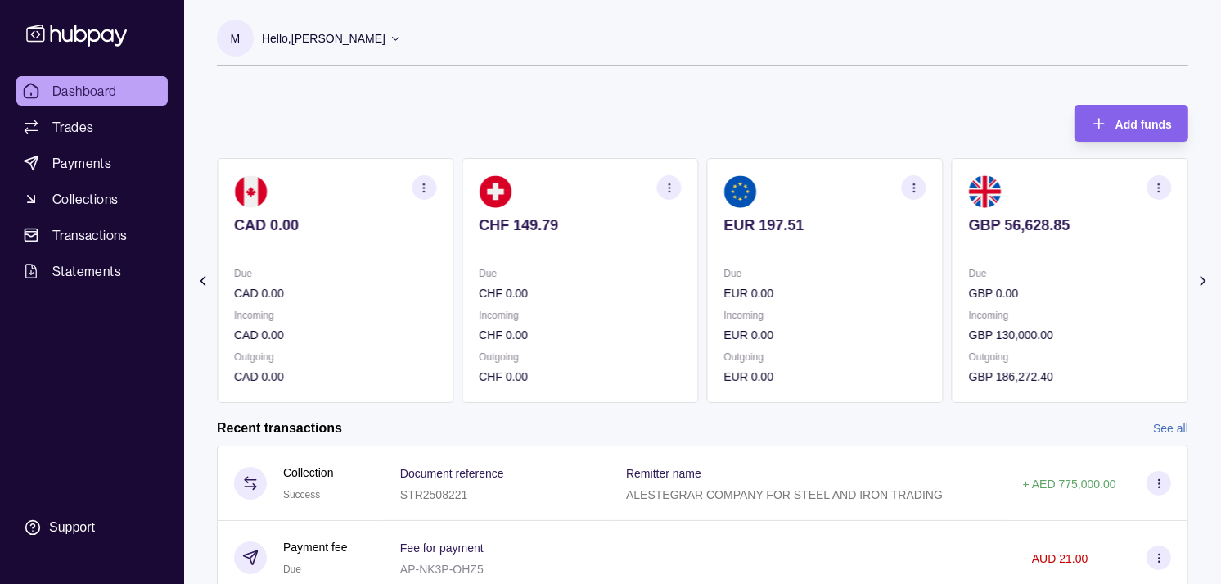
click at [698, 241] on section "CHF 149.79 Due CHF 0.00 Incoming CHF 0.00 Outgoing CHF 0.00" at bounding box center [580, 280] width 237 height 245
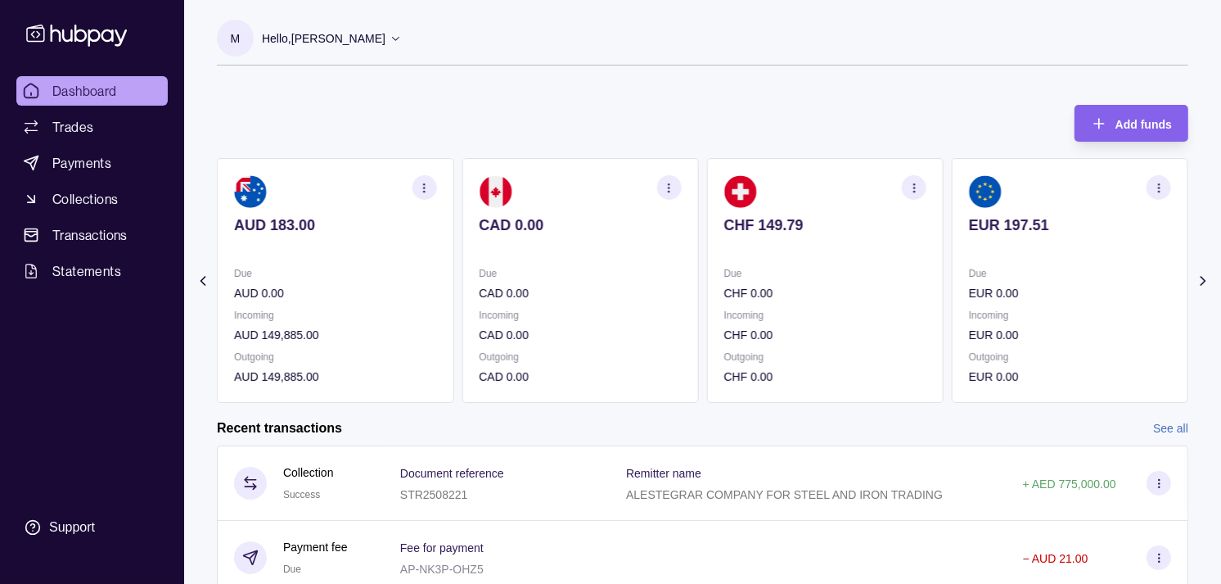
click at [653, 255] on p at bounding box center [580, 247] width 202 height 18
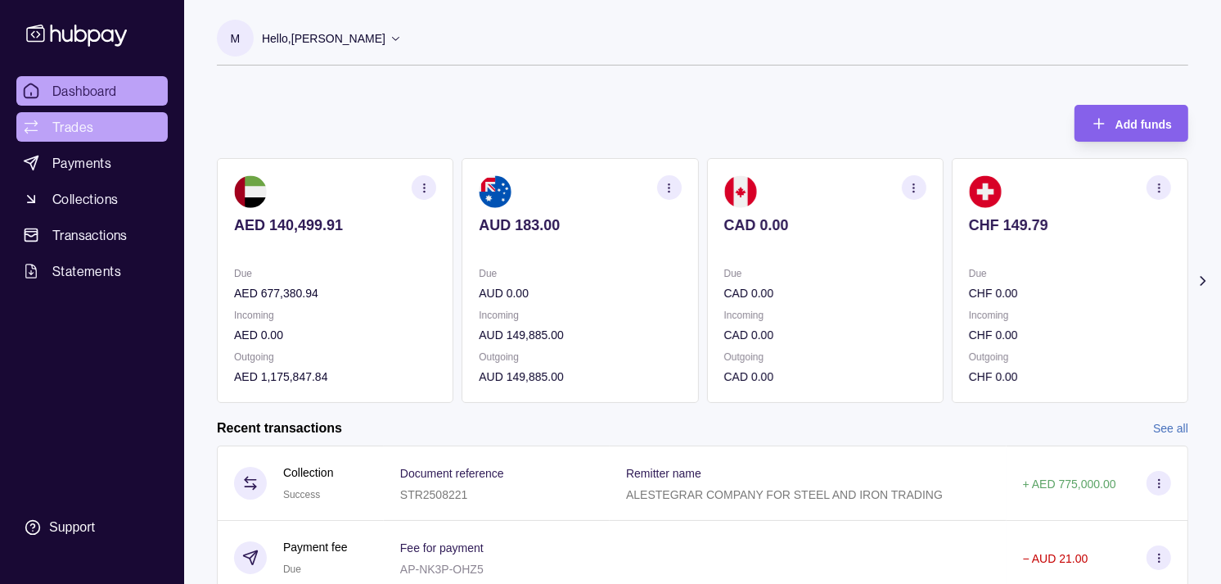
click at [120, 126] on link "Trades" at bounding box center [91, 126] width 151 height 29
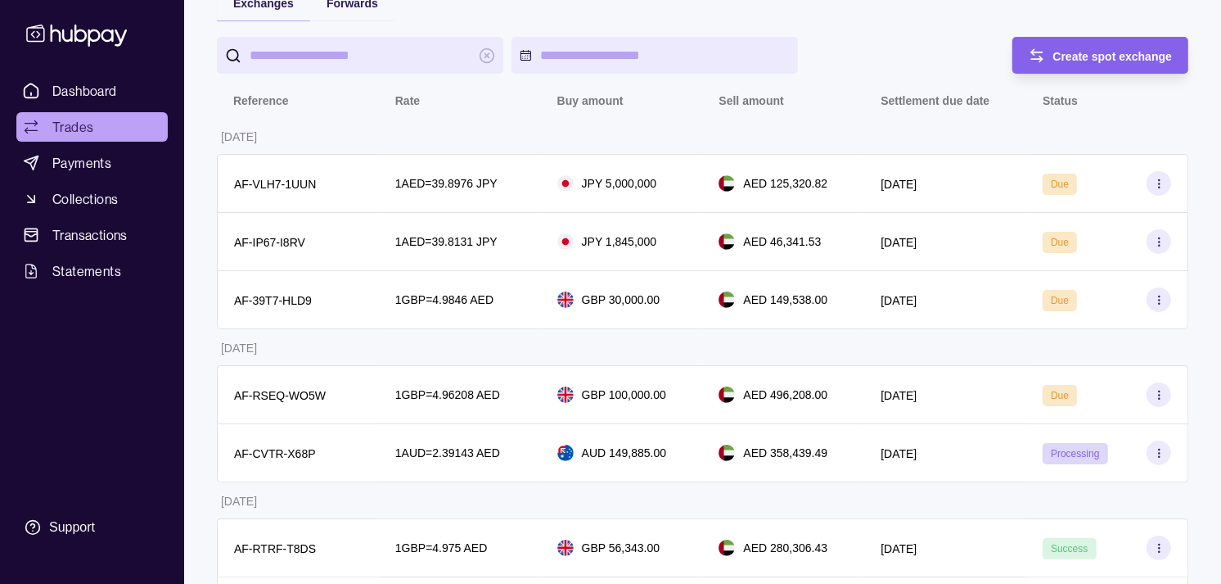
scroll to position [182, 0]
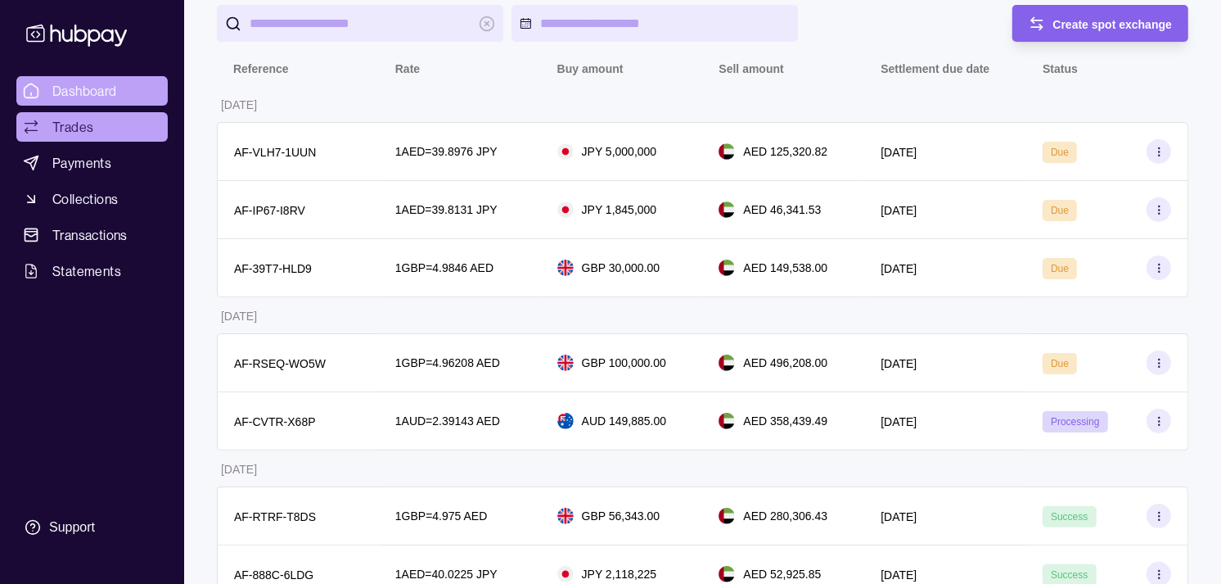
click at [102, 88] on span "Dashboard" at bounding box center [84, 91] width 65 height 20
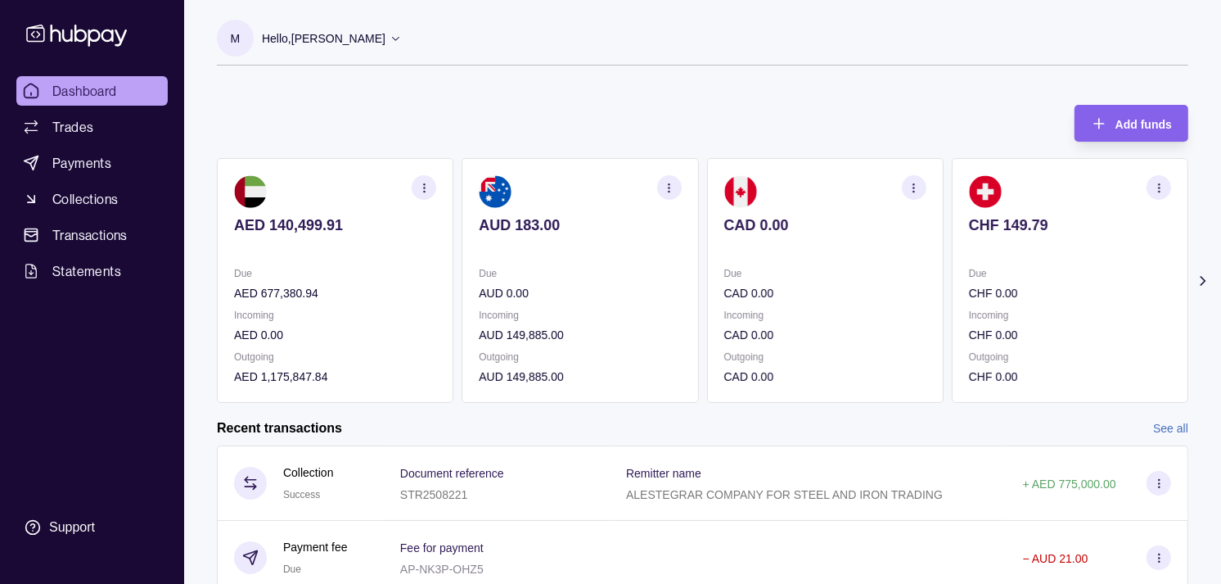
click at [386, 37] on p "Hello, [PERSON_NAME]" at bounding box center [324, 38] width 124 height 18
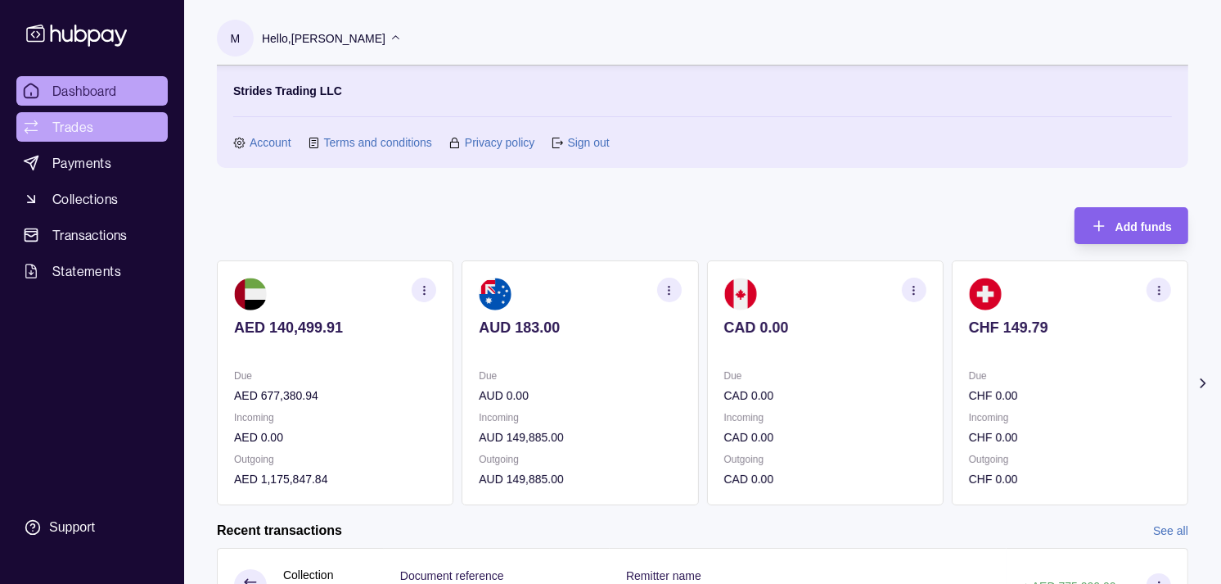
click at [110, 132] on link "Trades" at bounding box center [91, 126] width 151 height 29
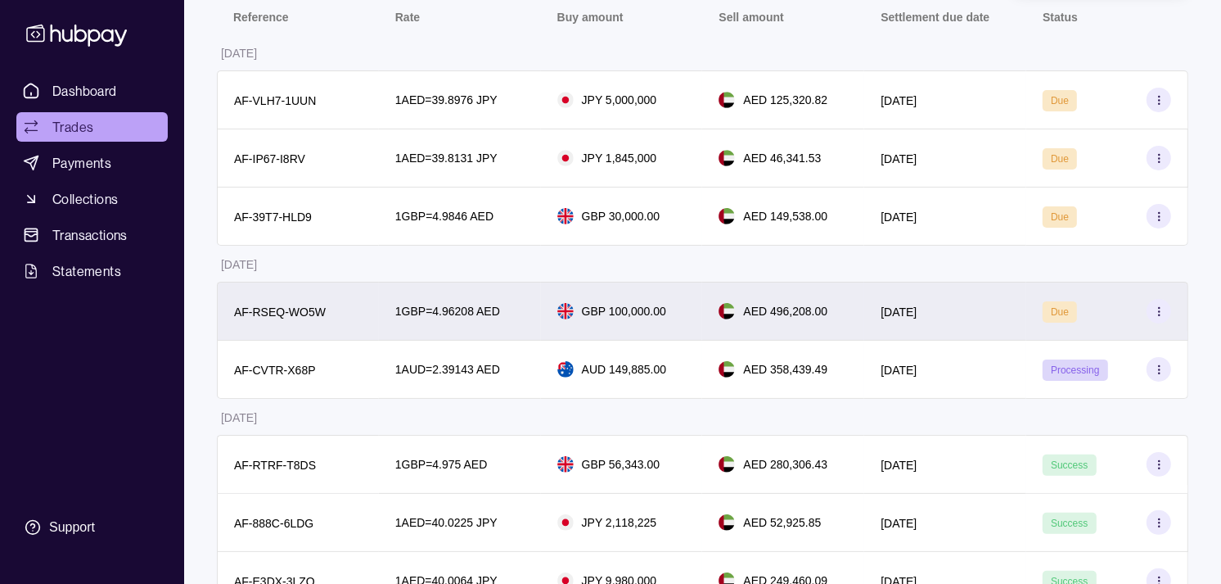
scroll to position [273, 0]
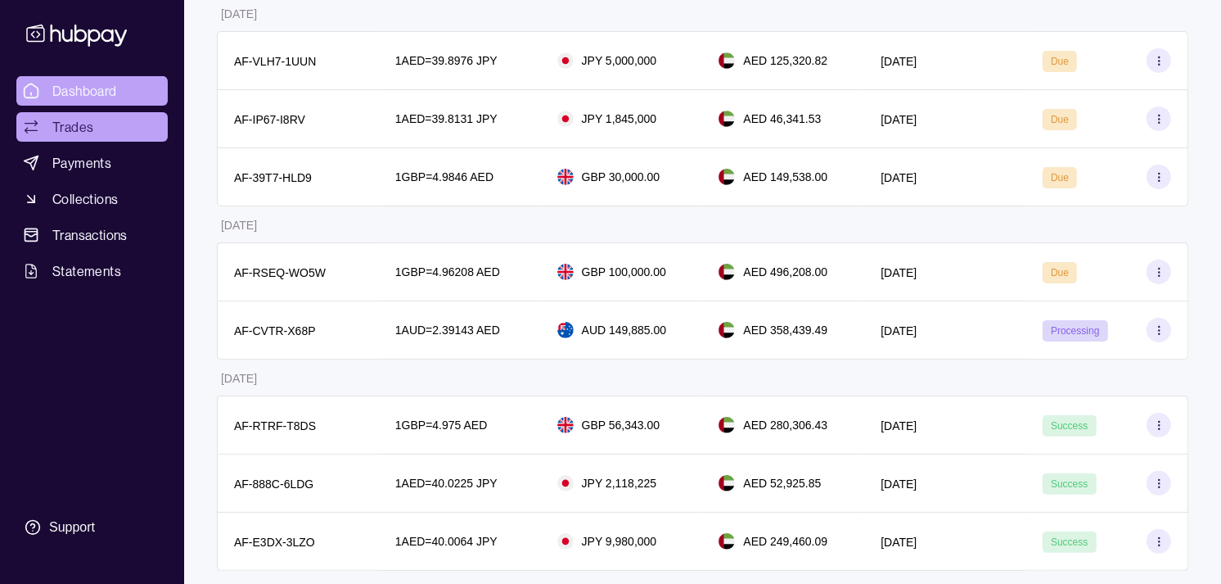
click at [111, 92] on span "Dashboard" at bounding box center [84, 91] width 65 height 20
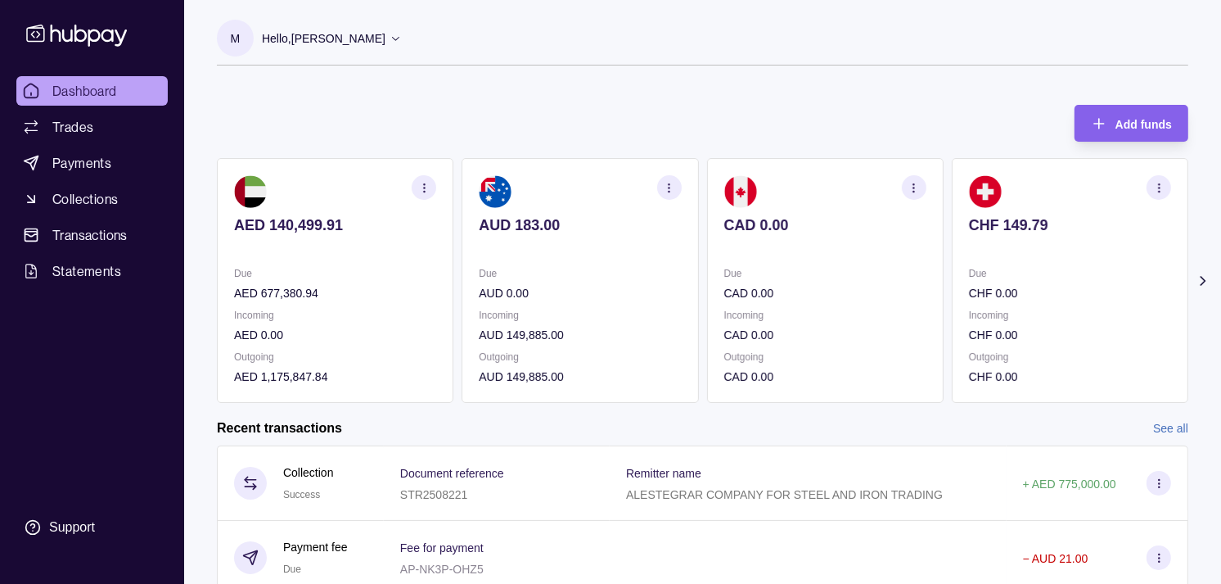
click at [969, 289] on p "CHF 0.00" at bounding box center [1070, 293] width 202 height 18
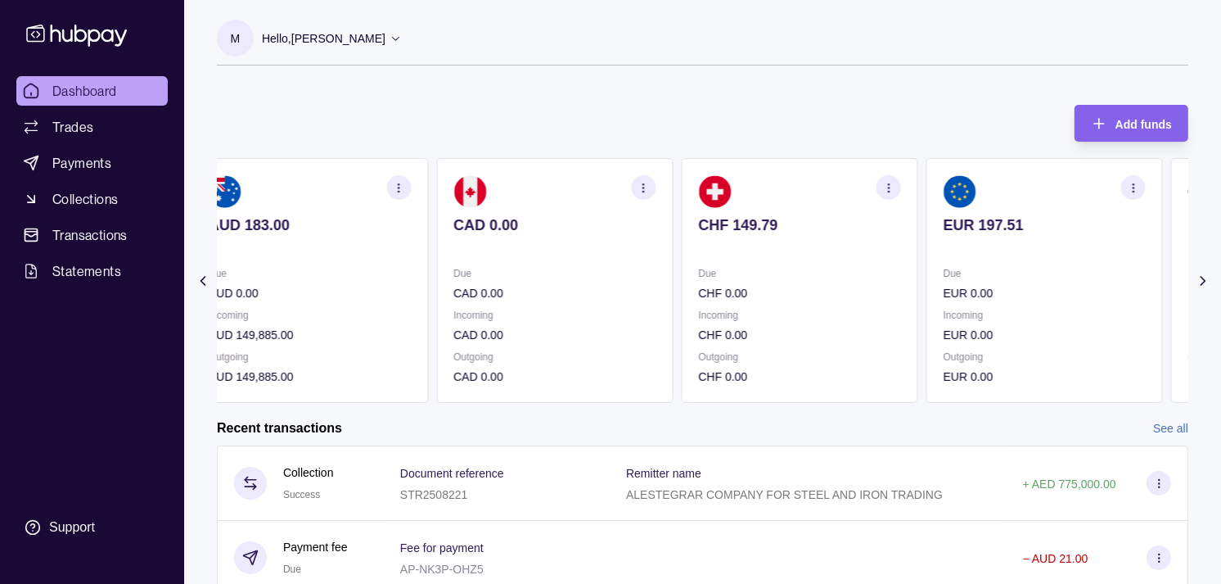
click at [927, 282] on section "EUR 197.51 Due EUR 0.00 Incoming EUR 0.00 Outgoing EUR 0.00" at bounding box center [1045, 280] width 237 height 245
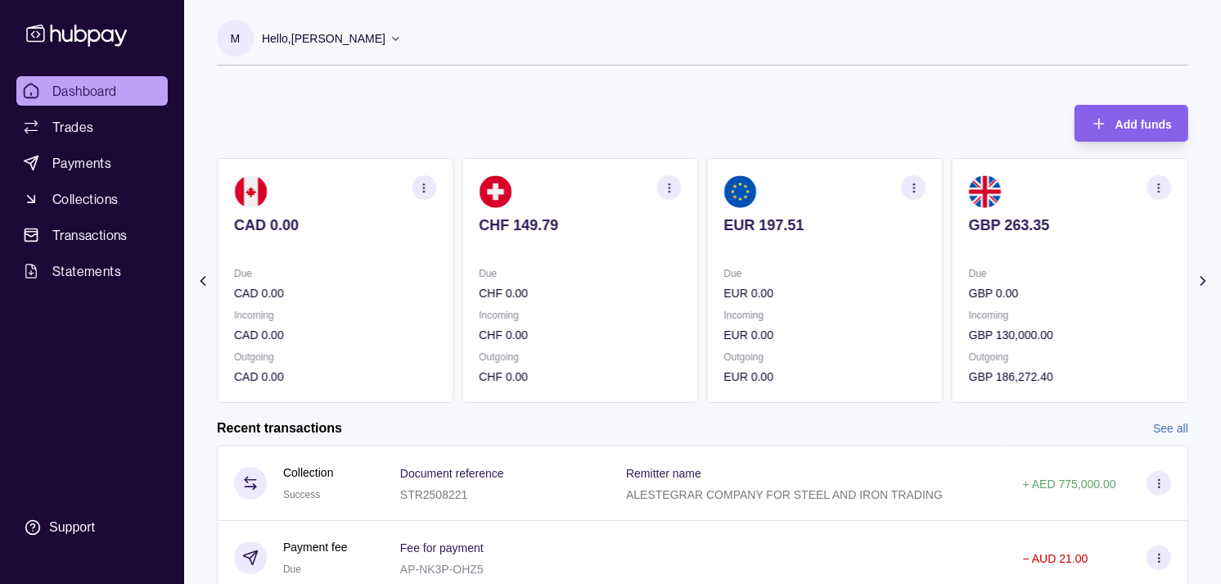
click at [844, 284] on section "EUR 197.51 Due EUR 0.00 Incoming EUR 0.00 Outgoing EUR 0.00" at bounding box center [825, 280] width 237 height 245
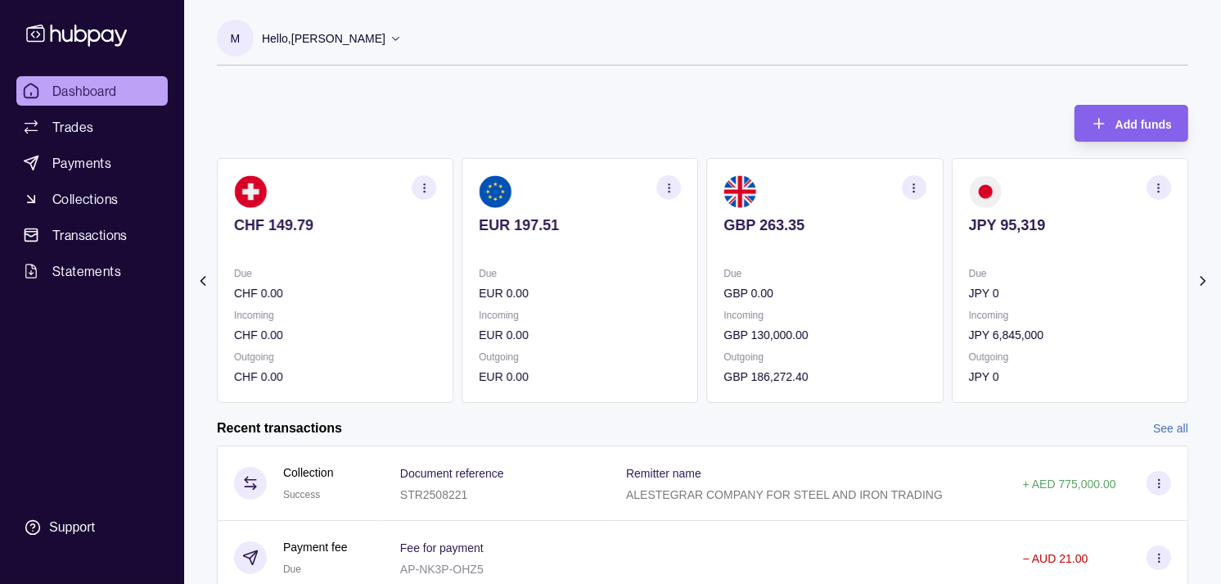
click at [914, 186] on icon "button" at bounding box center [914, 188] width 12 height 12
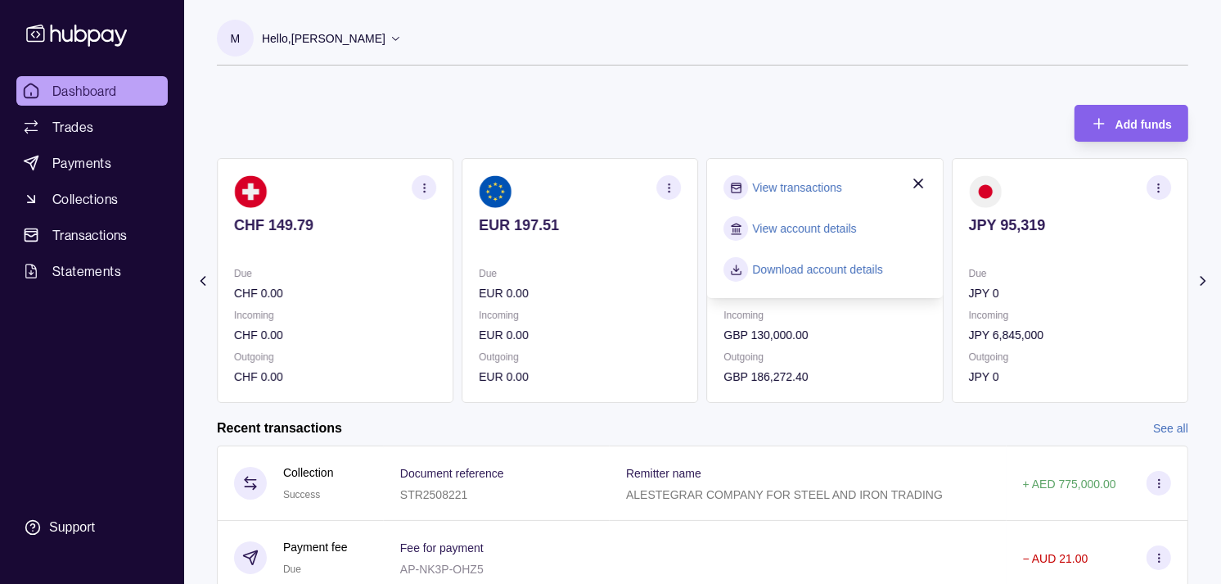
click at [824, 186] on link "View transactions" at bounding box center [797, 187] width 89 height 18
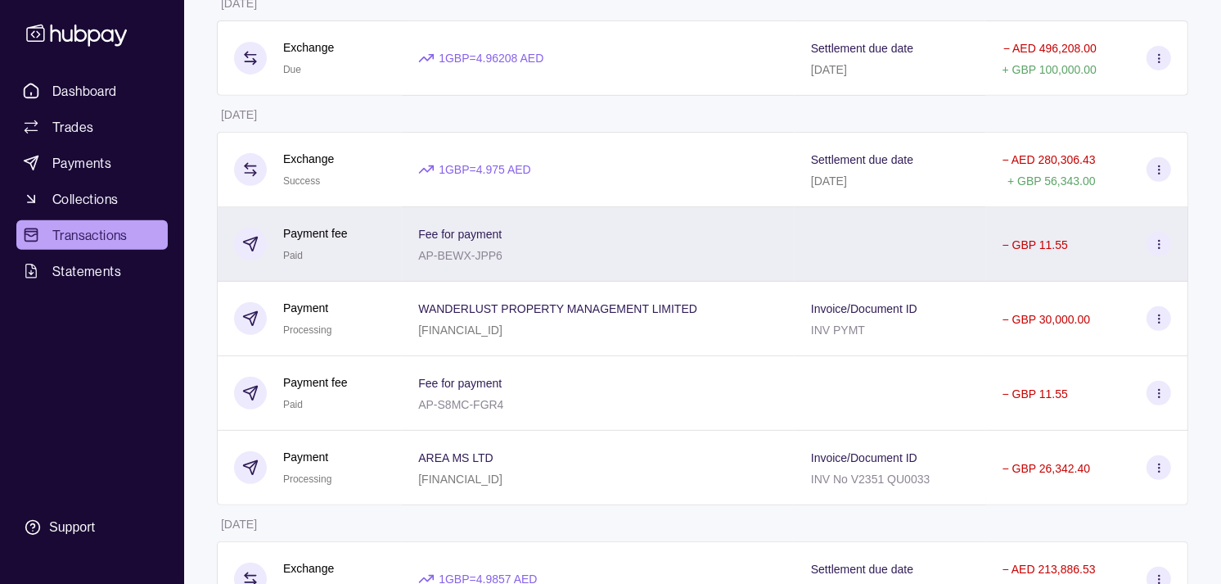
scroll to position [636, 0]
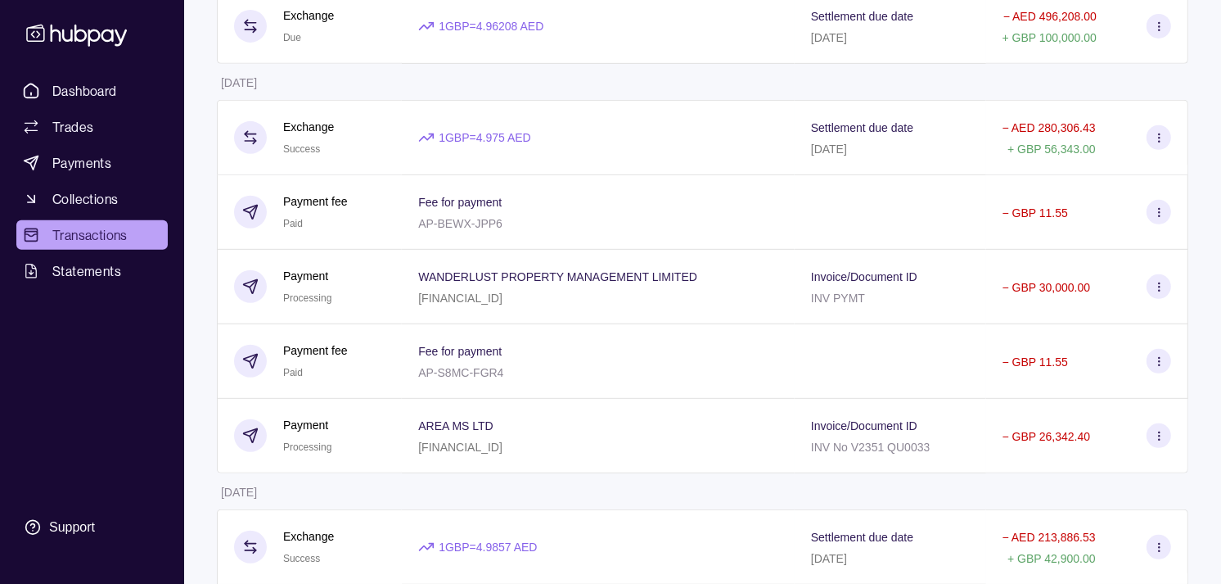
click at [111, 227] on span "Transactions" at bounding box center [89, 235] width 75 height 20
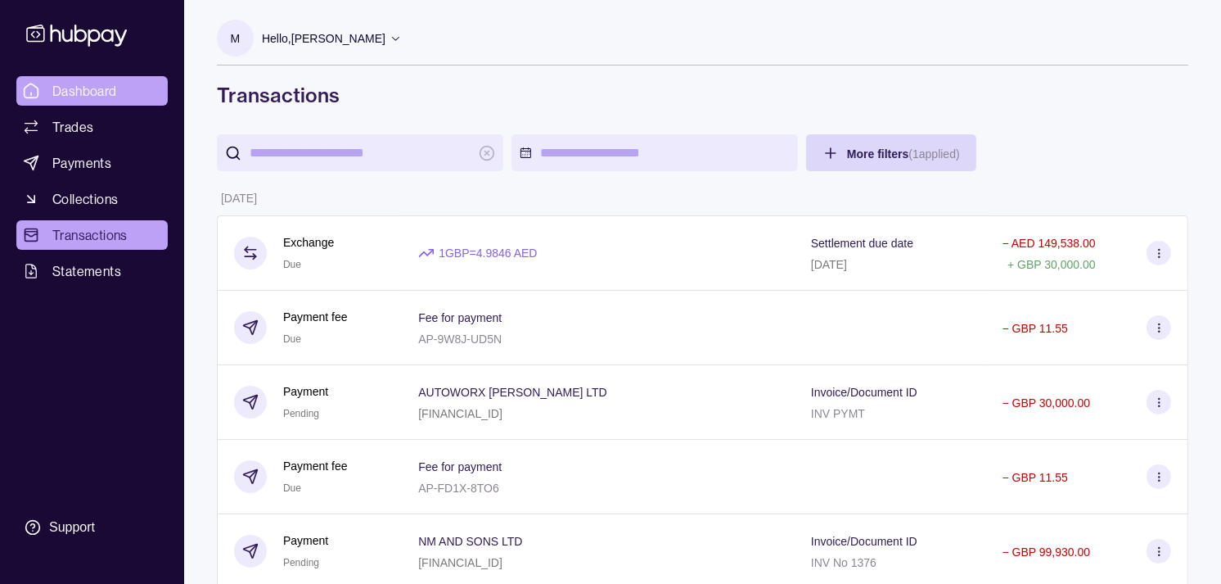
click at [94, 88] on span "Dashboard" at bounding box center [84, 91] width 65 height 20
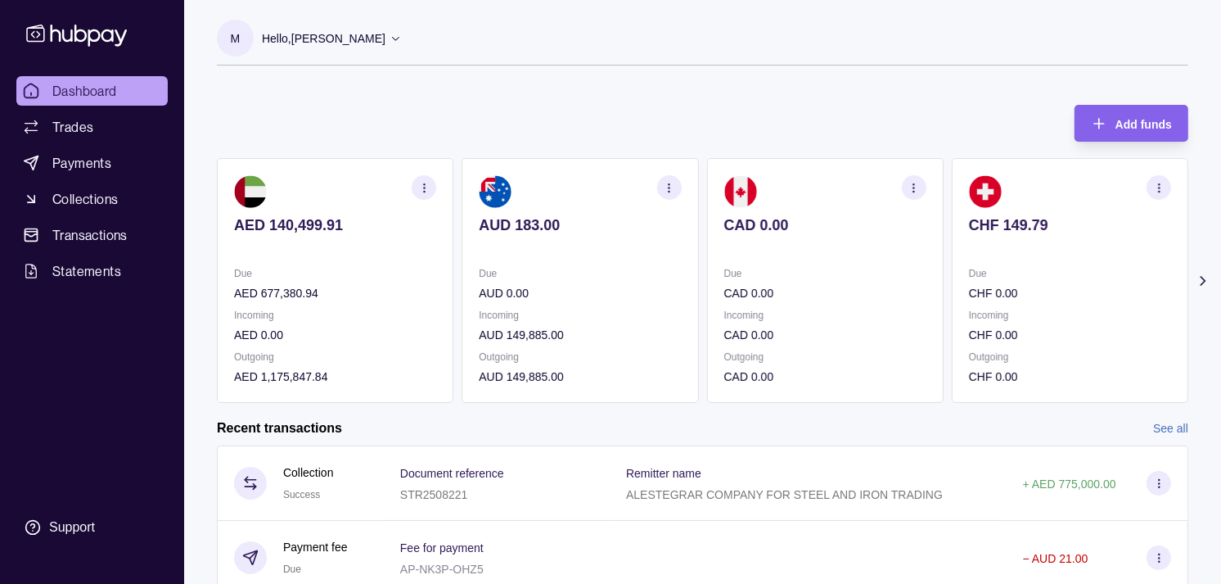
click at [969, 290] on p "CHF 0.00" at bounding box center [1070, 293] width 202 height 18
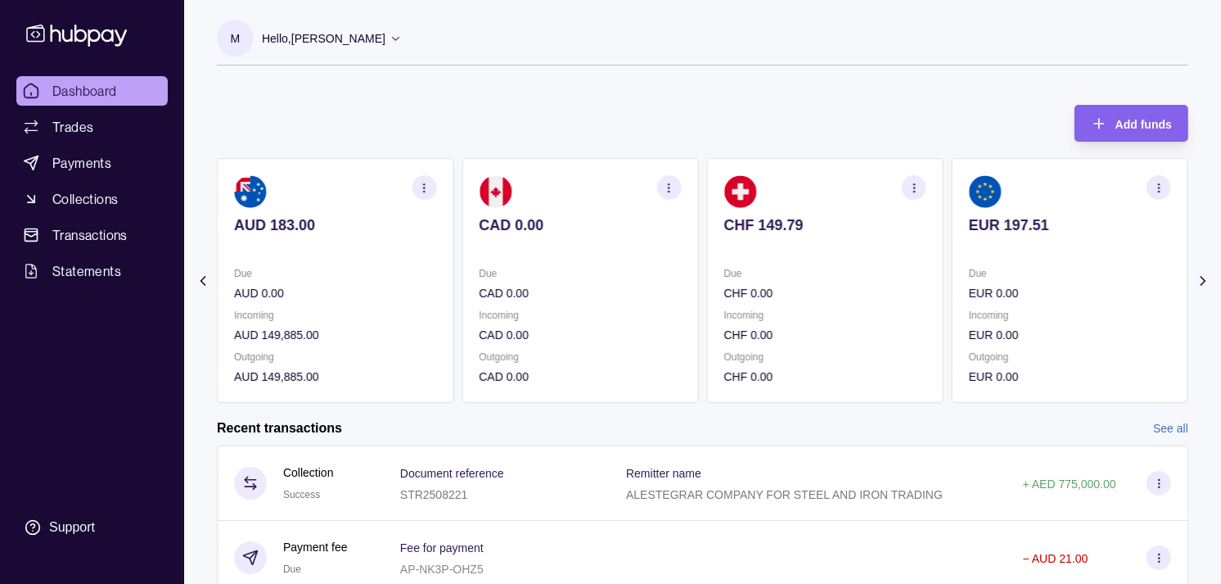
click at [969, 281] on div "Due EUR 0.00" at bounding box center [1070, 283] width 202 height 38
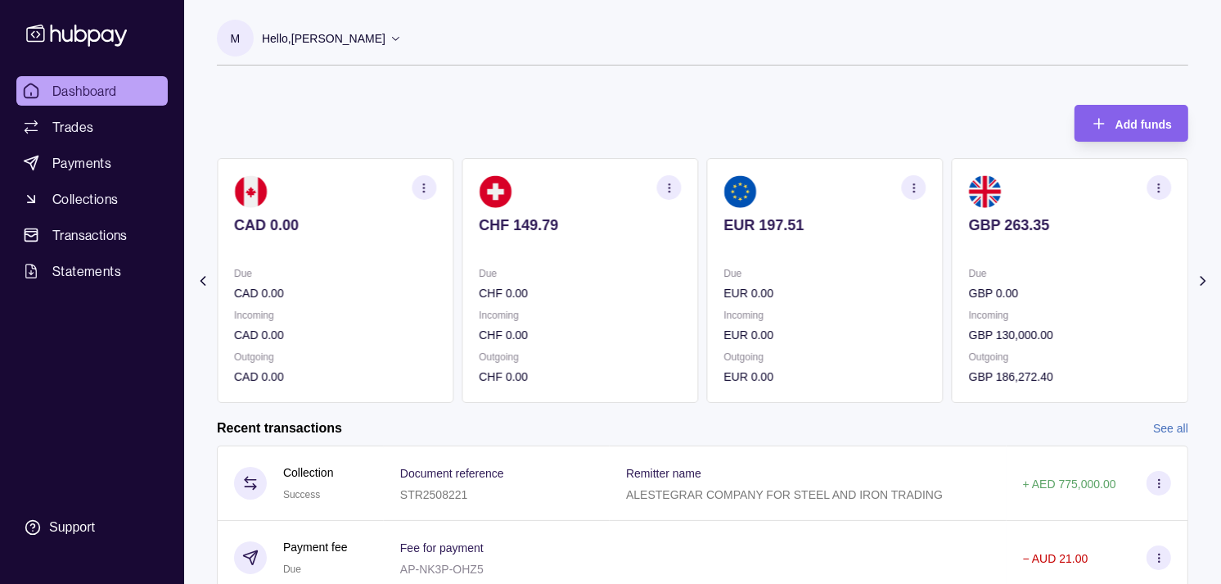
click at [969, 275] on p "Due" at bounding box center [1070, 273] width 202 height 18
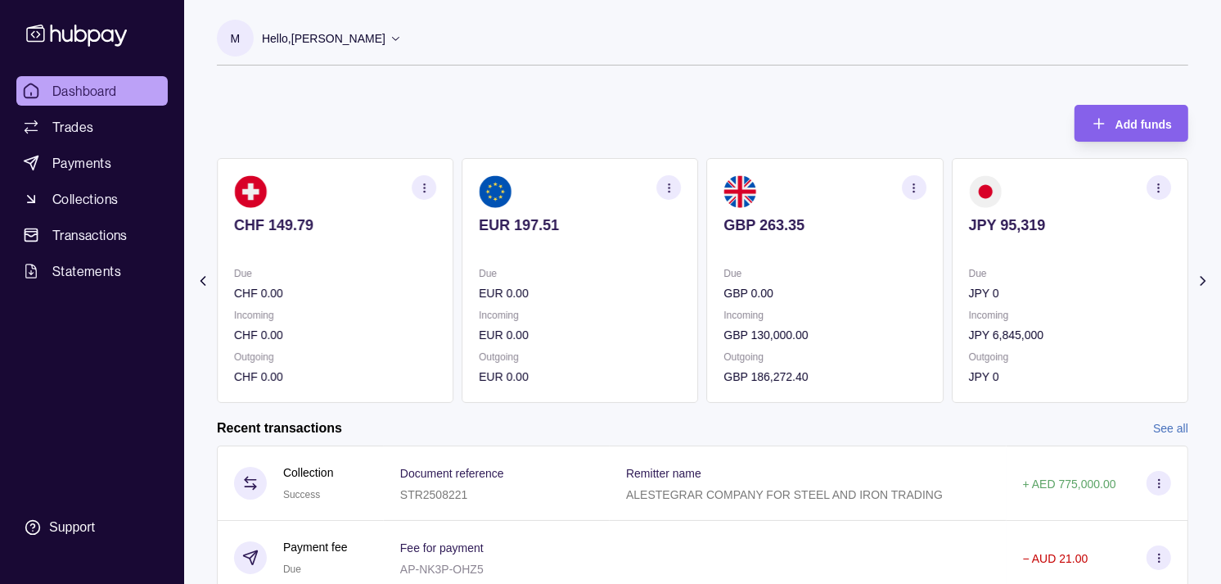
click at [969, 267] on p "Due" at bounding box center [1070, 273] width 202 height 18
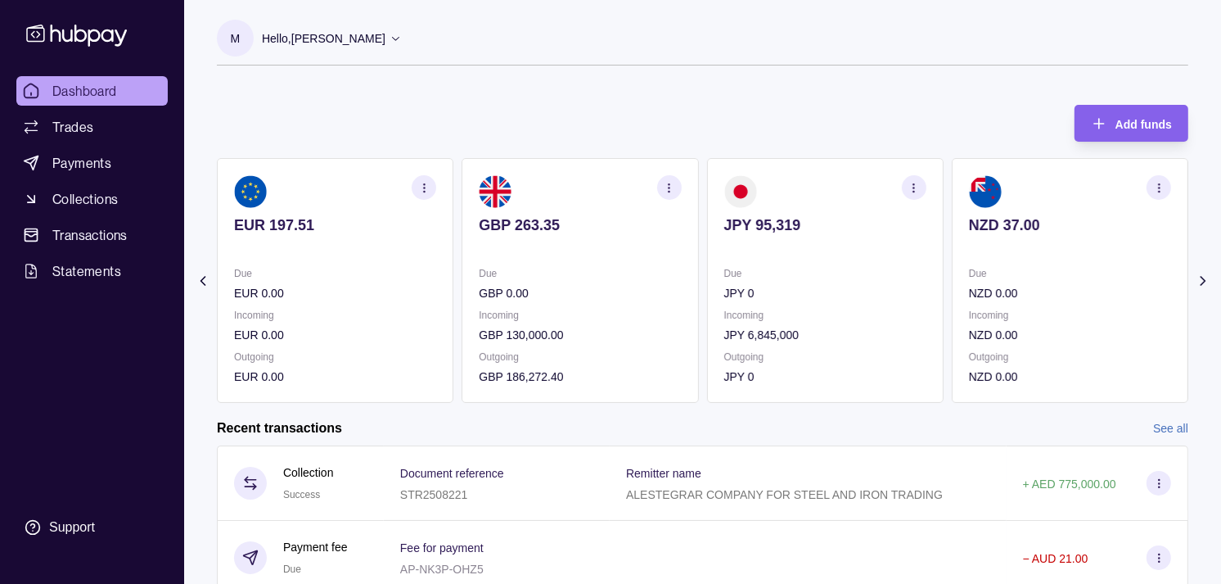
click at [663, 184] on icon "button" at bounding box center [669, 188] width 12 height 12
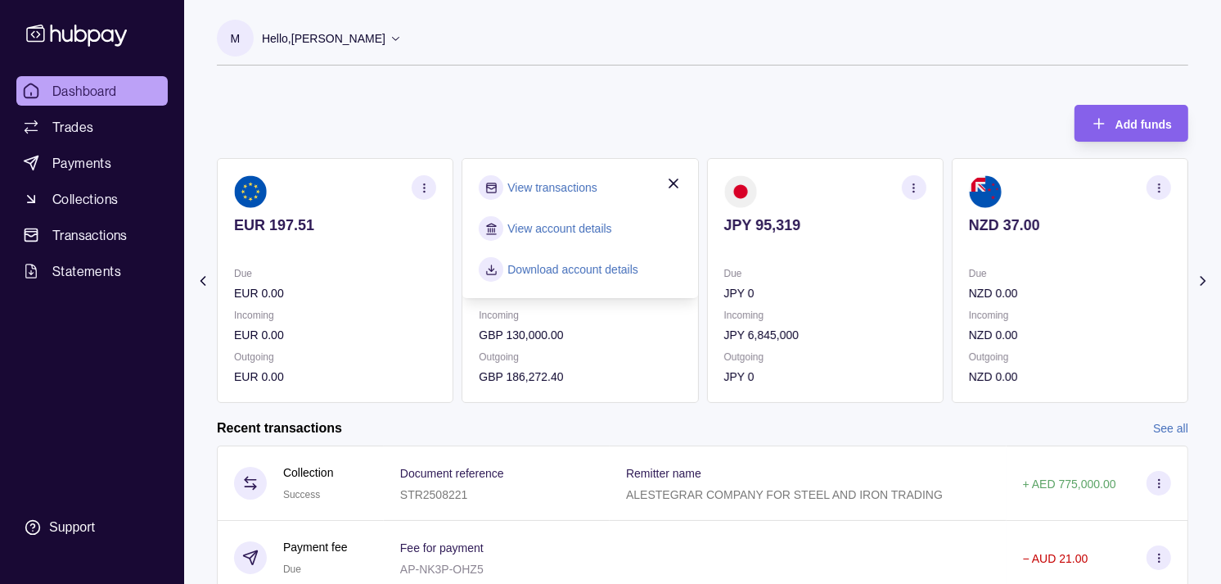
click at [561, 180] on link "View transactions" at bounding box center [552, 187] width 89 height 18
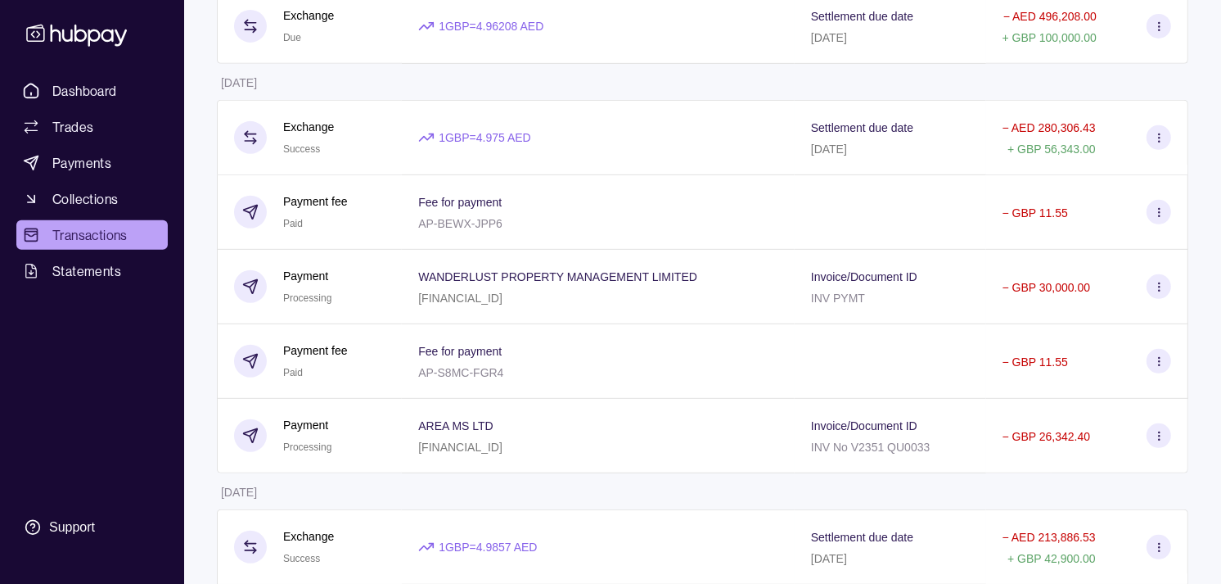
scroll to position [545, 0]
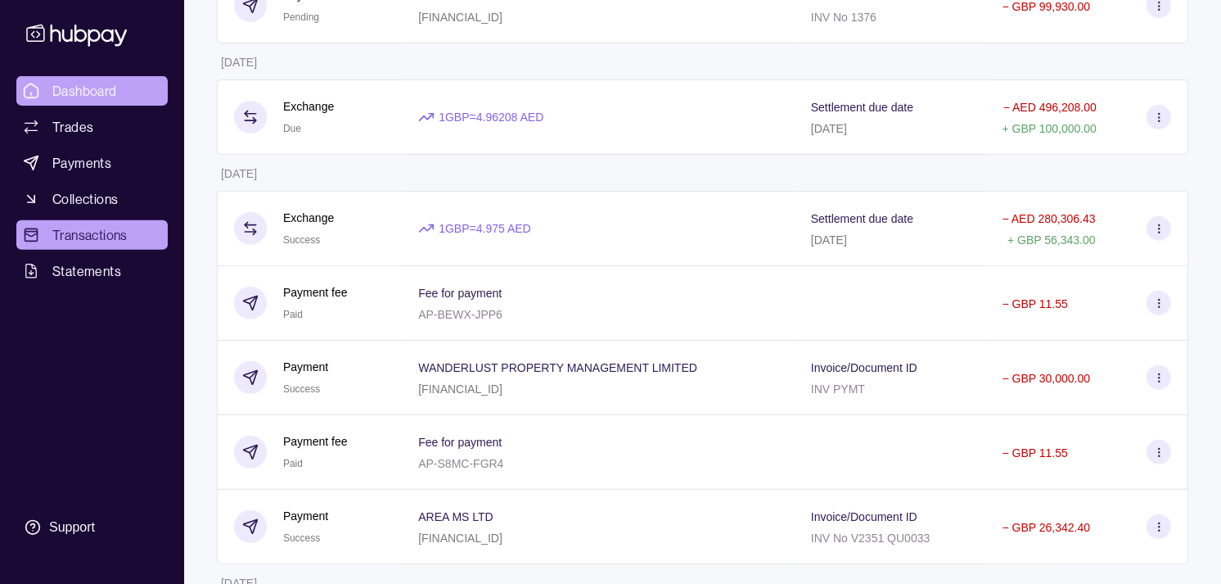
click at [103, 90] on span "Dashboard" at bounding box center [84, 91] width 65 height 20
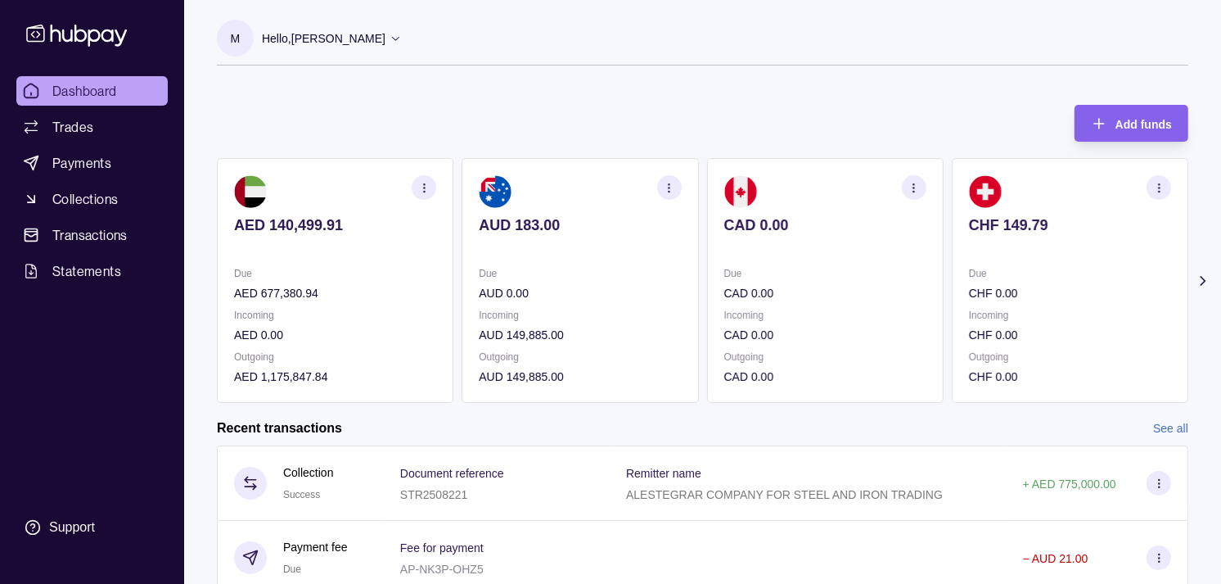
click at [833, 229] on div "CAD 0.00" at bounding box center [825, 236] width 202 height 40
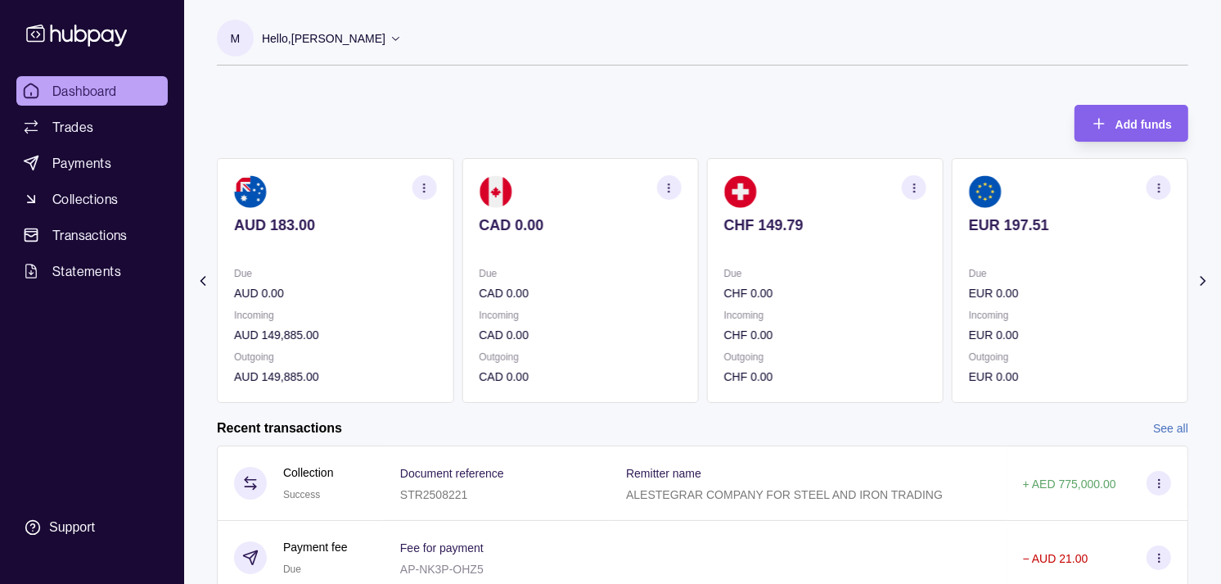
click at [838, 241] on p at bounding box center [825, 247] width 202 height 18
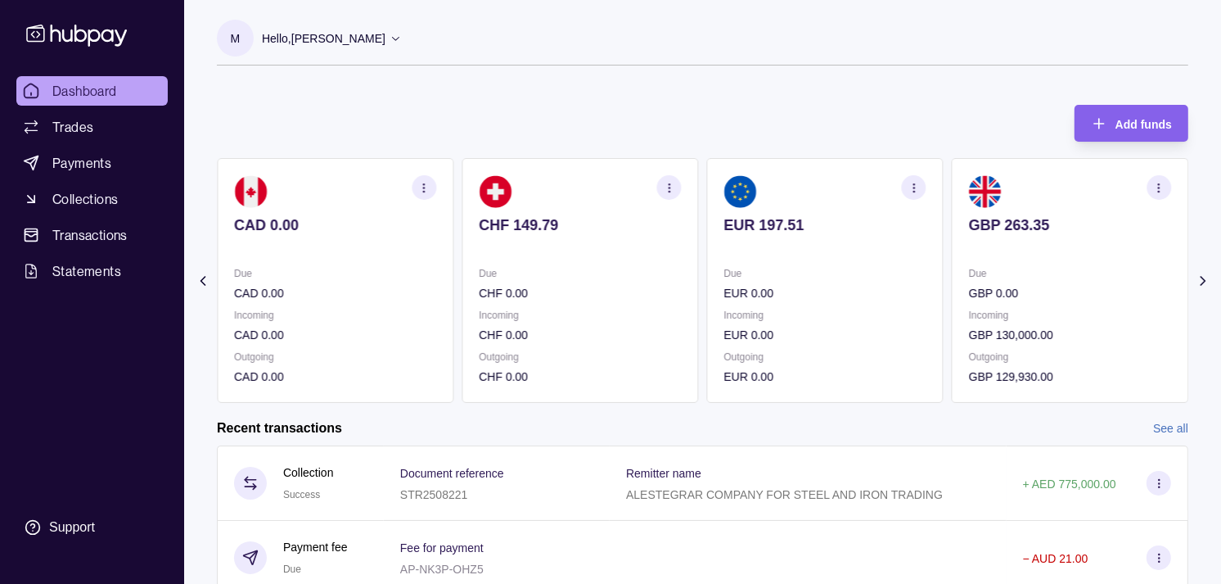
click at [842, 242] on p at bounding box center [825, 247] width 202 height 18
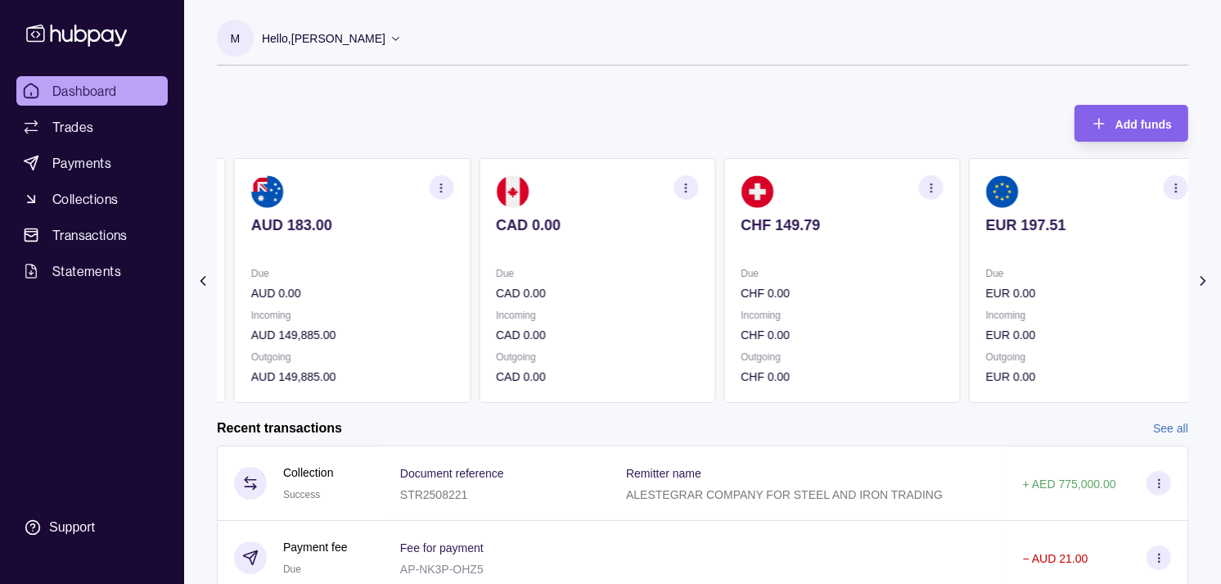
click at [828, 241] on p at bounding box center [842, 247] width 202 height 18
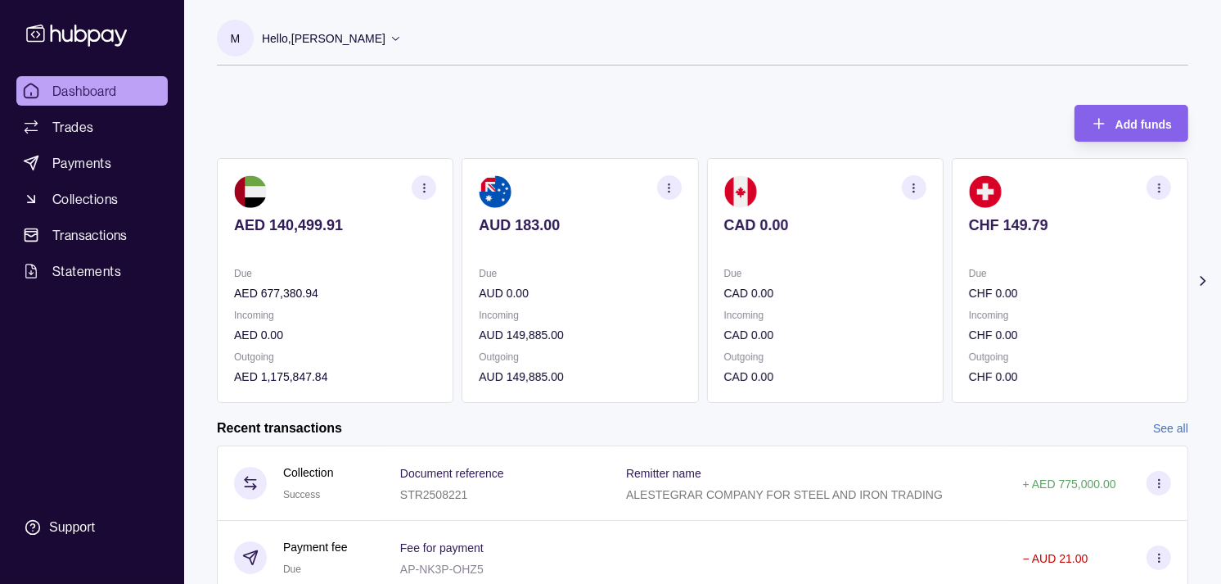
click at [819, 241] on p at bounding box center [825, 247] width 202 height 18
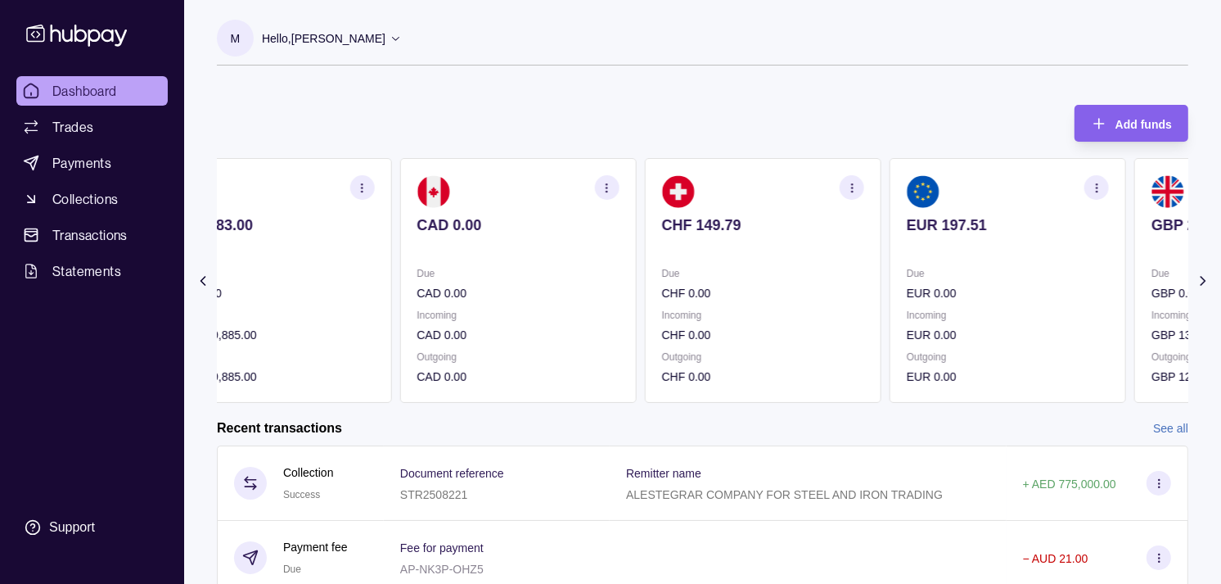
click at [808, 242] on p at bounding box center [763, 247] width 202 height 18
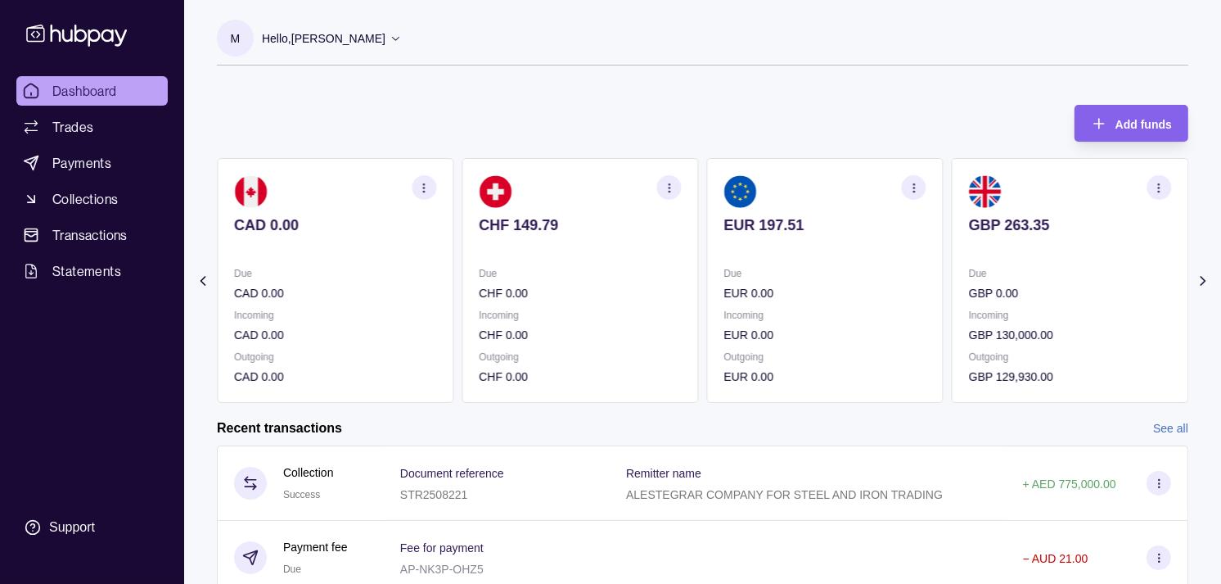
click at [792, 239] on p at bounding box center [825, 247] width 202 height 18
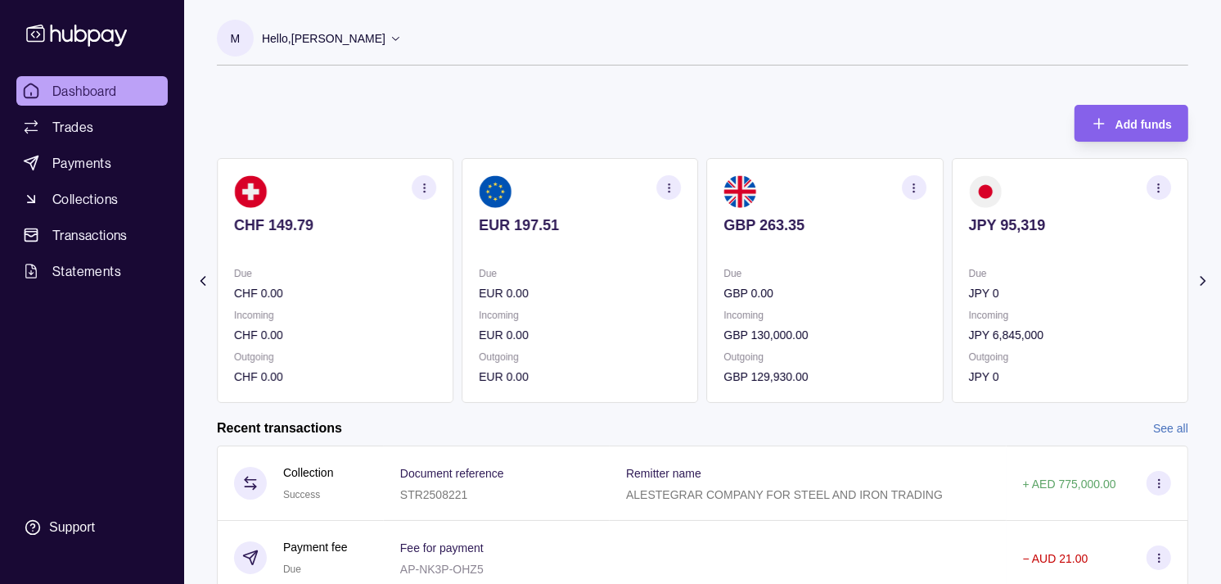
click at [808, 242] on p at bounding box center [825, 247] width 202 height 18
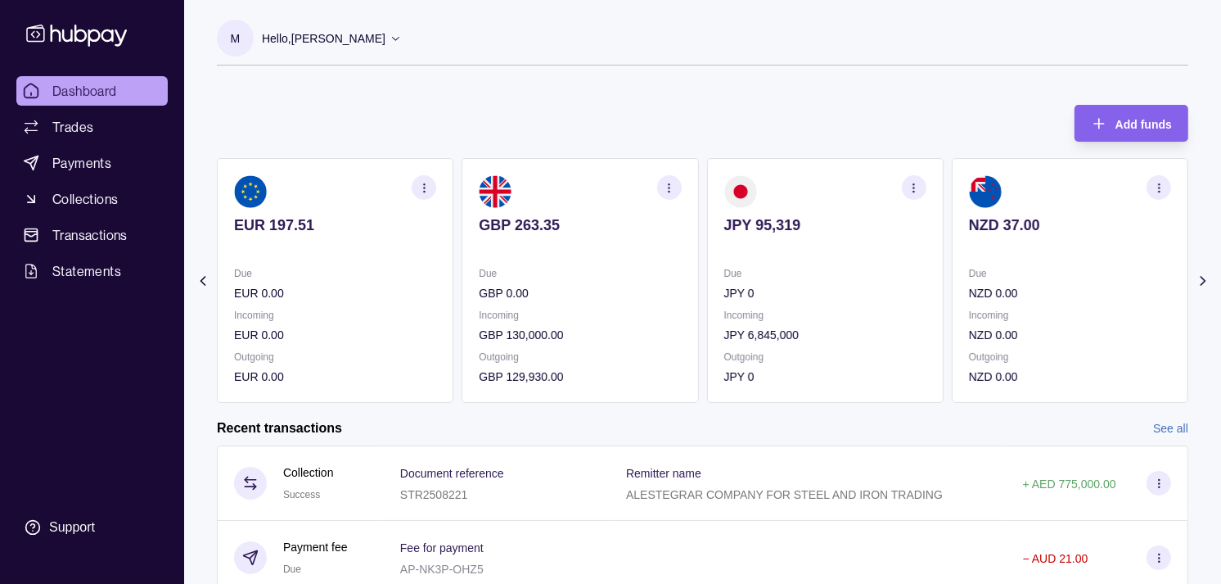
click at [674, 190] on icon "button" at bounding box center [669, 188] width 12 height 12
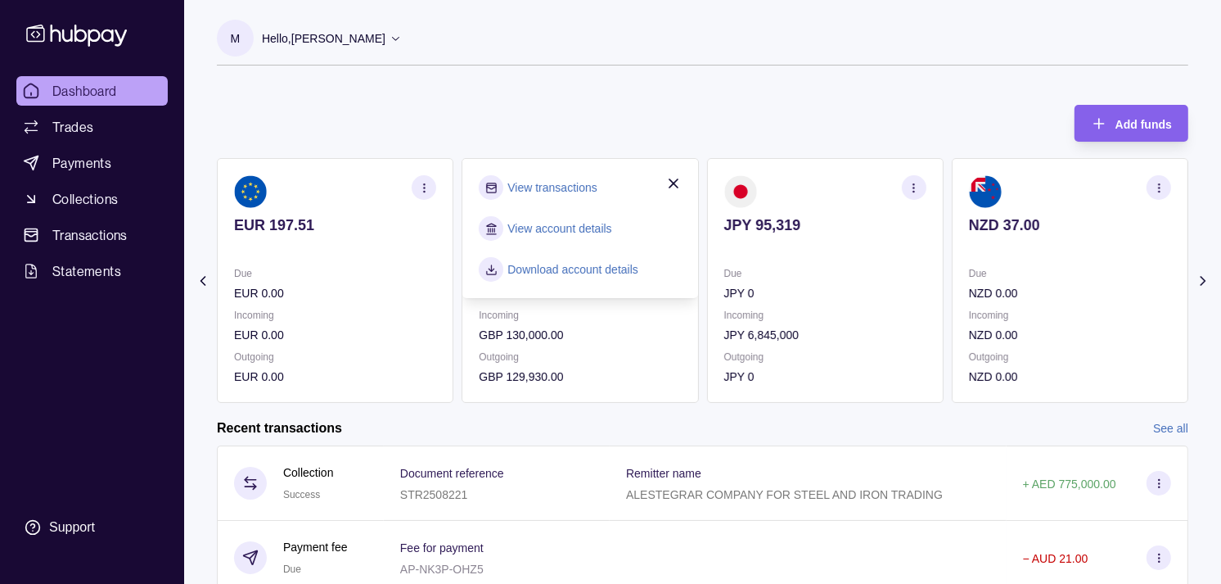
click at [568, 192] on link "View transactions" at bounding box center [552, 187] width 89 height 18
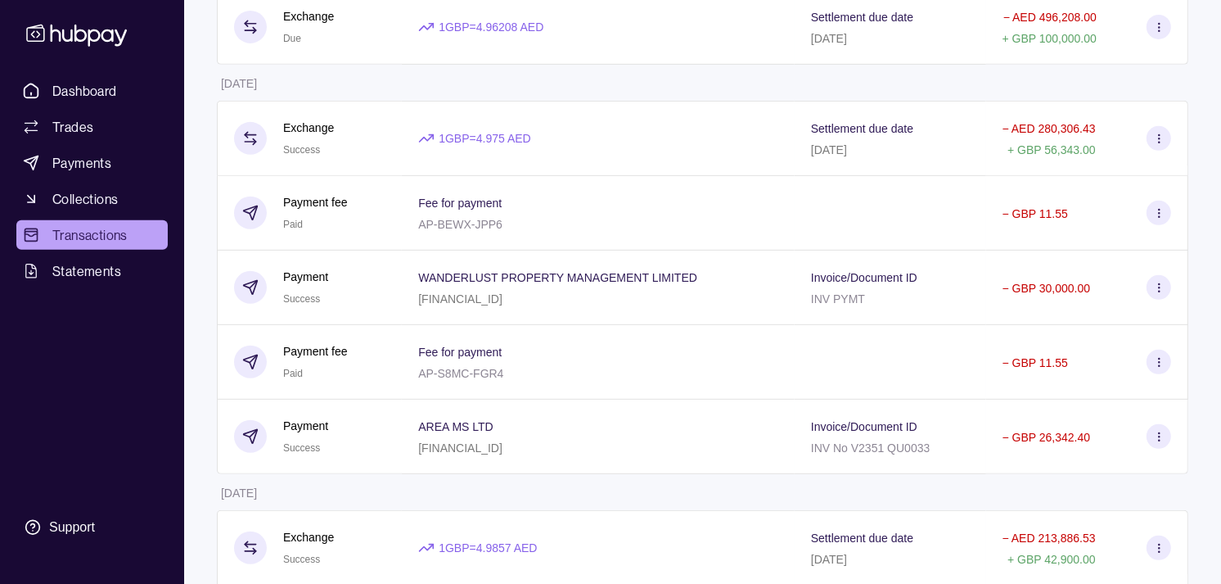
scroll to position [636, 0]
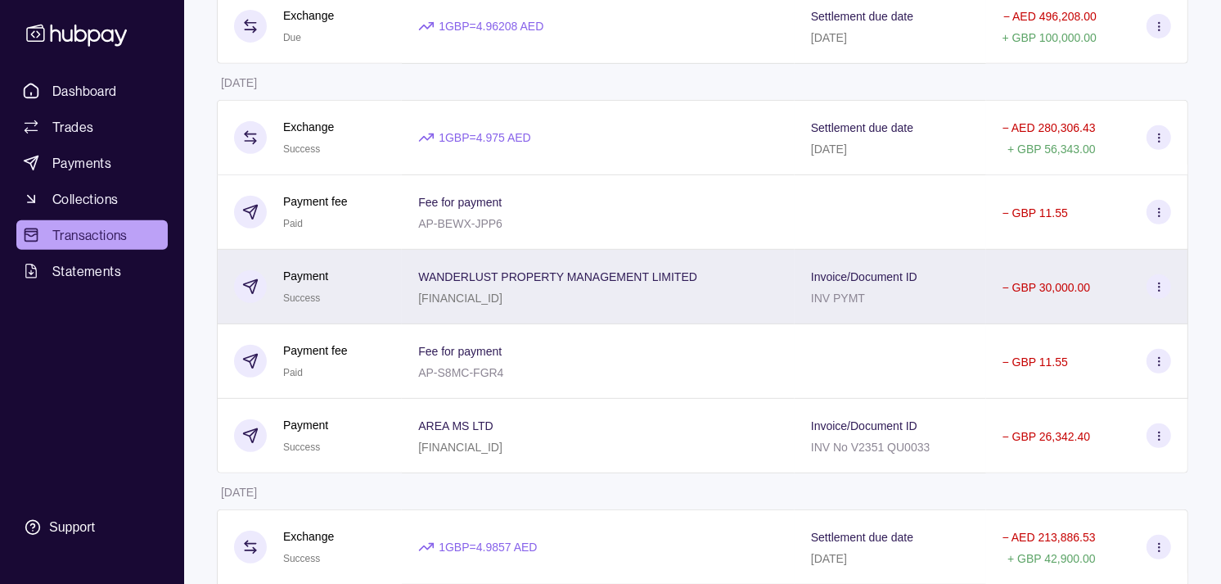
click at [467, 283] on p "WANDERLUST PROPERTY MANAGEMENT LIMITED" at bounding box center [557, 276] width 279 height 13
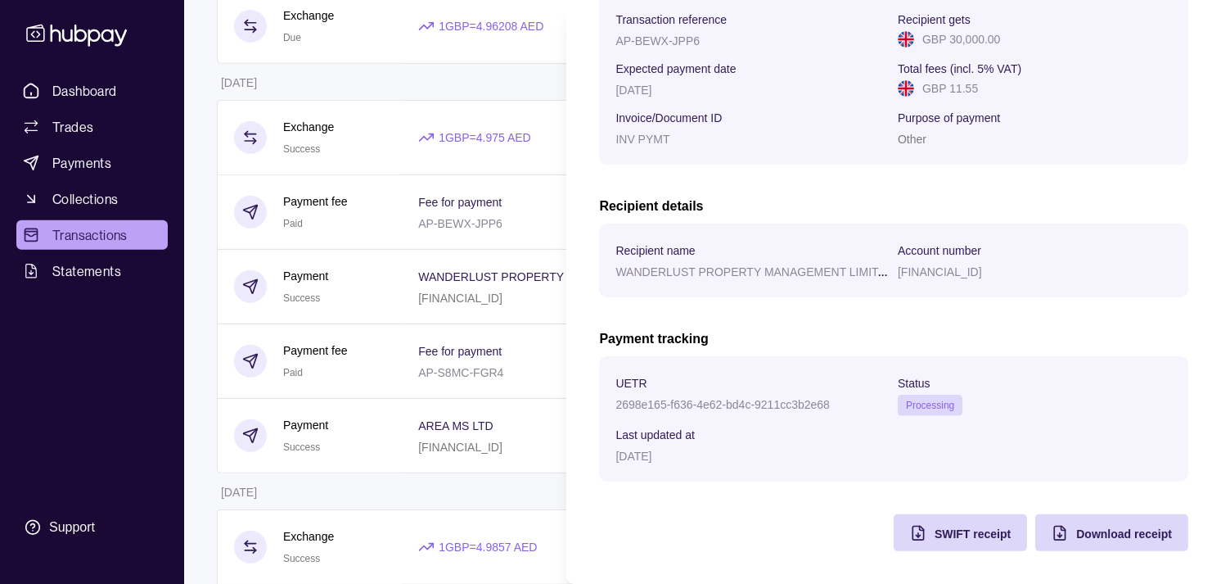
scroll to position [273, 0]
click at [910, 533] on icon "button" at bounding box center [918, 533] width 16 height 16
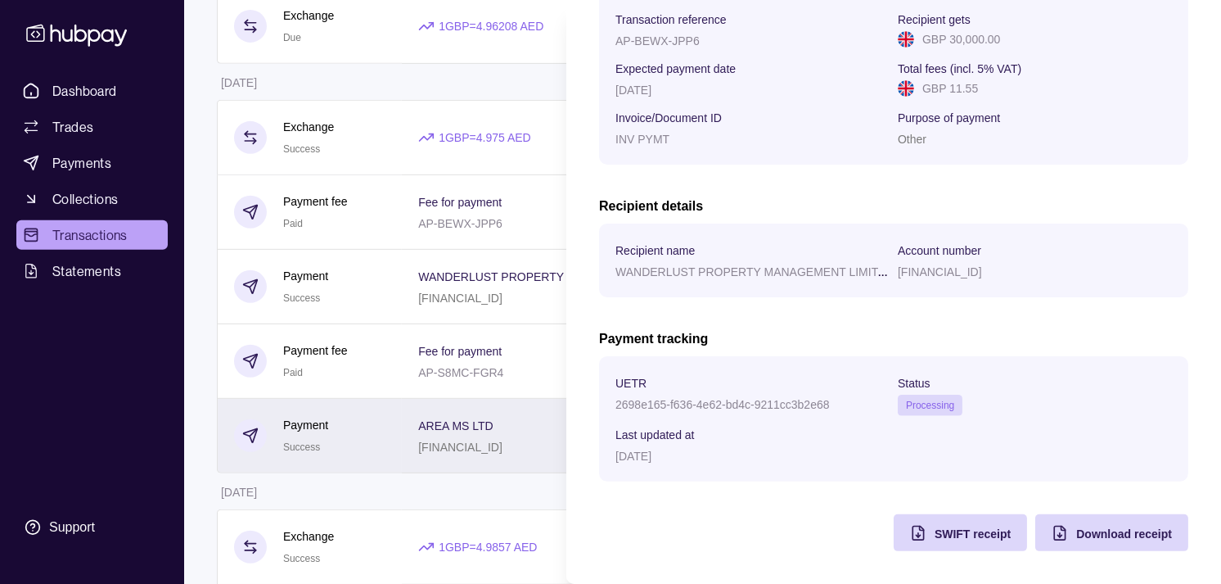
click at [381, 445] on html "Dashboard Trades Payments Collections Transactions Statements Support M Hello, …" at bounding box center [610, 307] width 1221 height 1886
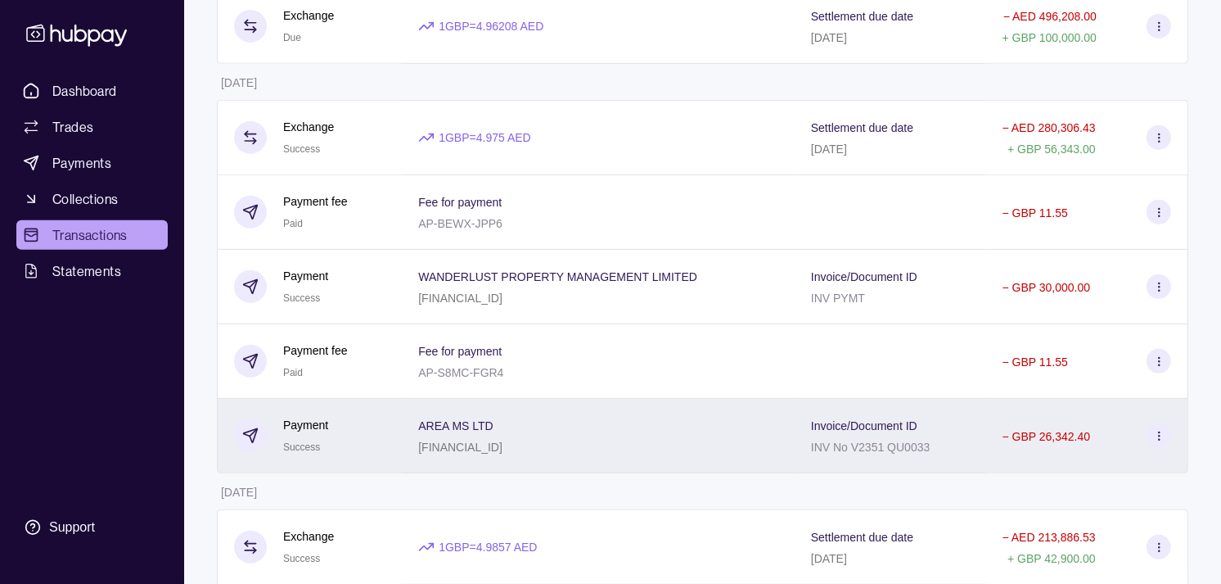
click at [381, 444] on div "Payment Success" at bounding box center [309, 436] width 151 height 40
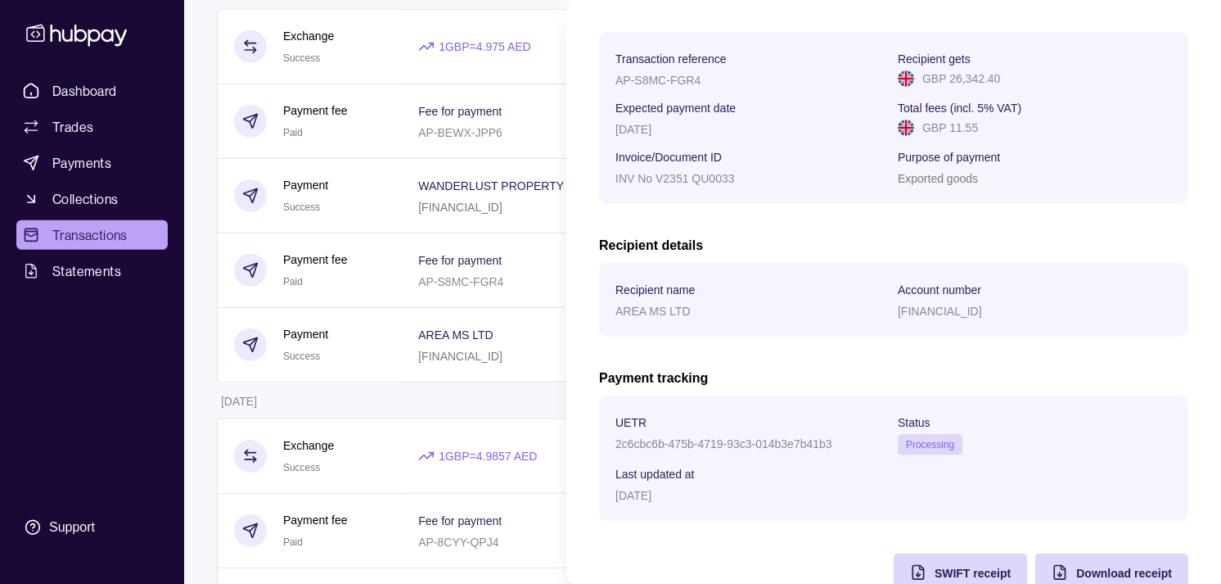
scroll to position [273, 0]
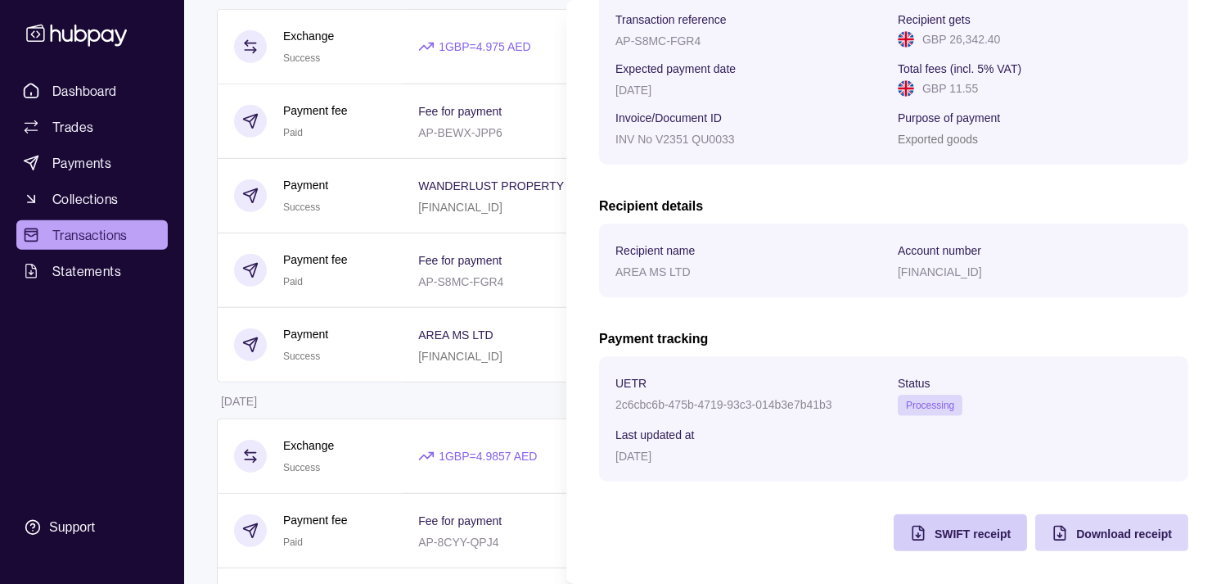
click at [913, 539] on icon "button" at bounding box center [918, 533] width 11 height 14
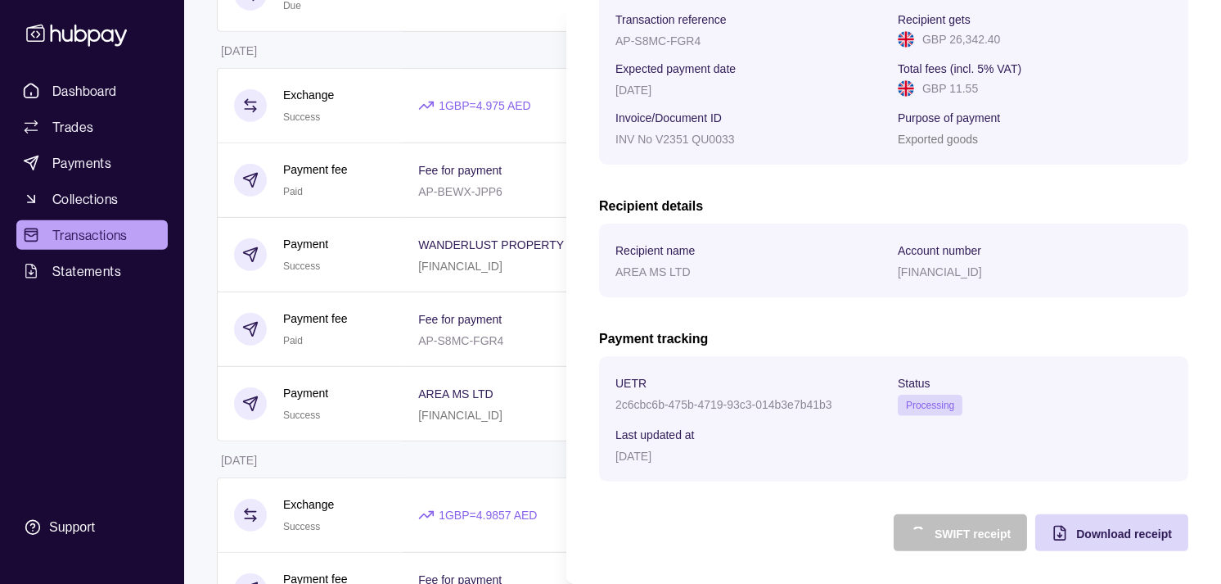
scroll to position [636, 0]
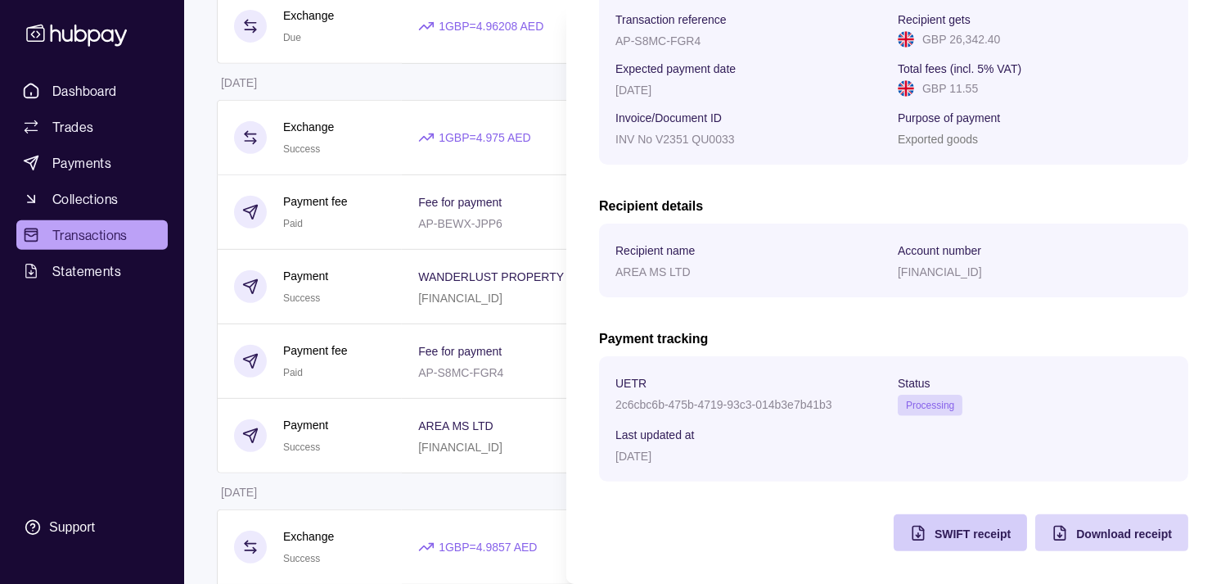
click at [455, 480] on html "Dashboard Trades Payments Collections Transactions Statements Support M Hello, …" at bounding box center [610, 307] width 1221 height 1886
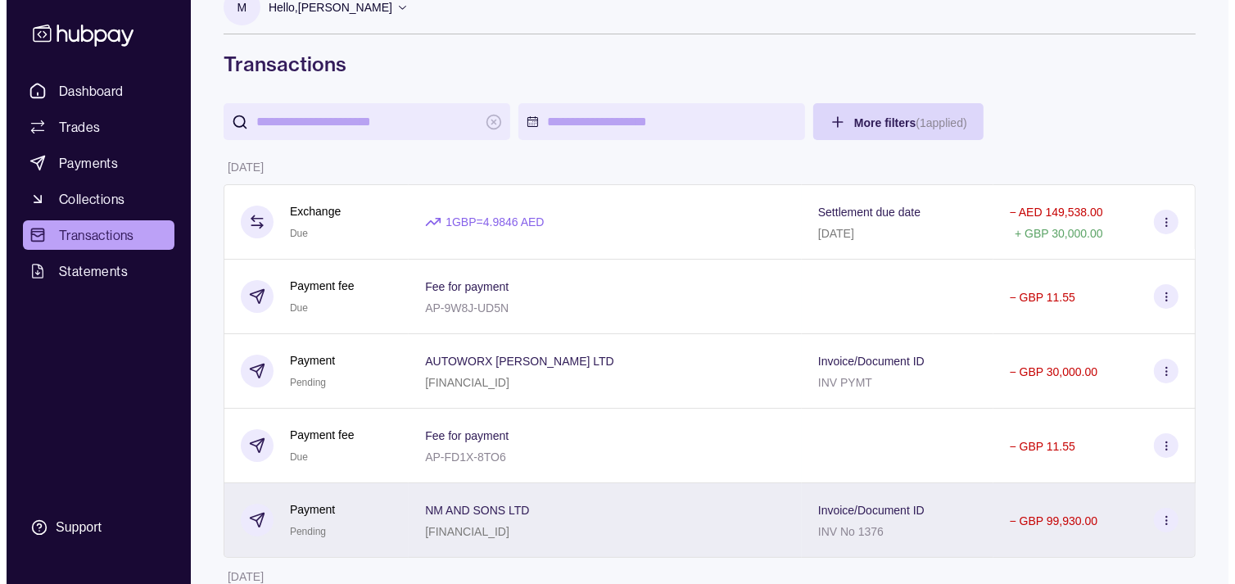
scroll to position [0, 0]
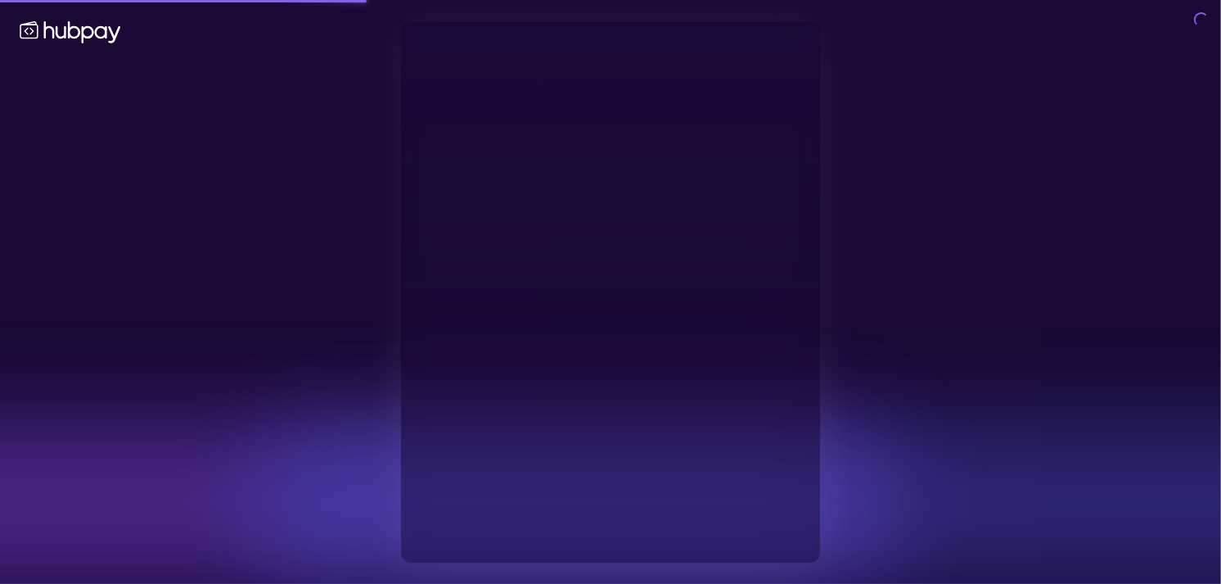
type input "**********"
